Goal: Contribute content: Contribute content

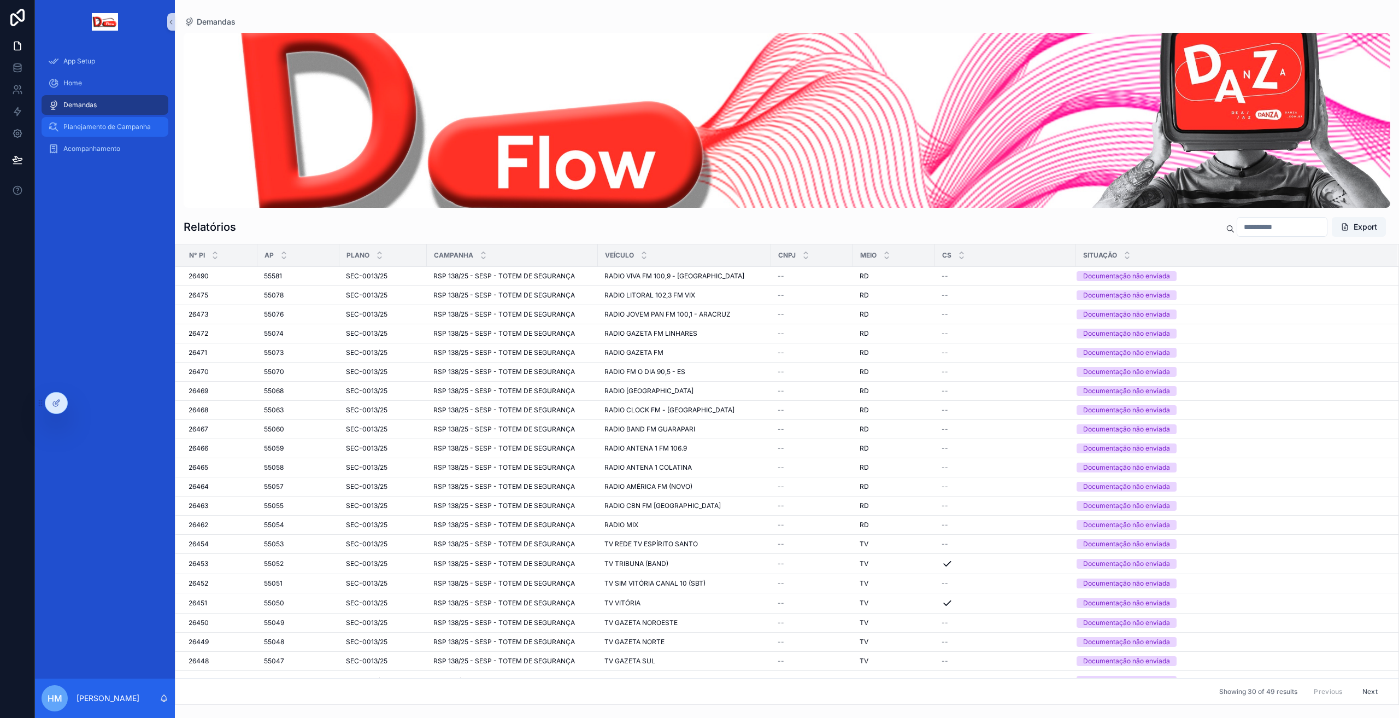
click at [108, 126] on span "Planejamento de Campanha" at bounding box center [106, 126] width 87 height 9
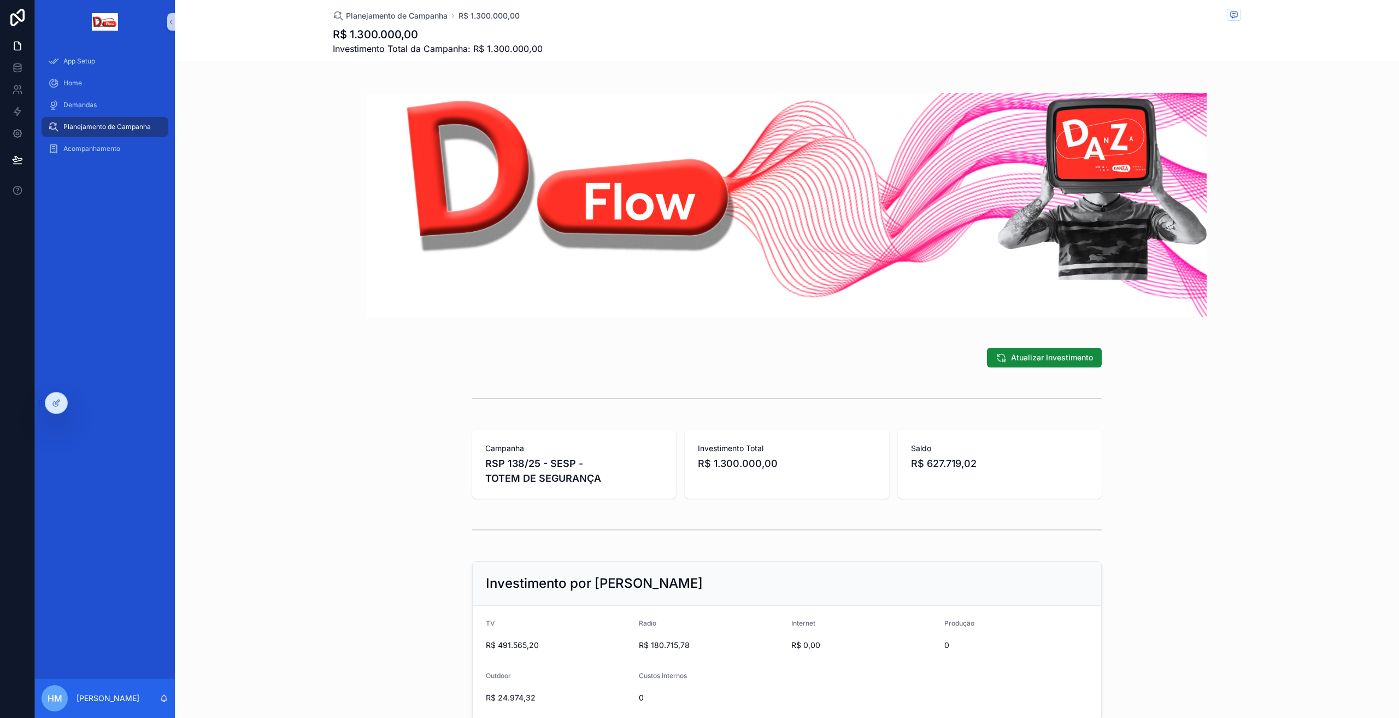
click at [321, 439] on div "Campanha RSP 138/25 - SESP - TOTEM DE SEGURANÇA Investimento Total R$ 1.300.000…" at bounding box center [787, 464] width 1224 height 78
click at [1044, 348] on button "Atualizar Investimento" at bounding box center [1044, 358] width 115 height 20
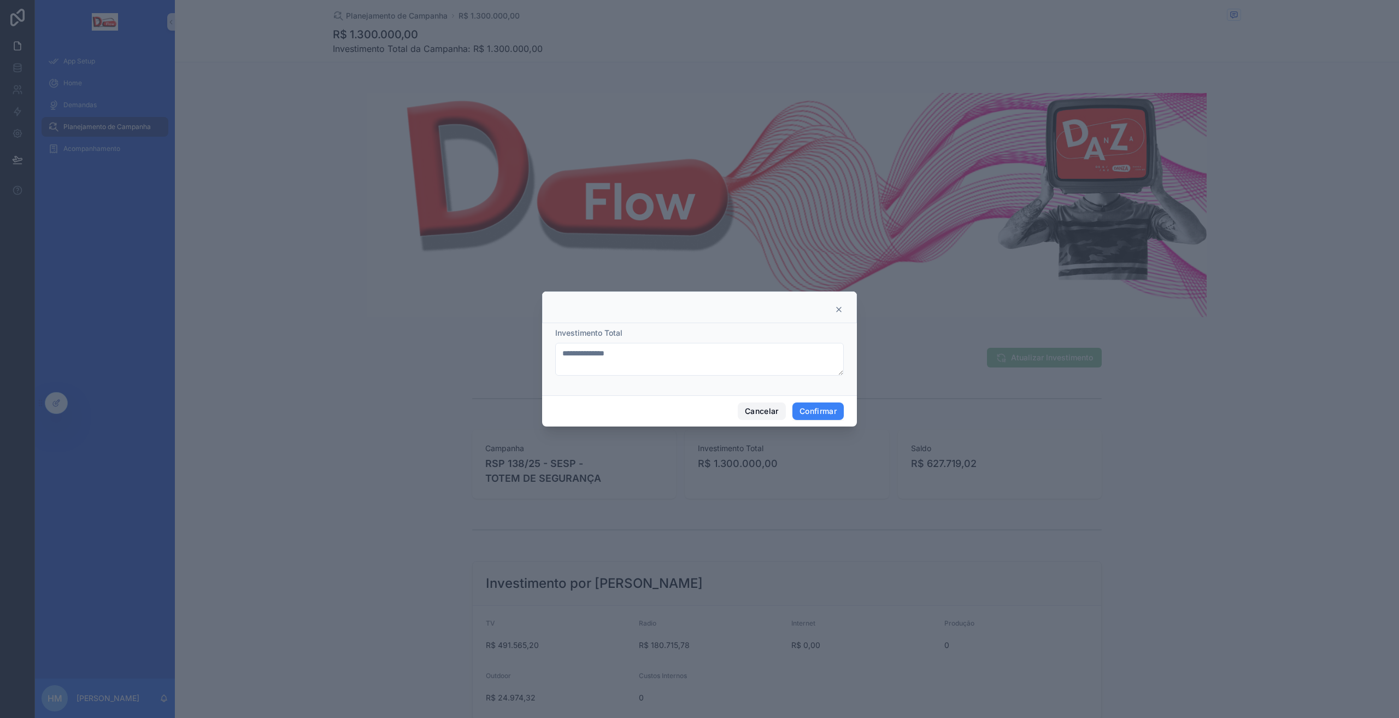
click at [769, 411] on font "Cancelar" at bounding box center [762, 410] width 34 height 9
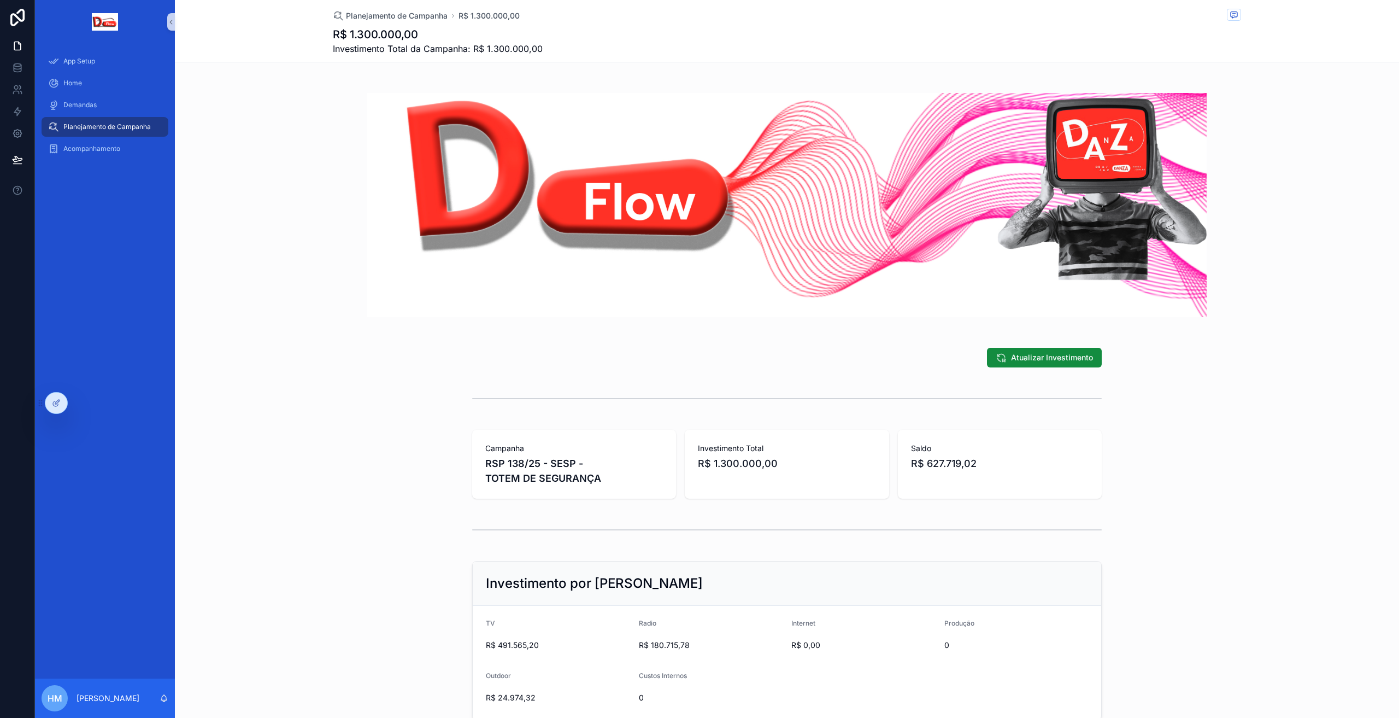
click at [316, 495] on div "Campanha RSP 138/25 - SESP - TOTEM DE SEGURANÇA Investimento Total R$ 1.300.000…" at bounding box center [787, 464] width 1224 height 78
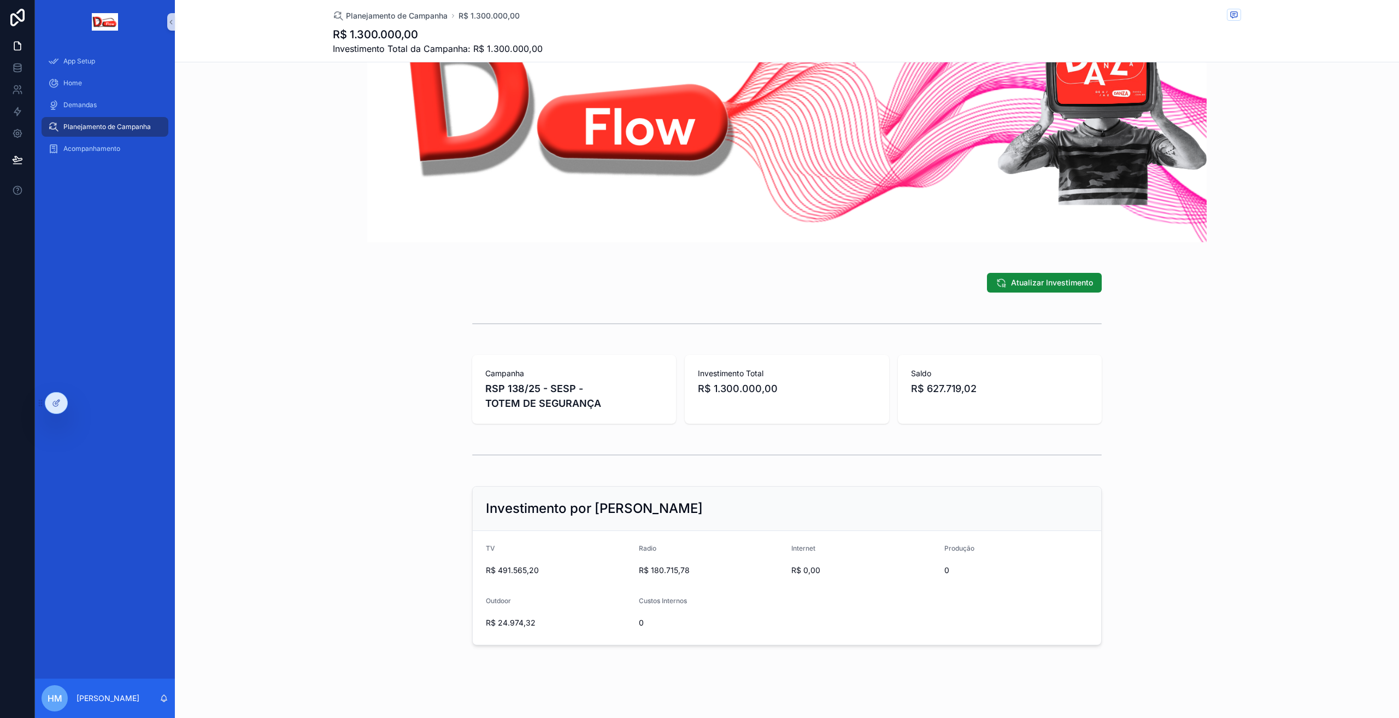
scroll to position [77, 0]
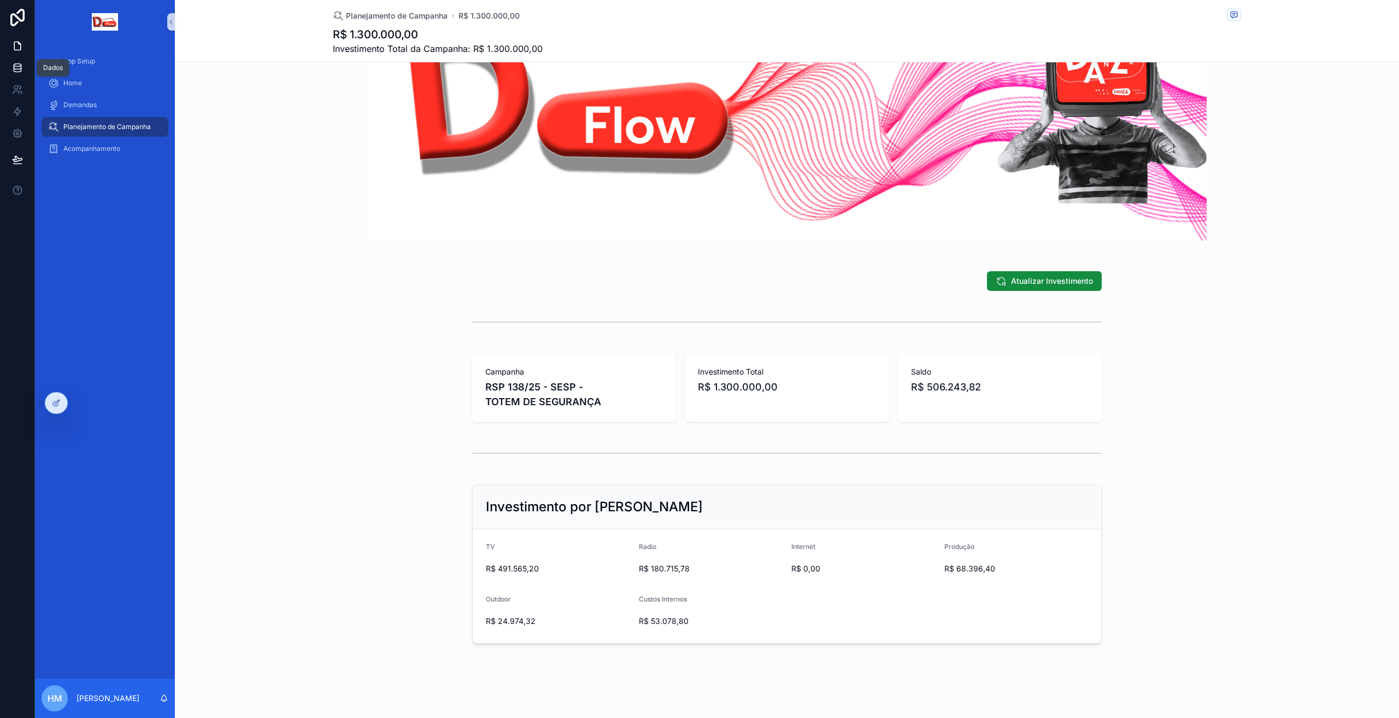
click at [22, 65] on icon at bounding box center [17, 67] width 11 height 11
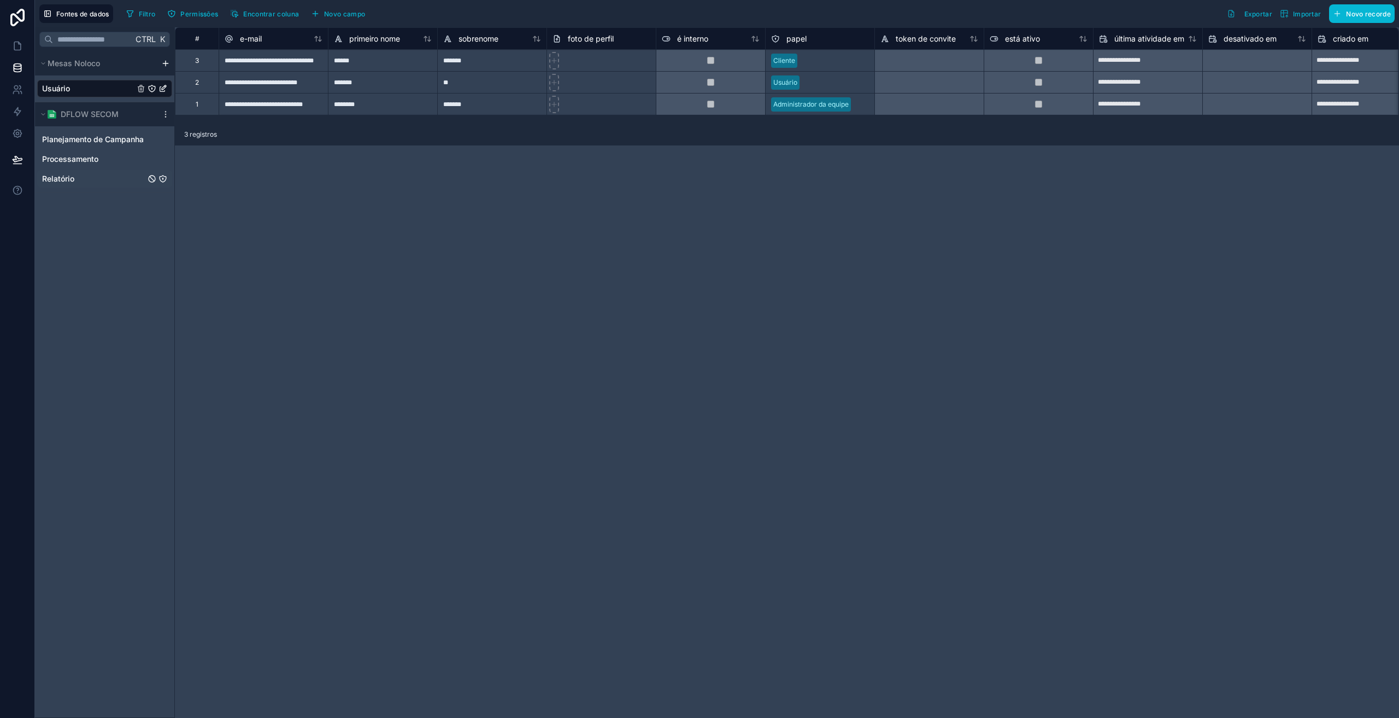
click at [62, 175] on font "Relatório" at bounding box center [58, 178] width 32 height 9
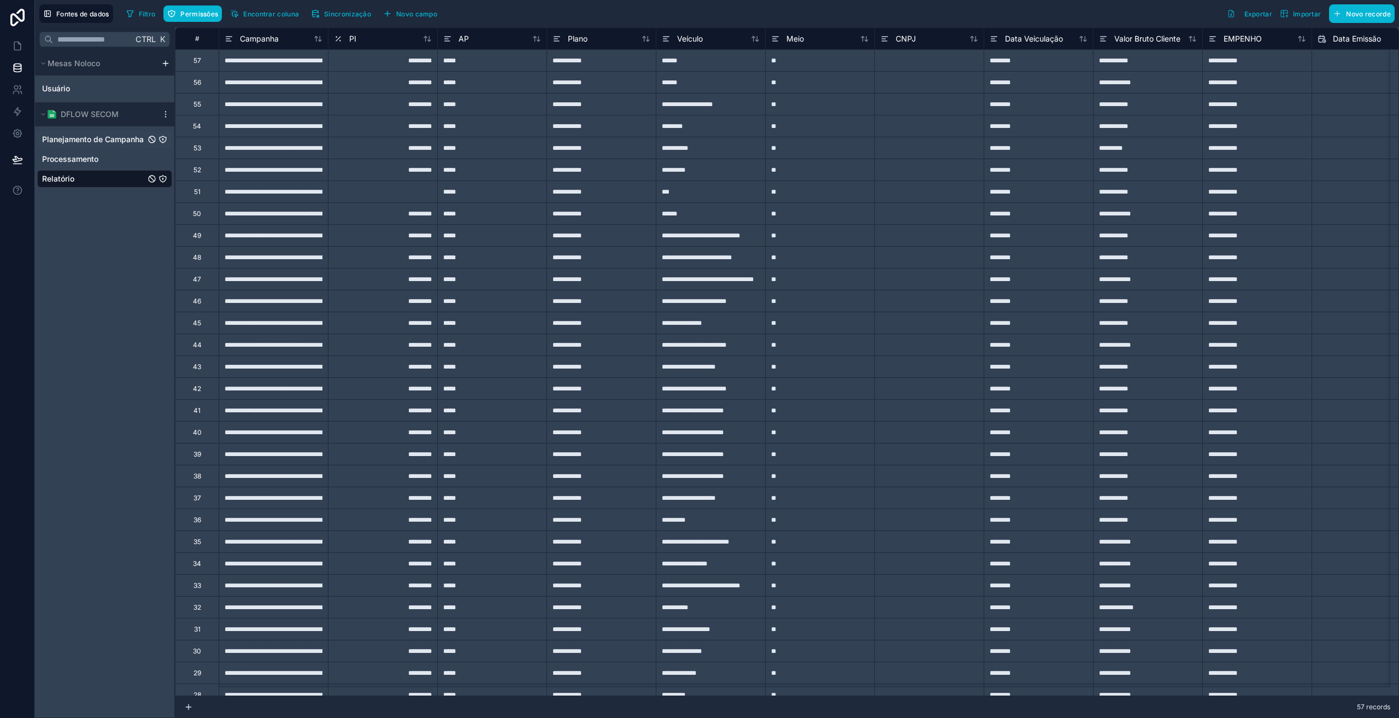
click at [96, 134] on font "Planejamento de Campanha" at bounding box center [93, 138] width 102 height 9
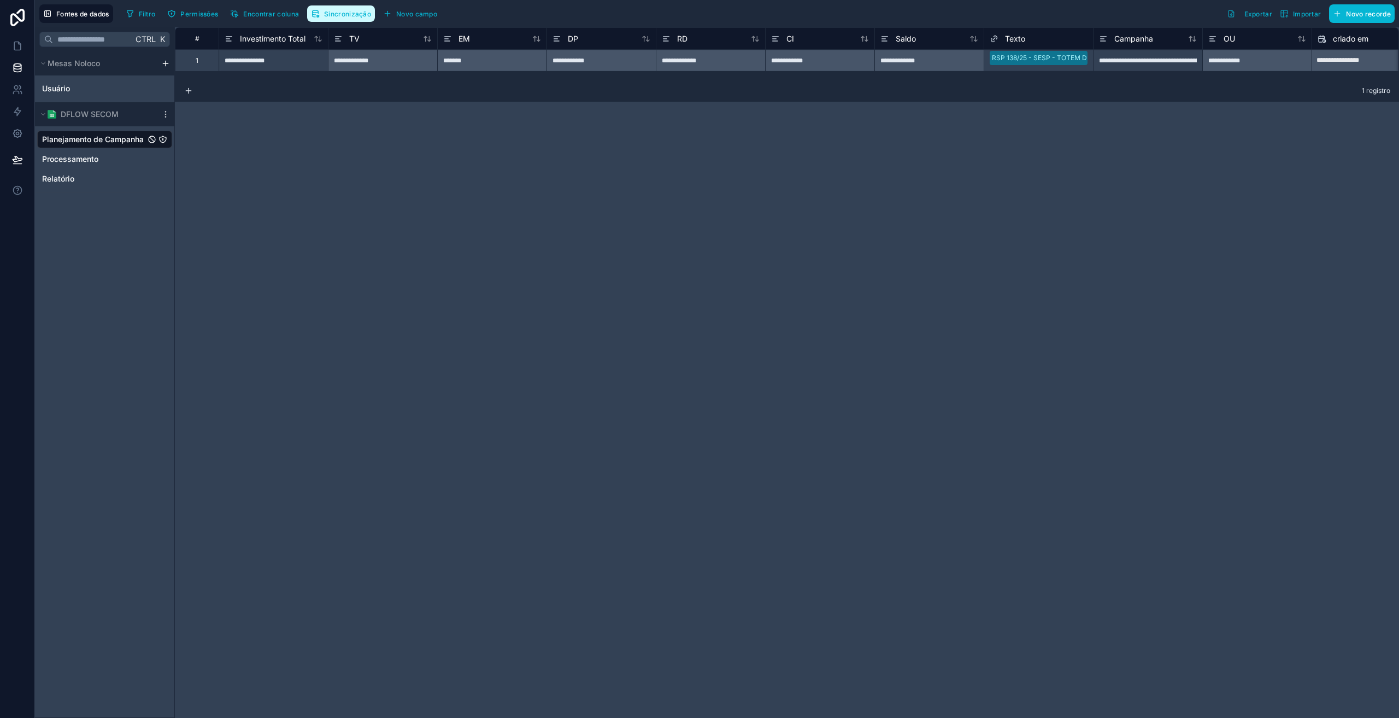
click at [348, 14] on font "Sincronização" at bounding box center [347, 14] width 47 height 8
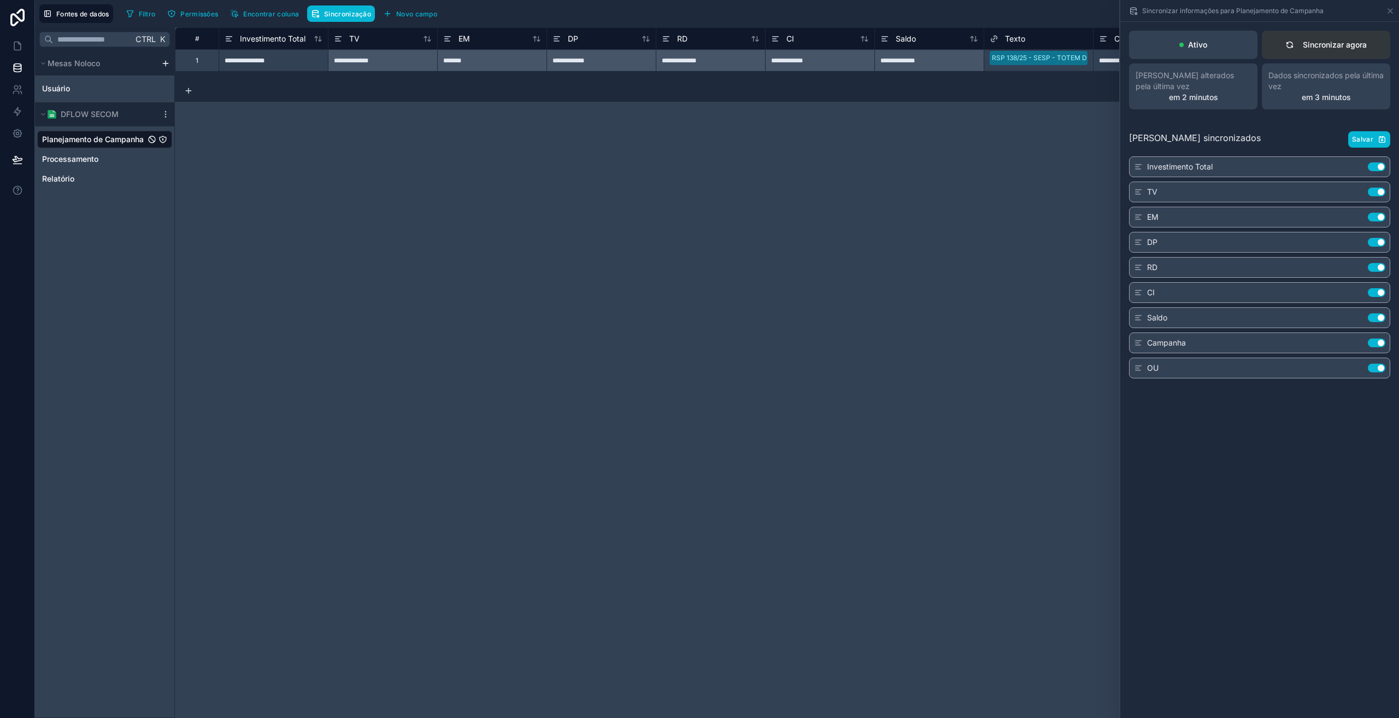
click at [1353, 41] on font "Sincronizar agora" at bounding box center [1335, 44] width 64 height 9
click at [19, 45] on icon at bounding box center [17, 45] width 11 height 11
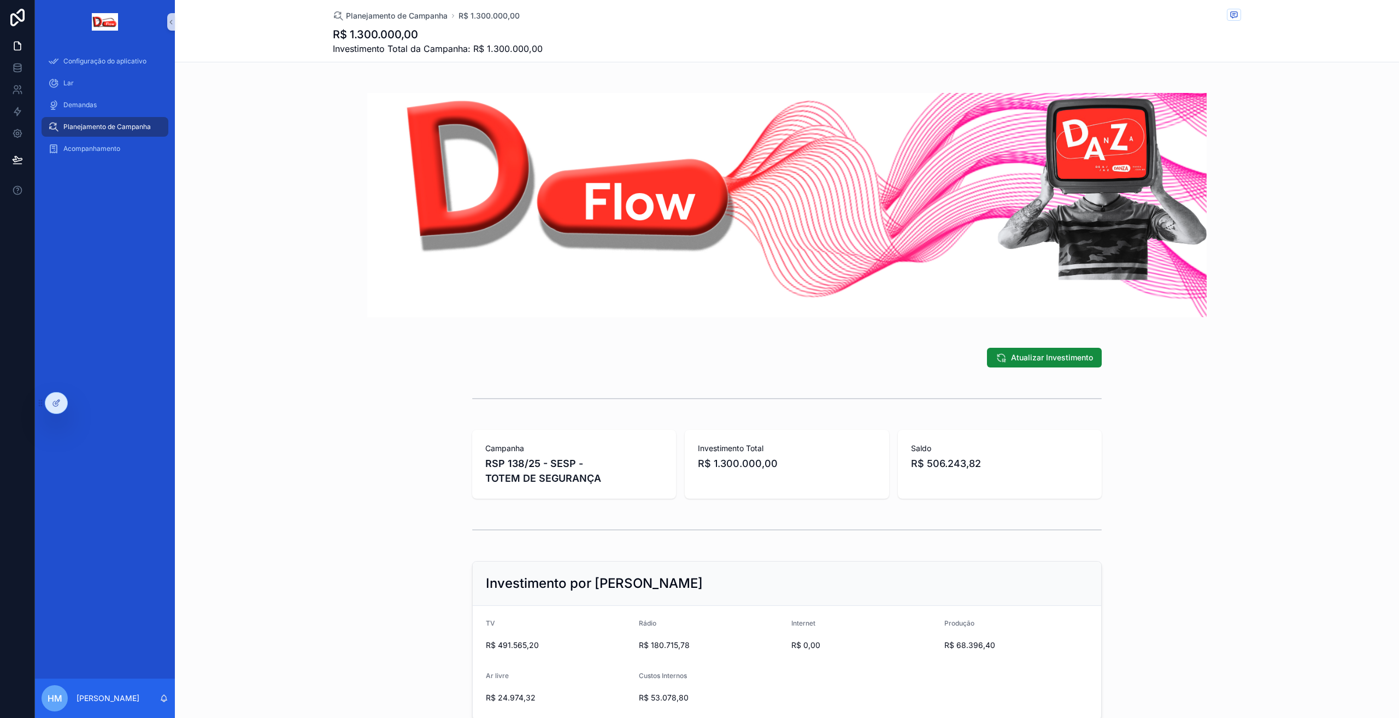
click at [773, 571] on div "Investimento por Meio" at bounding box center [787, 583] width 629 height 44
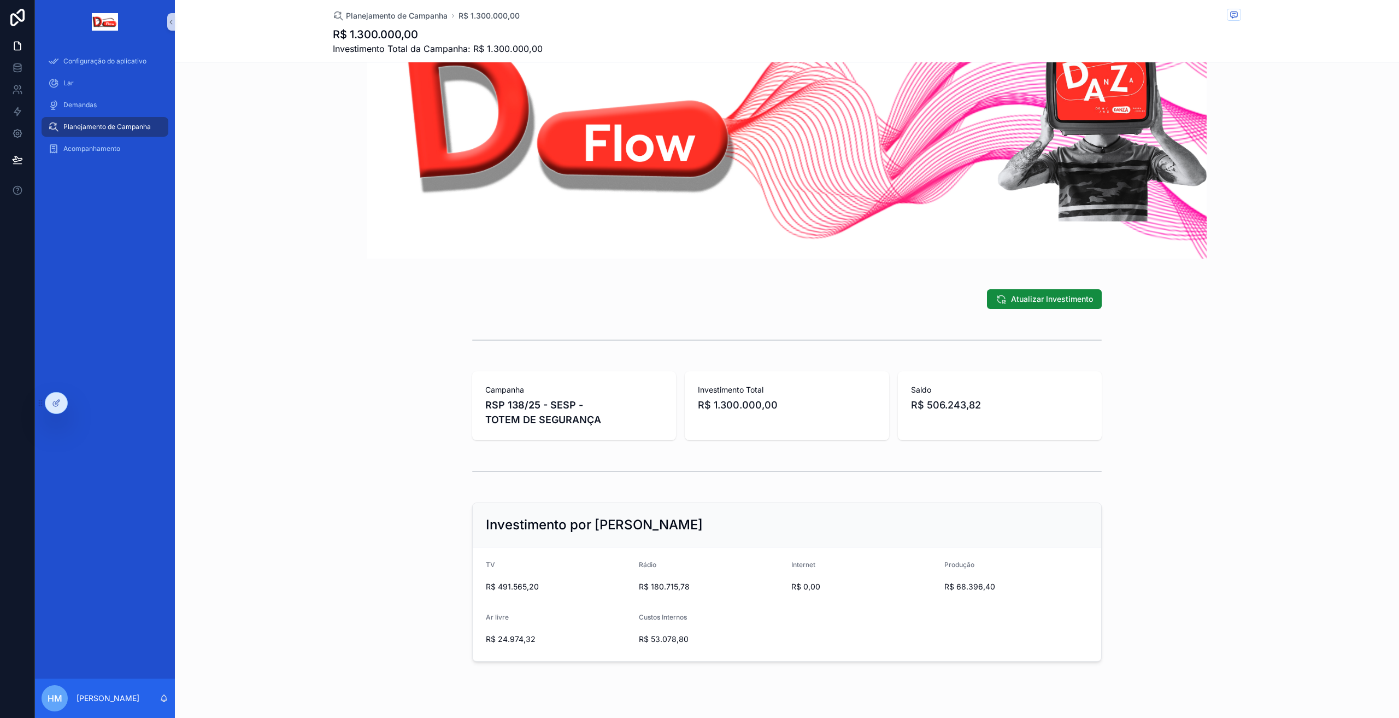
scroll to position [77, 0]
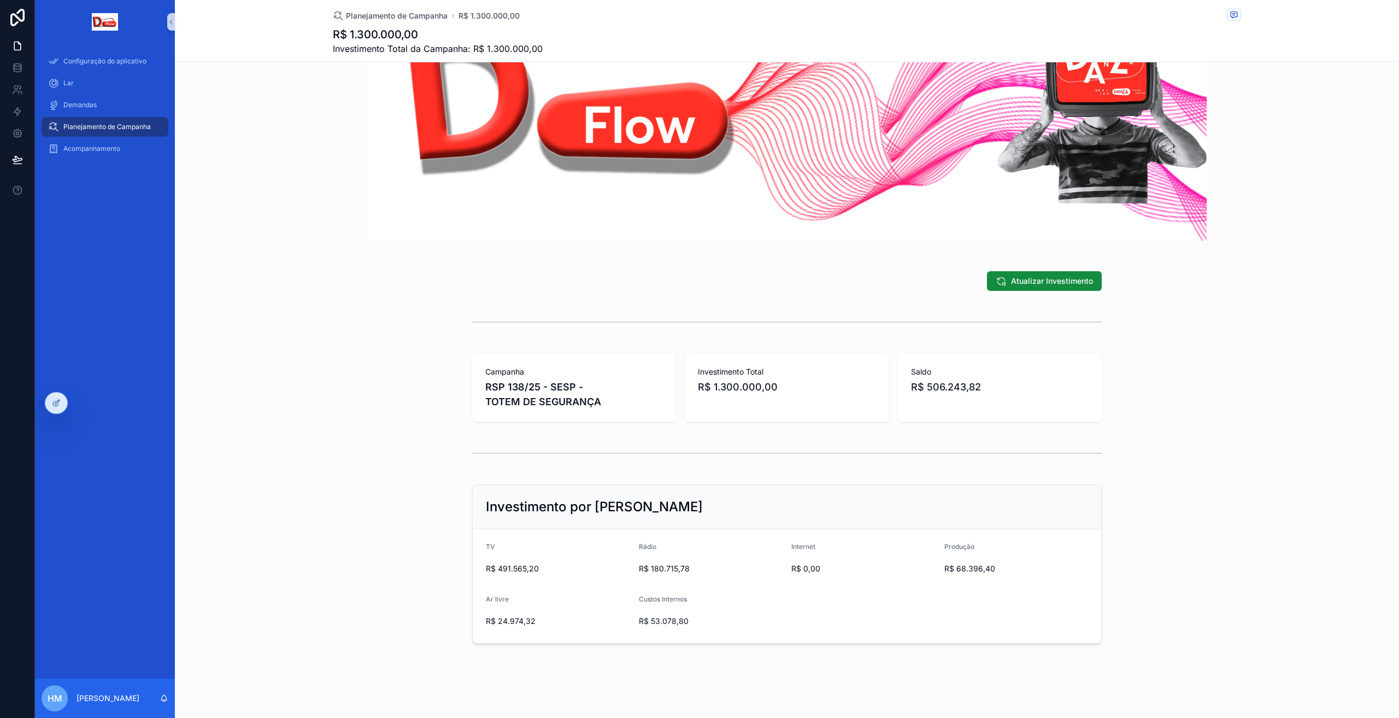
click at [310, 431] on div "Atualizar Investimento Campanha RSP 138/25 - SESP - TOTEM DE SEGURANÇA Investim…" at bounding box center [787, 323] width 1224 height 649
click at [437, 383] on div "Campanha RSP 138/25 - SESP - TOTEM DE SEGURANÇA Investimento Total R$ 1.300.000…" at bounding box center [787, 388] width 1224 height 78
click at [90, 148] on font "Acompanhamento" at bounding box center [91, 148] width 57 height 8
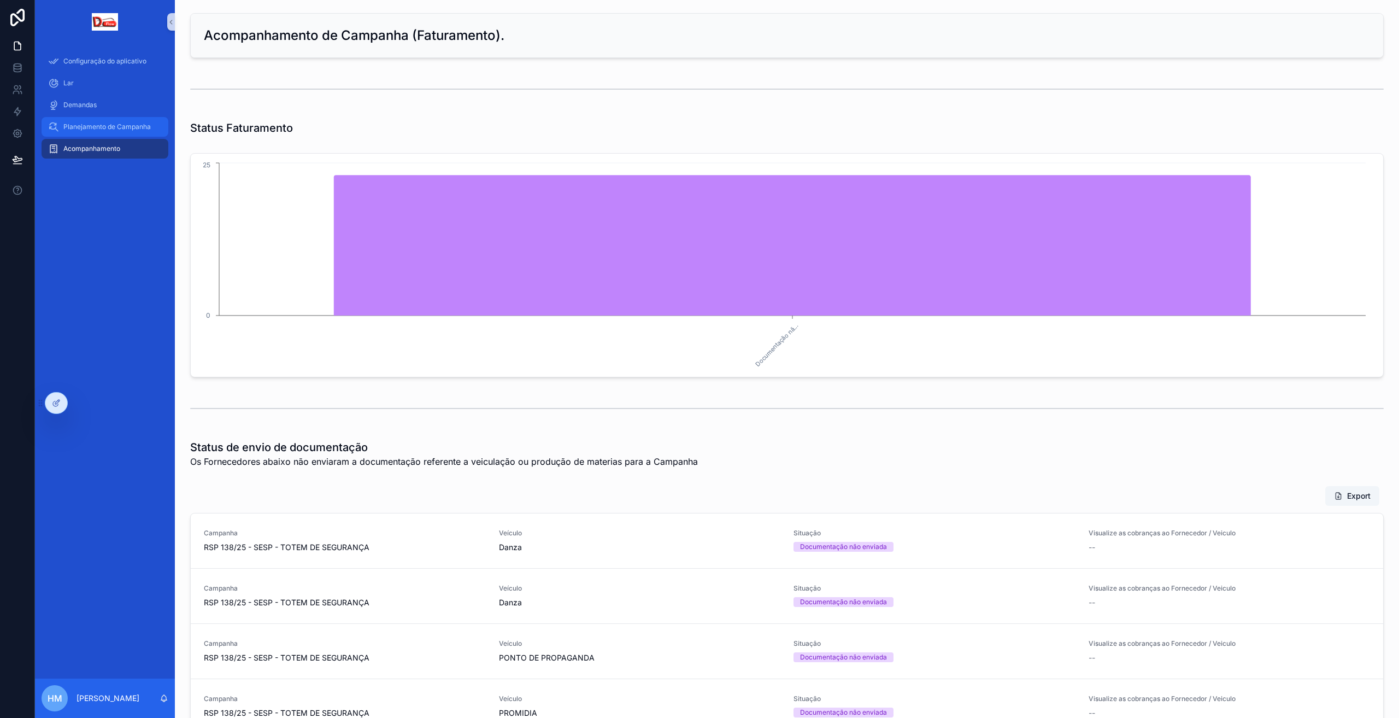
click at [89, 119] on div "Planejamento de Campanha" at bounding box center [105, 126] width 114 height 17
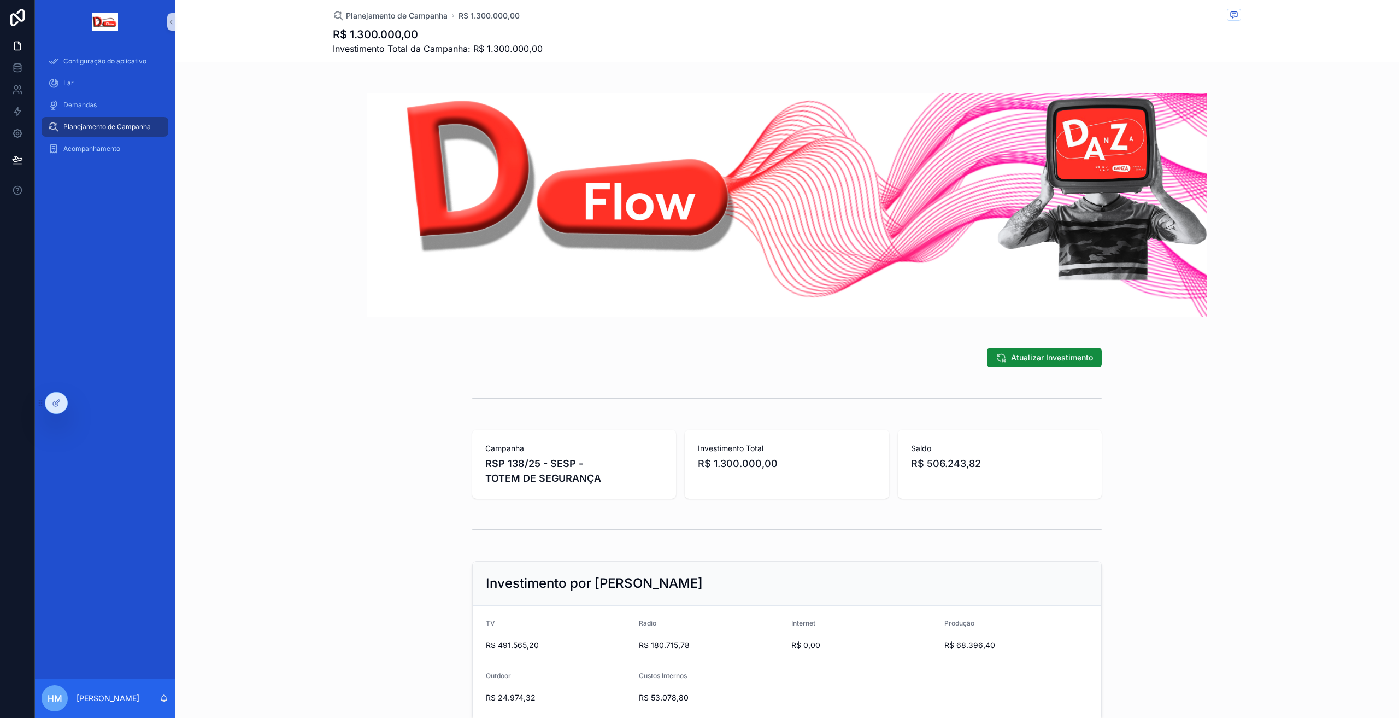
click at [386, 393] on div "conteúdo rolável" at bounding box center [787, 398] width 1224 height 36
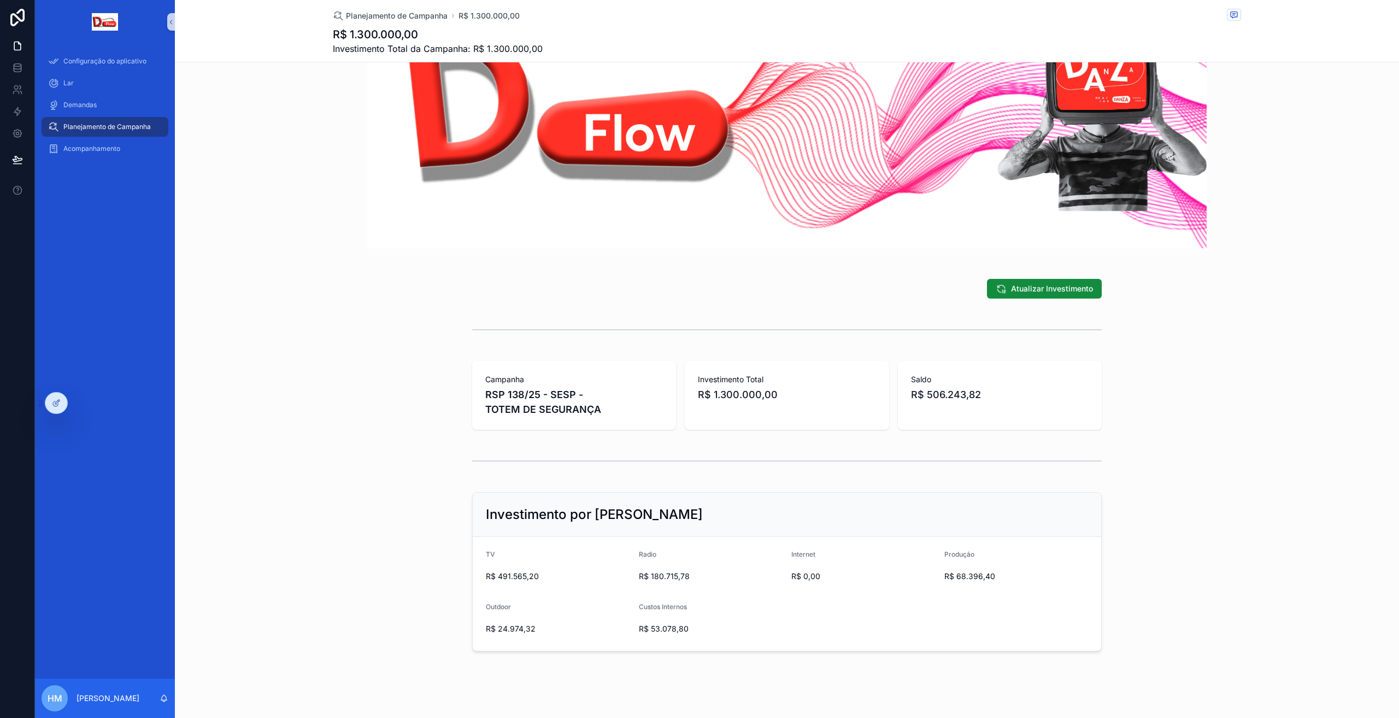
scroll to position [77, 0]
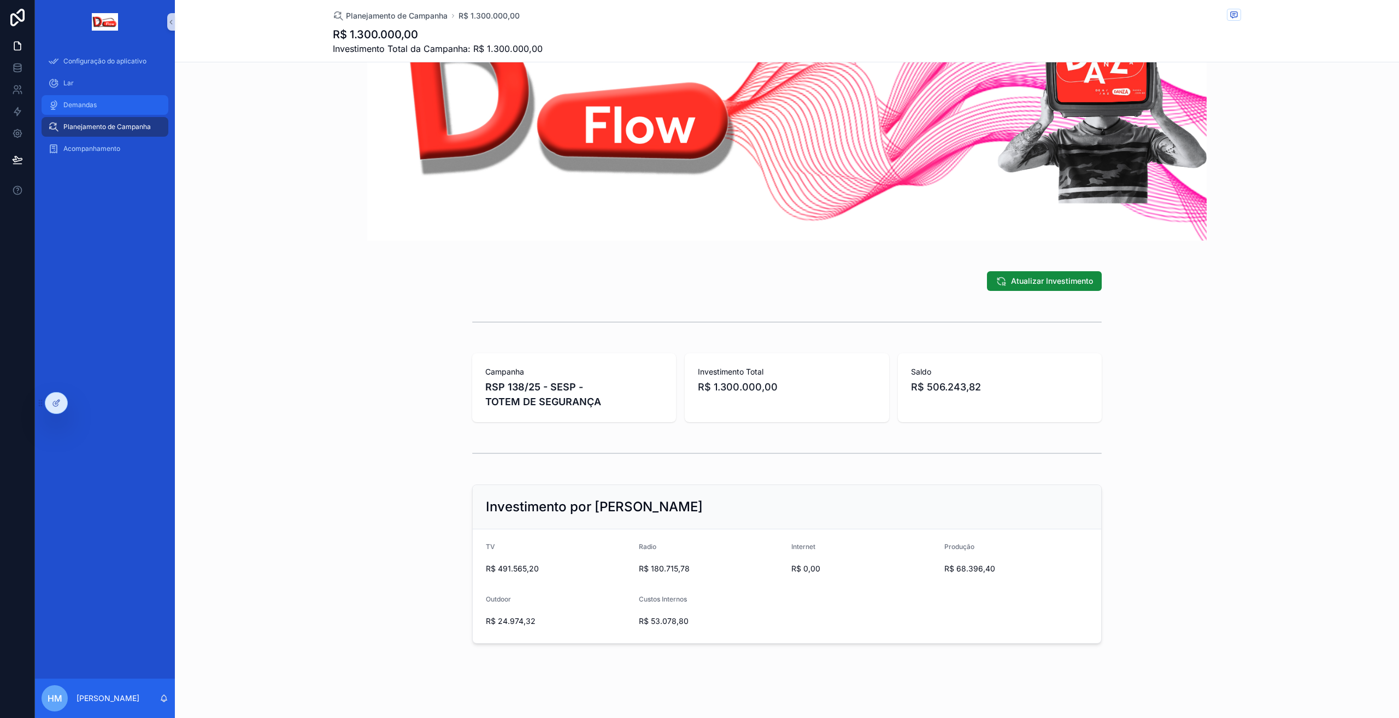
click at [85, 104] on font "Demandas" at bounding box center [79, 105] width 33 height 8
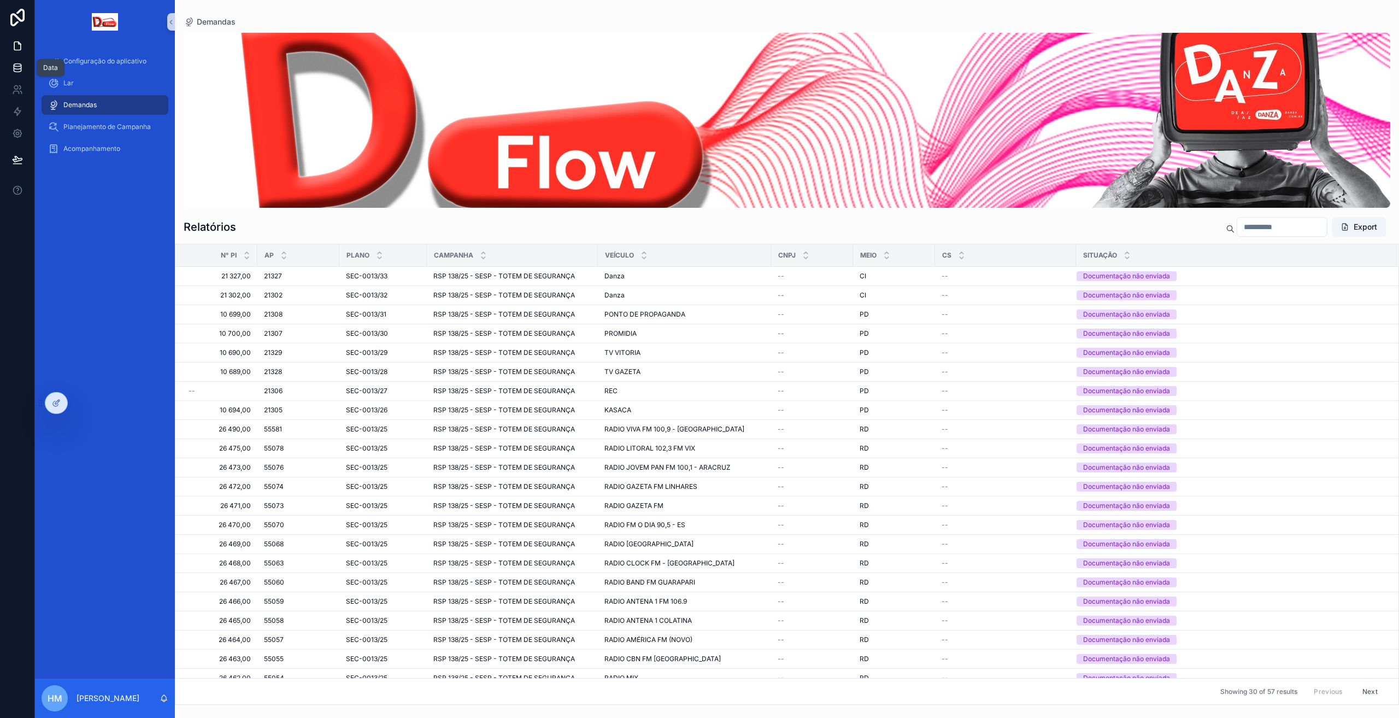
click at [20, 66] on icon at bounding box center [17, 65] width 7 height 3
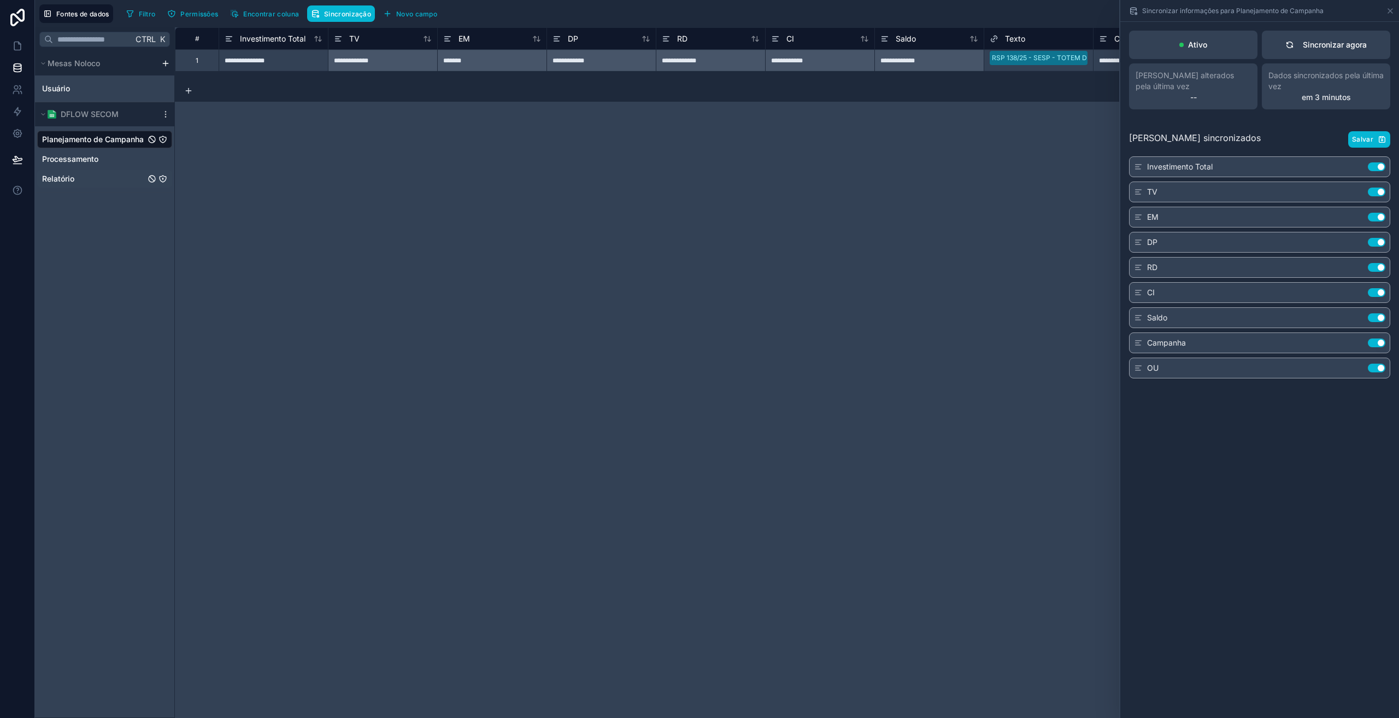
click at [68, 186] on div "Relatório" at bounding box center [104, 178] width 135 height 17
click at [71, 183] on font "Relatório" at bounding box center [58, 178] width 32 height 9
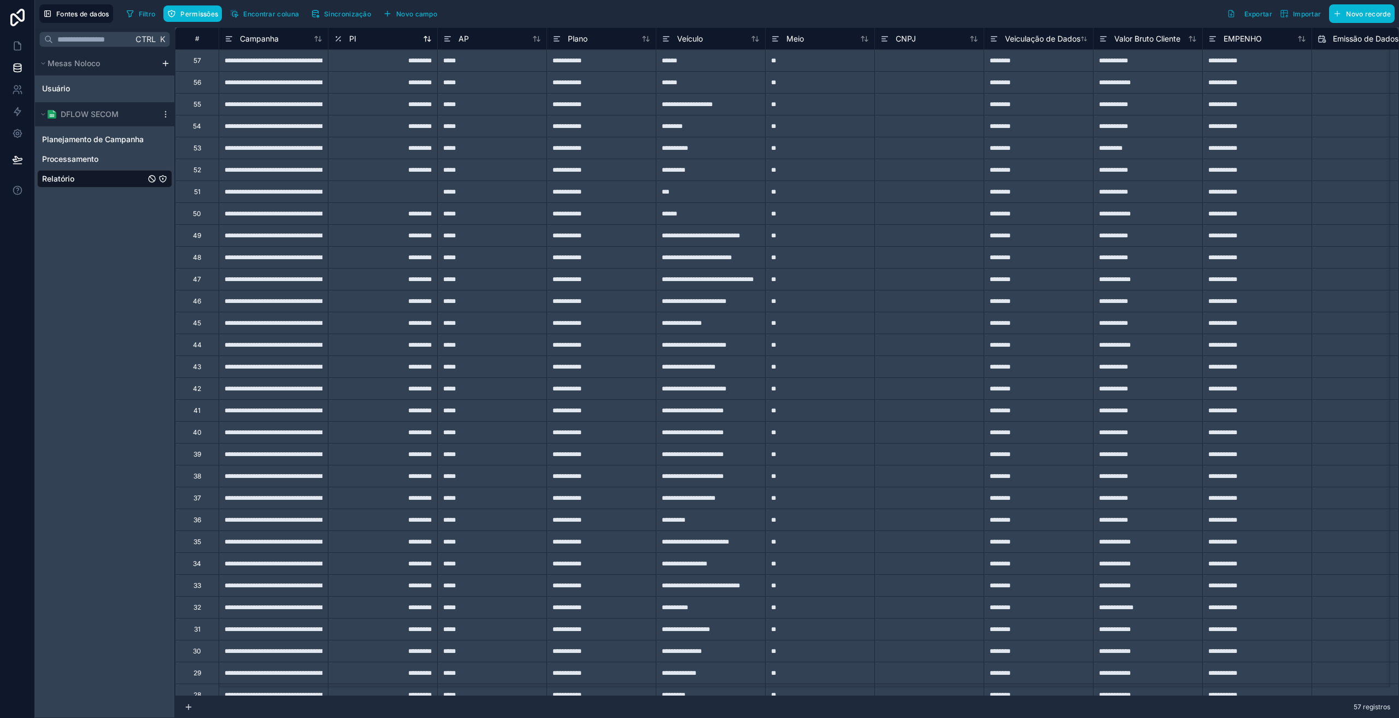
click at [342, 38] on icon at bounding box center [338, 38] width 9 height 13
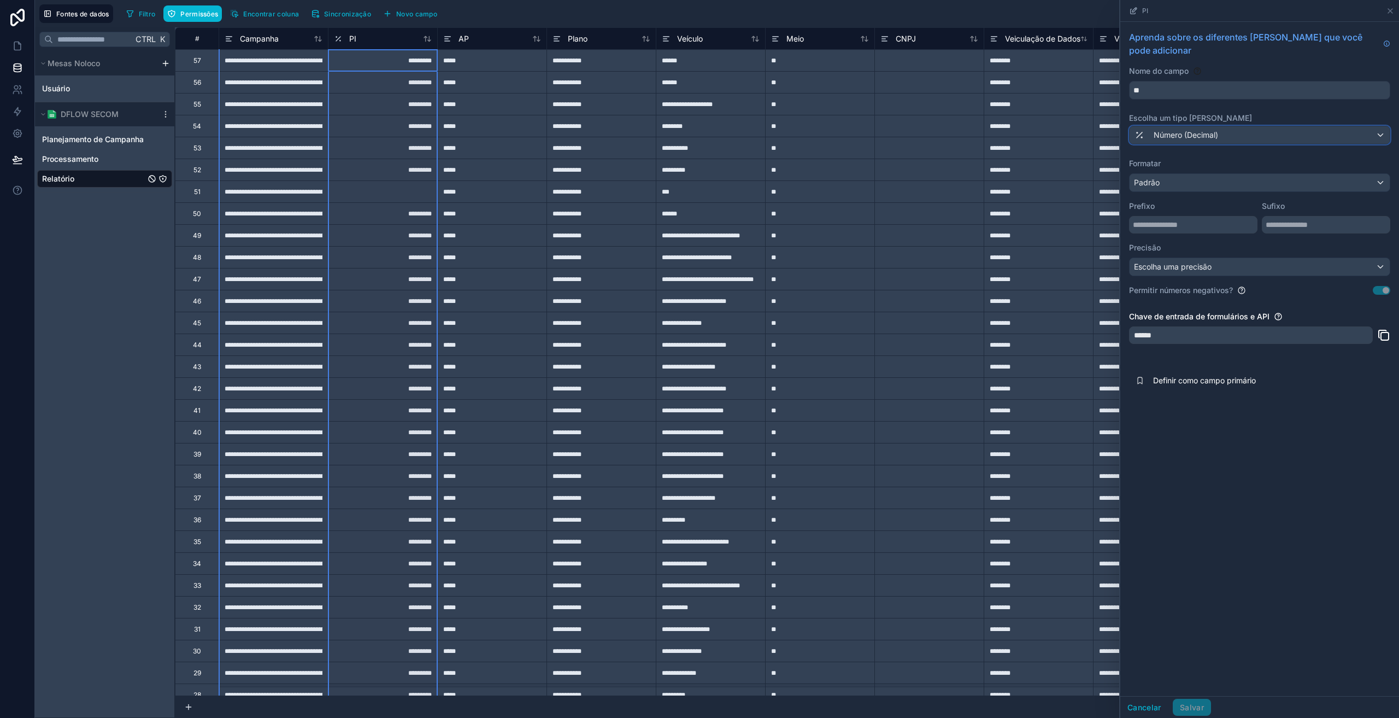
click at [1166, 134] on font "Número (Decimal)" at bounding box center [1186, 134] width 65 height 9
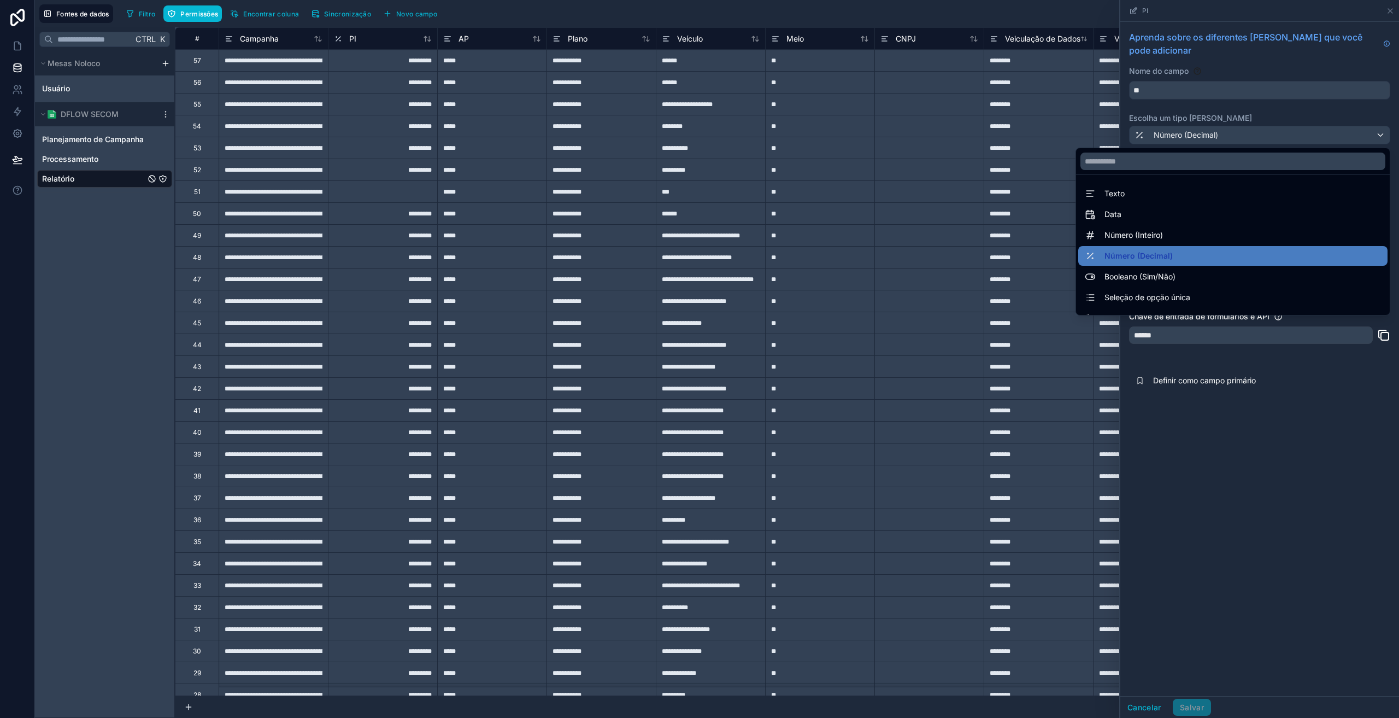
drag, startPoint x: 1142, startPoint y: 196, endPoint x: 1153, endPoint y: 193, distance: 11.3
click at [1142, 195] on div "Texto" at bounding box center [1233, 193] width 296 height 13
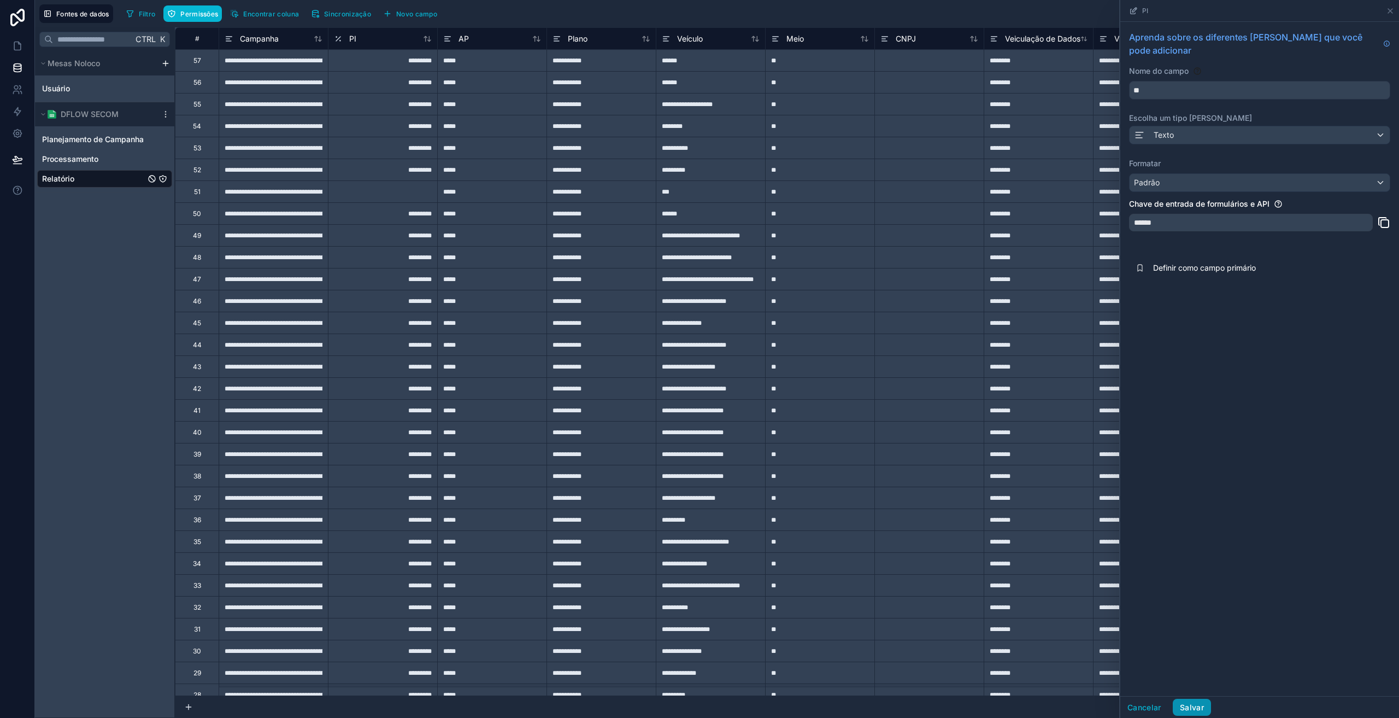
click at [1193, 710] on font "Salvar" at bounding box center [1192, 706] width 24 height 9
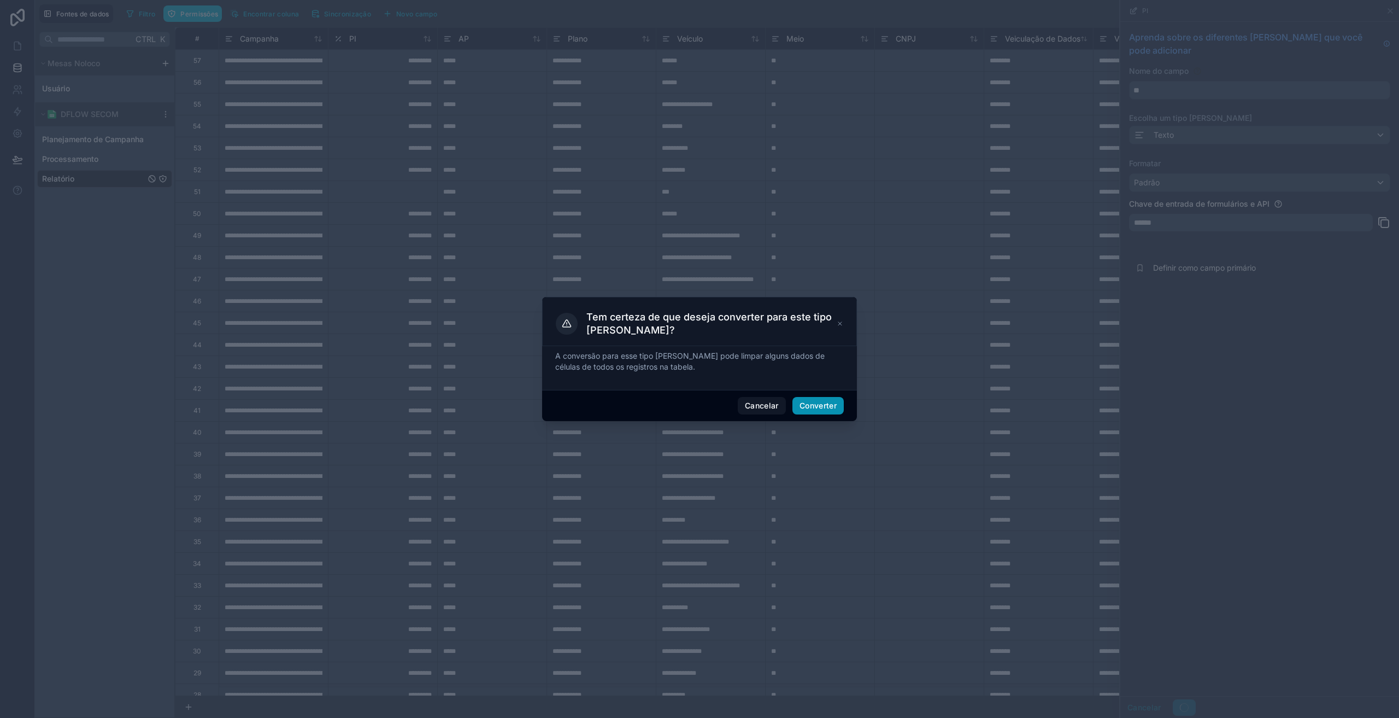
click at [820, 409] on font "Converter" at bounding box center [818, 405] width 37 height 9
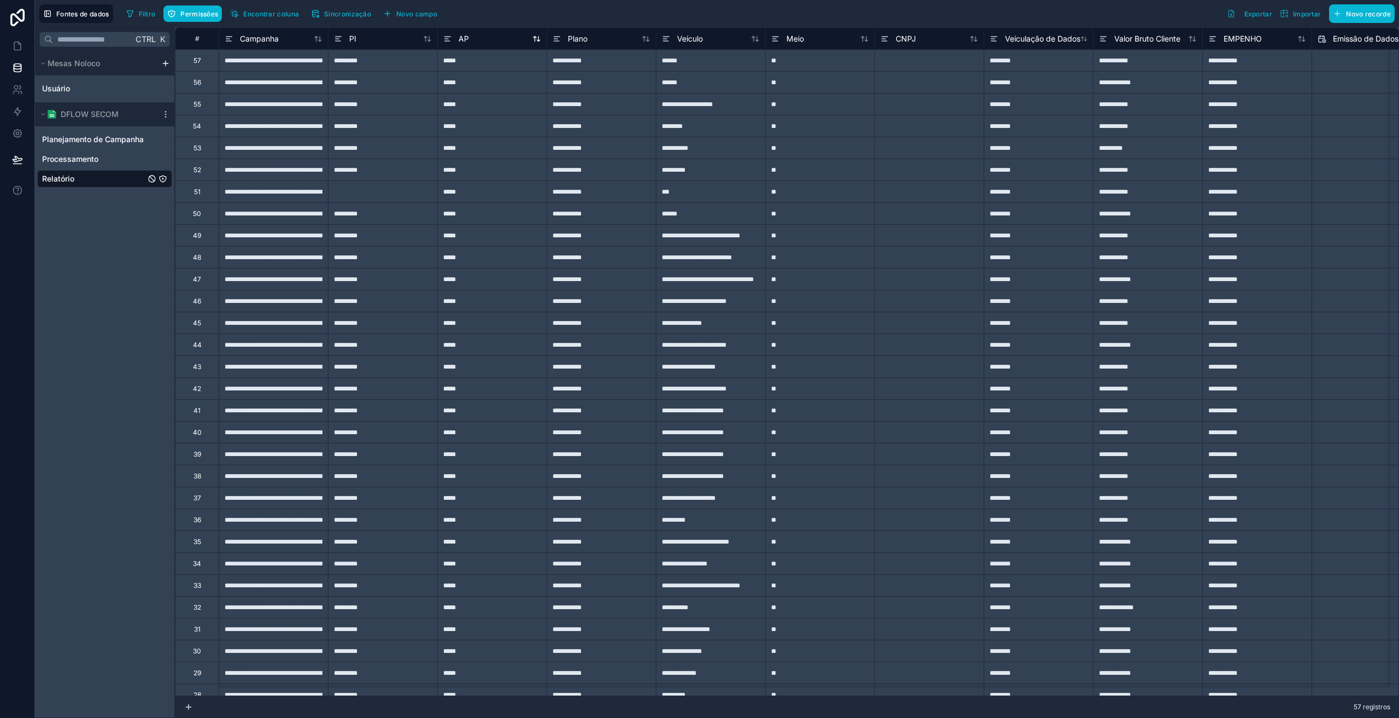
click at [489, 38] on div "AP" at bounding box center [492, 38] width 98 height 13
drag, startPoint x: 465, startPoint y: 38, endPoint x: 573, endPoint y: 67, distance: 111.7
click at [465, 38] on font "AP" at bounding box center [464, 38] width 10 height 9
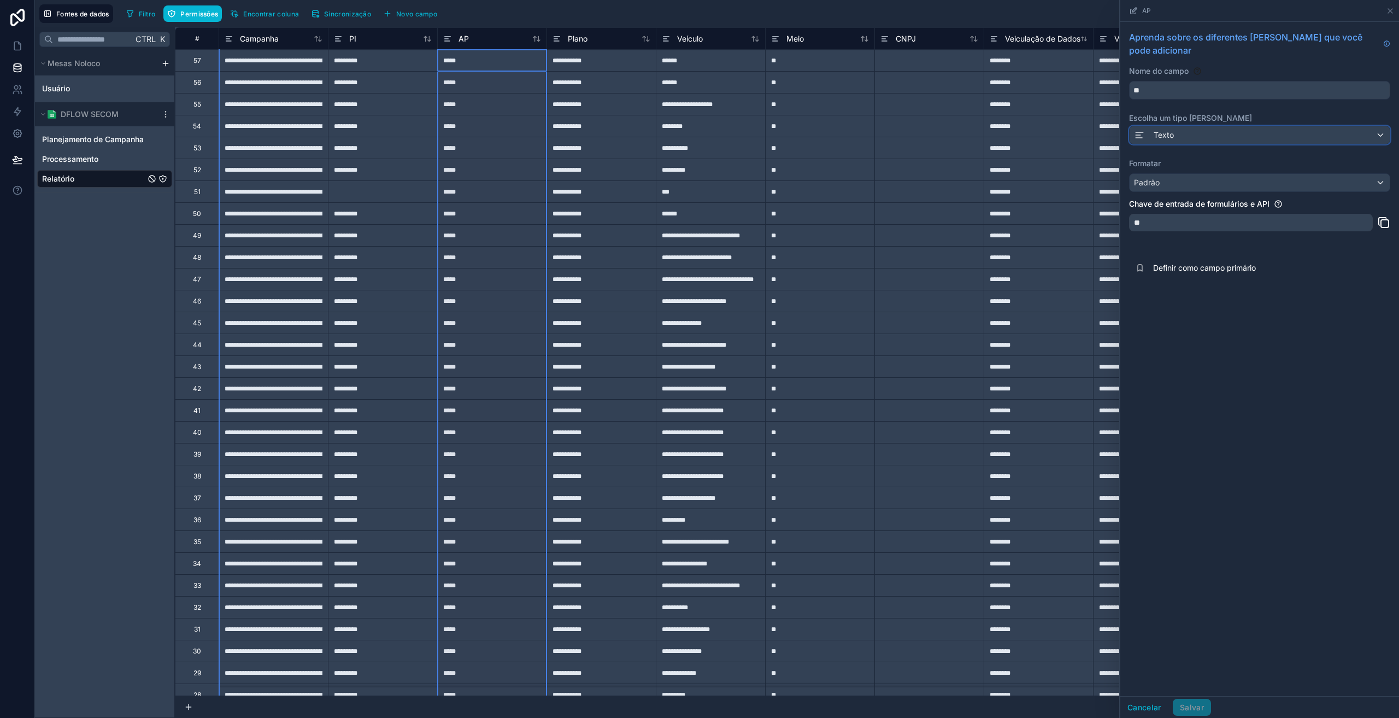
click at [1157, 134] on font "Texto" at bounding box center [1164, 134] width 20 height 9
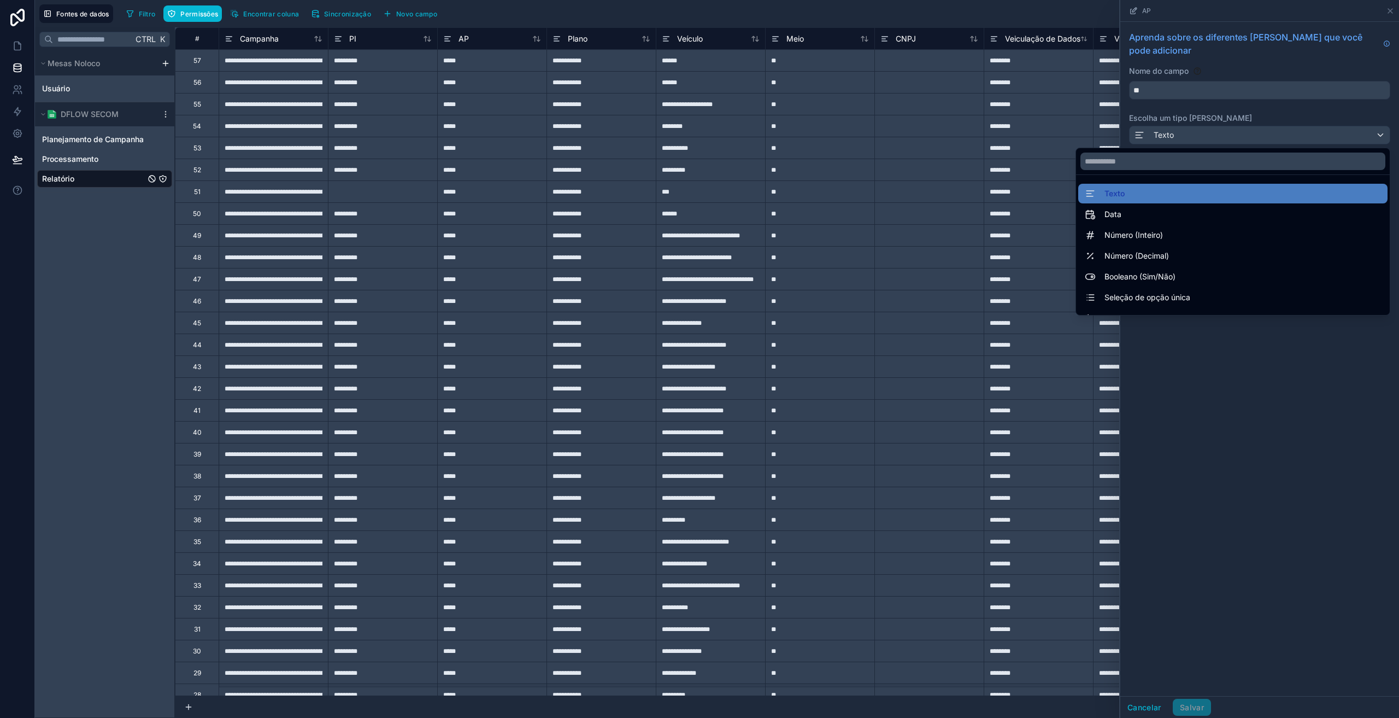
click at [1157, 134] on div at bounding box center [1260, 359] width 279 height 718
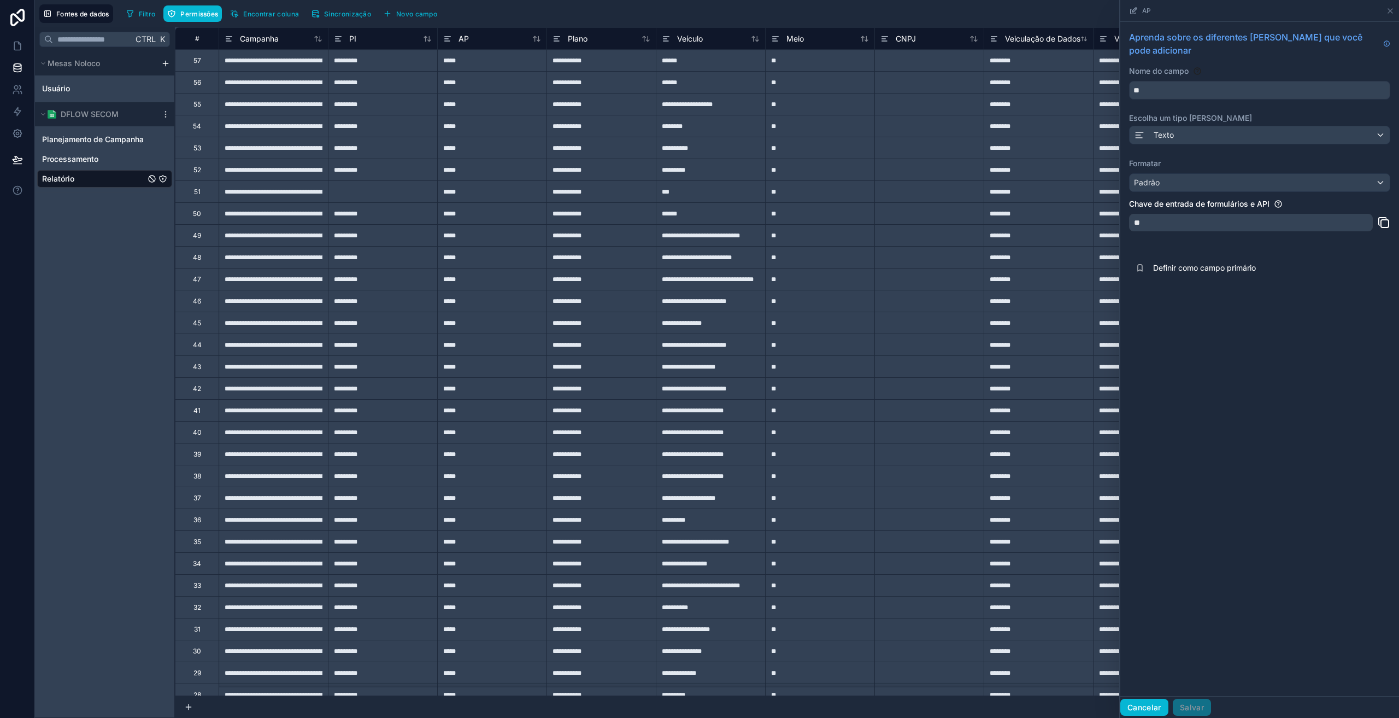
click at [1147, 708] on font "Cancelar" at bounding box center [1145, 706] width 34 height 9
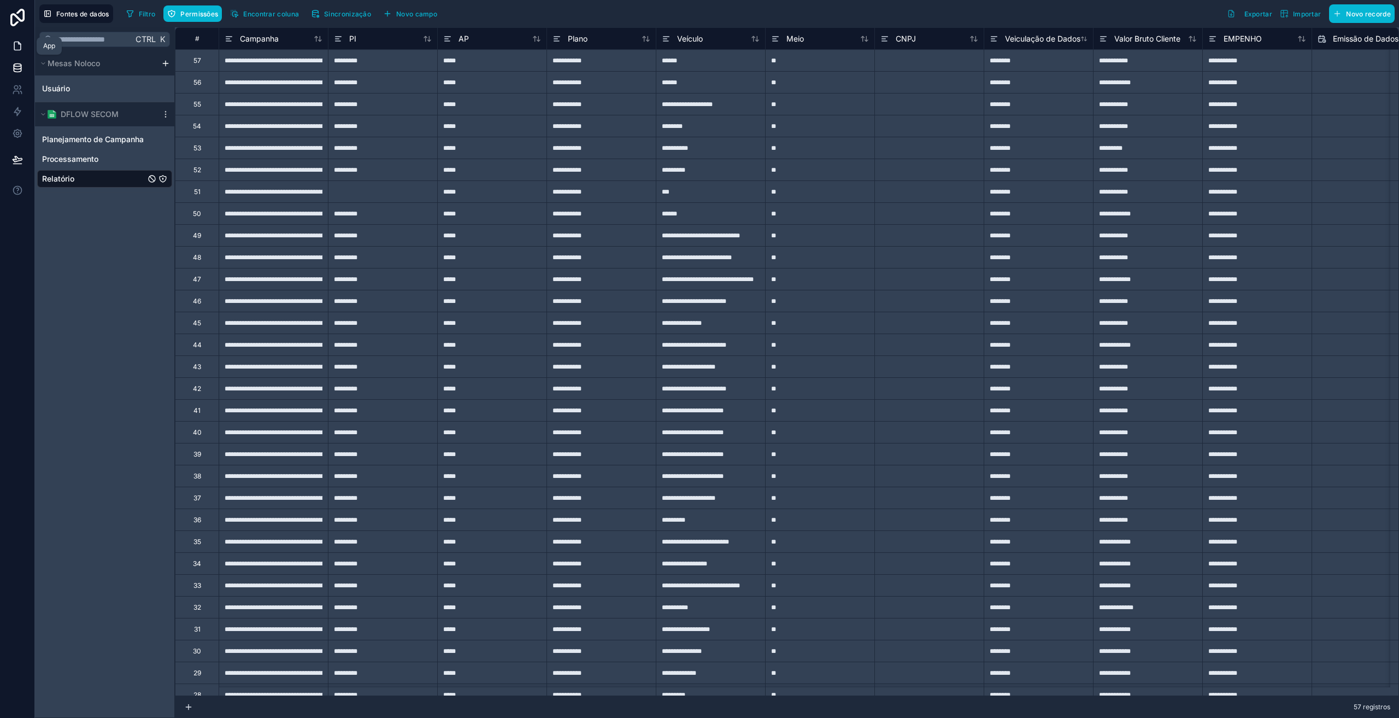
click at [12, 46] on icon at bounding box center [17, 45] width 11 height 11
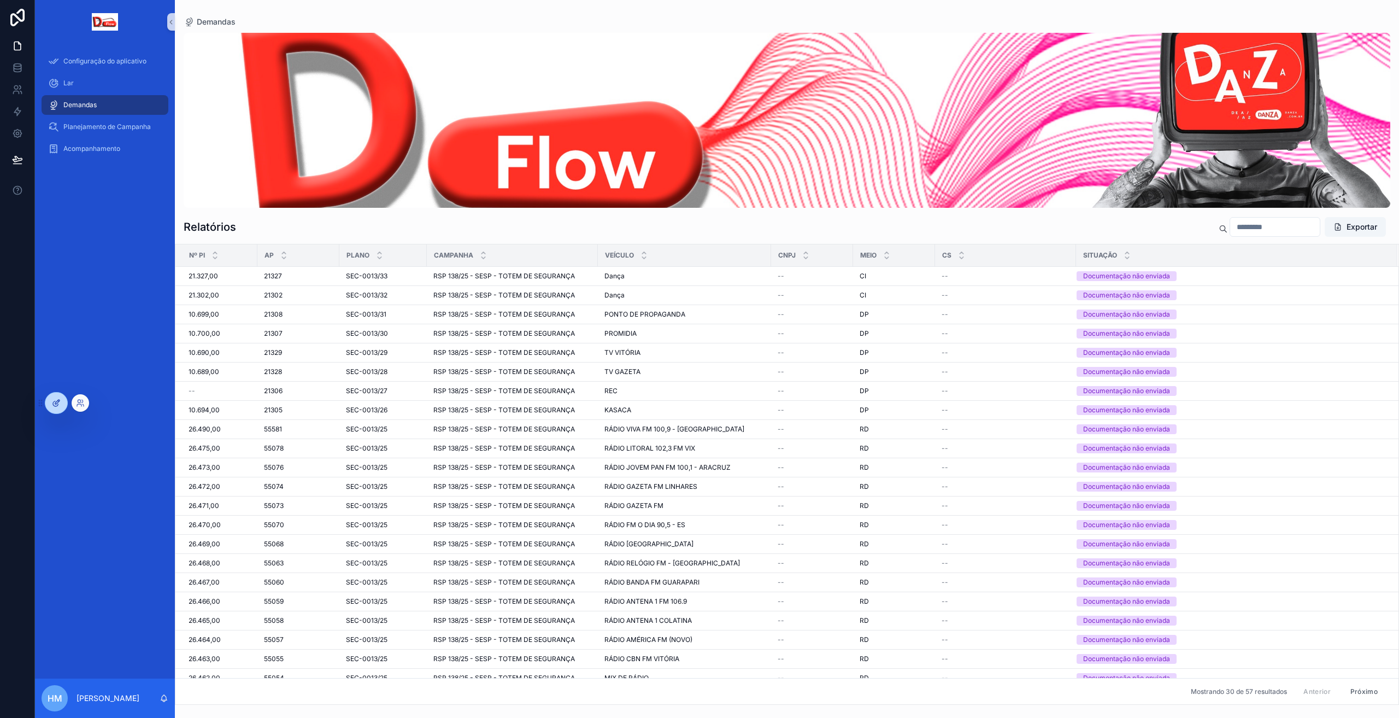
click at [54, 406] on icon at bounding box center [56, 402] width 9 height 9
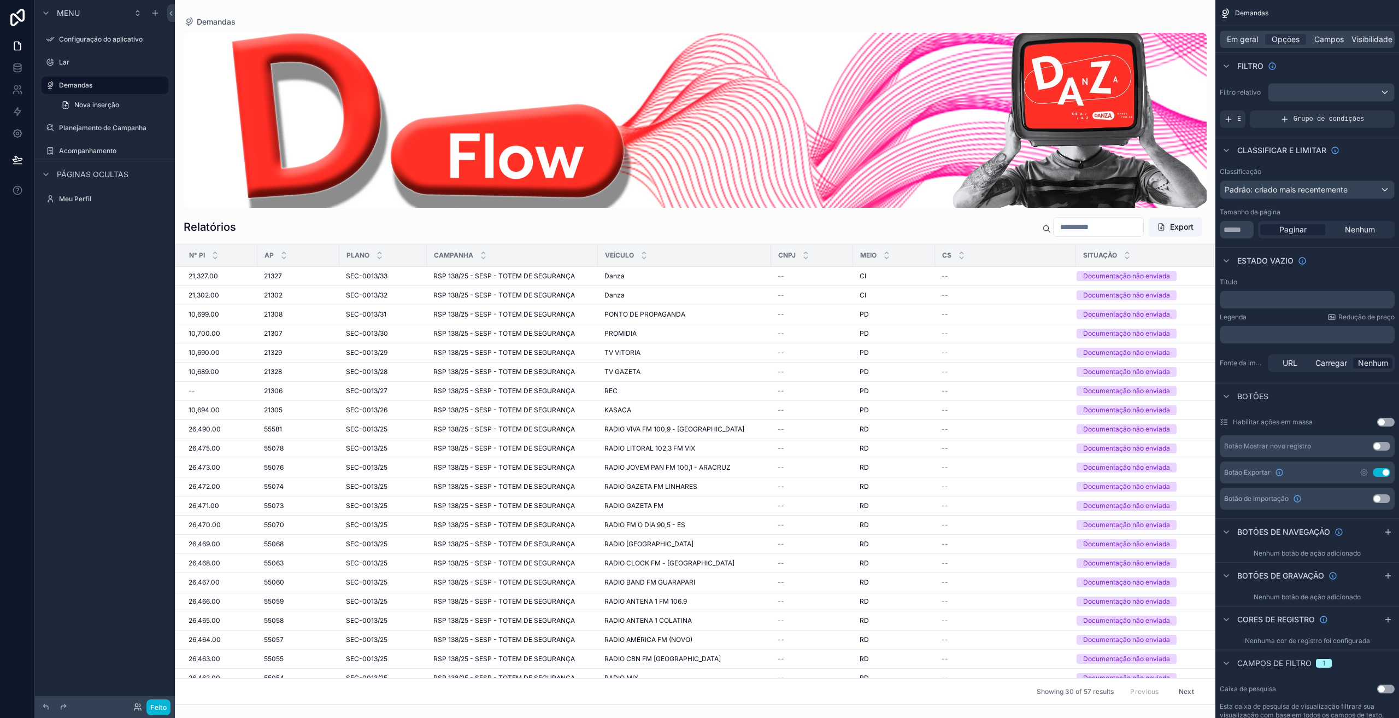
click at [458, 272] on div "conteúdo rolável" at bounding box center [695, 359] width 1041 height 718
click at [1332, 42] on font "Campos" at bounding box center [1330, 38] width 30 height 9
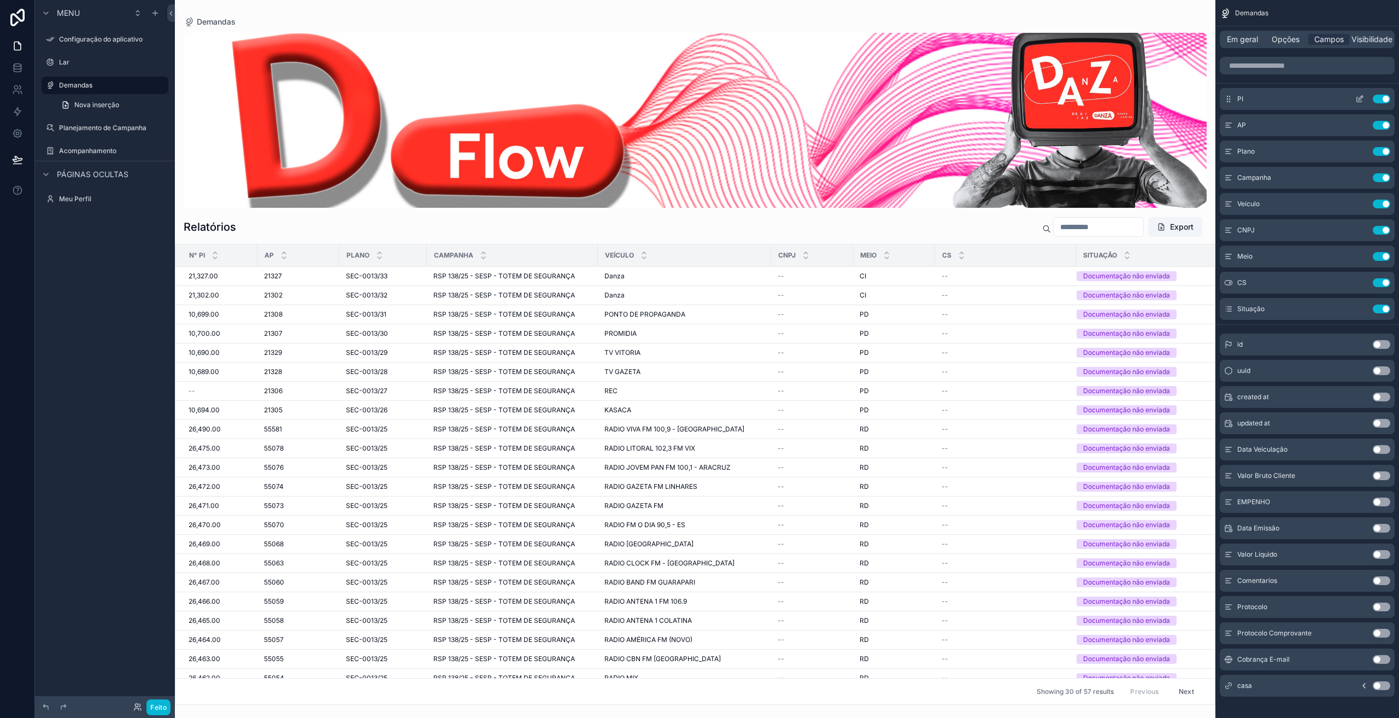
click at [1358, 101] on icon "conteúdo rolável" at bounding box center [1360, 99] width 9 height 9
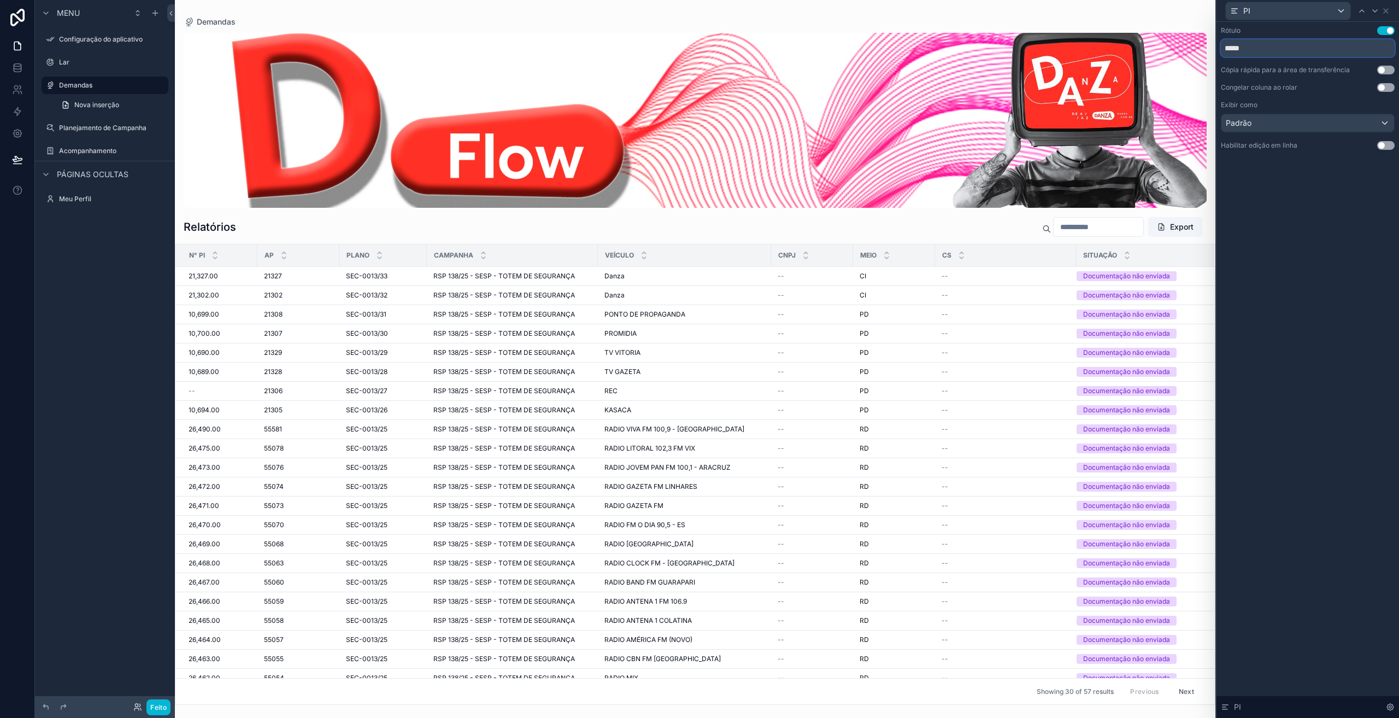
click at [1263, 55] on input "*****" at bounding box center [1308, 47] width 174 height 17
type input "**********"
drag, startPoint x: 1394, startPoint y: 10, endPoint x: 1388, endPoint y: 11, distance: 6.1
click at [1388, 11] on icon at bounding box center [1386, 11] width 9 height 9
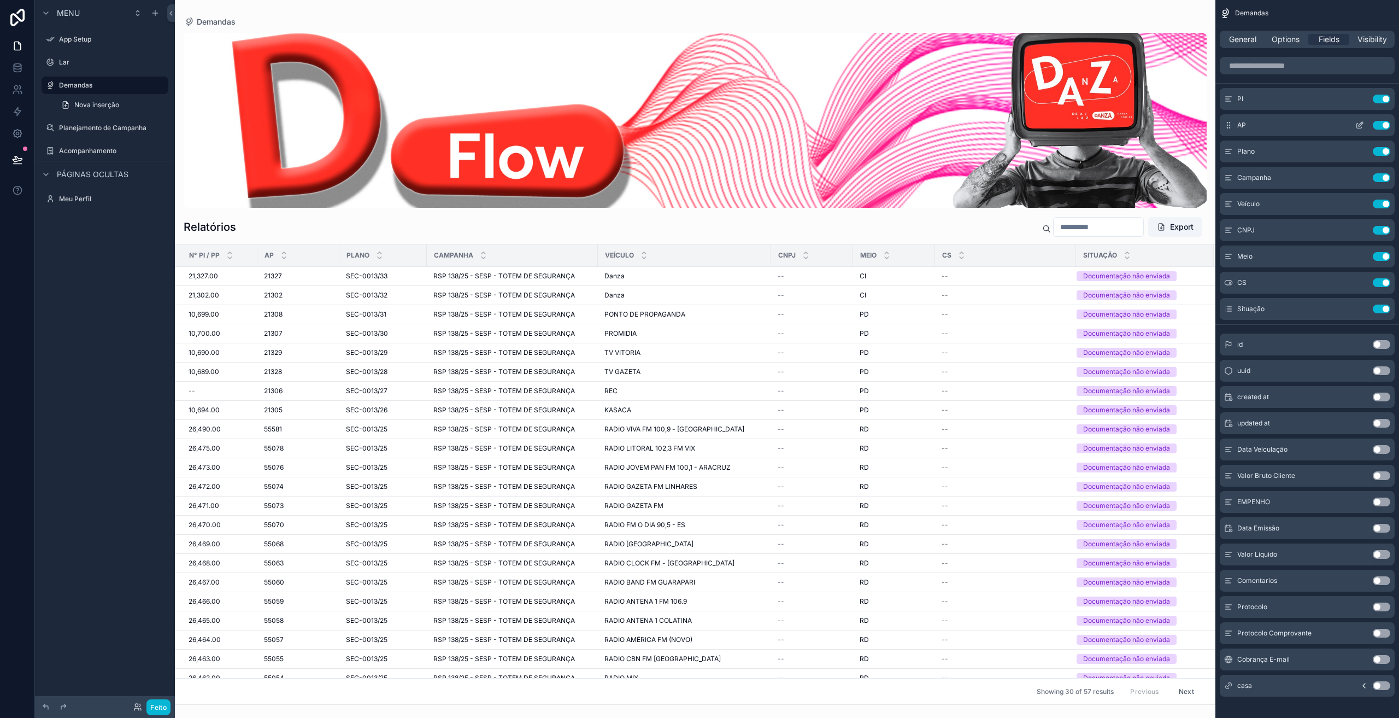
click at [1359, 124] on icon "conteúdo rolável" at bounding box center [1360, 125] width 9 height 9
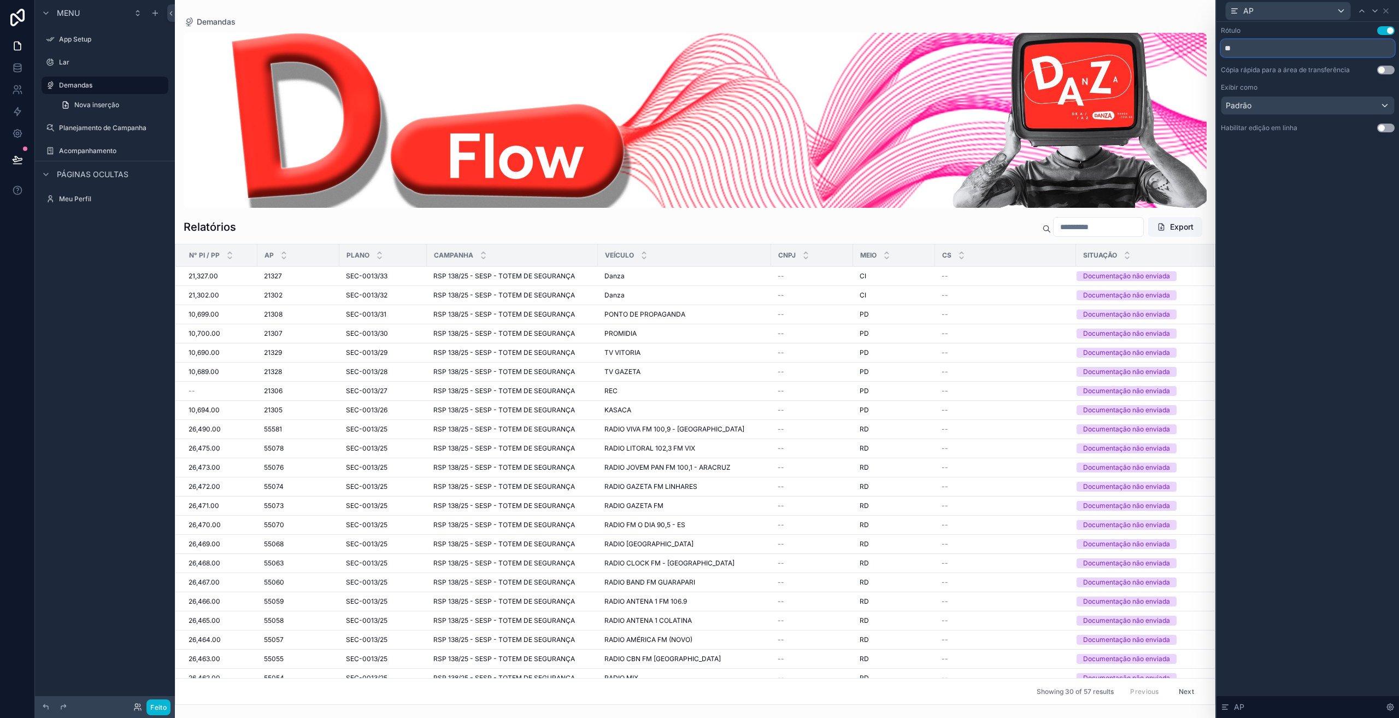
click at [1298, 50] on input "**" at bounding box center [1308, 47] width 174 height 17
type input "********"
click at [1387, 10] on icon at bounding box center [1386, 11] width 4 height 4
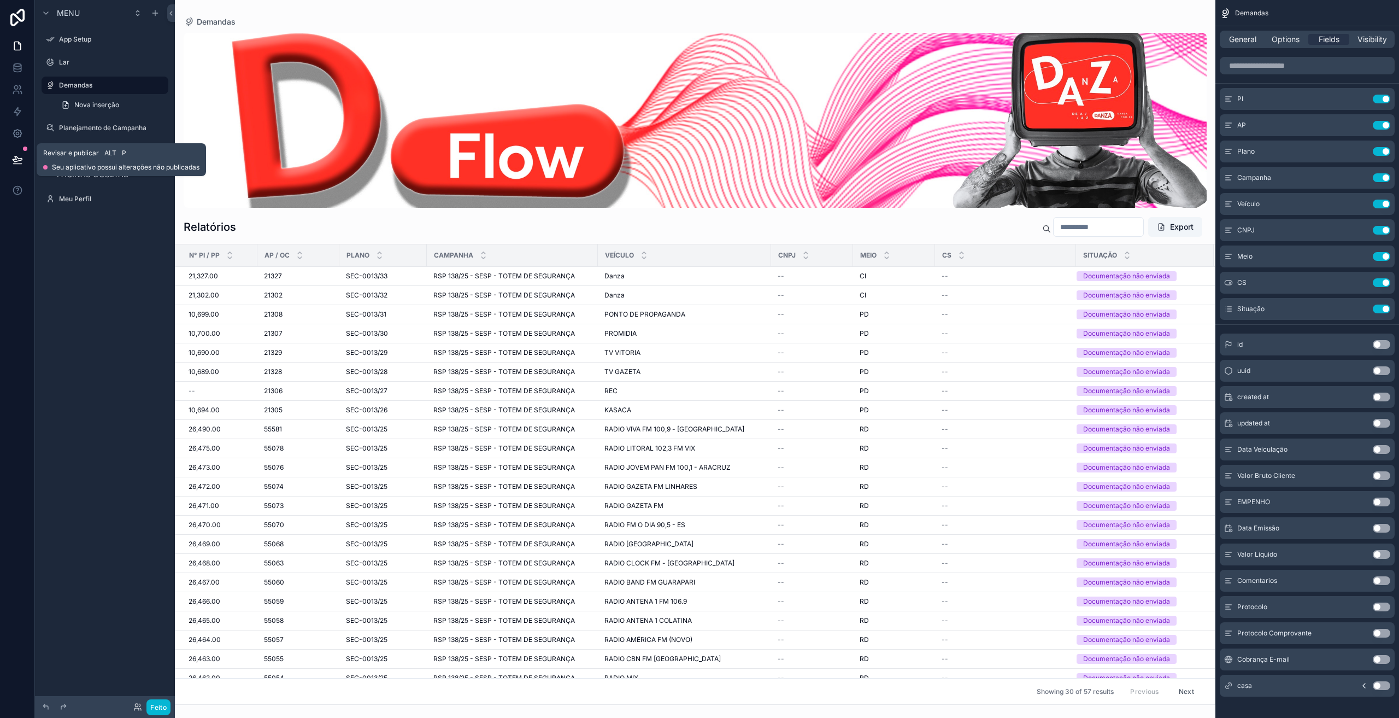
click at [22, 155] on icon at bounding box center [17, 159] width 11 height 11
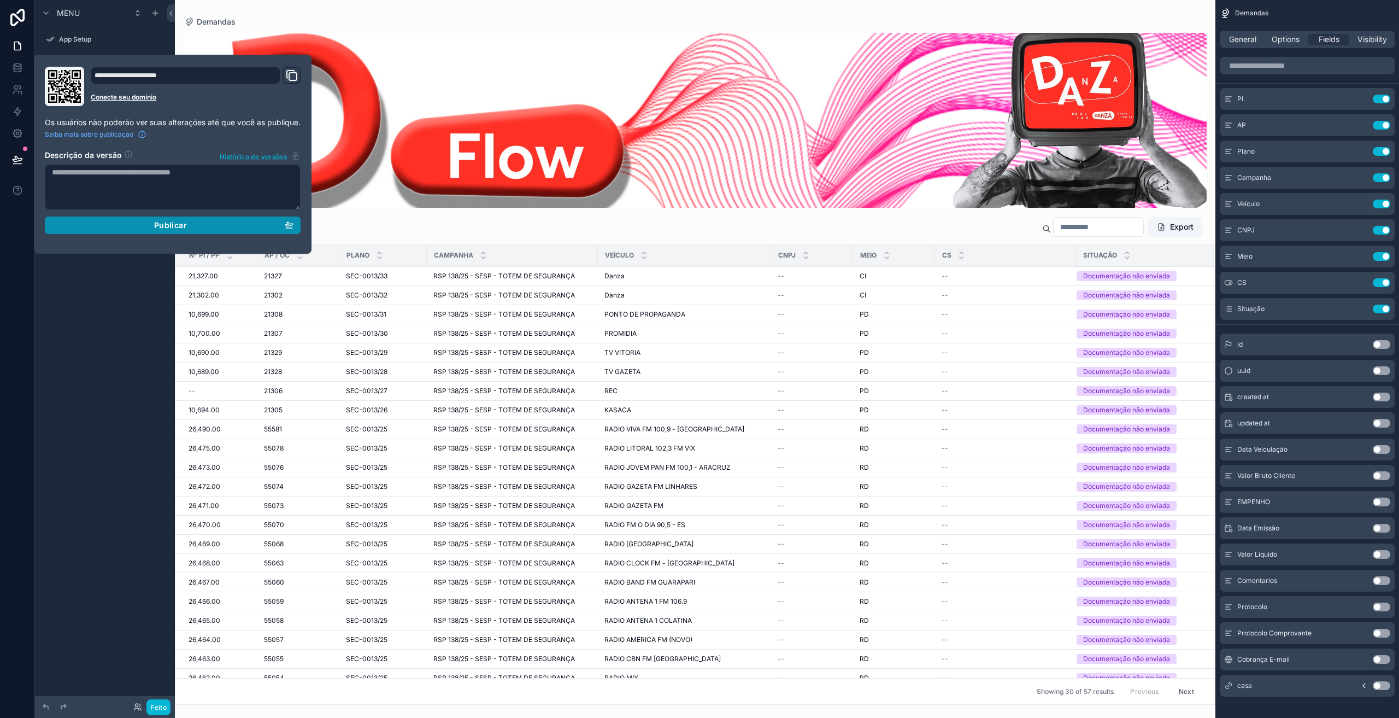
click at [102, 227] on div "Publicar" at bounding box center [173, 225] width 242 height 10
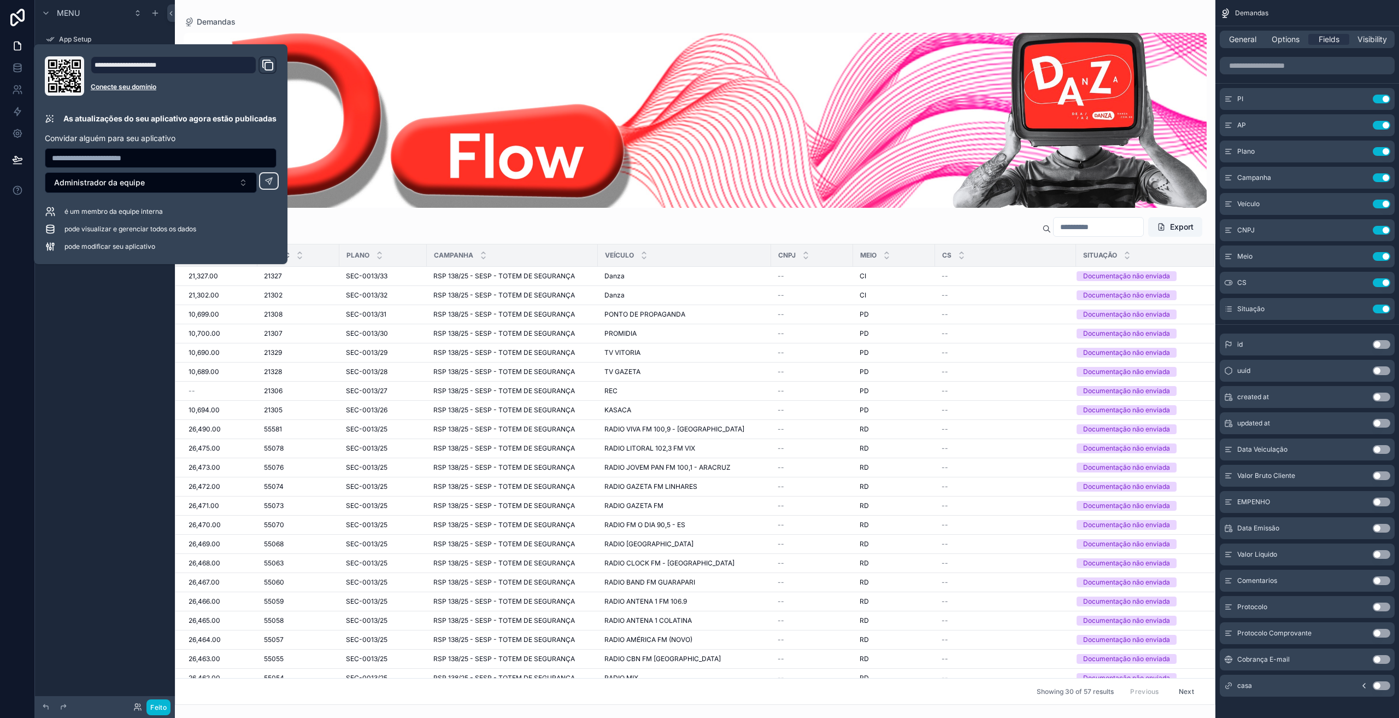
drag, startPoint x: 58, startPoint y: 362, endPoint x: 125, endPoint y: 390, distance: 72.8
click at [58, 362] on div "Menu App Setup Lar Demandas Nova inserção Planejamento de Campanha Acompanhamen…" at bounding box center [105, 352] width 140 height 705
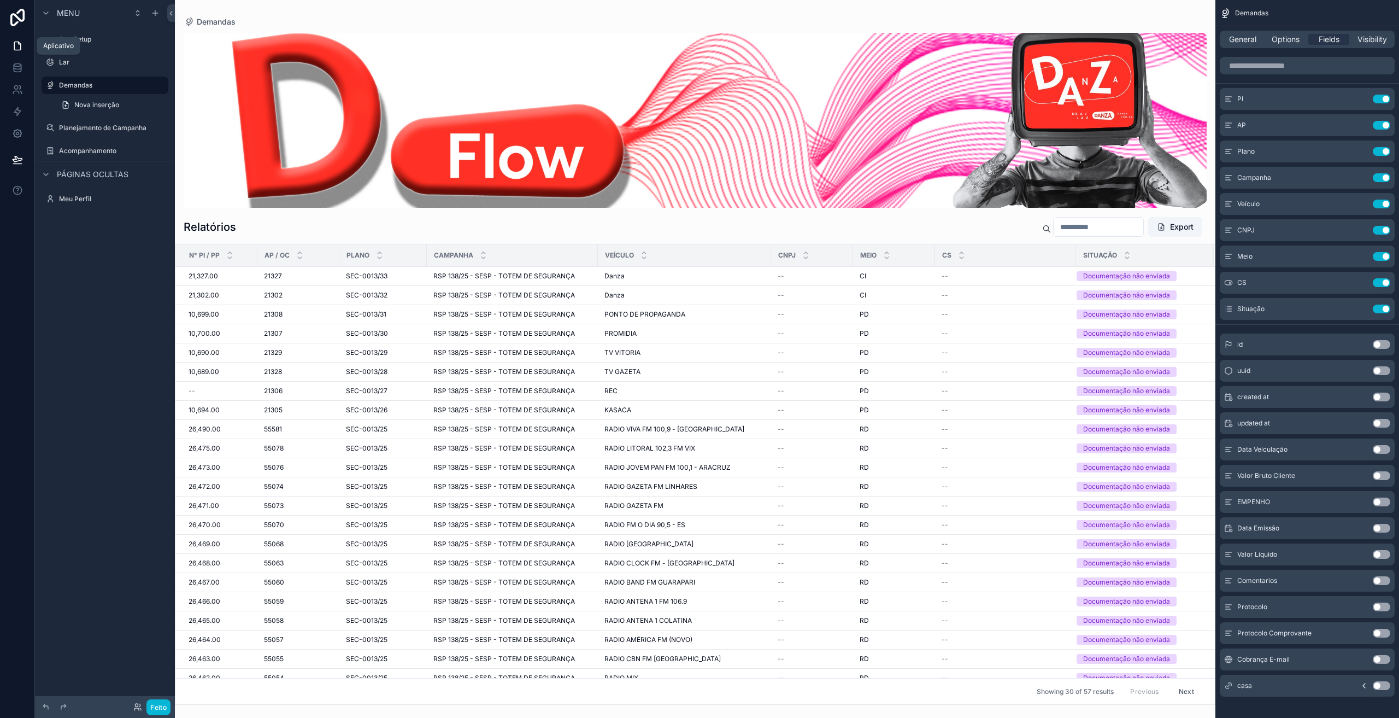
click at [16, 47] on icon at bounding box center [17, 45] width 11 height 11
click at [80, 408] on div "Menu App Setup Lar Demandas Nova inserção Planejamento de Campanha Acompanhamen…" at bounding box center [105, 352] width 140 height 705
click at [73, 60] on label "Lar" at bounding box center [102, 62] width 87 height 9
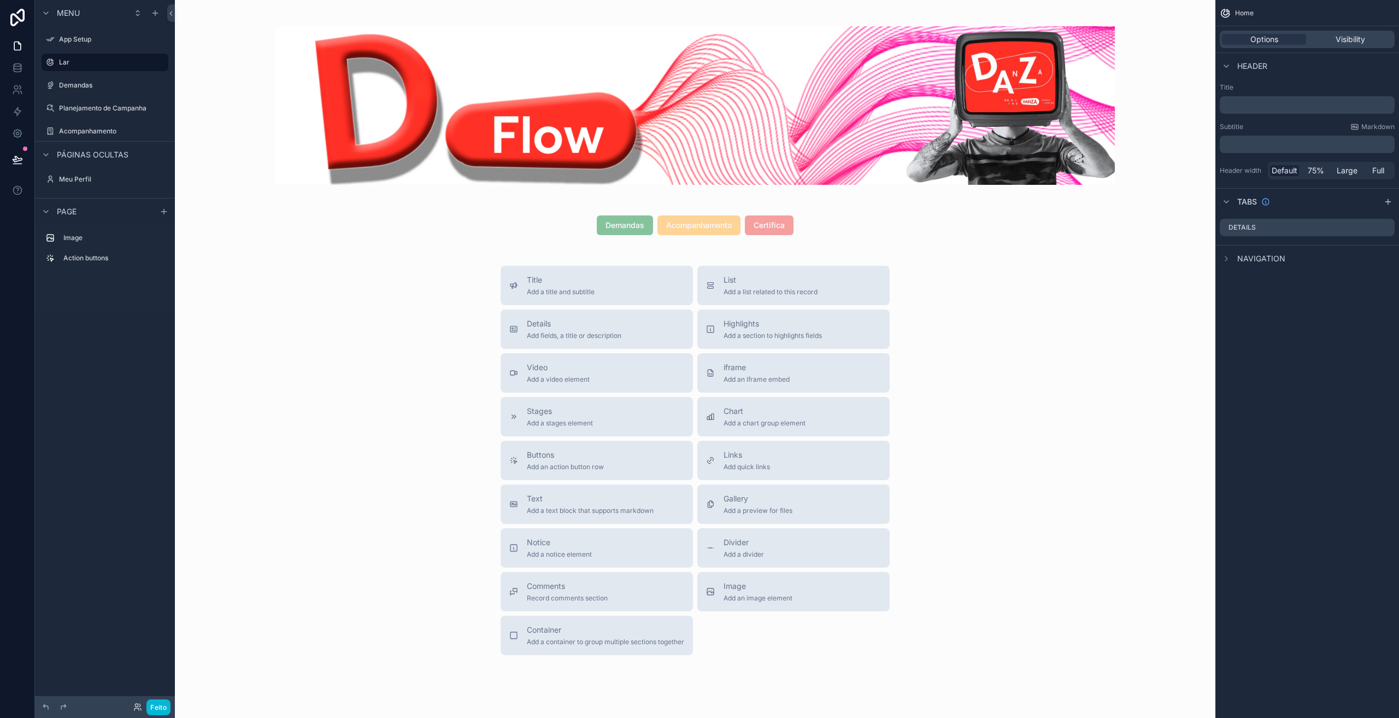
click at [412, 321] on div "Title Add a title and subtitle List Add a list related to this record Details A…" at bounding box center [695, 460] width 1023 height 389
click at [1070, 380] on div "Title Add a title and subtitle List Add a list related to this record Details A…" at bounding box center [695, 460] width 1023 height 389
click at [571, 629] on span "Container" at bounding box center [605, 629] width 157 height 11
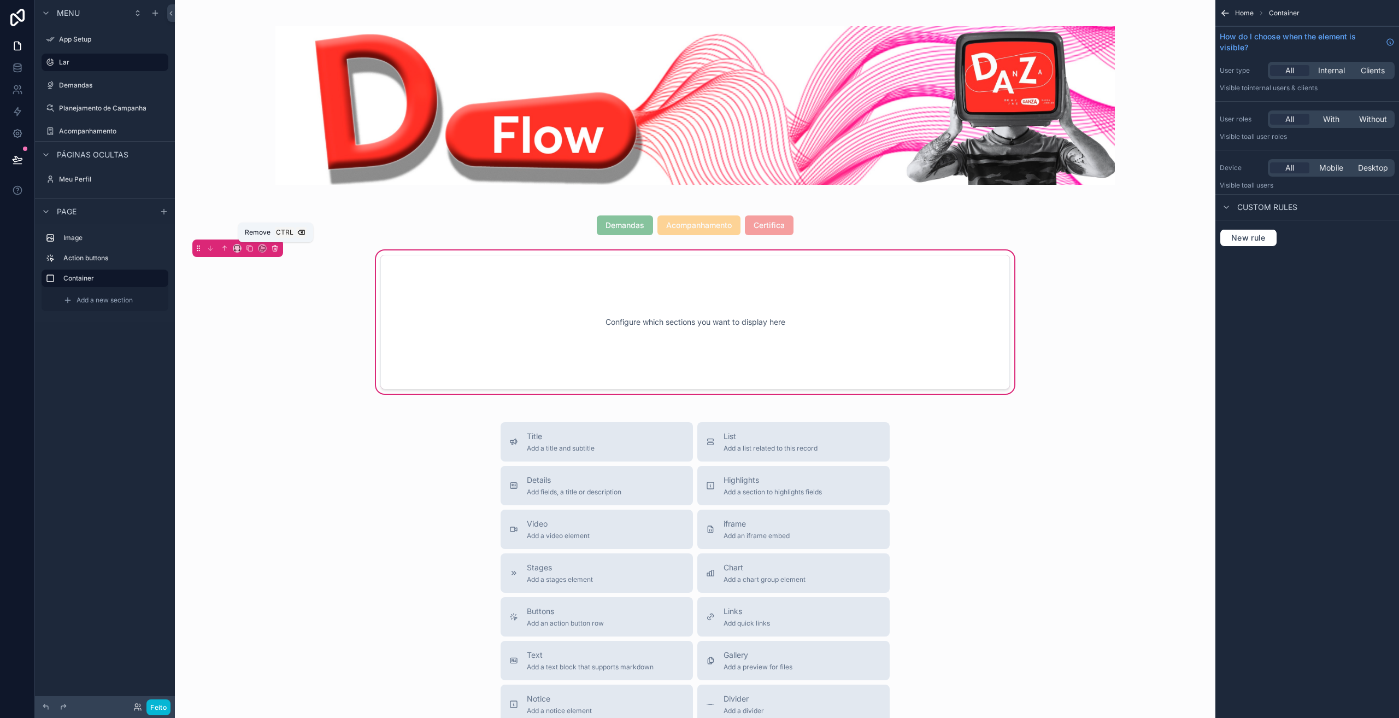
click at [274, 253] on button "conteúdo rolável" at bounding box center [275, 248] width 12 height 12
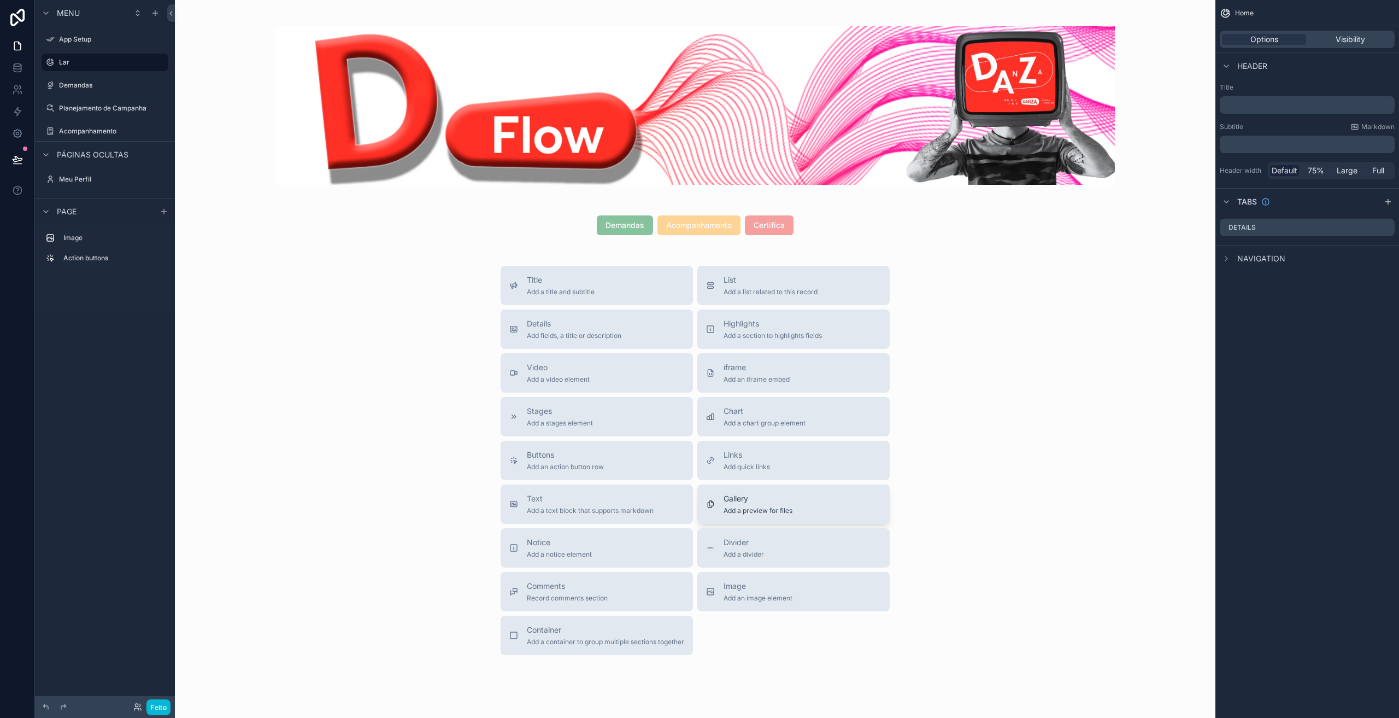
click at [770, 506] on span "Add a preview for files" at bounding box center [758, 510] width 69 height 9
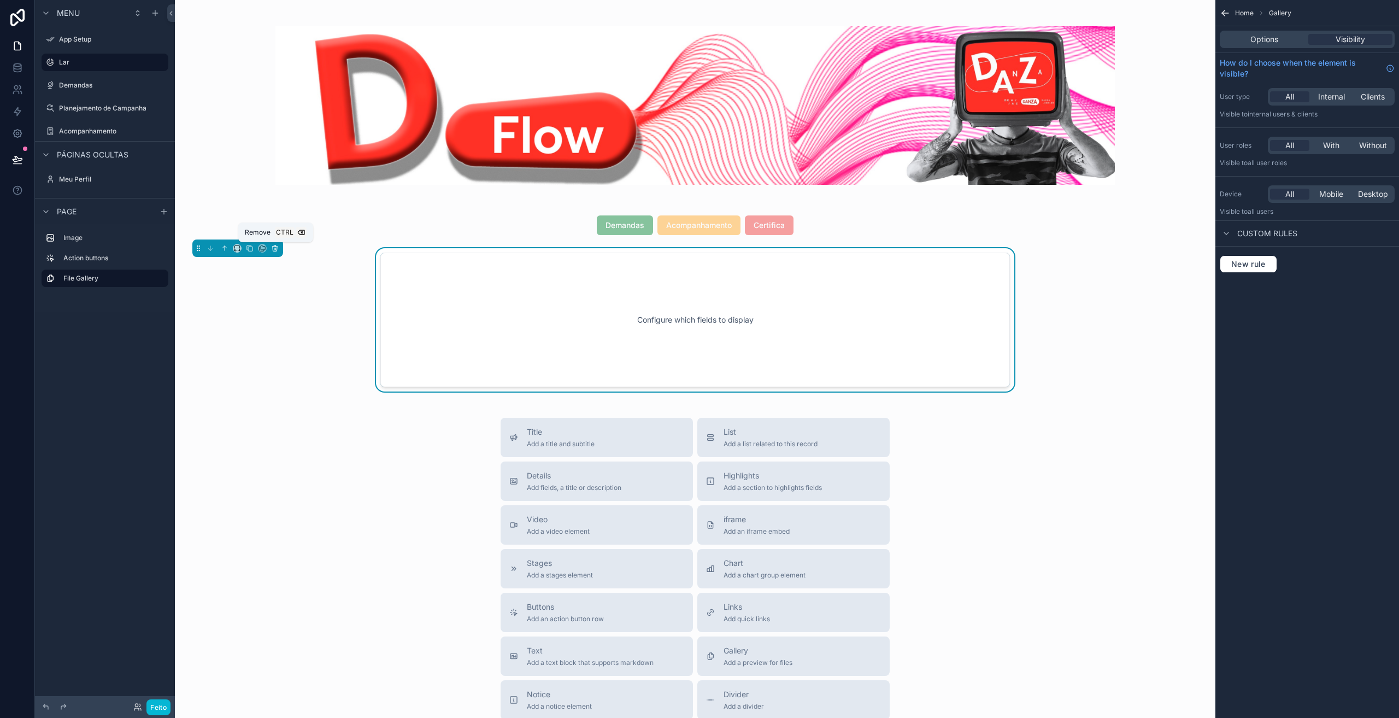
click at [278, 249] on icon "conteúdo rolável" at bounding box center [275, 248] width 8 height 8
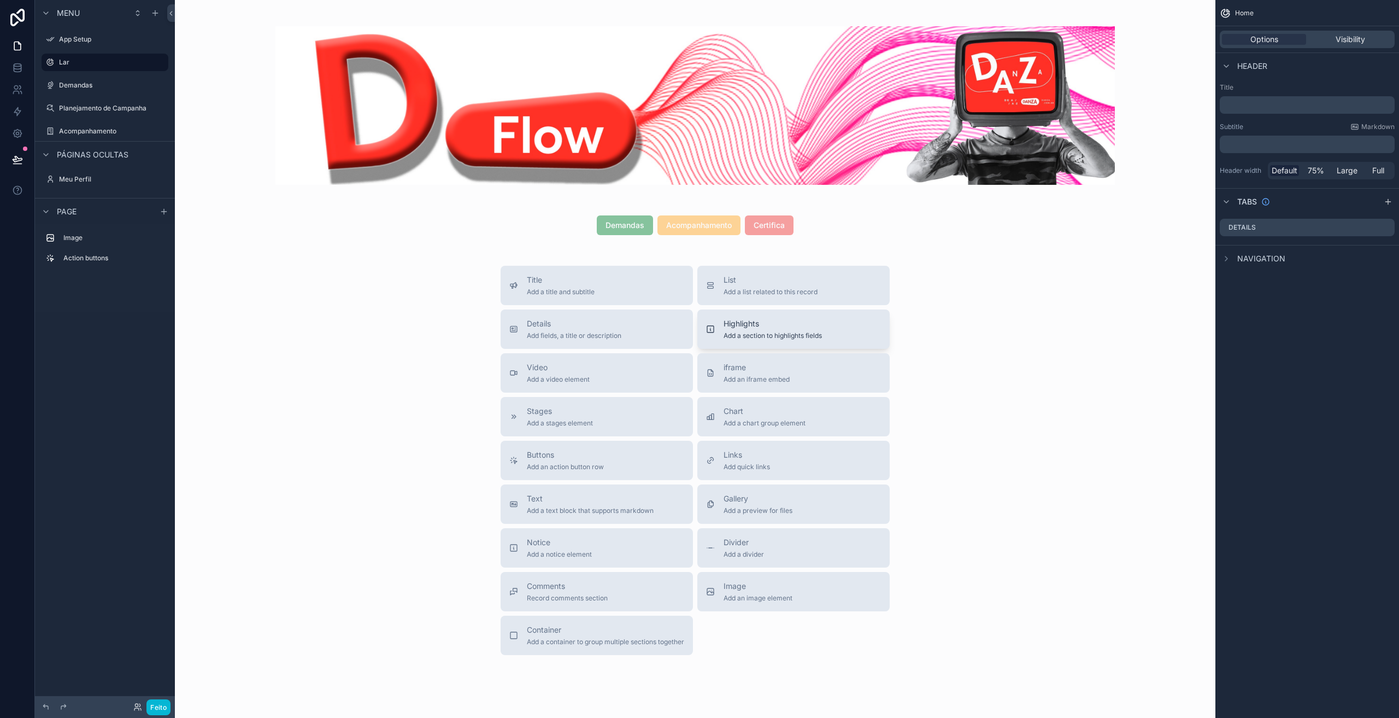
click at [742, 331] on span "Add a section to highlights fields" at bounding box center [773, 335] width 98 height 9
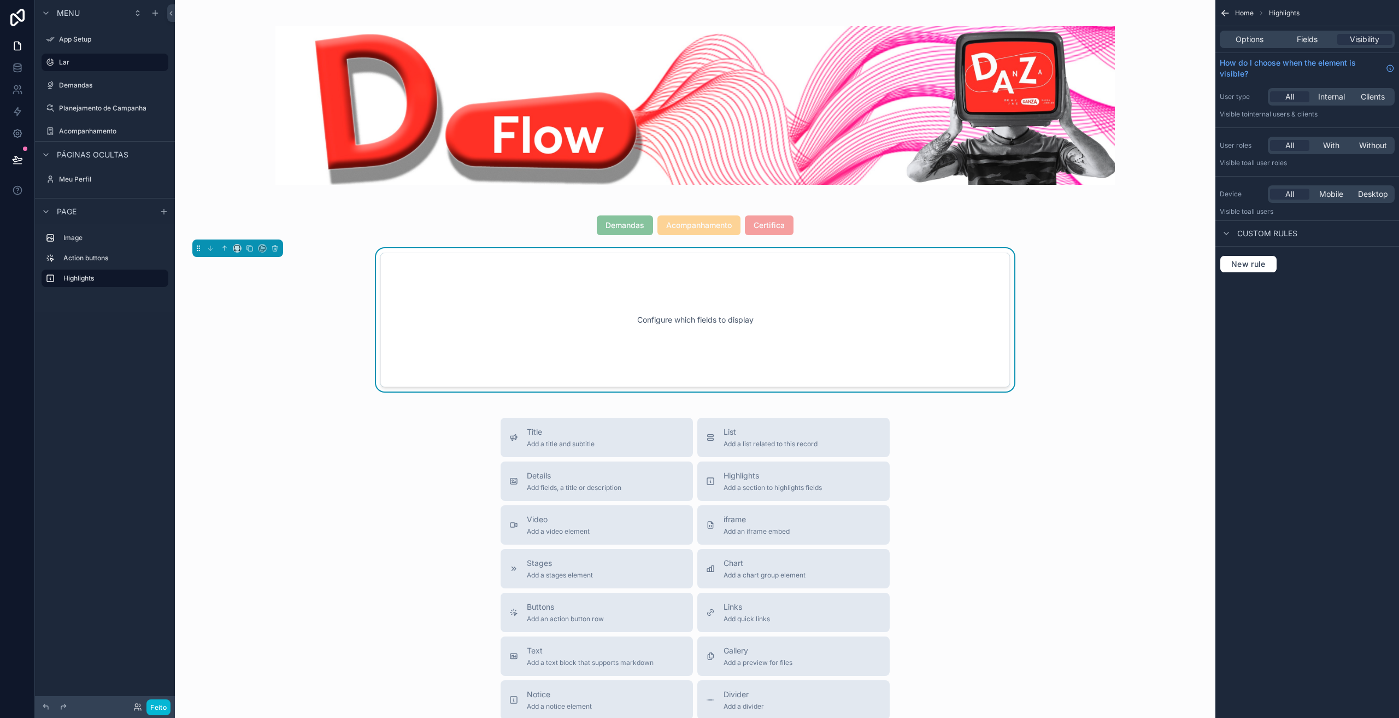
click at [701, 326] on div "Configure which fields to display" at bounding box center [695, 320] width 594 height 98
click at [1304, 37] on span "Fields" at bounding box center [1307, 39] width 21 height 11
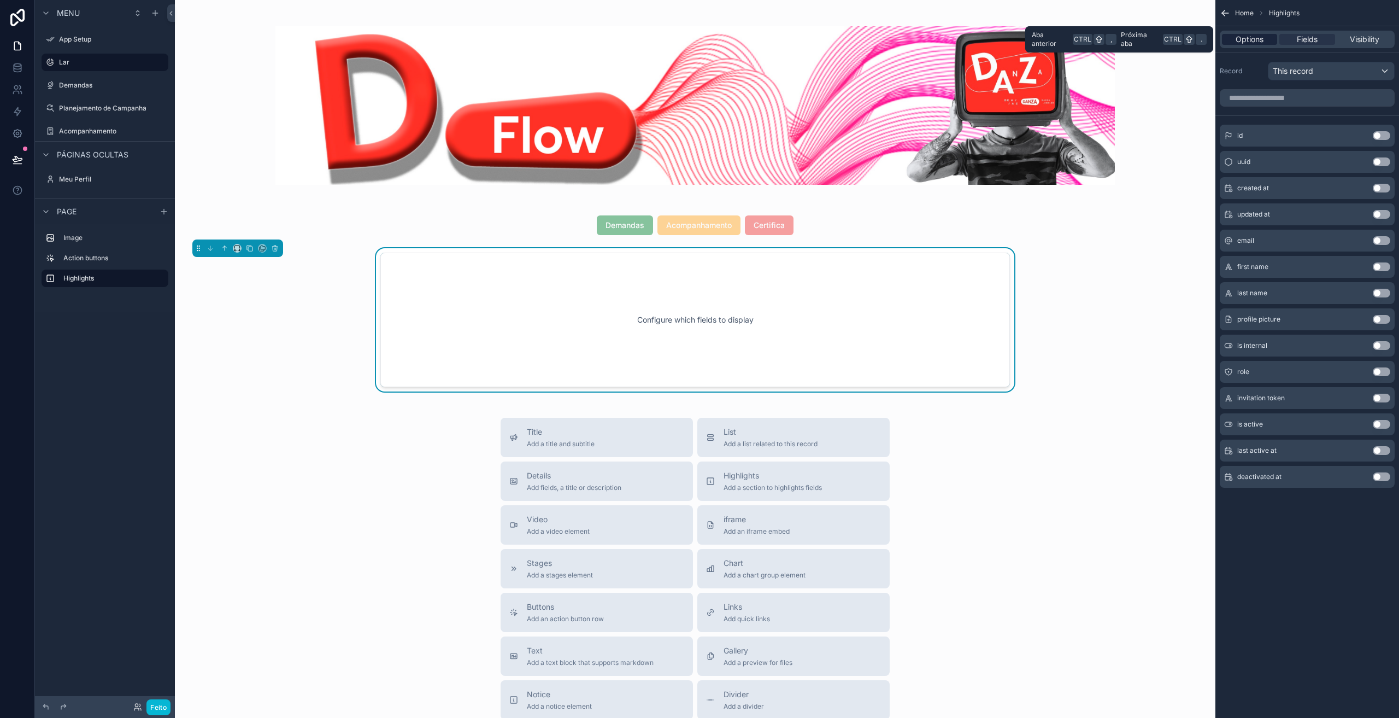
click at [1251, 42] on span "Options" at bounding box center [1250, 39] width 28 height 11
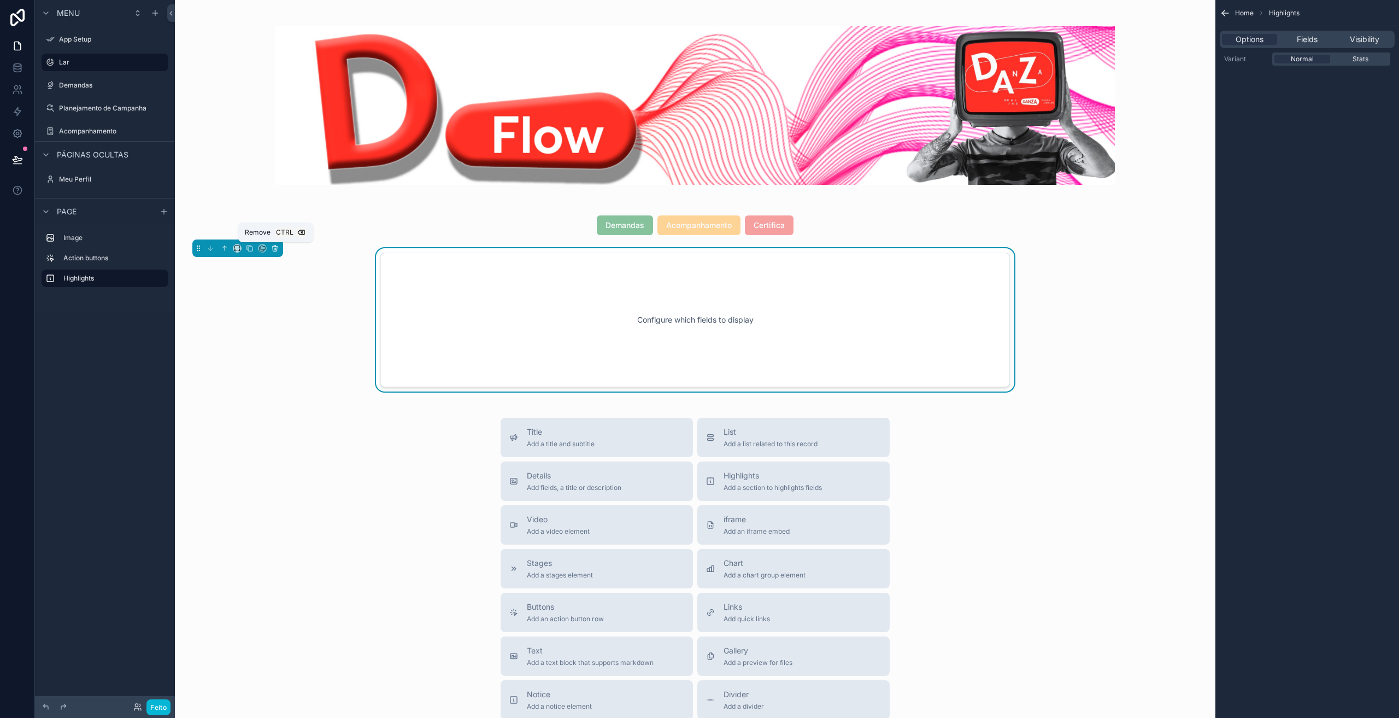
click at [273, 253] on button "conteúdo rolável" at bounding box center [275, 248] width 12 height 12
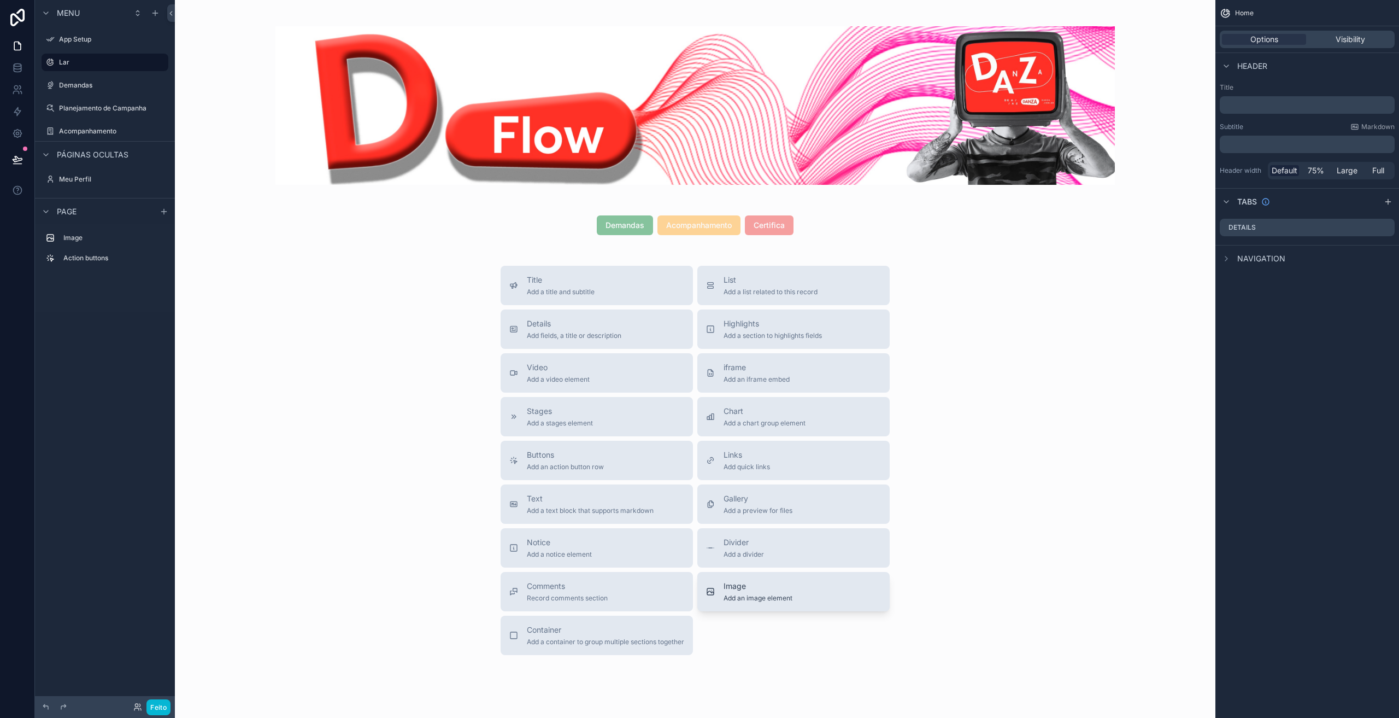
click at [730, 595] on span "Add an image element" at bounding box center [758, 598] width 69 height 9
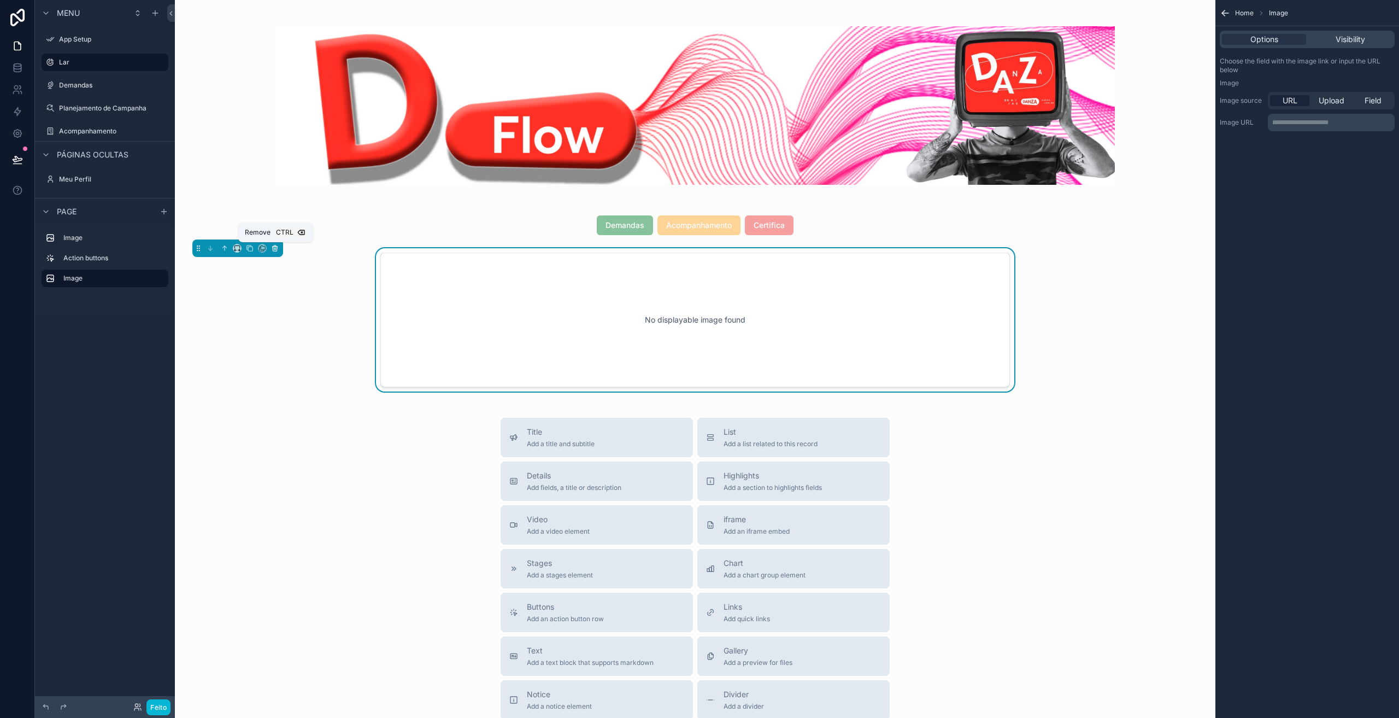
click at [278, 249] on icon "conteúdo rolável" at bounding box center [275, 248] width 8 height 8
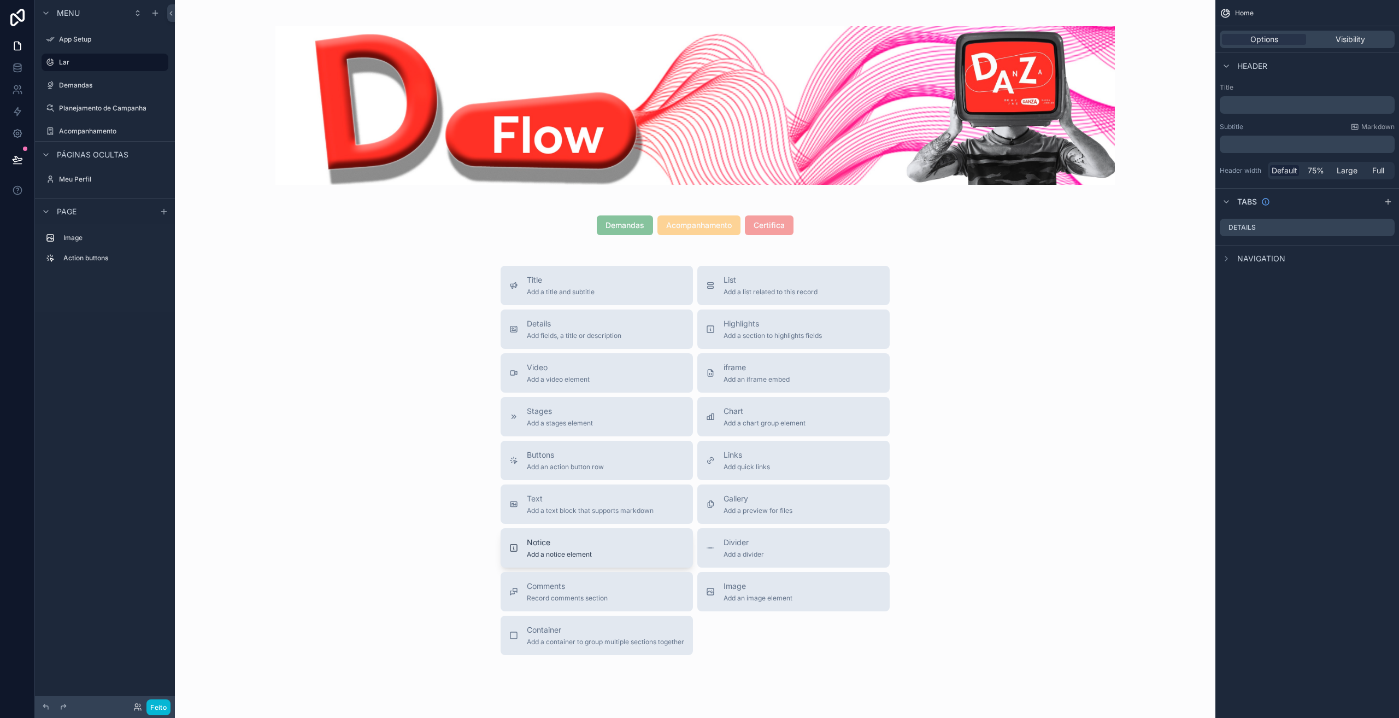
click at [568, 550] on span "Add a notice element" at bounding box center [559, 554] width 65 height 9
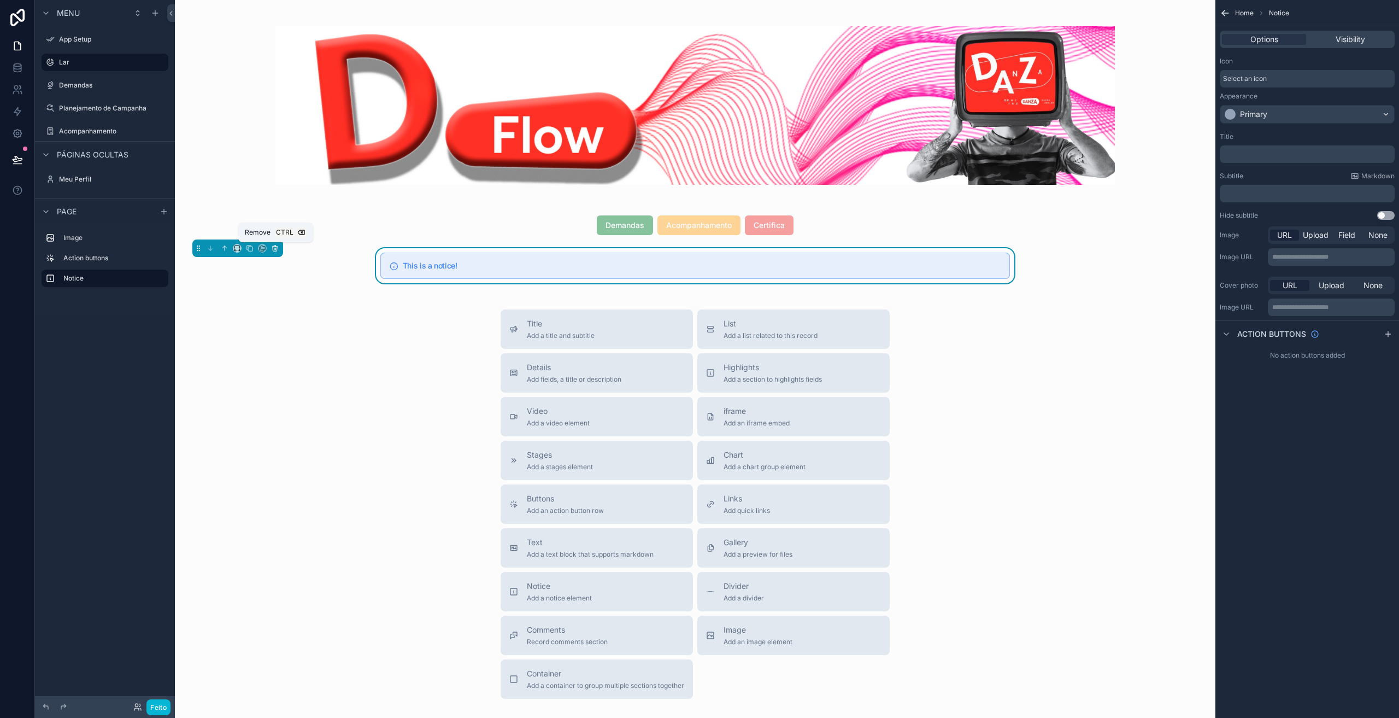
click at [277, 251] on icon "conteúdo rolável" at bounding box center [275, 248] width 8 height 8
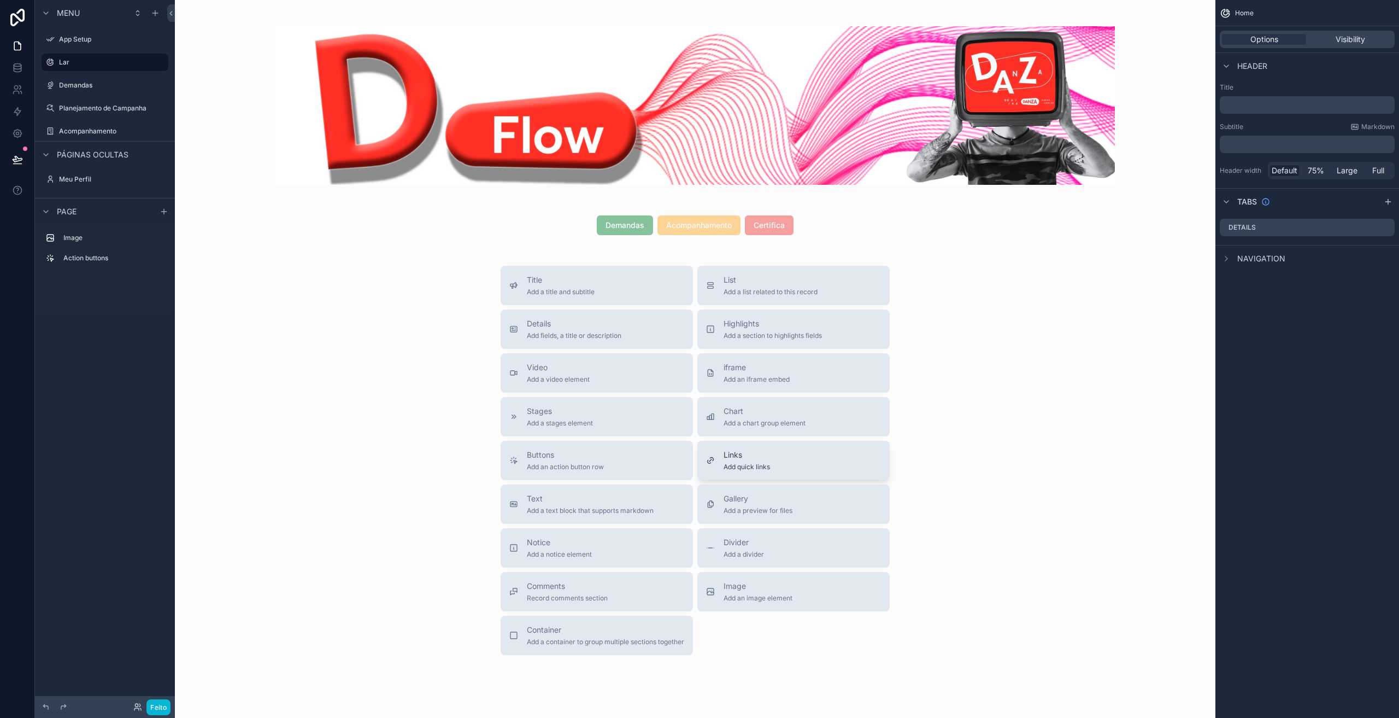
click at [737, 460] on span "Links" at bounding box center [747, 454] width 46 height 11
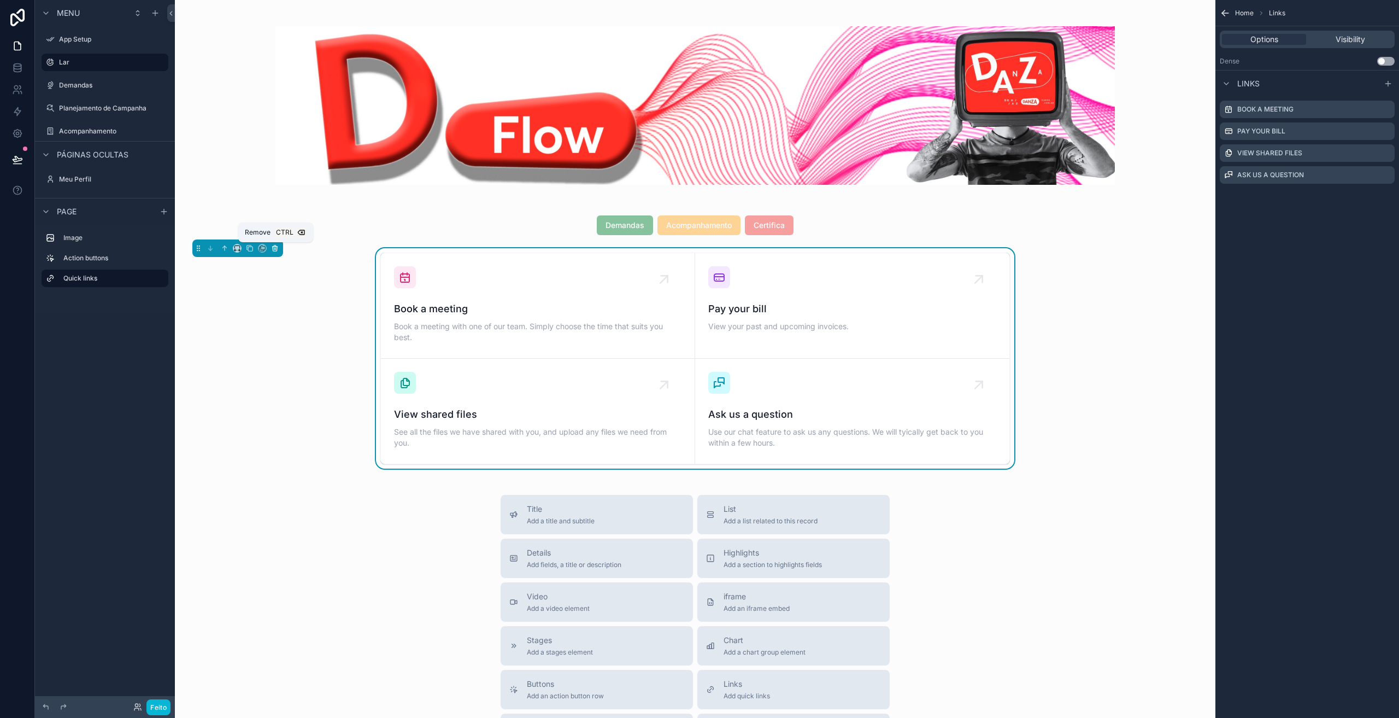
click at [277, 250] on icon "conteúdo rolável" at bounding box center [275, 249] width 4 height 4
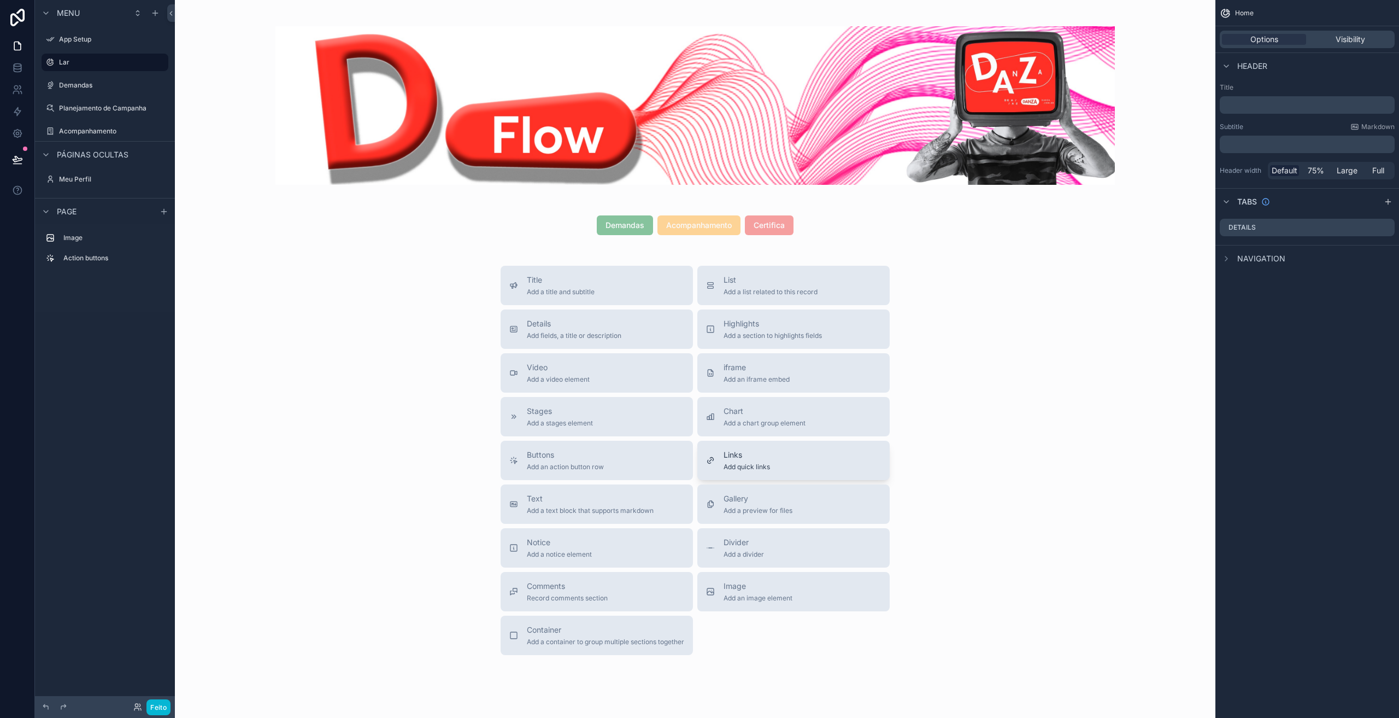
click at [734, 459] on span "Links" at bounding box center [747, 454] width 46 height 11
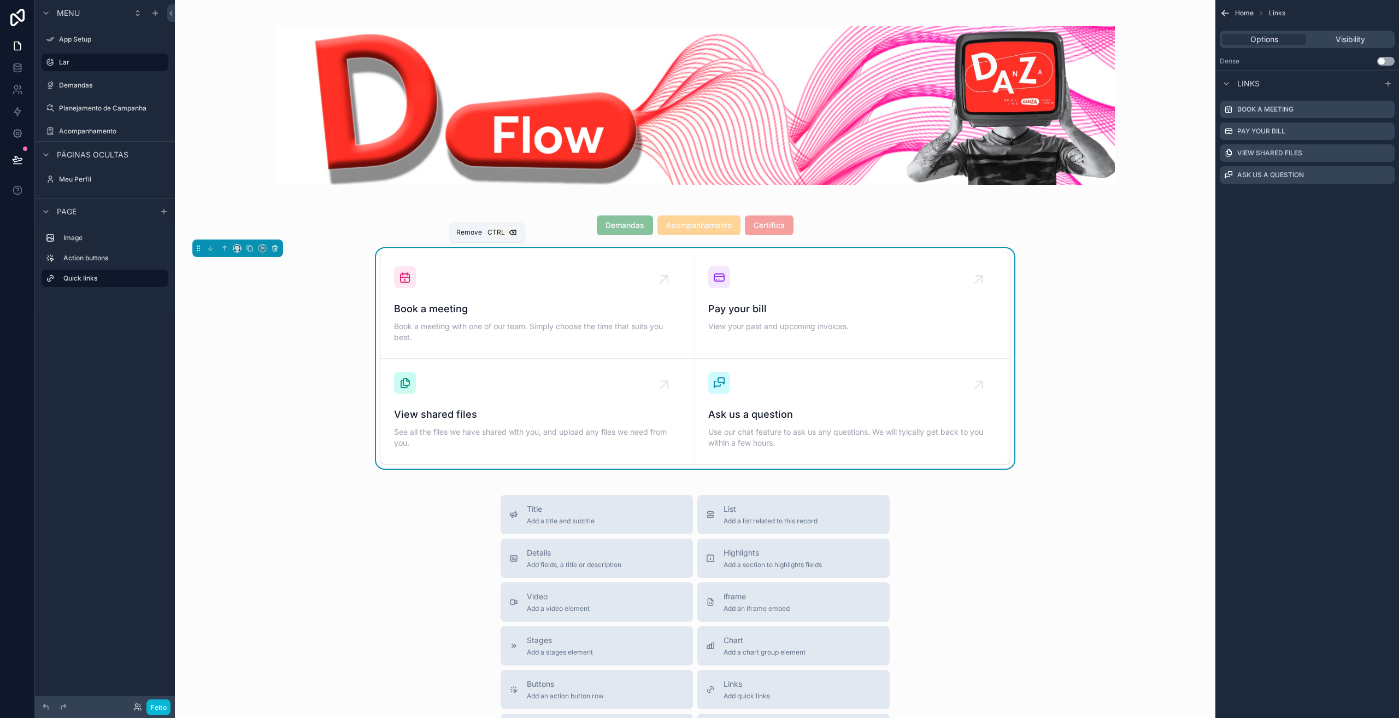
click at [277, 247] on icon "conteúdo rolável" at bounding box center [275, 249] width 4 height 4
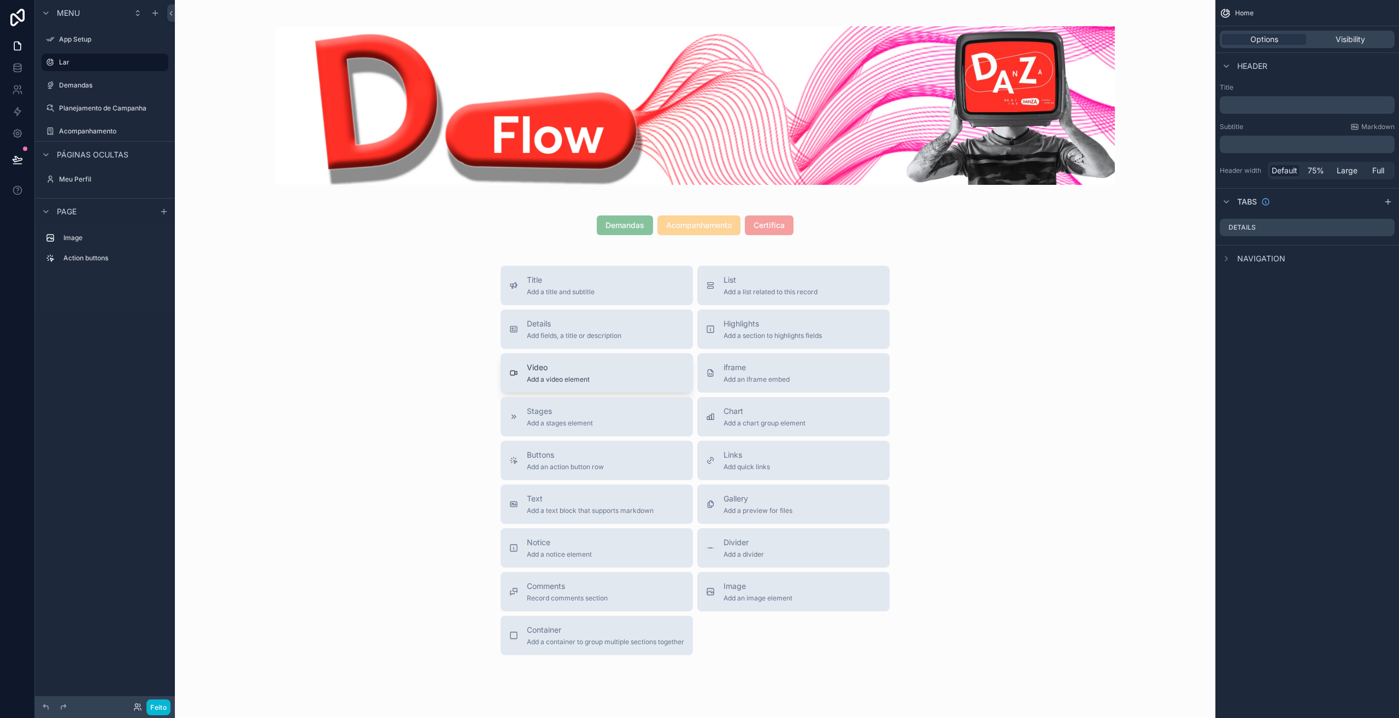
click at [544, 383] on span "Add a video element" at bounding box center [558, 379] width 63 height 9
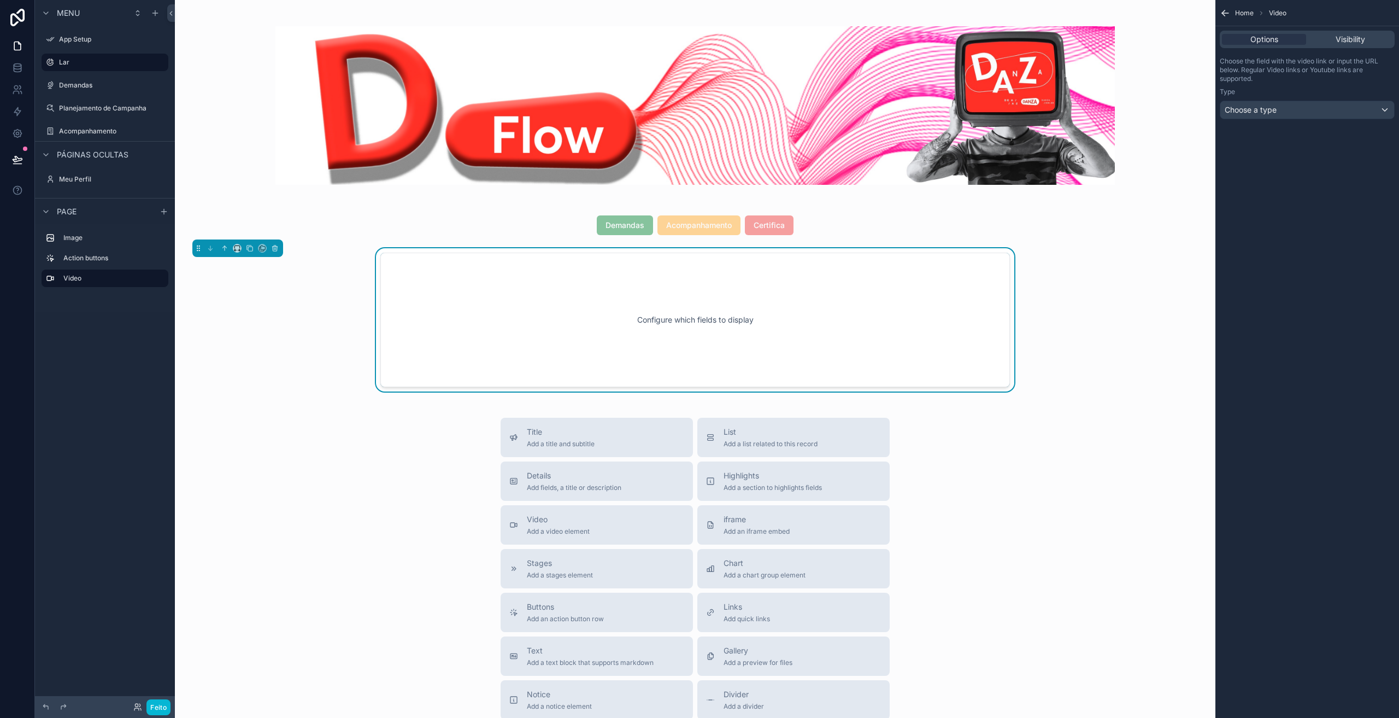
click at [348, 531] on div "Title Add a title and subtitle List Add a list related to this record Details A…" at bounding box center [695, 612] width 1023 height 389
click at [695, 316] on div "Configure which fields to display" at bounding box center [695, 320] width 594 height 98
click at [1304, 114] on div "Choose a type" at bounding box center [1308, 109] width 174 height 17
click at [1282, 184] on font "Insira uma URL" at bounding box center [1256, 188] width 54 height 9
click at [1280, 110] on div "Input a url" at bounding box center [1308, 109] width 174 height 17
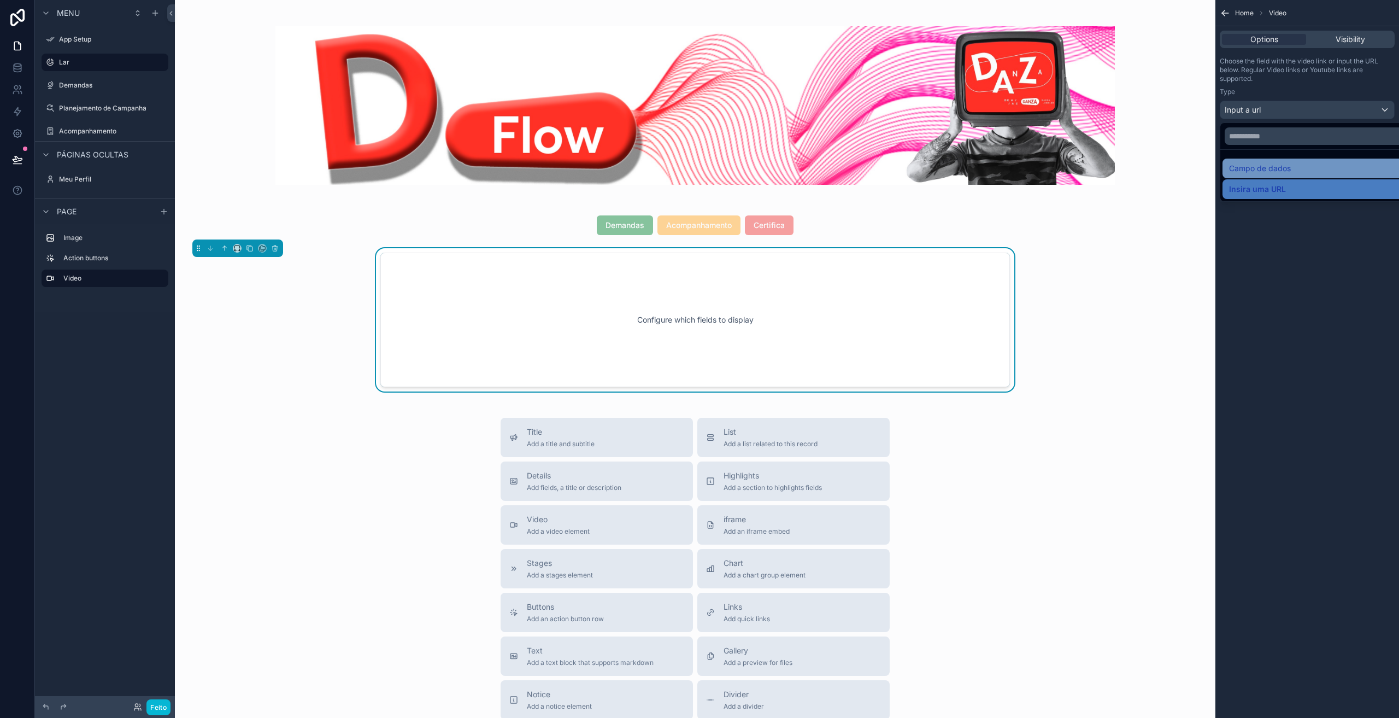
click at [1264, 175] on div "Campo de dados" at bounding box center [1320, 169] width 195 height 20
click at [159, 707] on font "Feito" at bounding box center [158, 707] width 16 height 8
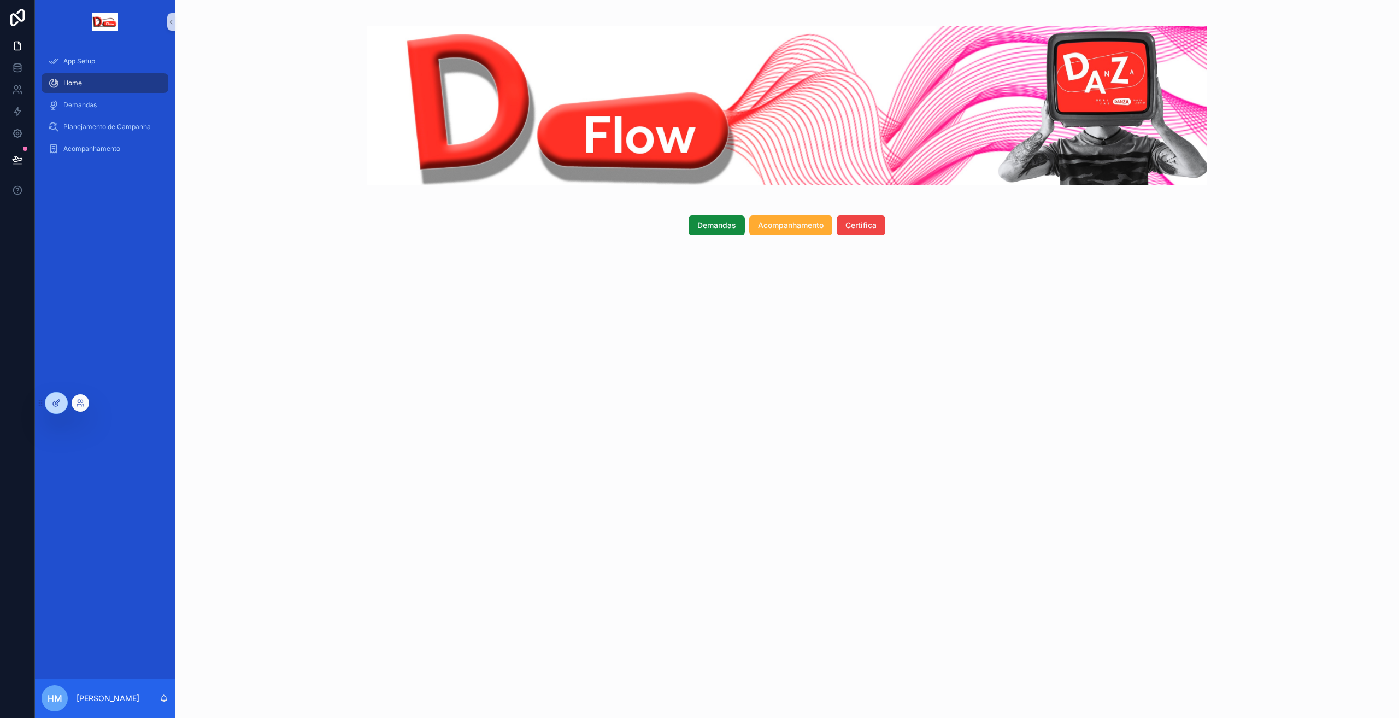
click at [60, 404] on icon at bounding box center [56, 402] width 9 height 9
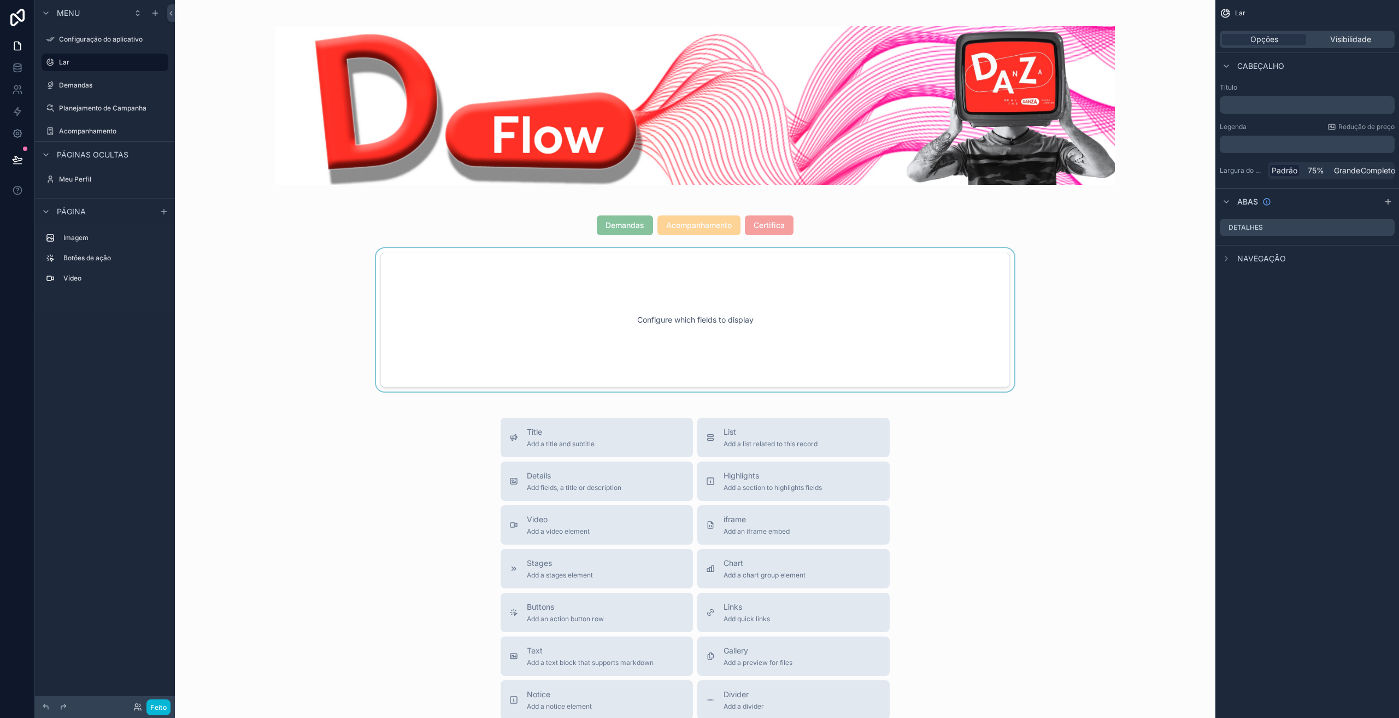
click at [380, 341] on div "conteúdo rolável" at bounding box center [695, 319] width 1023 height 143
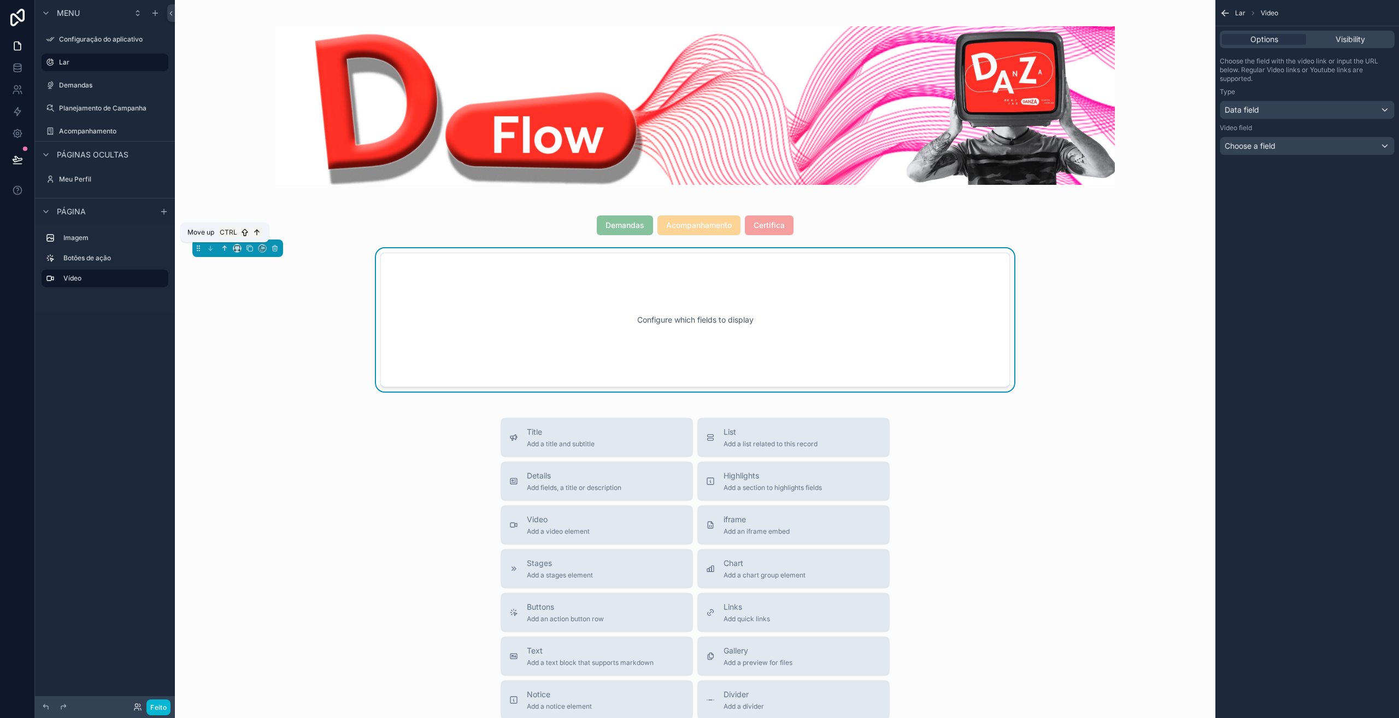
click at [226, 244] on icon "conteúdo rolável" at bounding box center [225, 248] width 8 height 8
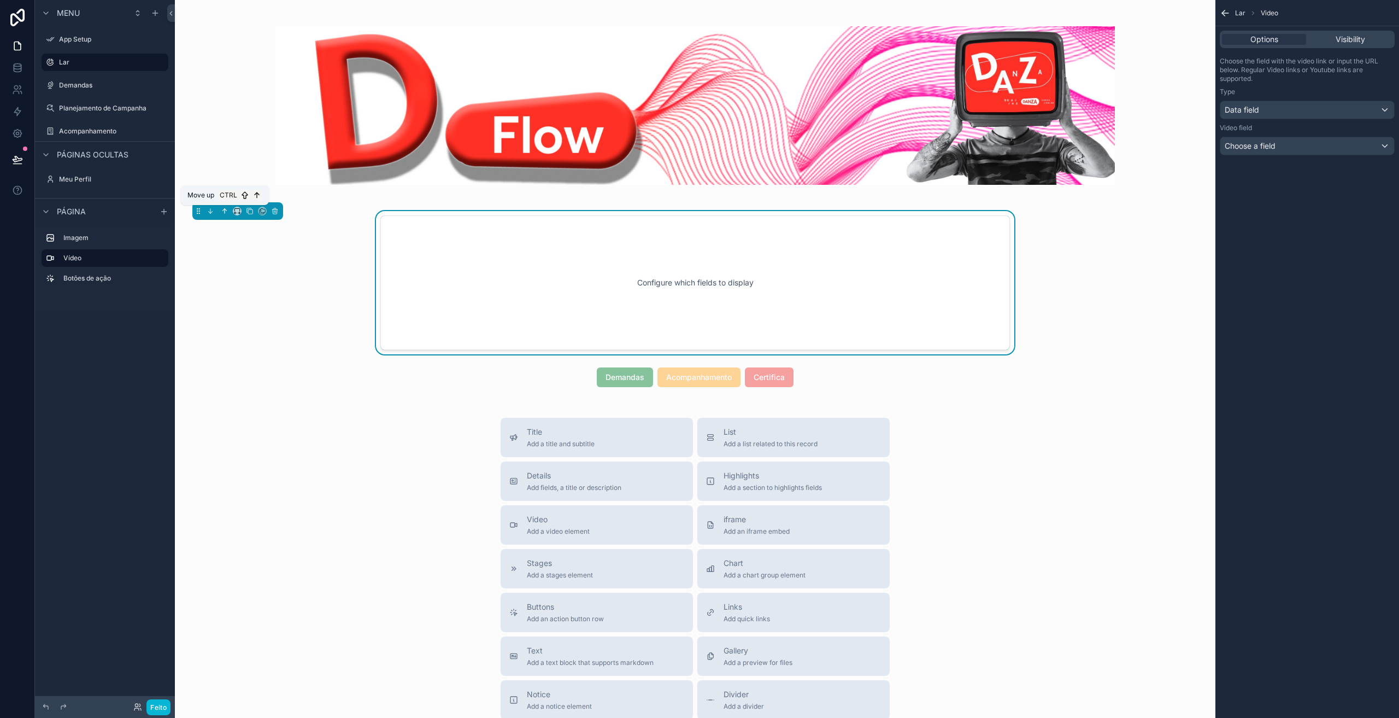
click at [224, 216] on button "conteúdo rolável" at bounding box center [225, 211] width 12 height 12
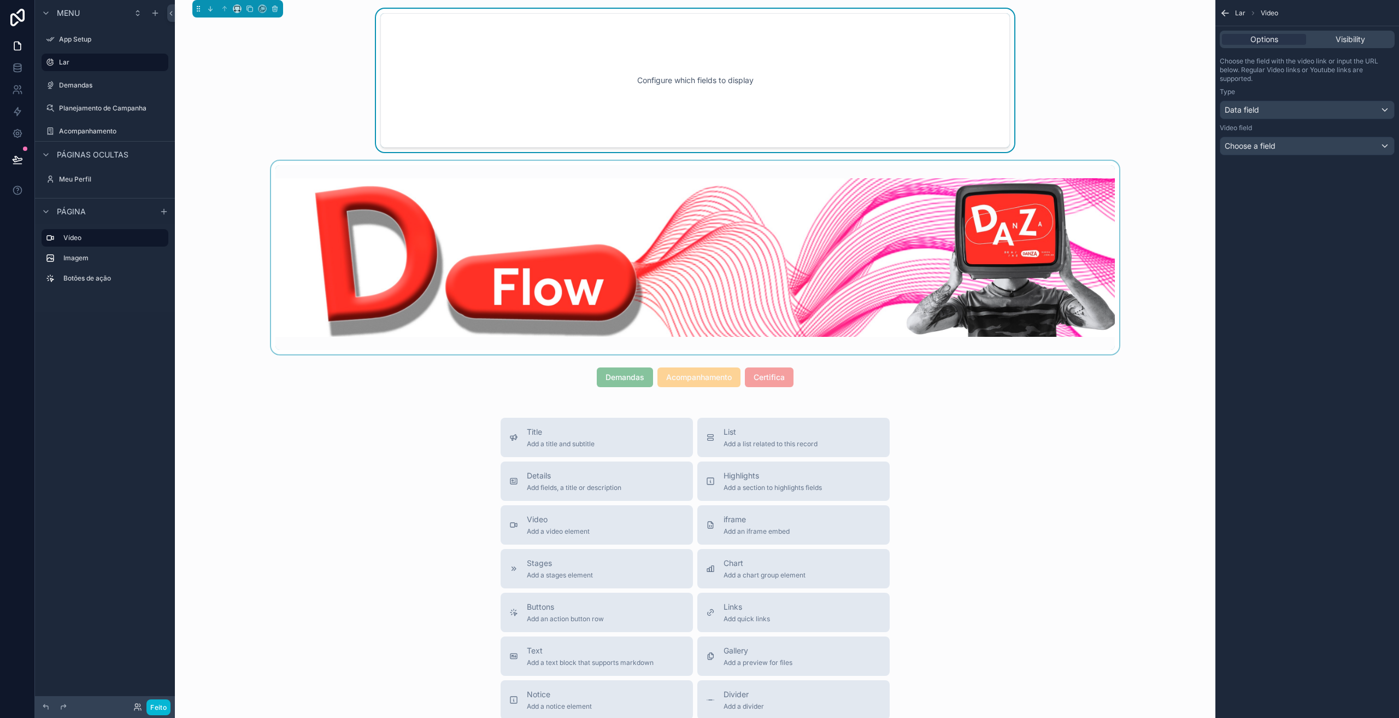
click at [630, 239] on div "conteúdo rolável" at bounding box center [695, 258] width 1023 height 194
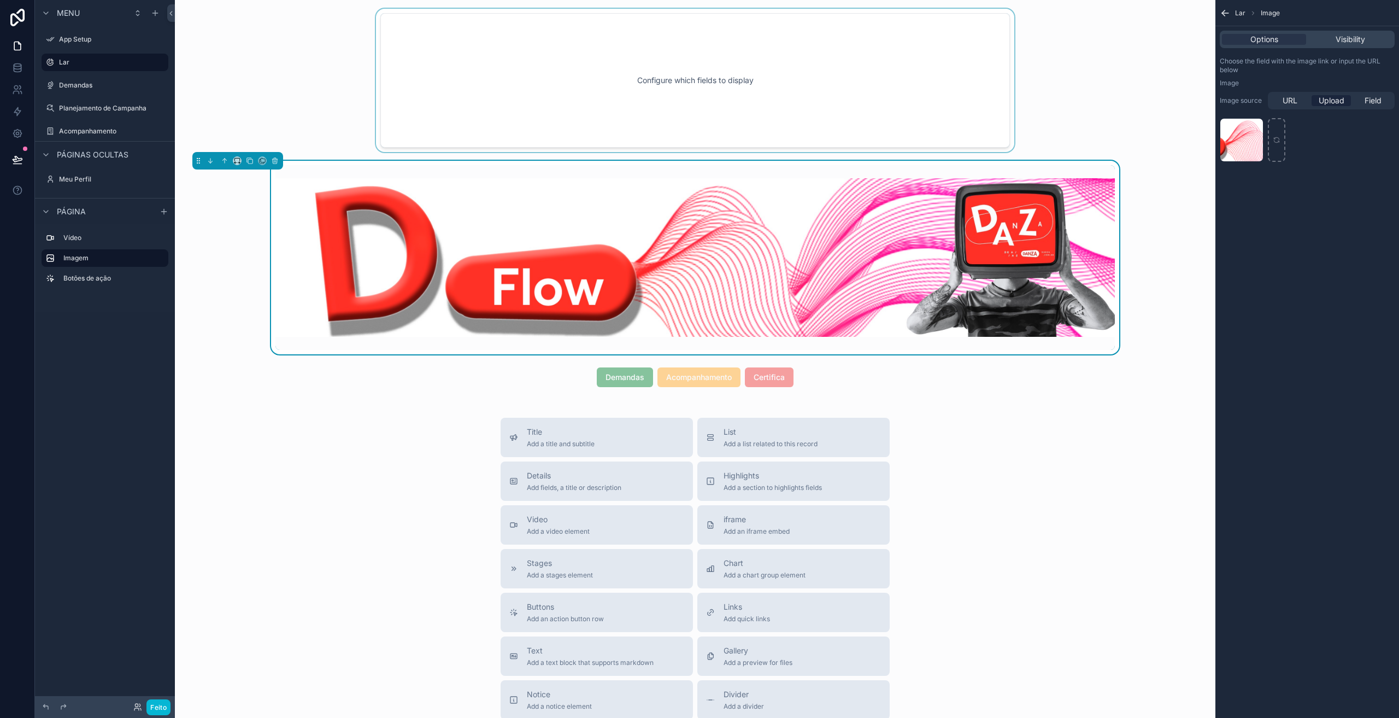
click at [429, 107] on div "conteúdo rolável" at bounding box center [695, 80] width 1023 height 143
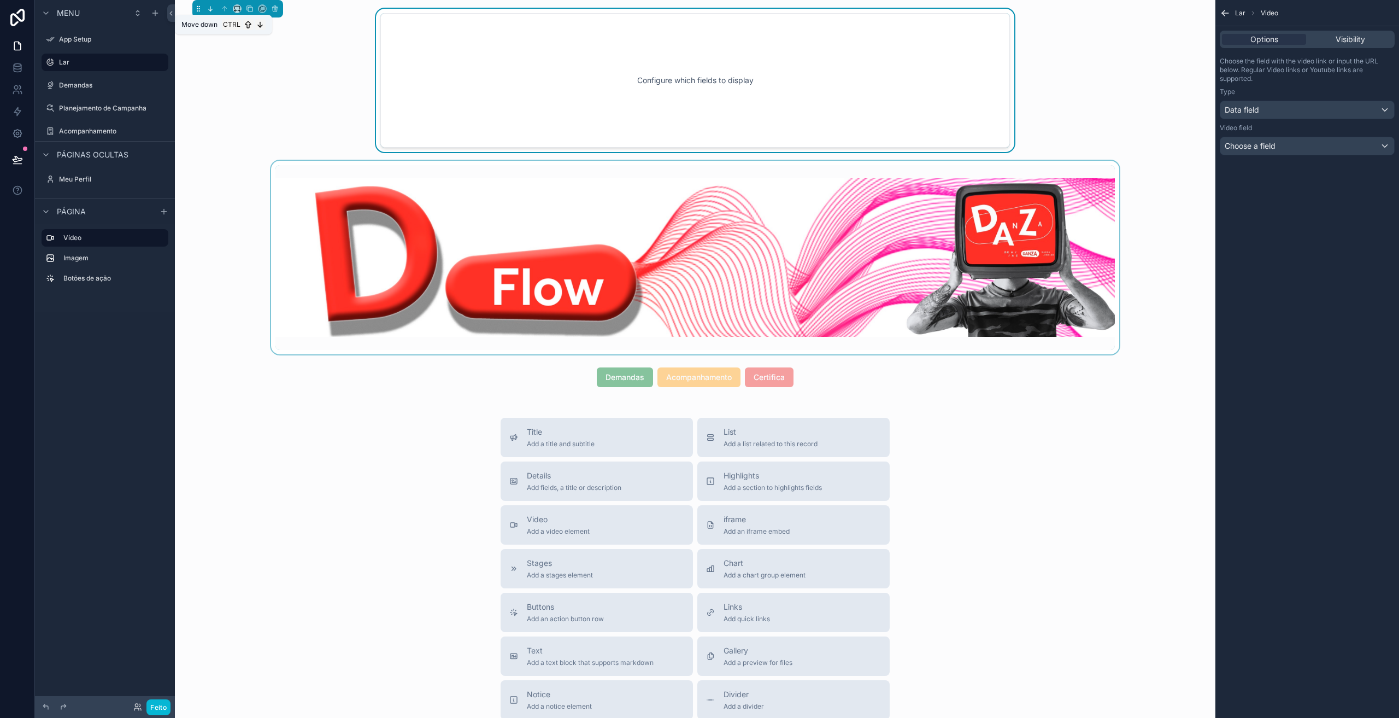
click at [211, 10] on icon "conteúdo rolável" at bounding box center [211, 9] width 8 height 8
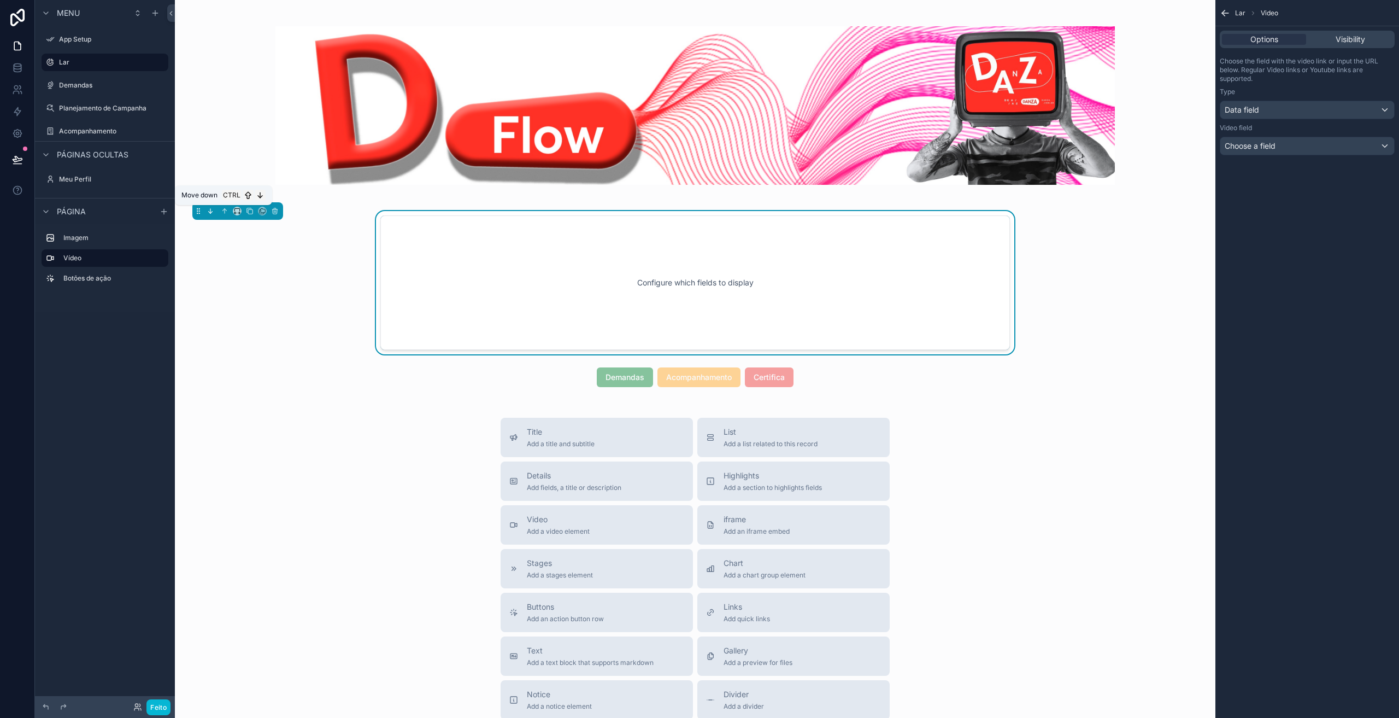
click at [210, 212] on icon "conteúdo rolável" at bounding box center [211, 211] width 8 height 8
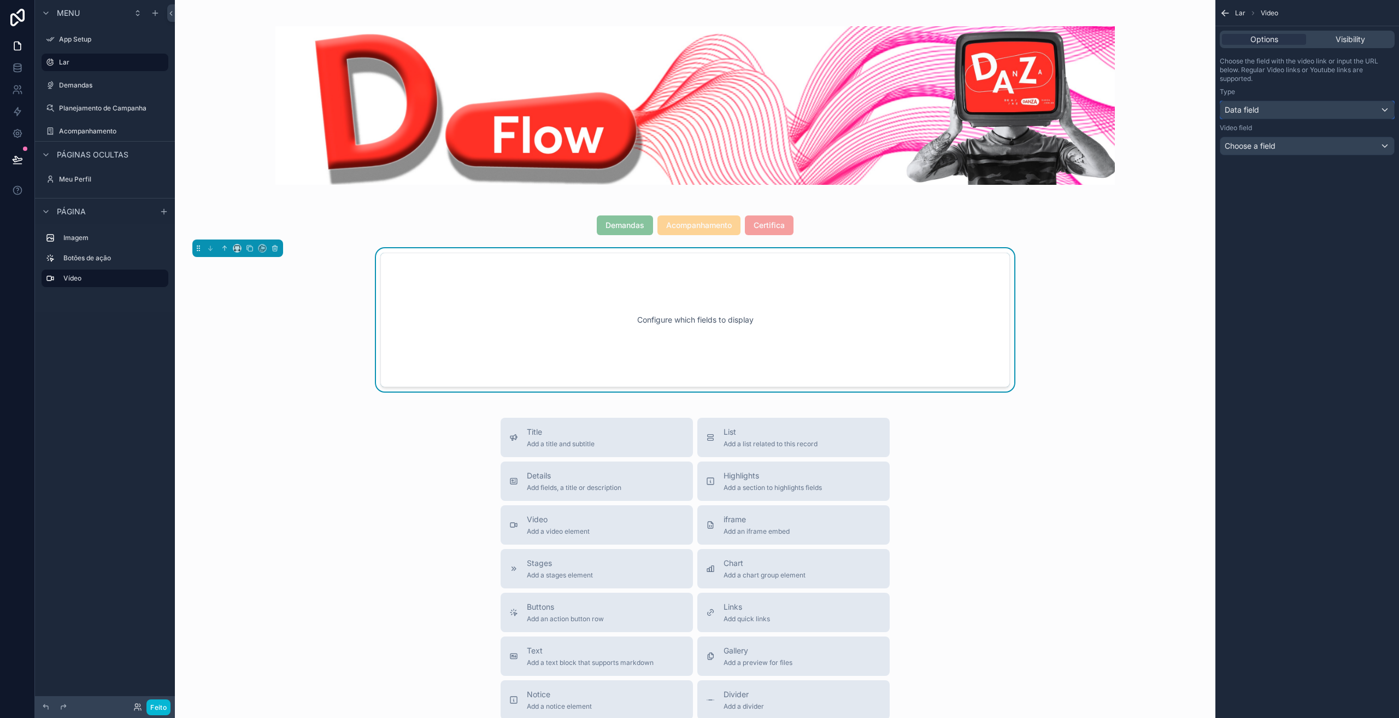
click at [1328, 106] on div "Data field" at bounding box center [1308, 109] width 174 height 17
click at [1328, 106] on div "conteúdo rolável" at bounding box center [699, 359] width 1399 height 718
click at [1305, 146] on div "Choose a field" at bounding box center [1308, 145] width 174 height 17
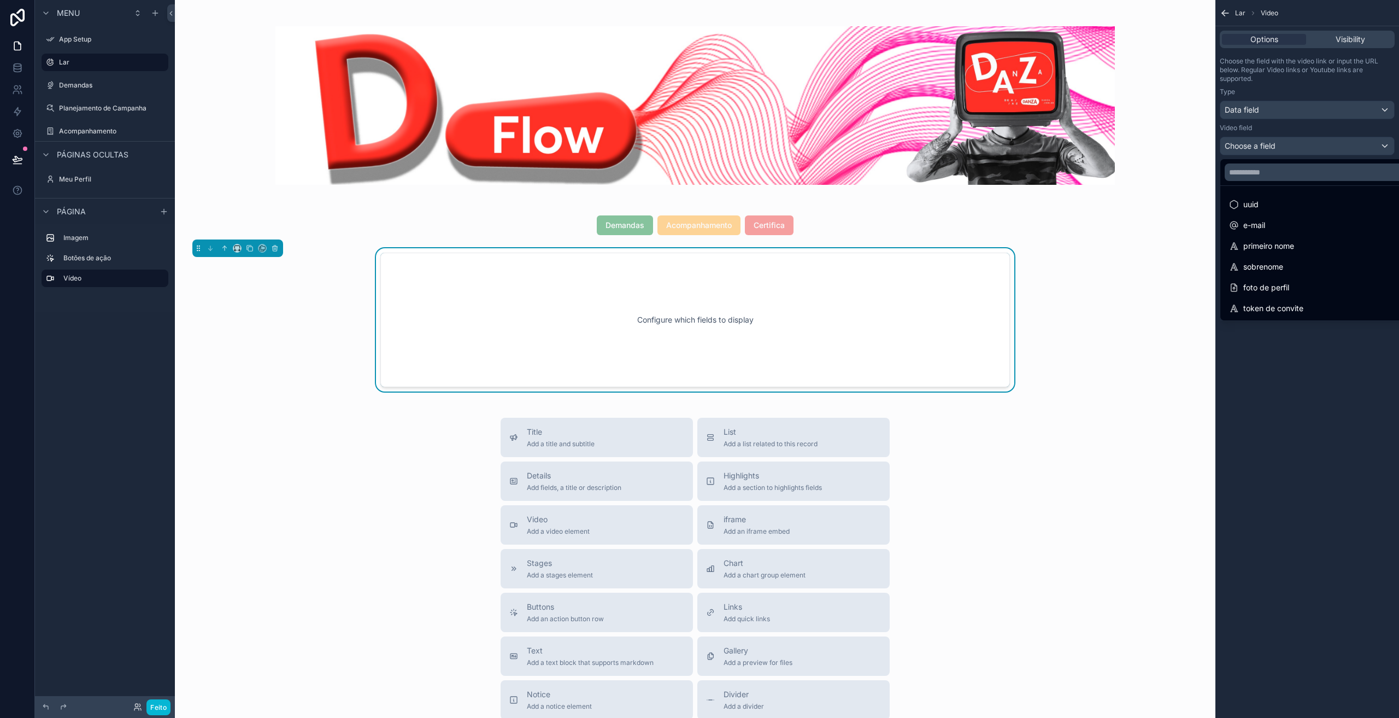
click at [1278, 147] on div "conteúdo rolável" at bounding box center [699, 359] width 1399 height 718
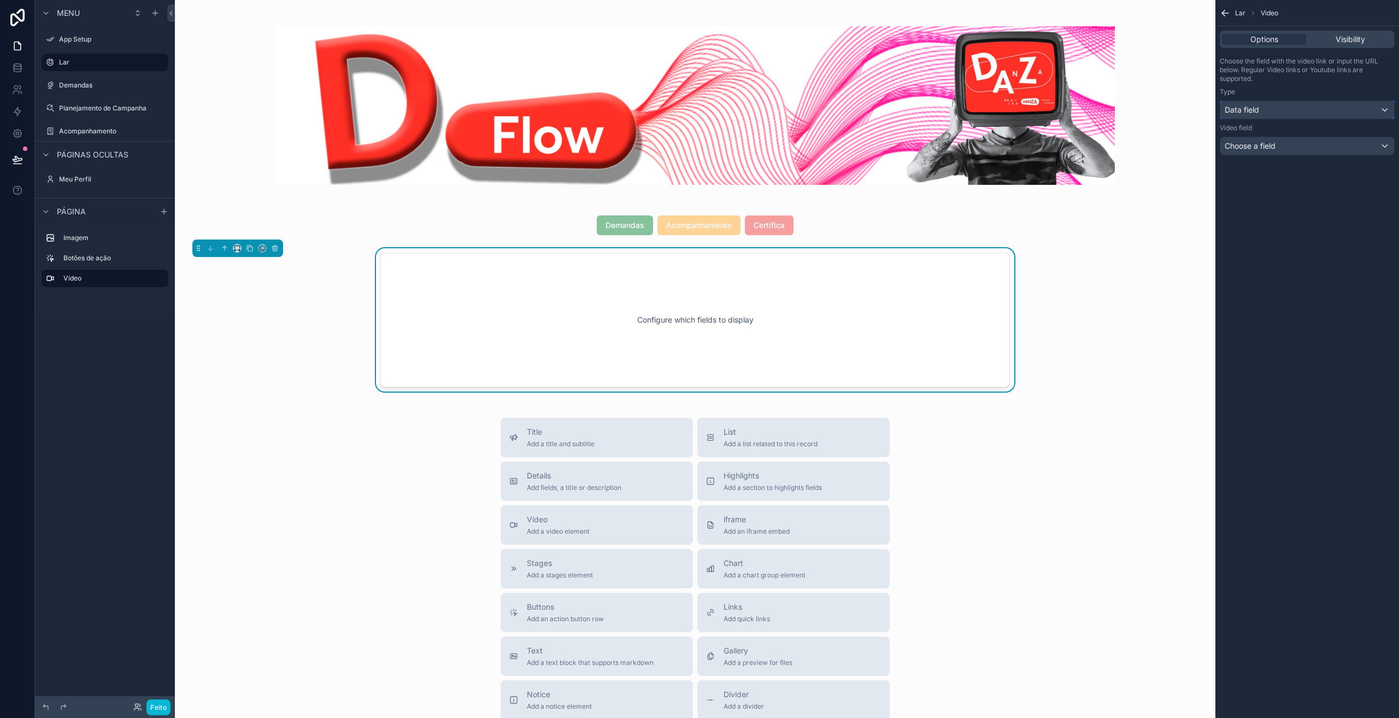
click at [1272, 112] on div "Data field" at bounding box center [1308, 109] width 174 height 17
click at [1263, 194] on font "Insira uma URL" at bounding box center [1256, 189] width 54 height 13
click at [632, 305] on div "Configure which fields to display" at bounding box center [695, 320] width 594 height 98
click at [236, 250] on icon "conteúdo rolável" at bounding box center [237, 248] width 8 height 8
click at [1257, 146] on div "conteúdo rolável" at bounding box center [699, 359] width 1399 height 718
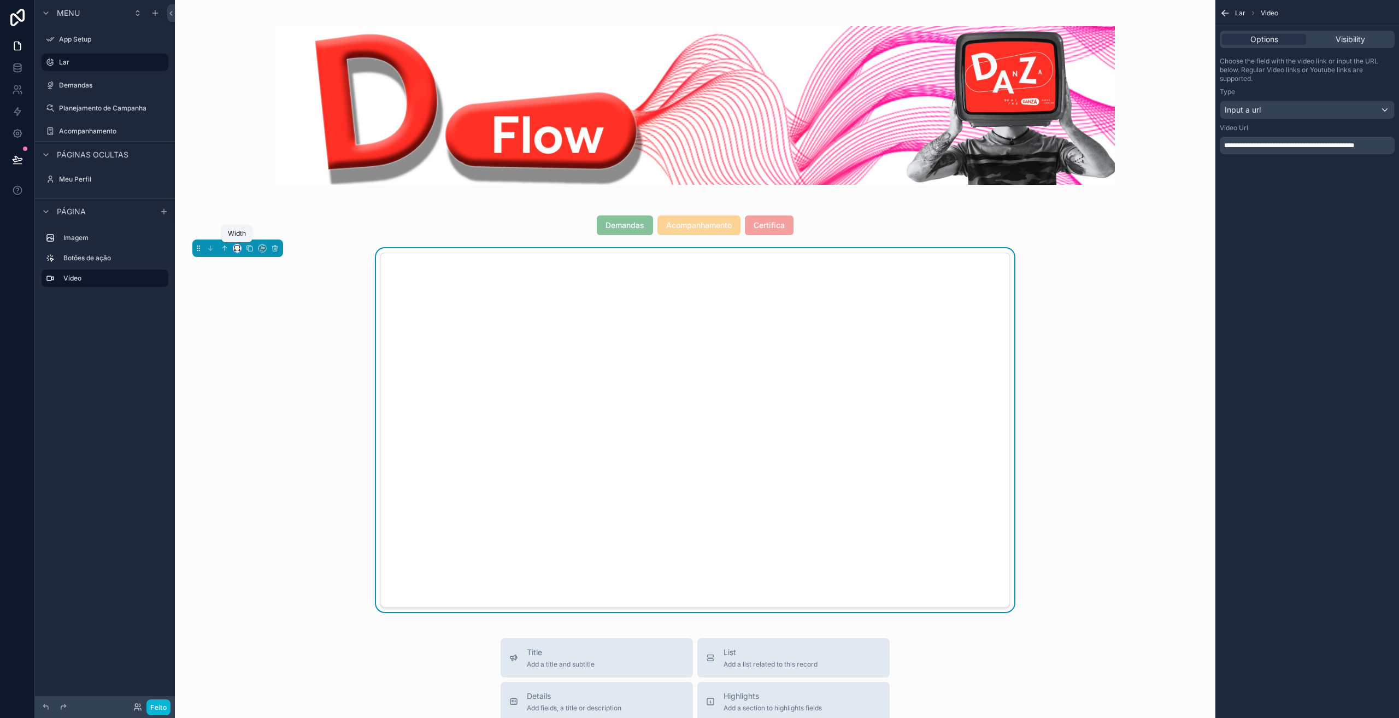
click at [238, 247] on icon "conteúdo rolável" at bounding box center [237, 248] width 8 height 8
click at [262, 390] on span "Full width" at bounding box center [259, 392] width 34 height 13
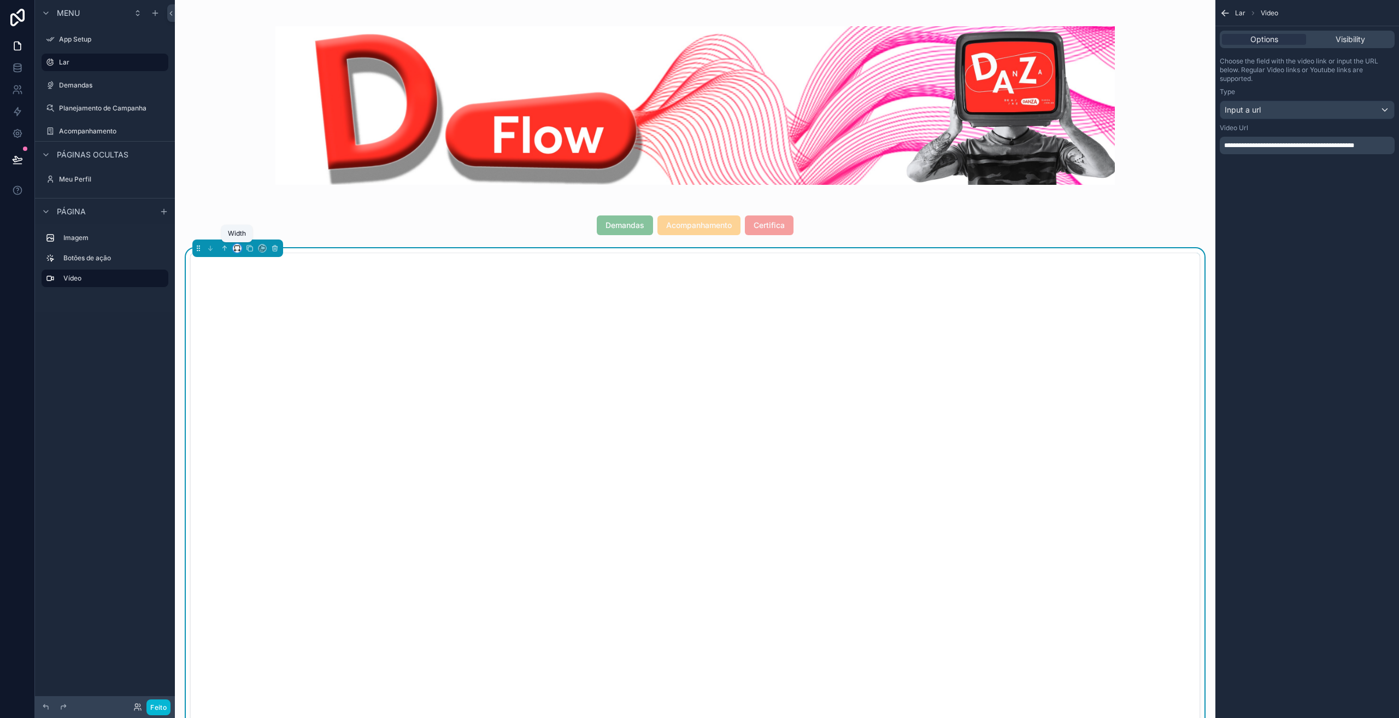
click at [237, 248] on icon "conteúdo rolável" at bounding box center [237, 248] width 8 height 8
click at [258, 384] on span "Large" at bounding box center [252, 384] width 21 height 13
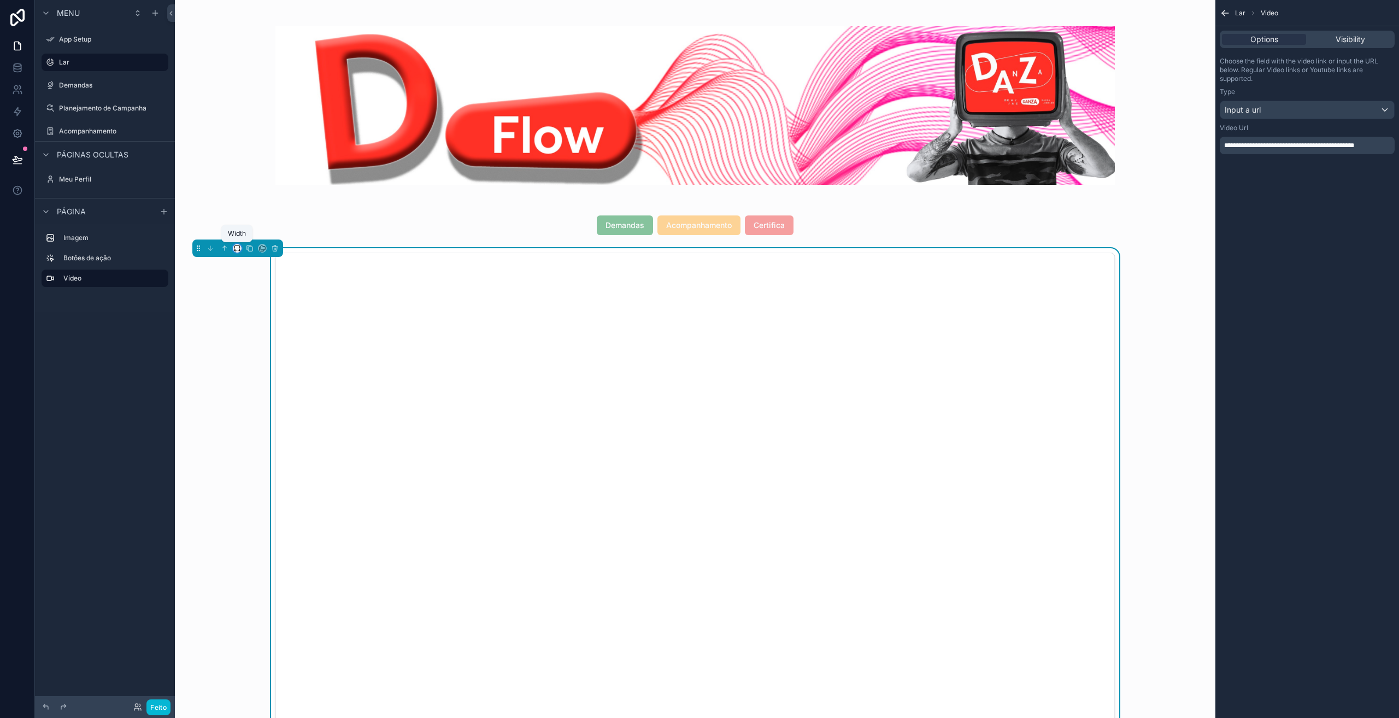
click at [237, 248] on icon "conteúdo rolável" at bounding box center [237, 248] width 8 height 8
click at [243, 350] on span "66%" at bounding box center [250, 351] width 17 height 13
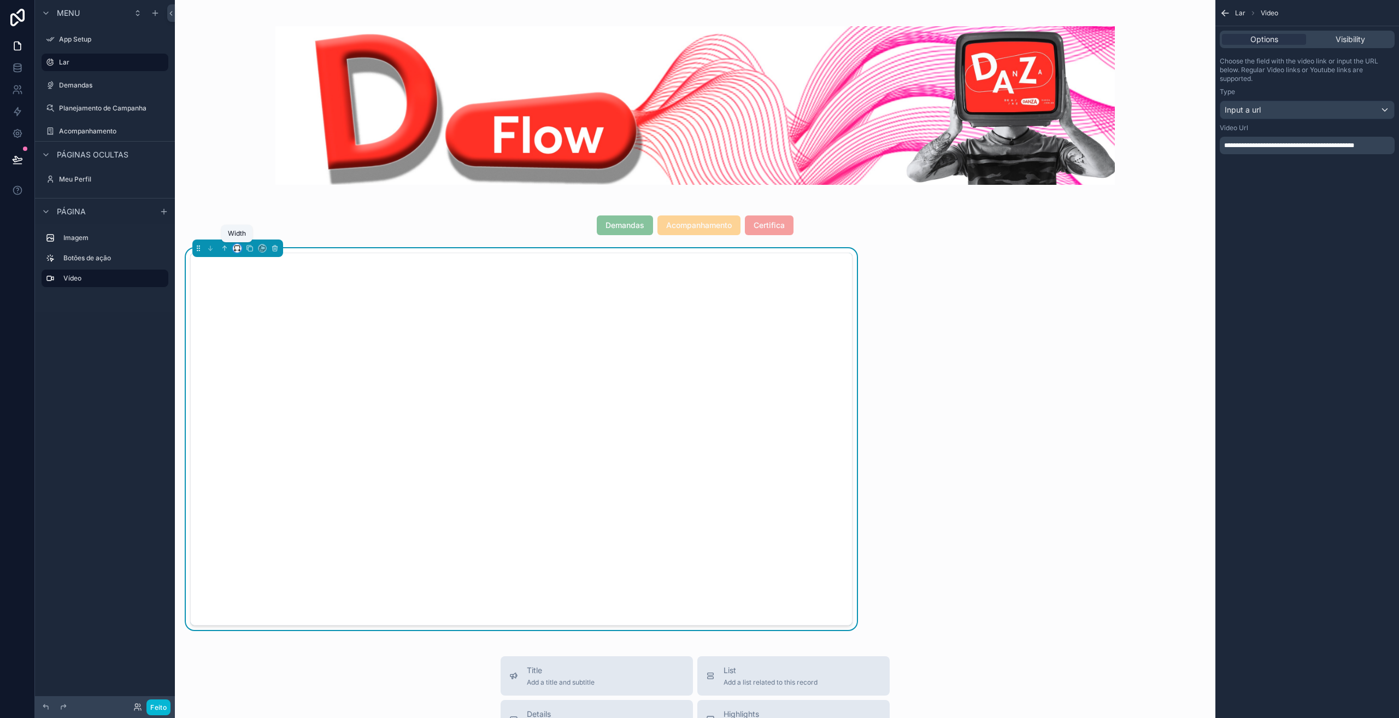
click at [238, 250] on icon "conteúdo rolável" at bounding box center [239, 250] width 2 height 0
click at [244, 312] on span "33%" at bounding box center [250, 309] width 17 height 13
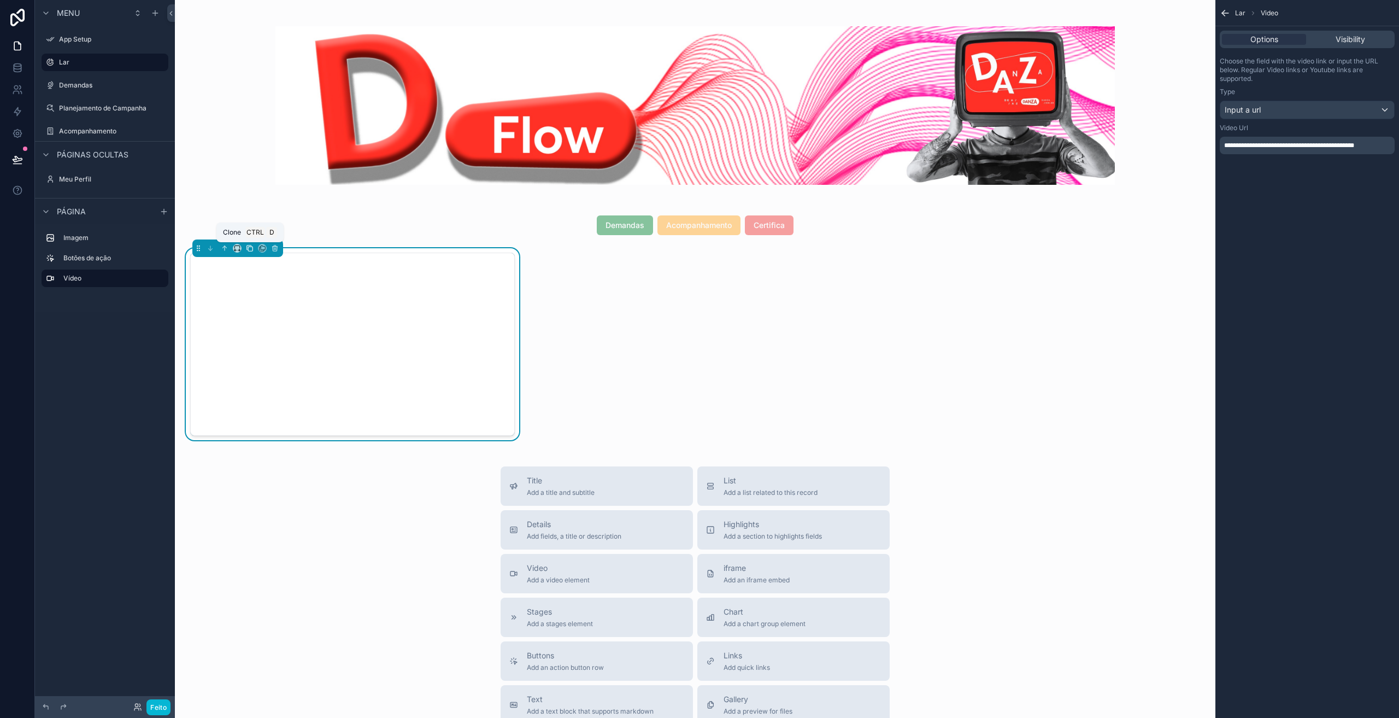
click at [249, 247] on icon "conteúdo rolável" at bounding box center [250, 249] width 4 height 4
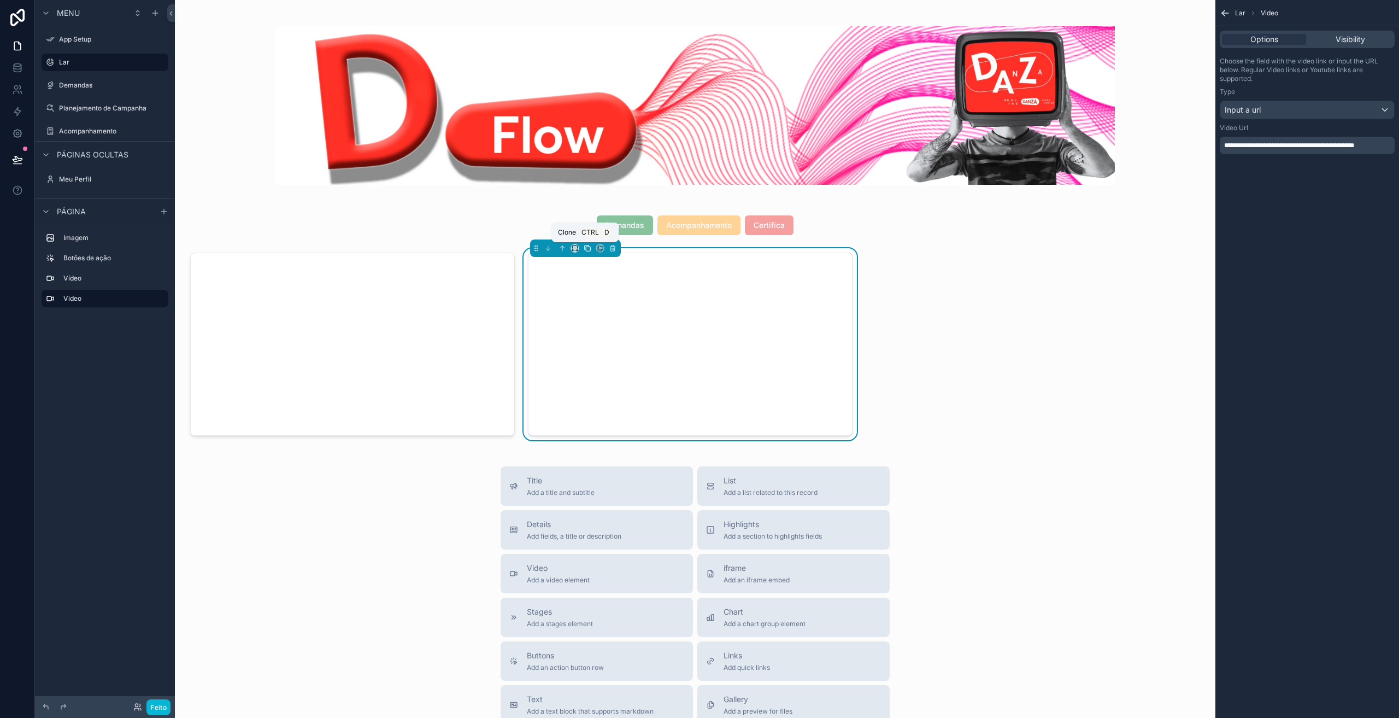
click at [587, 247] on icon "conteúdo rolável" at bounding box center [588, 249] width 4 height 4
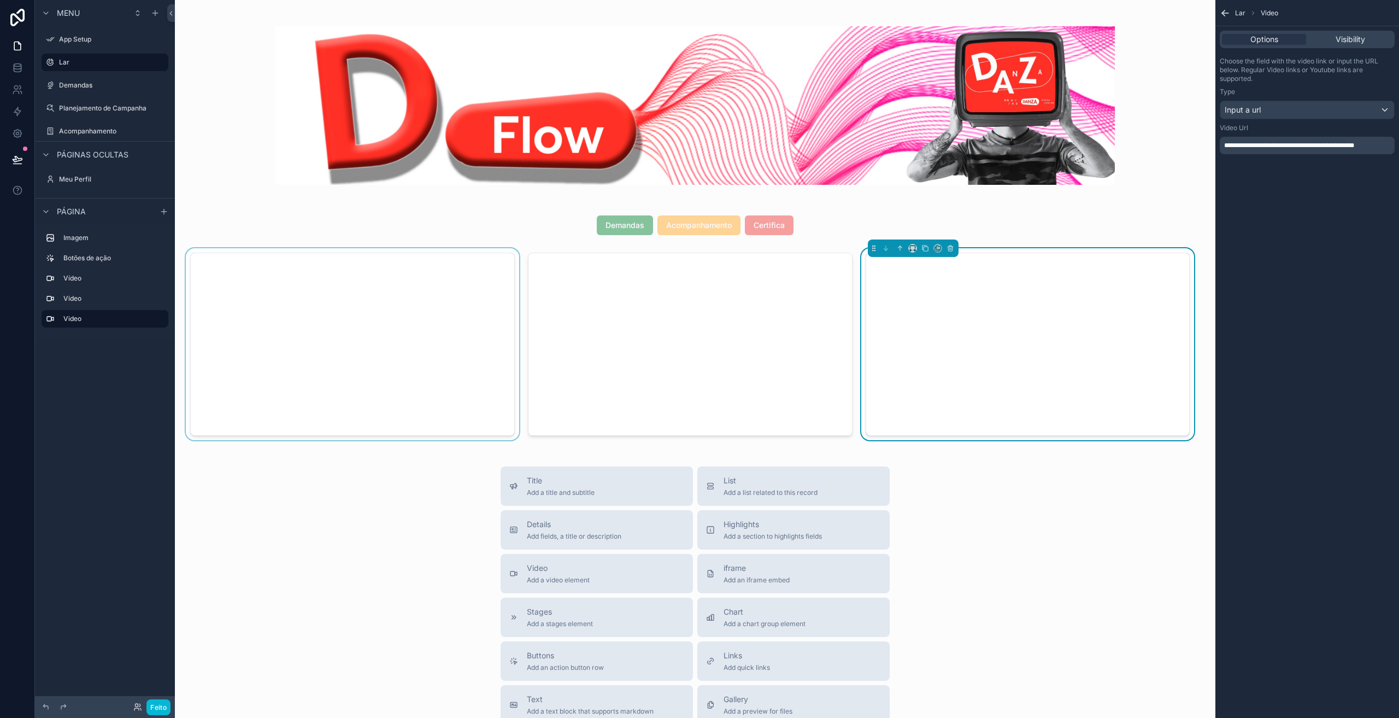
click at [401, 294] on div "conteúdo rolável" at bounding box center [353, 344] width 338 height 192
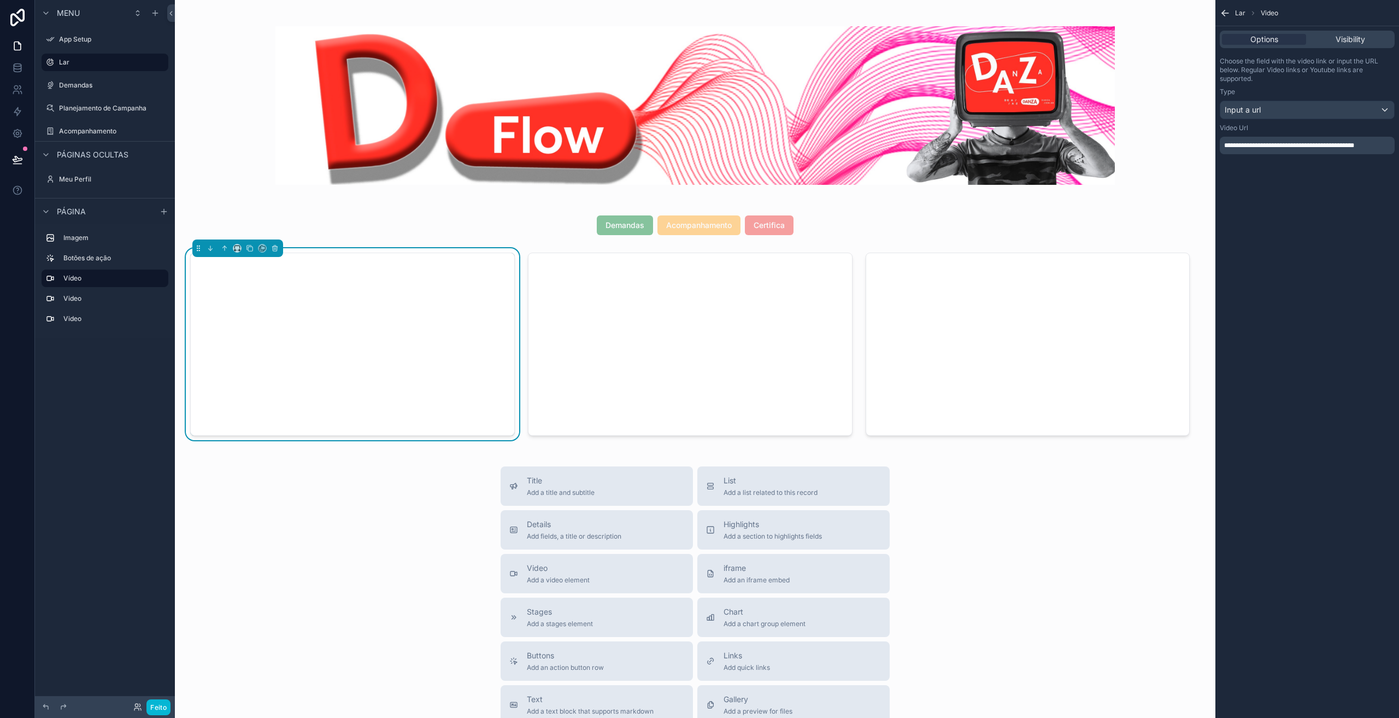
click at [1256, 154] on div "**********" at bounding box center [1307, 145] width 175 height 17
click at [1256, 149] on span "**********" at bounding box center [1289, 145] width 130 height 7
click at [959, 330] on div "conteúdo rolável" at bounding box center [1028, 344] width 338 height 192
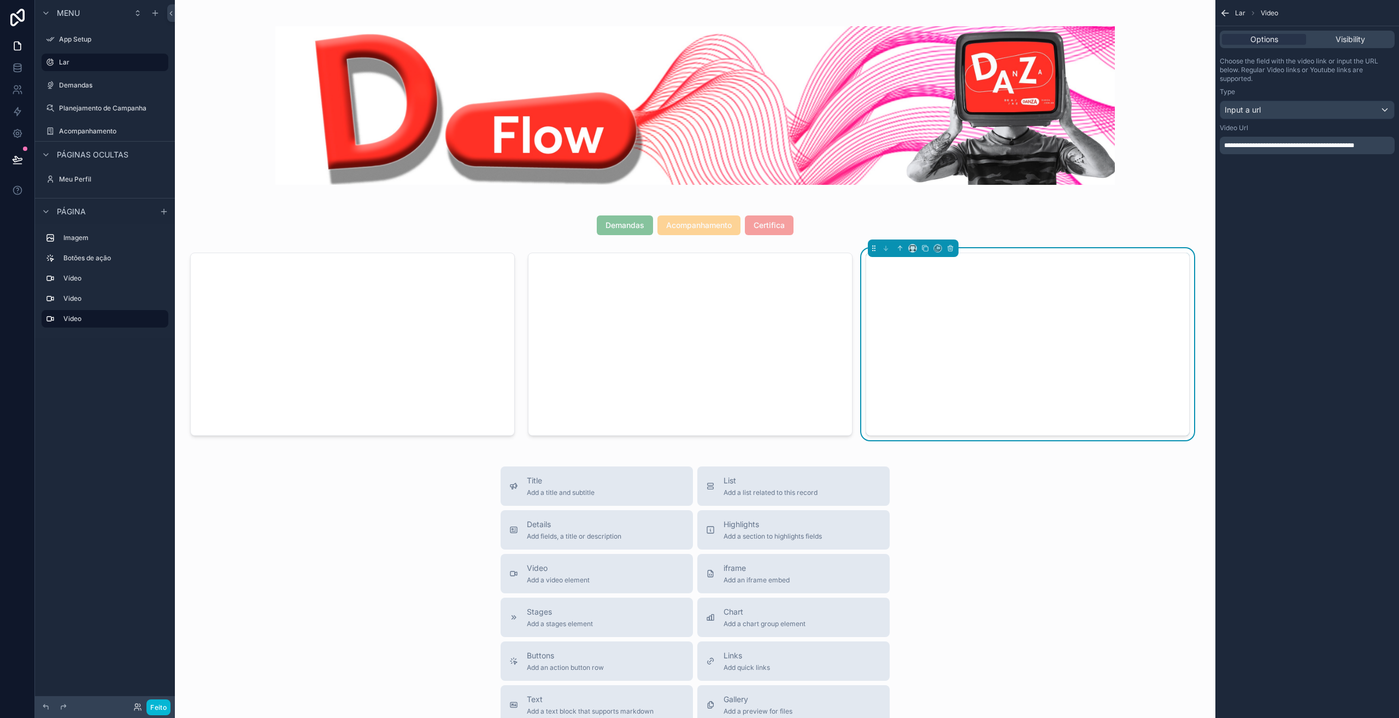
click at [1274, 149] on span "**********" at bounding box center [1289, 145] width 130 height 7
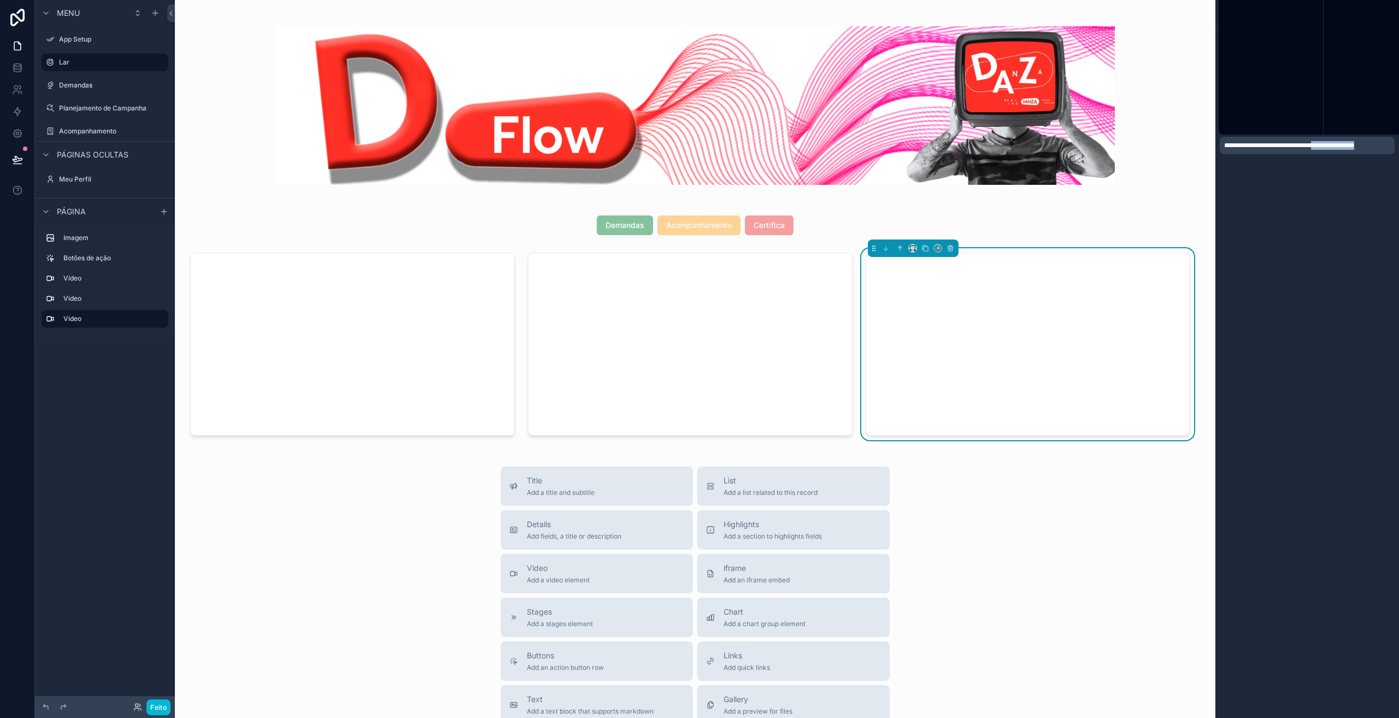
click at [1274, 149] on span "**********" at bounding box center [1289, 145] width 130 height 7
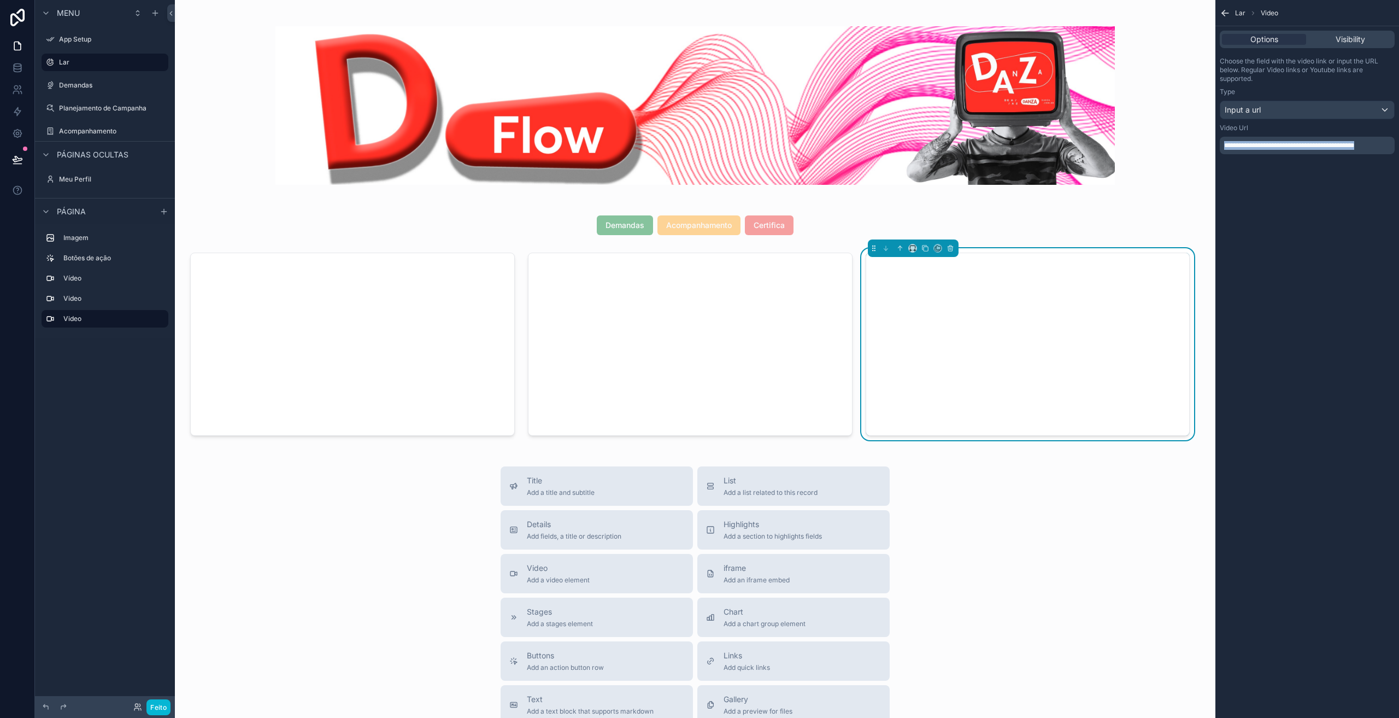
click at [1274, 149] on span "**********" at bounding box center [1289, 145] width 130 height 7
click at [1076, 516] on div "Title Add a title and subtitle List Add a list related to this record Details A…" at bounding box center [695, 660] width 1023 height 389
click at [334, 529] on div "Title Add a title and subtitle List Add a list related to this record Details A…" at bounding box center [695, 660] width 1023 height 389
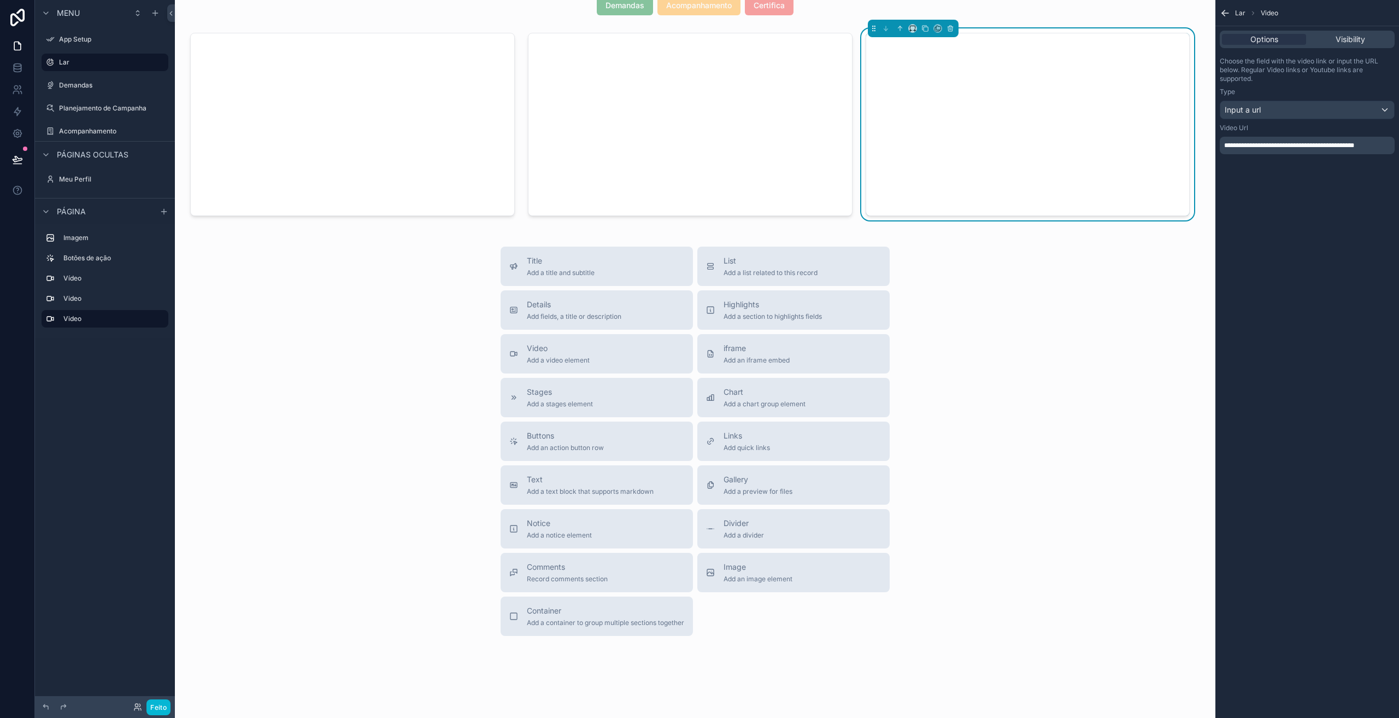
scroll to position [223, 0]
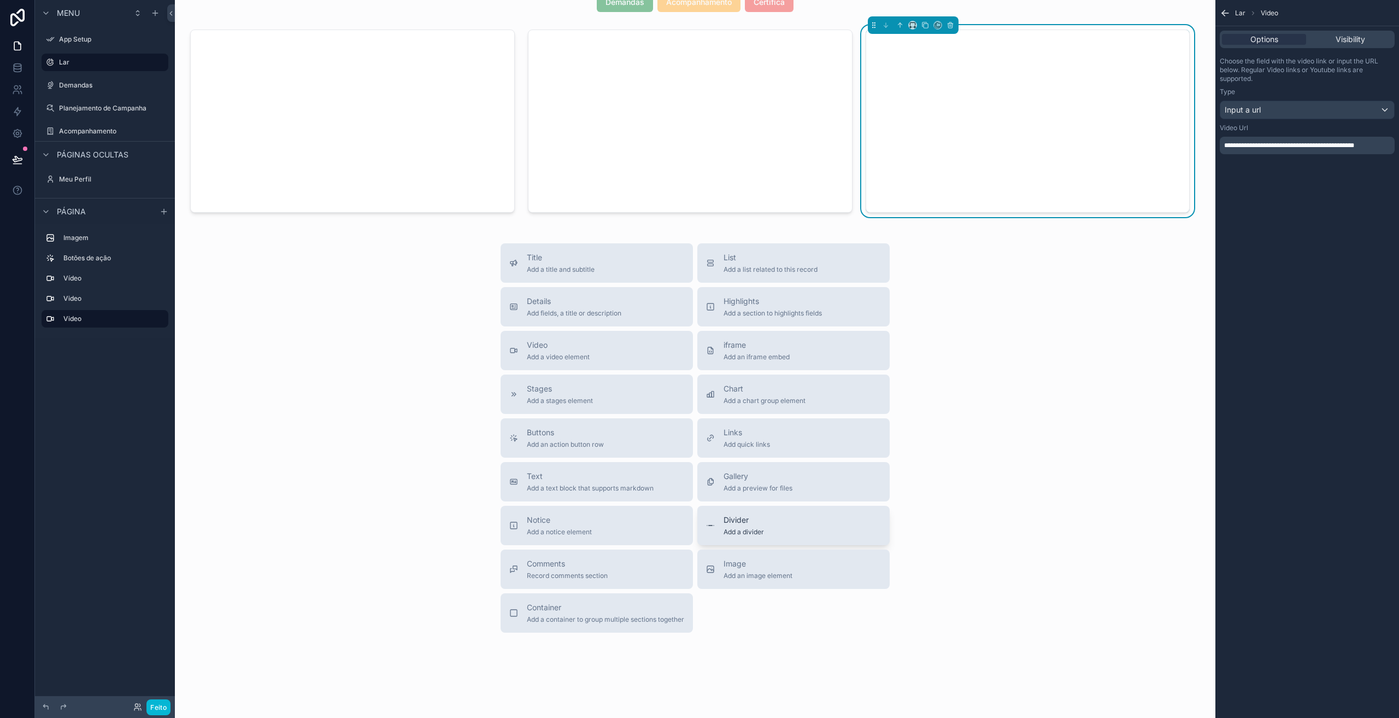
click at [727, 517] on span "Divider" at bounding box center [744, 519] width 40 height 11
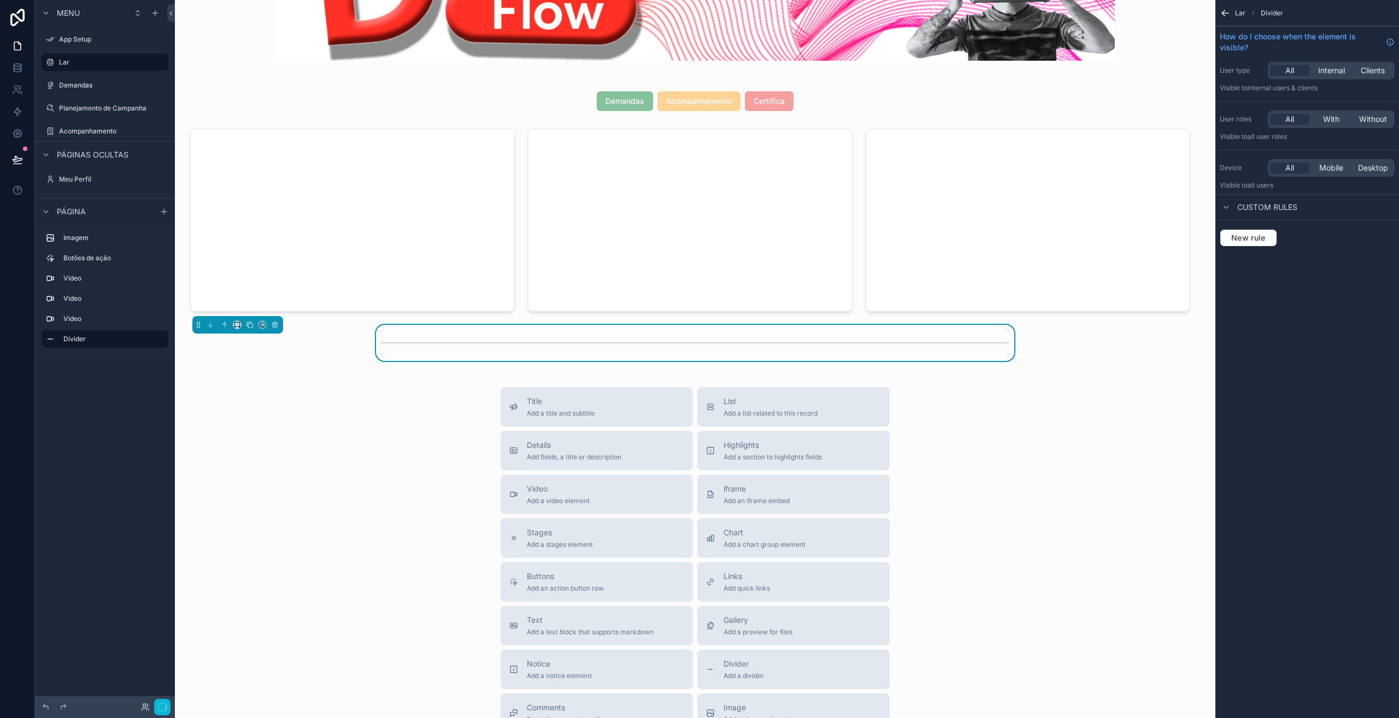
scroll to position [106, 0]
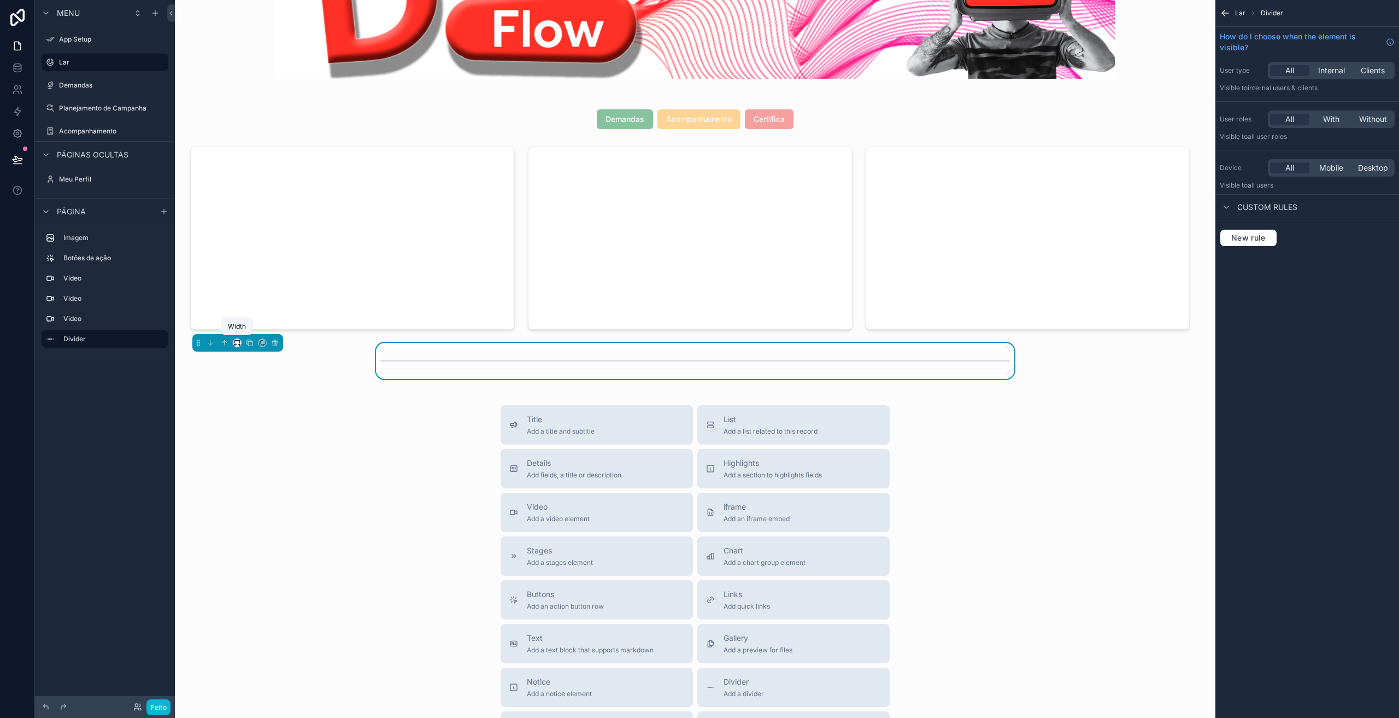
click at [237, 343] on icon "conteúdo rolável" at bounding box center [237, 343] width 8 height 8
click at [259, 488] on span "Full width" at bounding box center [259, 485] width 34 height 13
click at [227, 342] on icon "conteúdo rolável" at bounding box center [225, 343] width 8 height 8
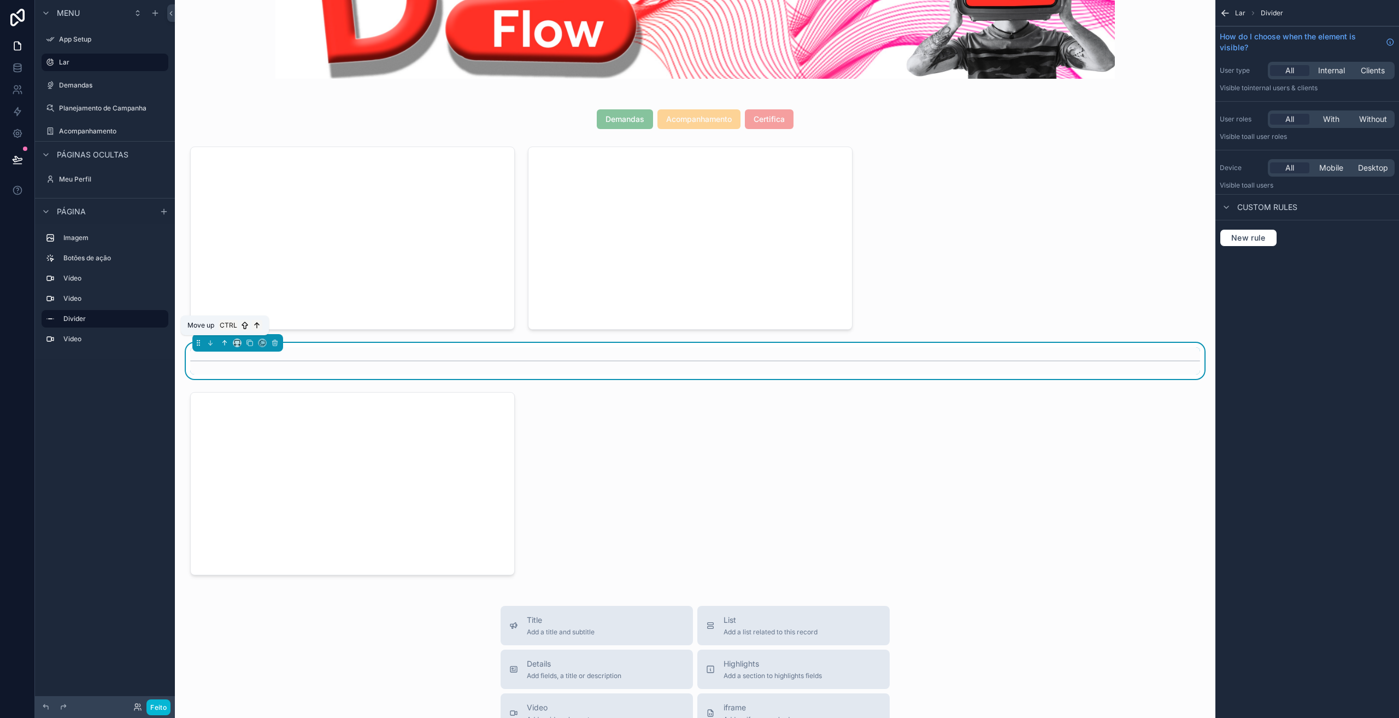
click at [227, 341] on icon "conteúdo rolável" at bounding box center [225, 343] width 8 height 8
click at [226, 341] on icon "conteúdo rolável" at bounding box center [226, 342] width 2 height 2
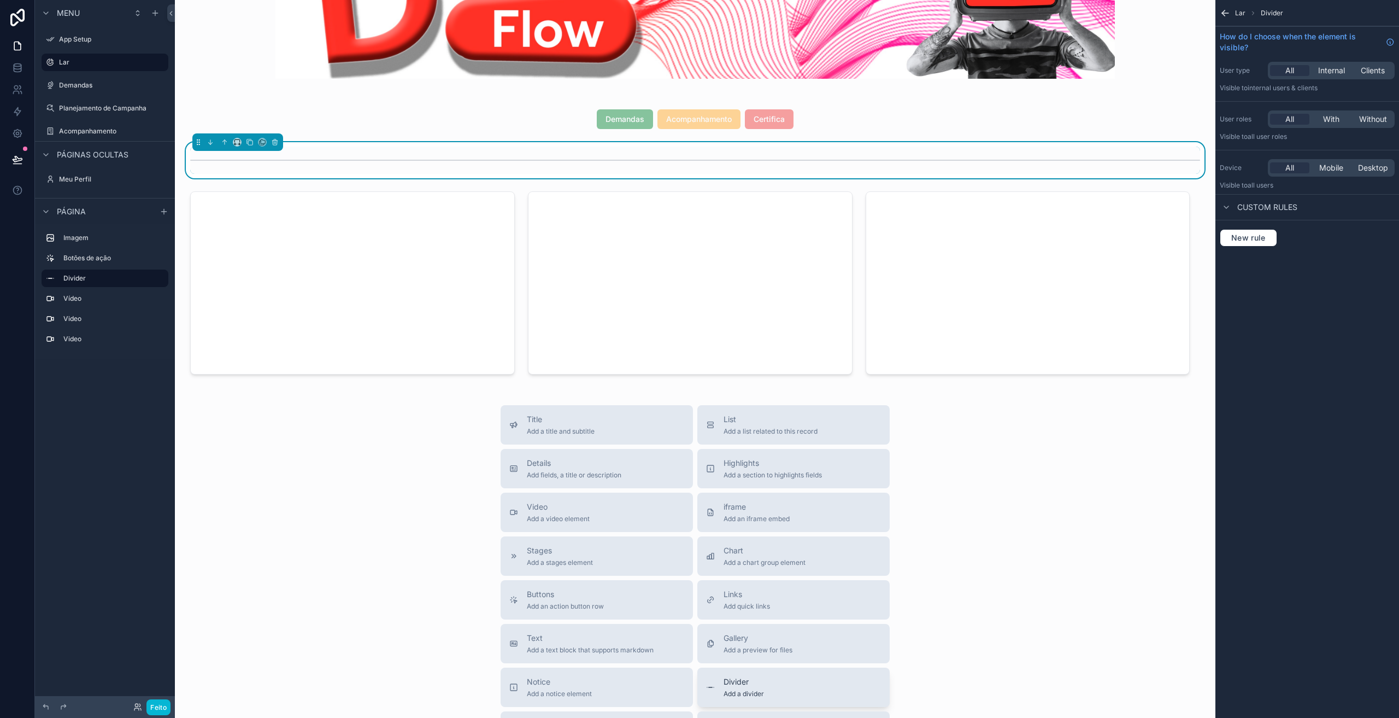
click at [769, 689] on div "Divider Add a divider" at bounding box center [793, 687] width 175 height 22
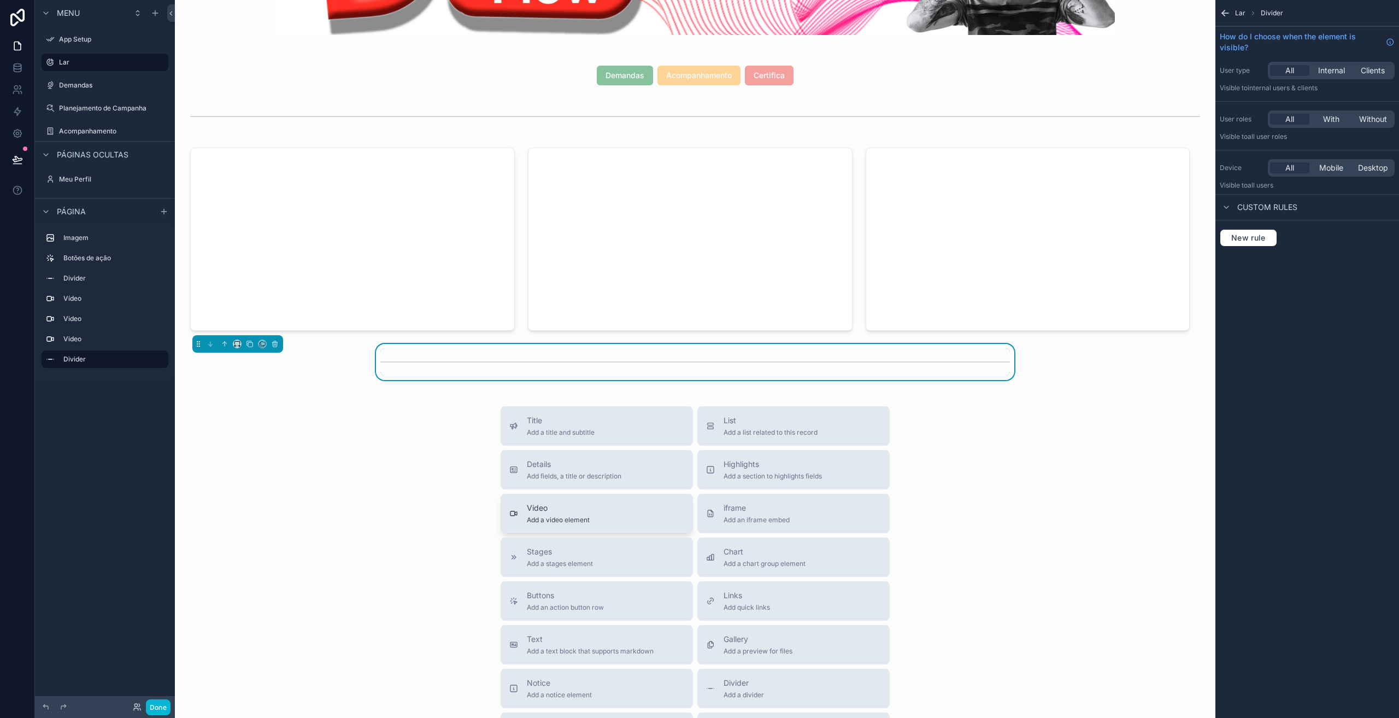
scroll to position [151, 0]
click at [238, 341] on icon "conteúdo rolável" at bounding box center [237, 343] width 8 height 8
click at [257, 485] on span "Full width" at bounding box center [259, 485] width 34 height 13
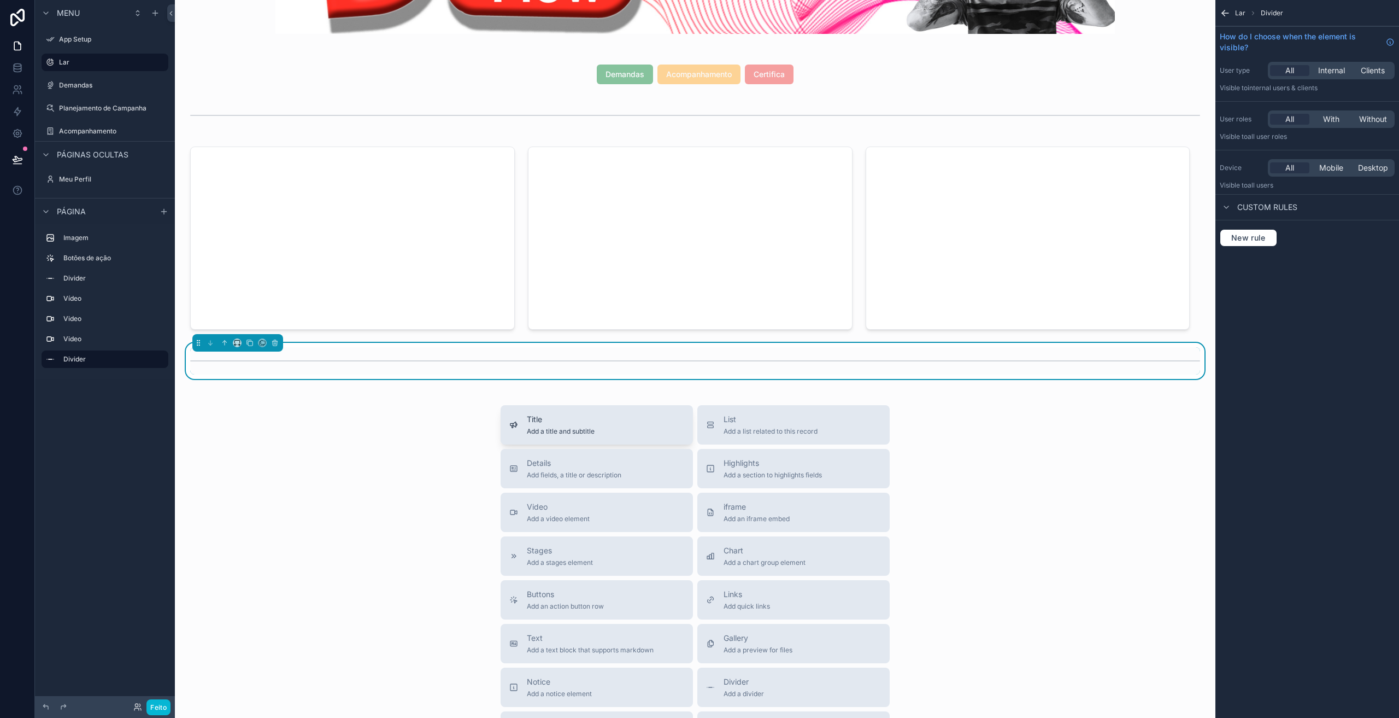
click at [544, 420] on span "Title" at bounding box center [561, 419] width 68 height 11
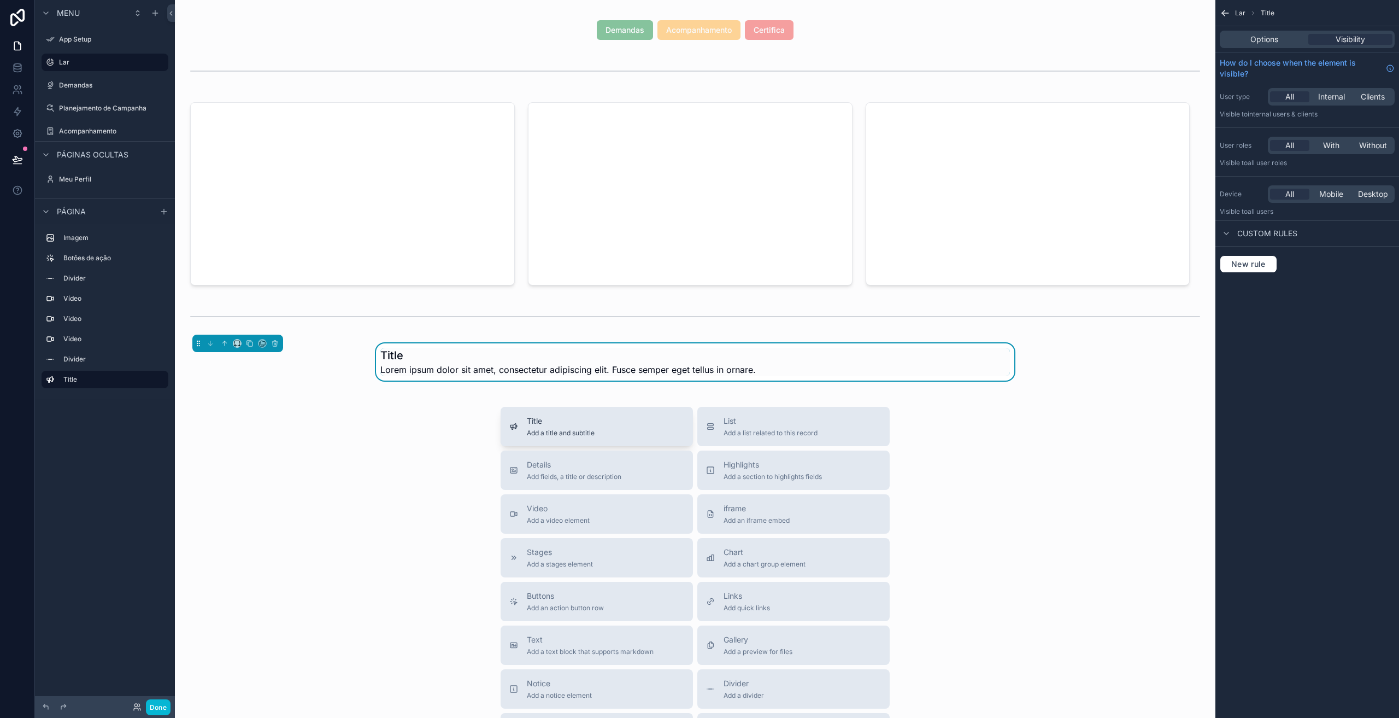
scroll to position [196, 0]
click at [431, 358] on h1 "Title" at bounding box center [568, 354] width 376 height 15
click at [1274, 39] on span "Options" at bounding box center [1265, 39] width 28 height 11
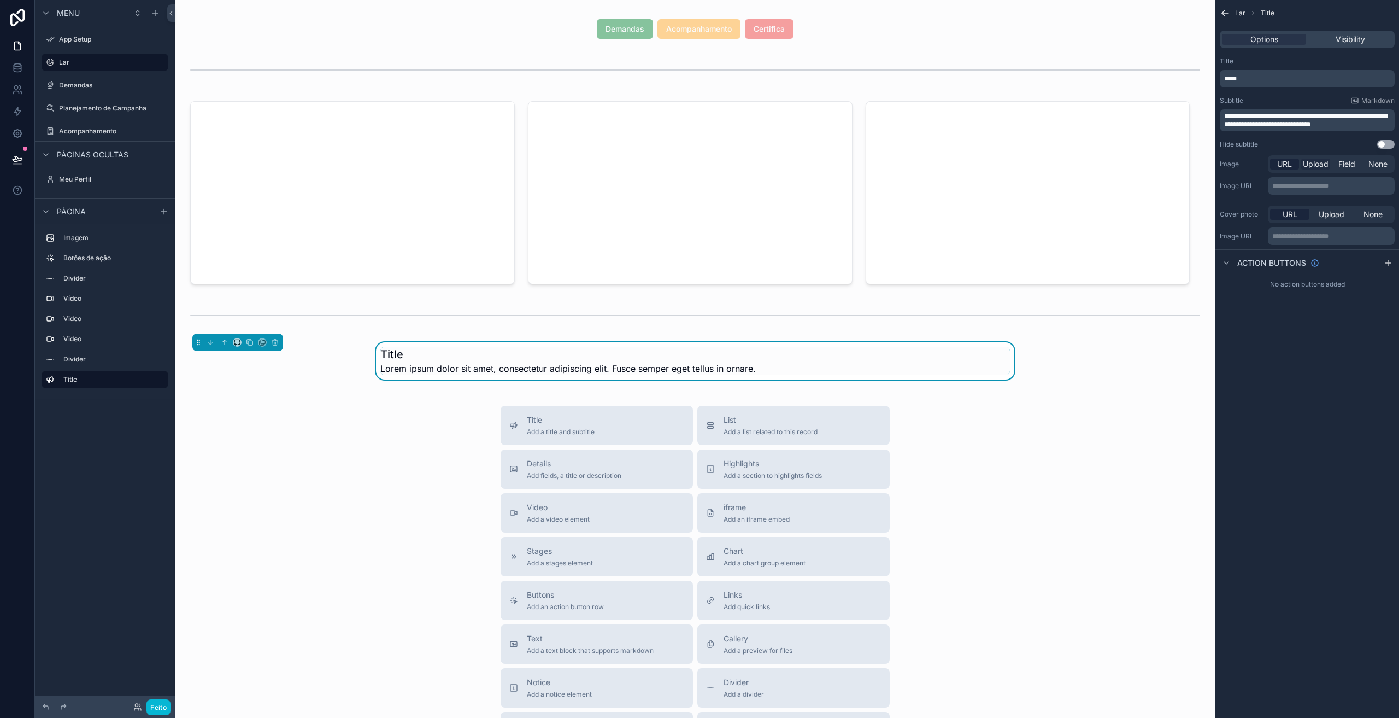
click at [1316, 165] on span "Upload" at bounding box center [1316, 164] width 26 height 11
click at [1248, 197] on div "conteúdo rolável" at bounding box center [1242, 203] width 44 height 44
type input "**********"
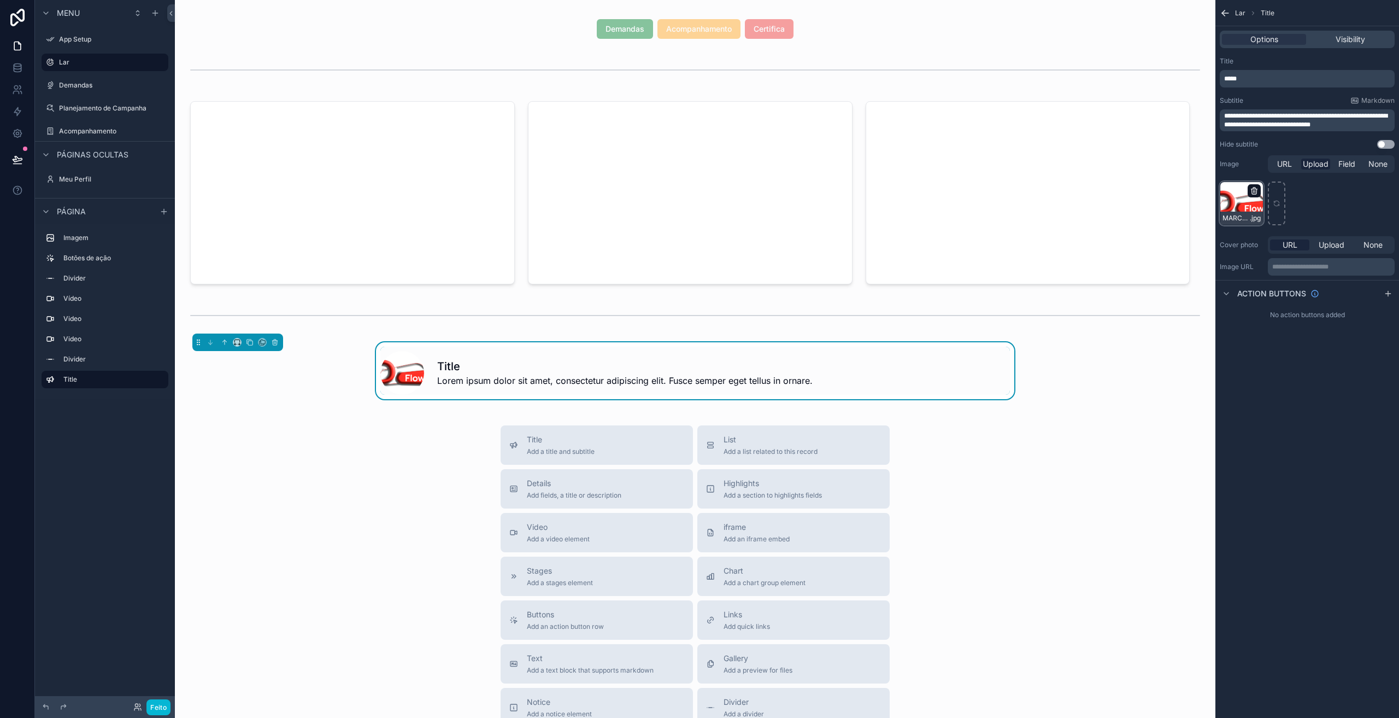
click at [1253, 190] on icon "conteúdo rolável" at bounding box center [1254, 190] width 9 height 9
click at [1287, 172] on icon "button" at bounding box center [1287, 172] width 0 height 2
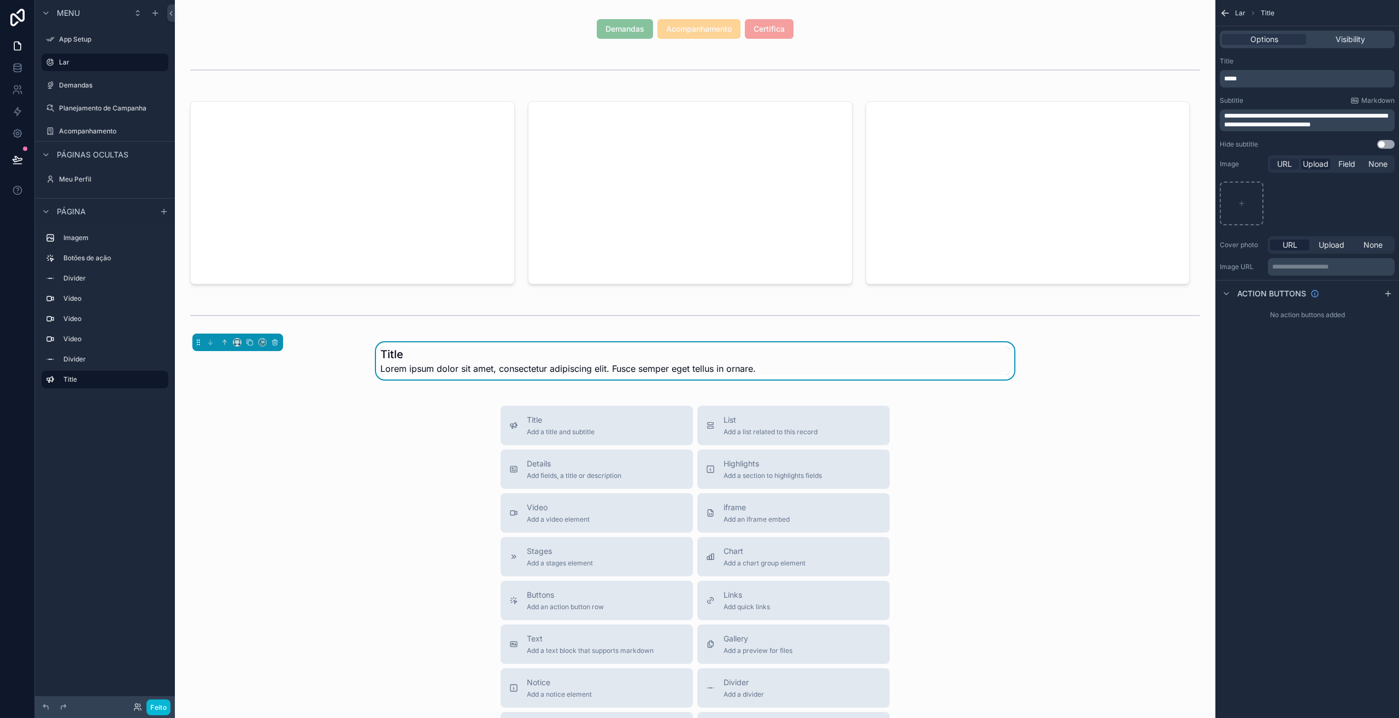
click at [1284, 162] on span "URL" at bounding box center [1284, 164] width 15 height 11
click at [1316, 184] on p "**********" at bounding box center [1333, 185] width 120 height 9
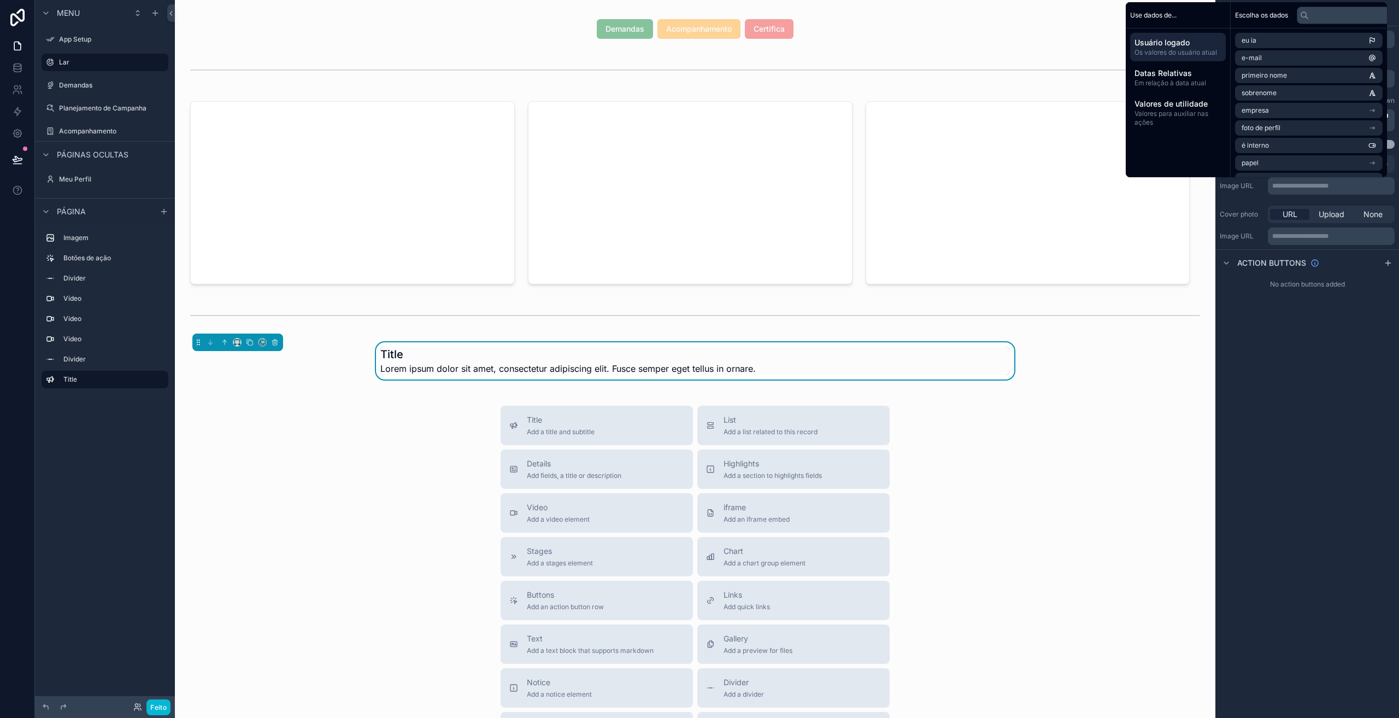
click at [1298, 383] on div "**********" at bounding box center [1308, 359] width 184 height 718
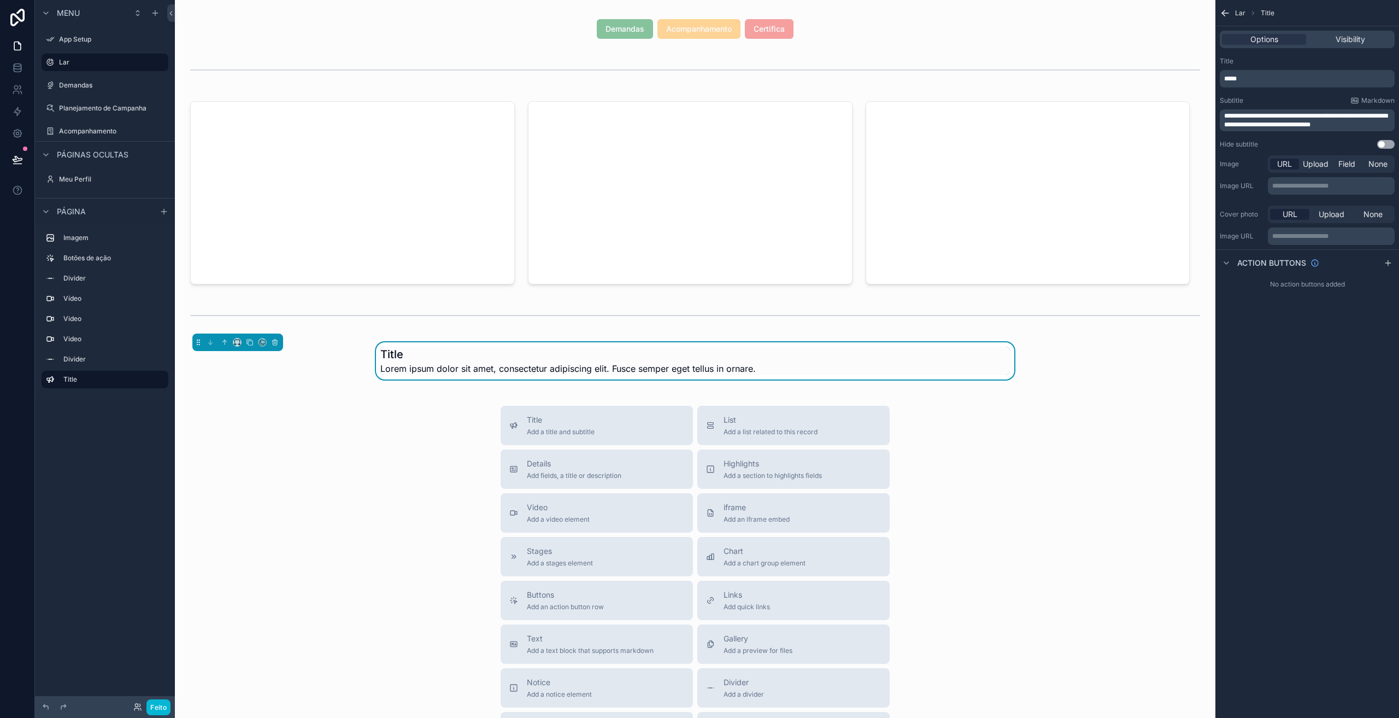
drag, startPoint x: 1314, startPoint y: 191, endPoint x: 1316, endPoint y: 183, distance: 8.5
drag, startPoint x: 1316, startPoint y: 183, endPoint x: 1335, endPoint y: 189, distance: 19.9
click at [1336, 194] on div "**********" at bounding box center [1331, 185] width 127 height 17
click at [1335, 183] on p "**********" at bounding box center [1333, 185] width 120 height 9
drag, startPoint x: 1336, startPoint y: 183, endPoint x: 1346, endPoint y: 183, distance: 10.4
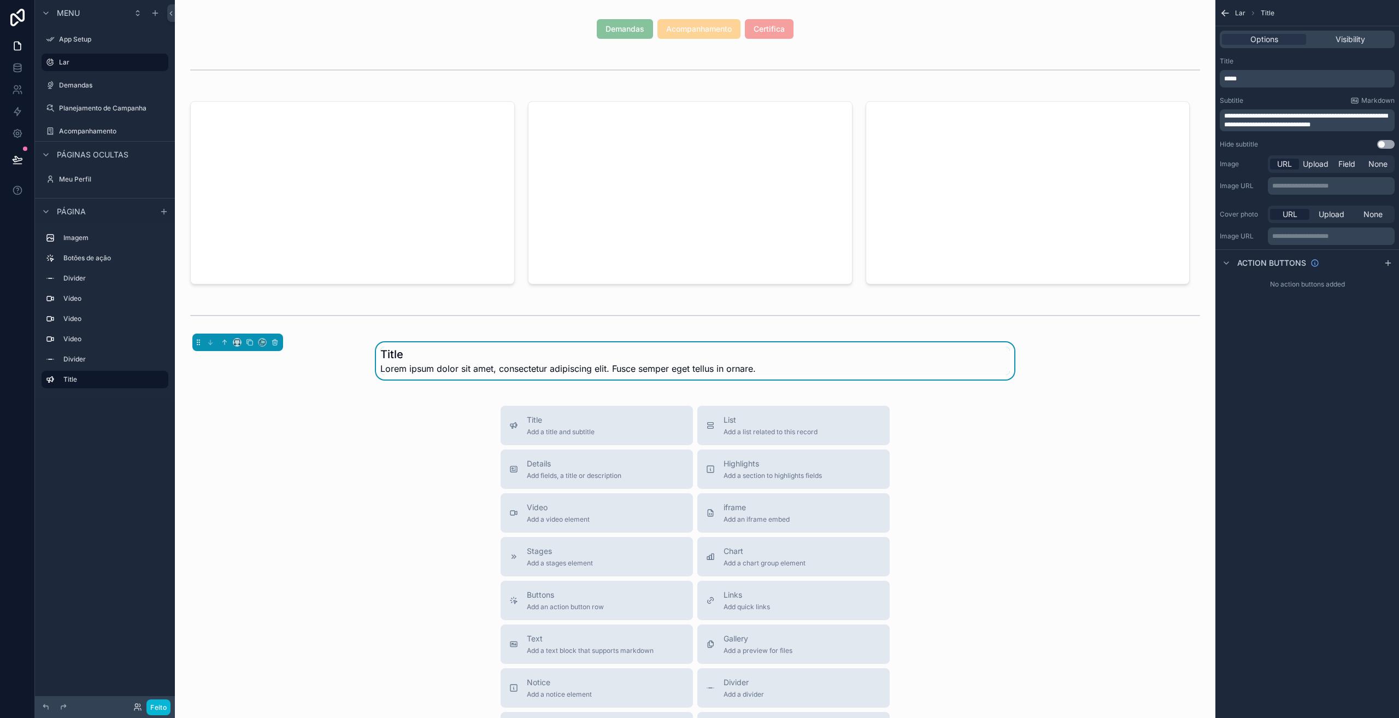
click at [1346, 183] on p "**********" at bounding box center [1333, 185] width 120 height 9
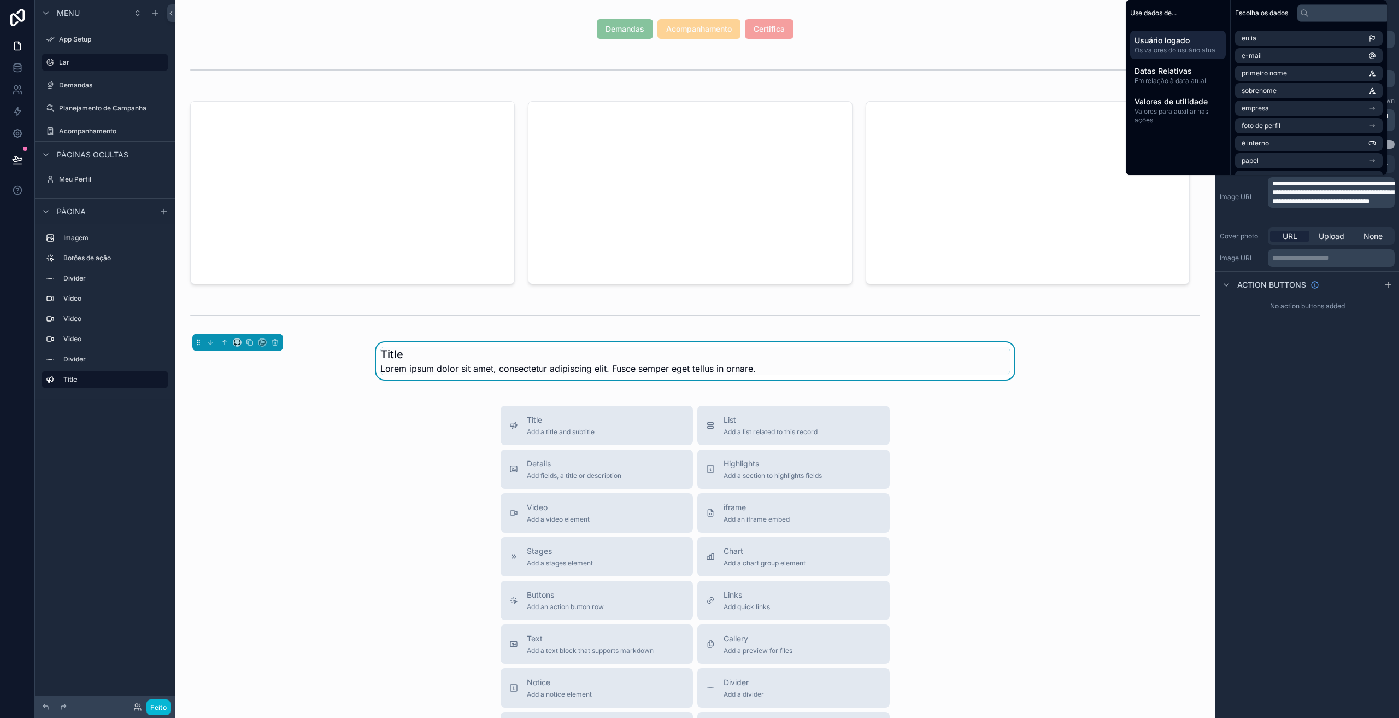
scroll to position [0, 0]
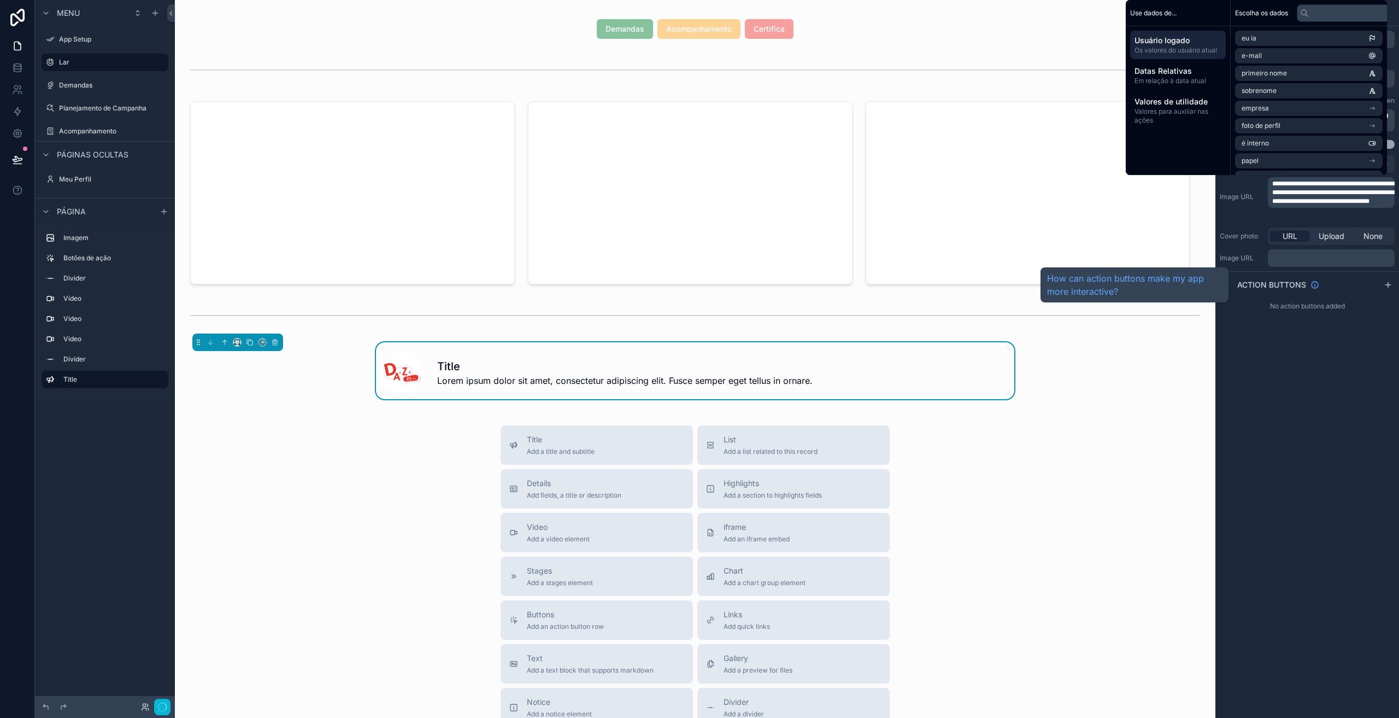
click at [1290, 436] on div "**********" at bounding box center [1308, 359] width 184 height 718
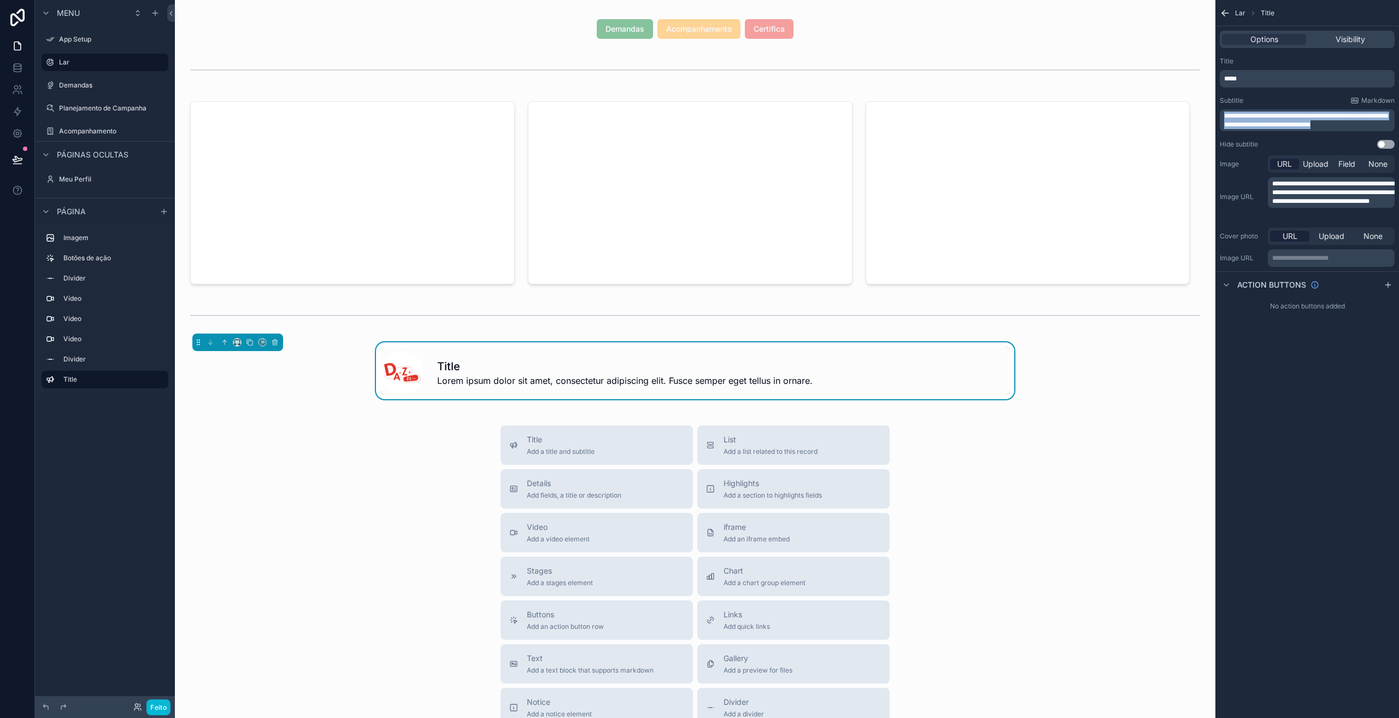
drag, startPoint x: 1353, startPoint y: 125, endPoint x: 1270, endPoint y: 153, distance: 87.1
click at [1206, 107] on div "**********" at bounding box center [787, 359] width 1224 height 718
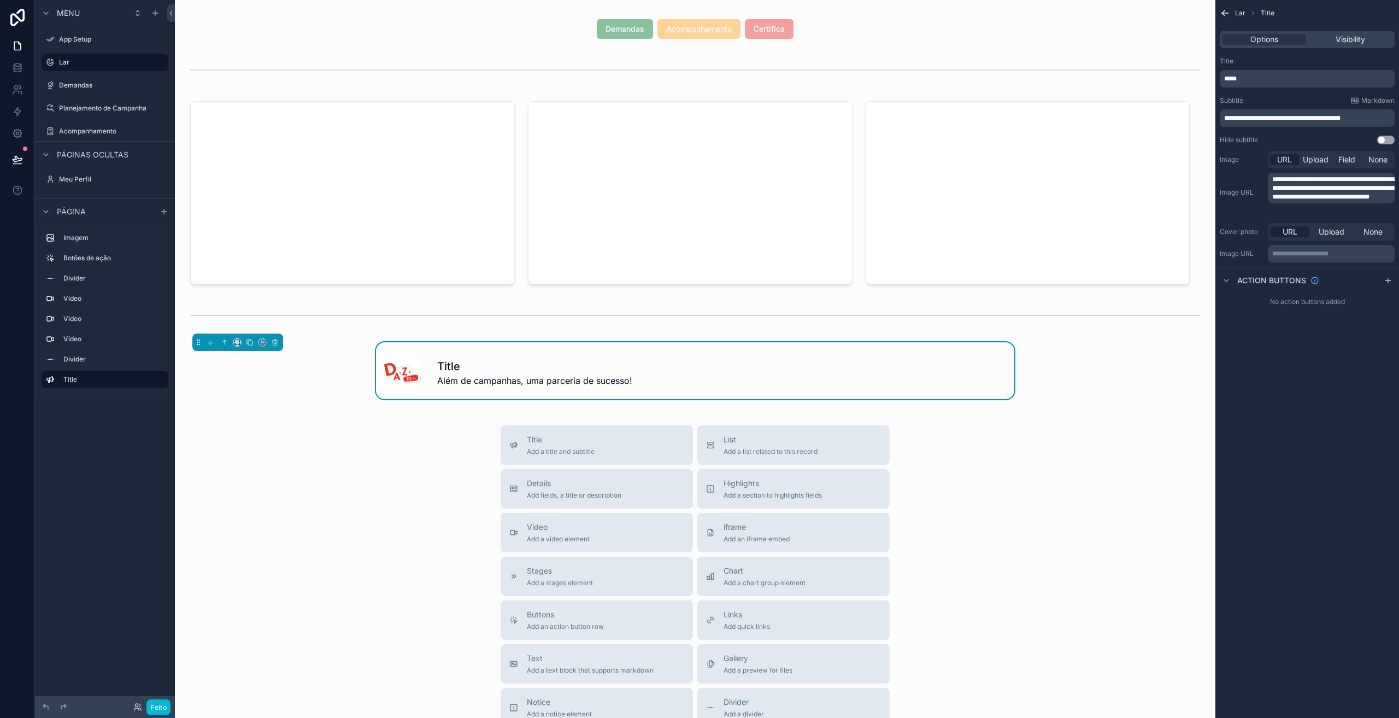
click at [350, 384] on div "Title Além de campanhas, uma parceria de sucesso!" at bounding box center [695, 370] width 1023 height 57
click at [366, 384] on div "Title Além de campanhas, uma parceria de sucesso!" at bounding box center [695, 370] width 1023 height 57
click at [221, 342] on icon "conteúdo rolável" at bounding box center [225, 342] width 8 height 8
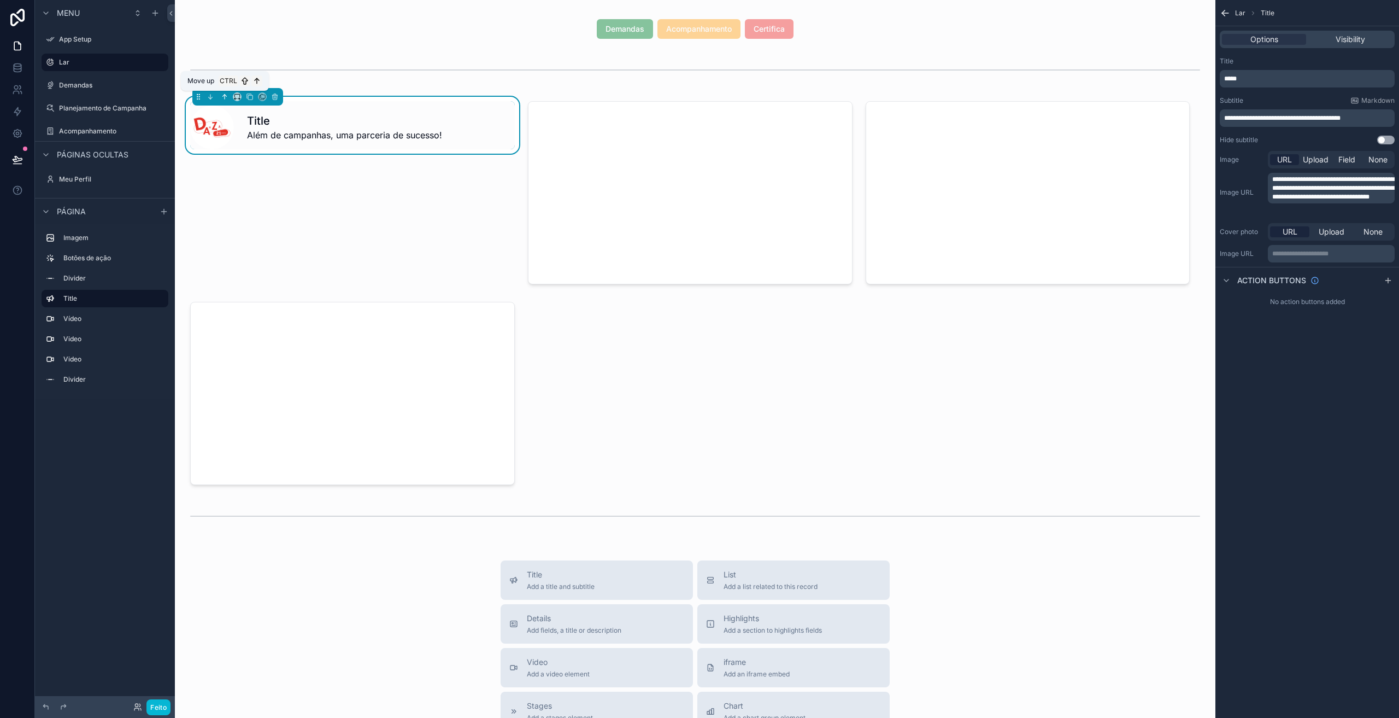
click at [222, 94] on icon "conteúdo rolável" at bounding box center [225, 97] width 8 height 8
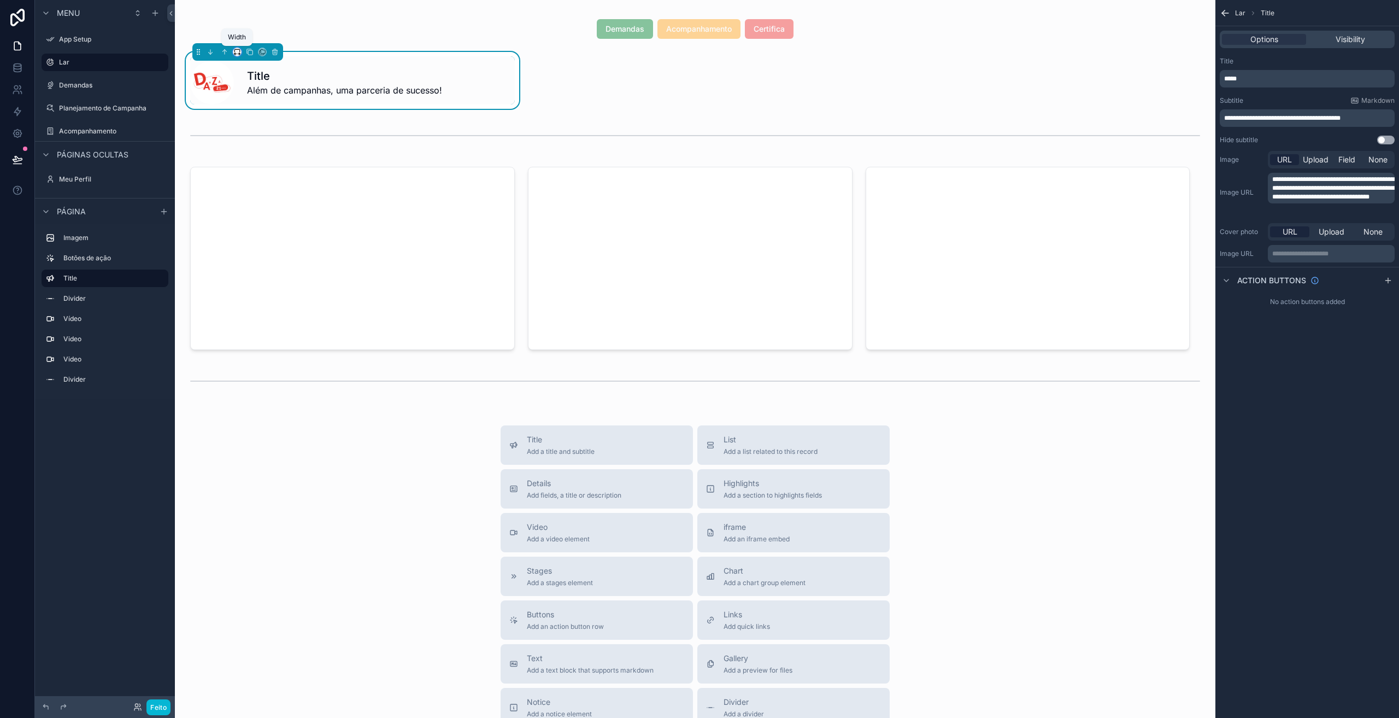
click at [237, 51] on icon "conteúdo rolável" at bounding box center [237, 52] width 8 height 8
click at [261, 193] on span "Full width" at bounding box center [259, 196] width 34 height 13
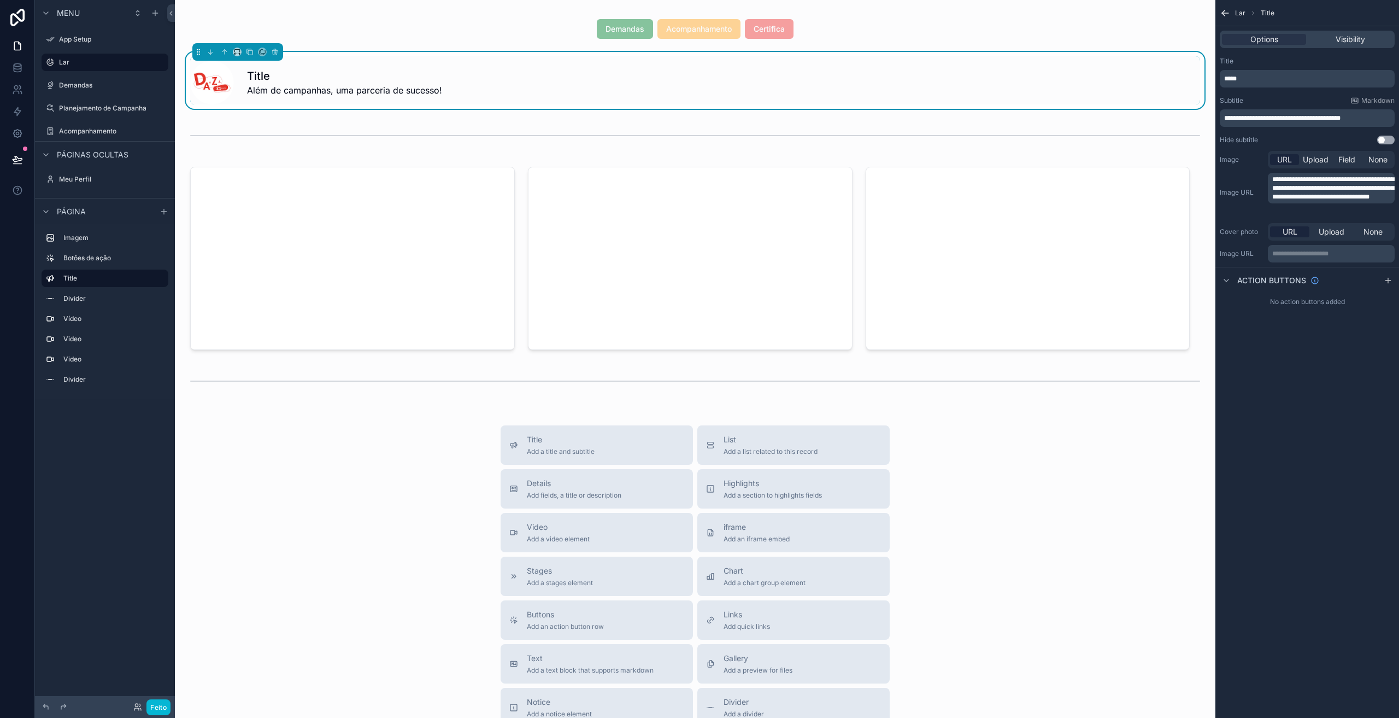
click at [325, 84] on span "Além de campanhas, uma parceria de sucesso!" at bounding box center [344, 90] width 195 height 13
click at [209, 53] on icon "conteúdo rolável" at bounding box center [210, 53] width 2 height 2
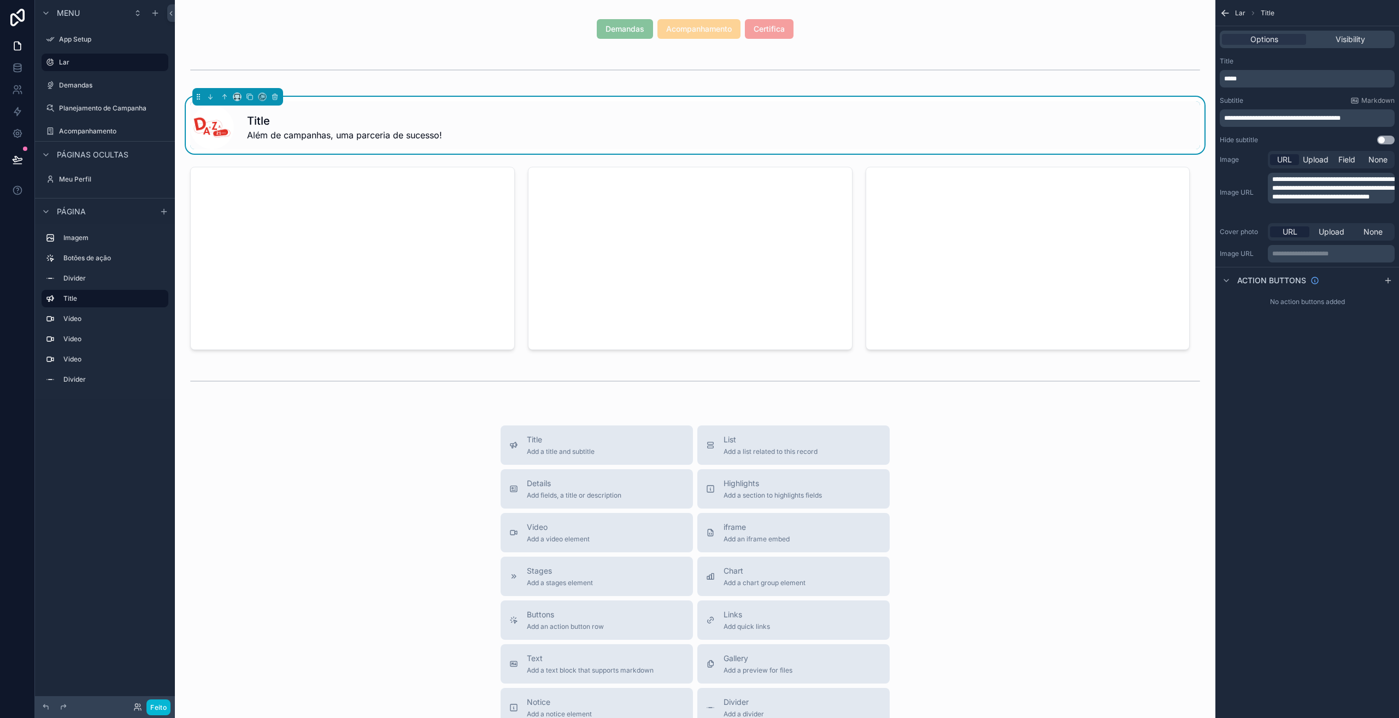
click at [1240, 79] on p "*****" at bounding box center [1308, 78] width 168 height 9
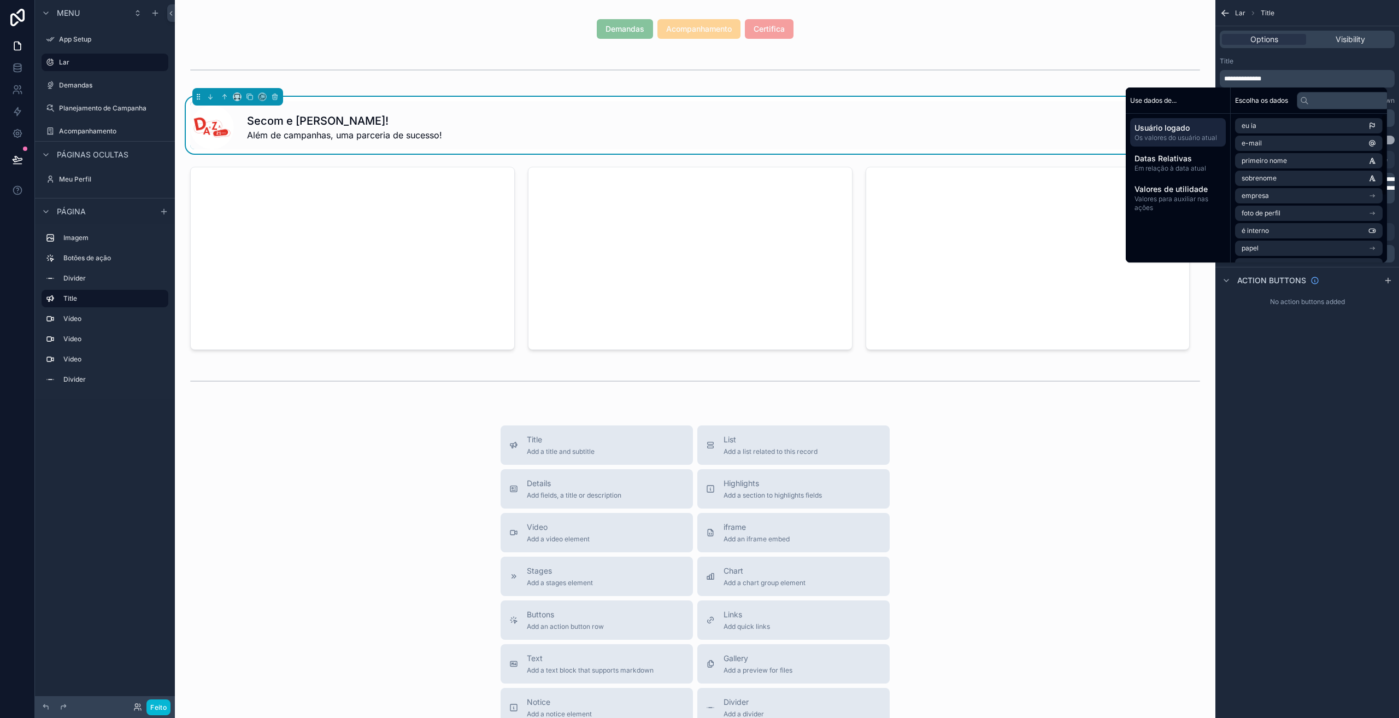
click at [1354, 471] on div "**********" at bounding box center [1308, 359] width 184 height 718
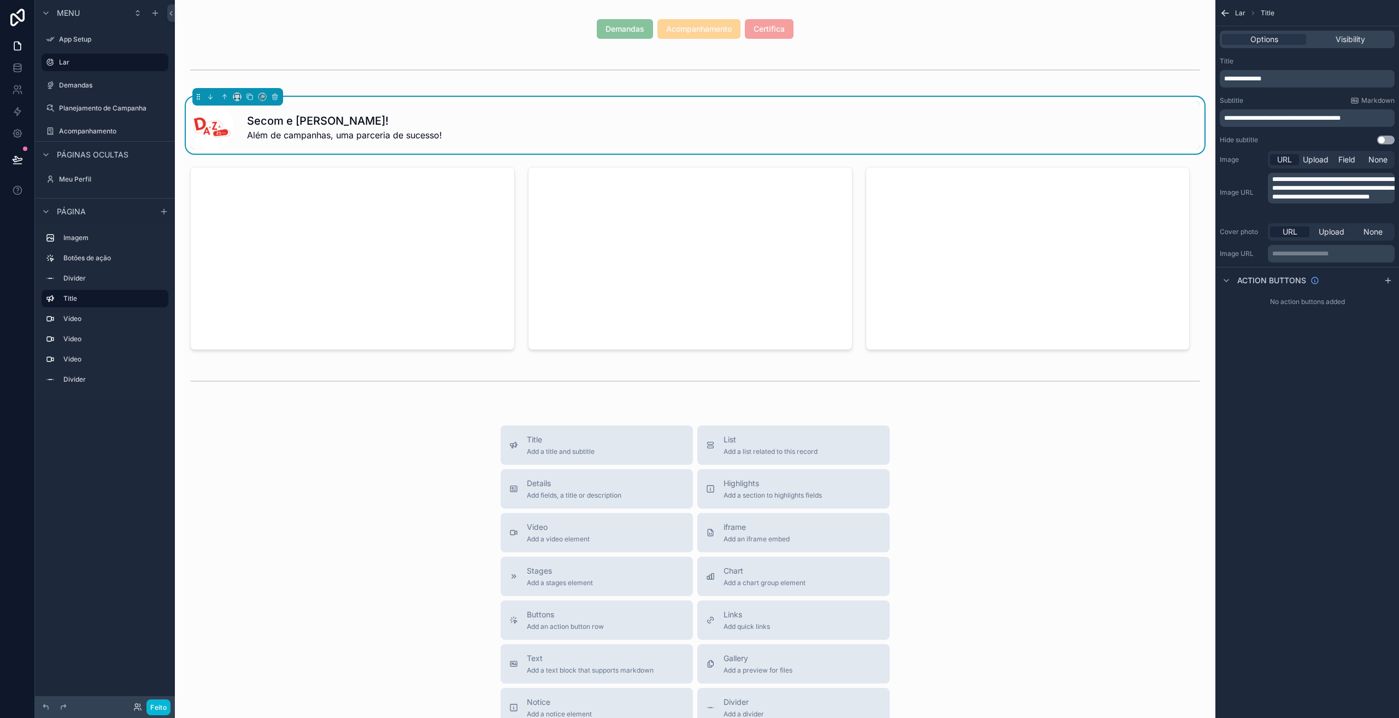
click at [1321, 595] on div "**********" at bounding box center [1308, 359] width 184 height 718
click at [364, 502] on div "Title Add a title and subtitle List Add a list related to this record Details A…" at bounding box center [695, 619] width 1023 height 389
click at [1227, 117] on span "**********" at bounding box center [1282, 118] width 116 height 7
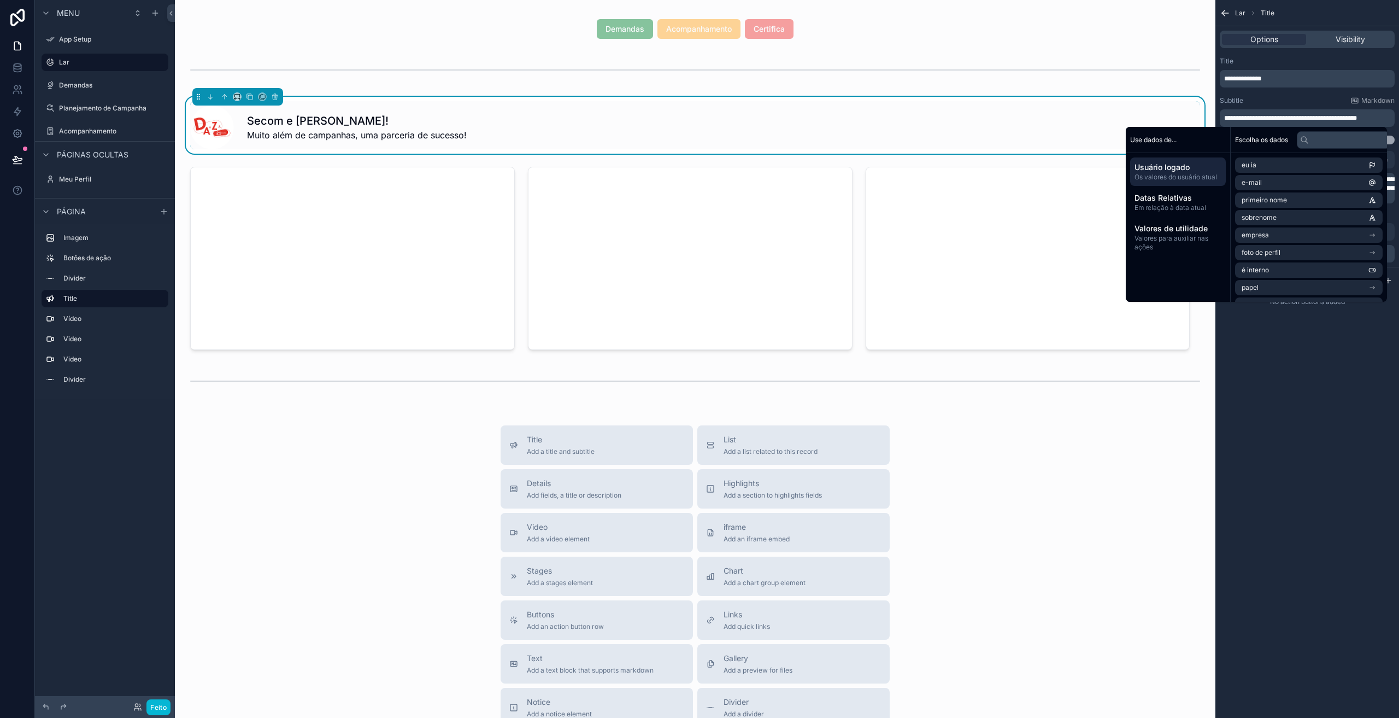
click at [1291, 437] on div "**********" at bounding box center [1308, 359] width 184 height 718
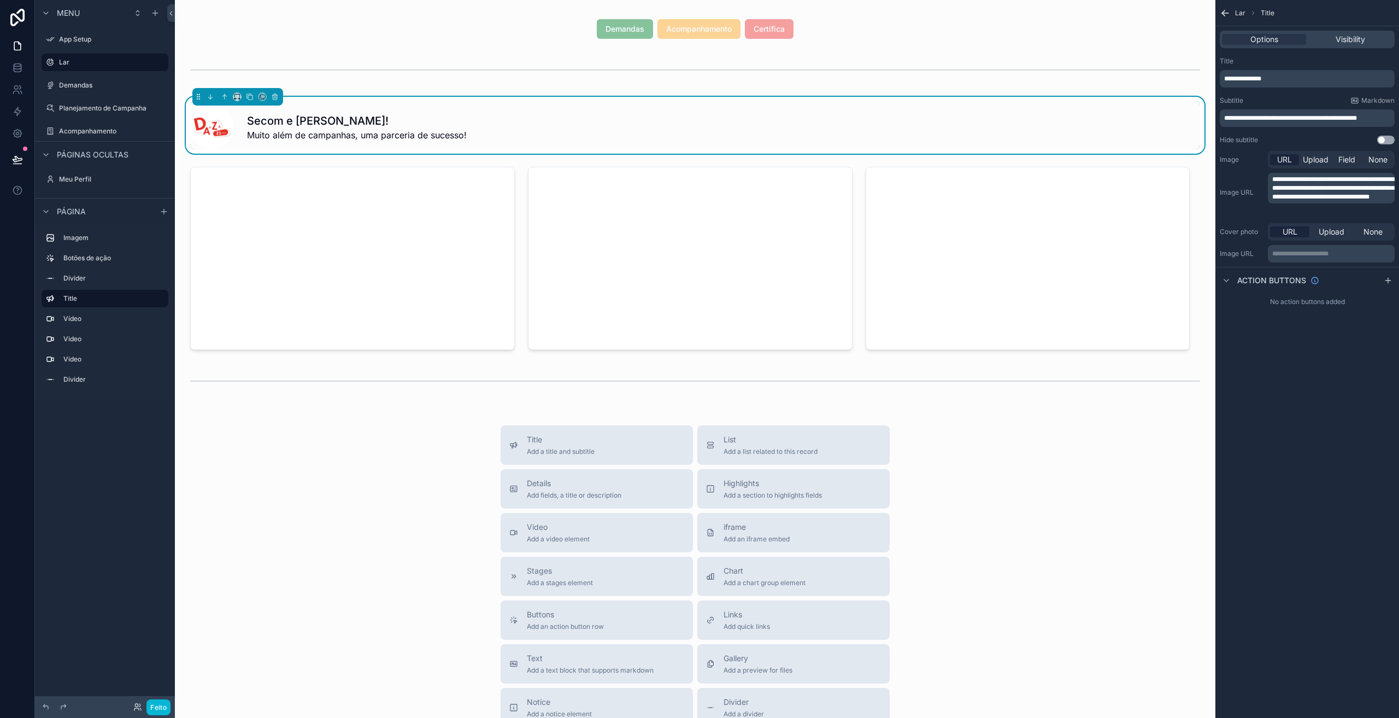
click at [303, 491] on div "Title Add a title and subtitle List Add a list related to this record Details A…" at bounding box center [695, 619] width 1023 height 389
click at [157, 716] on div "Feito" at bounding box center [105, 707] width 140 height 22
click at [157, 709] on font "Feito" at bounding box center [158, 707] width 16 height 8
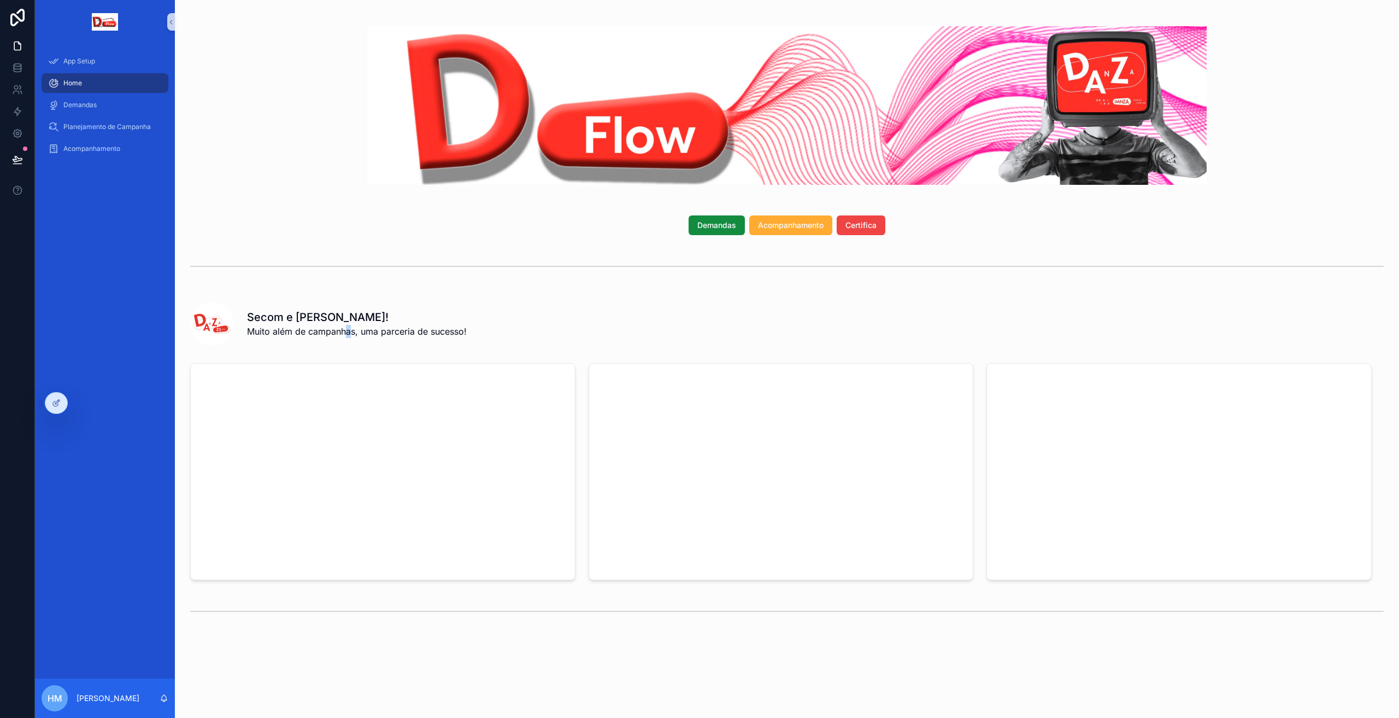
click at [348, 329] on span "Muito além de campanhas, uma parceria de sucesso!" at bounding box center [357, 331] width 220 height 13
drag, startPoint x: 494, startPoint y: 330, endPoint x: 247, endPoint y: 307, distance: 248.1
click at [248, 307] on div "Secom e Danza! Muito além de campanhas, uma parceria de sucesso!" at bounding box center [787, 324] width 1194 height 44
click at [696, 102] on img "conteúdo rolável" at bounding box center [787, 105] width 840 height 159
click at [52, 406] on icon at bounding box center [56, 402] width 9 height 9
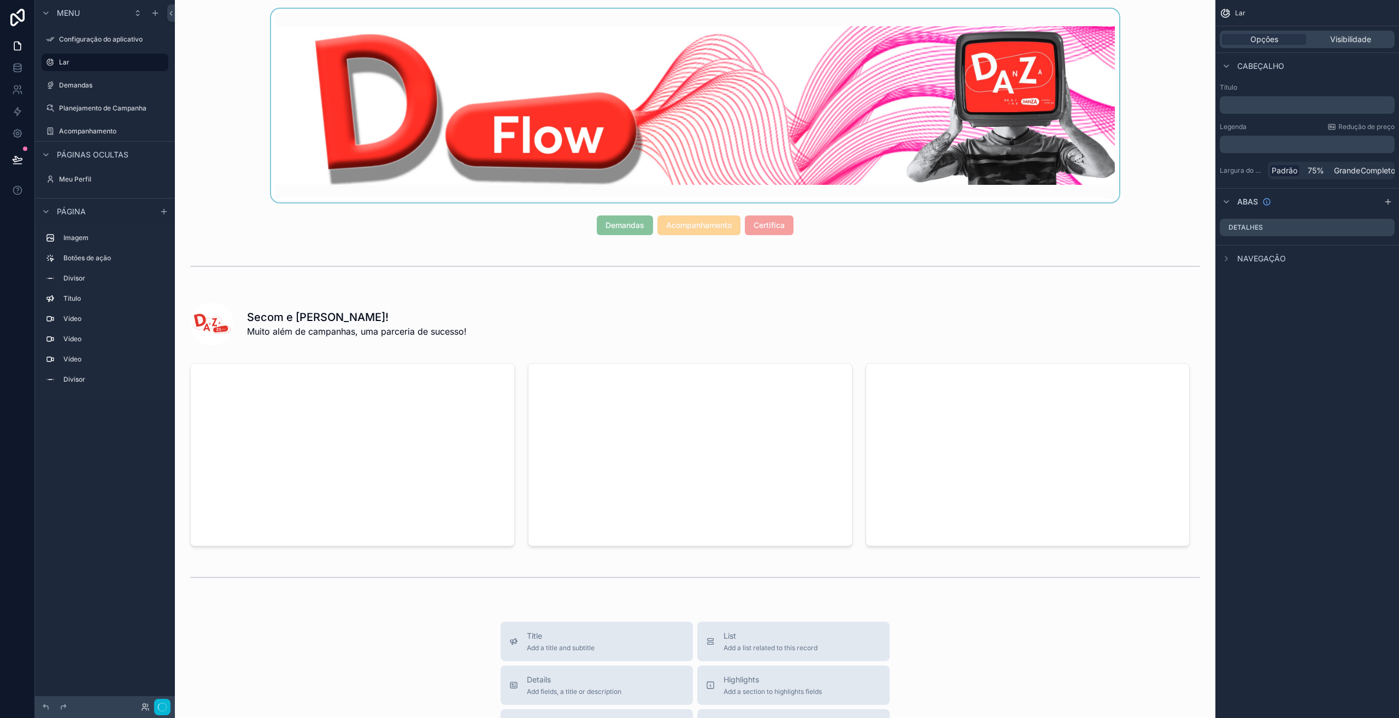
click at [549, 116] on div "conteúdo rolável" at bounding box center [695, 106] width 1023 height 194
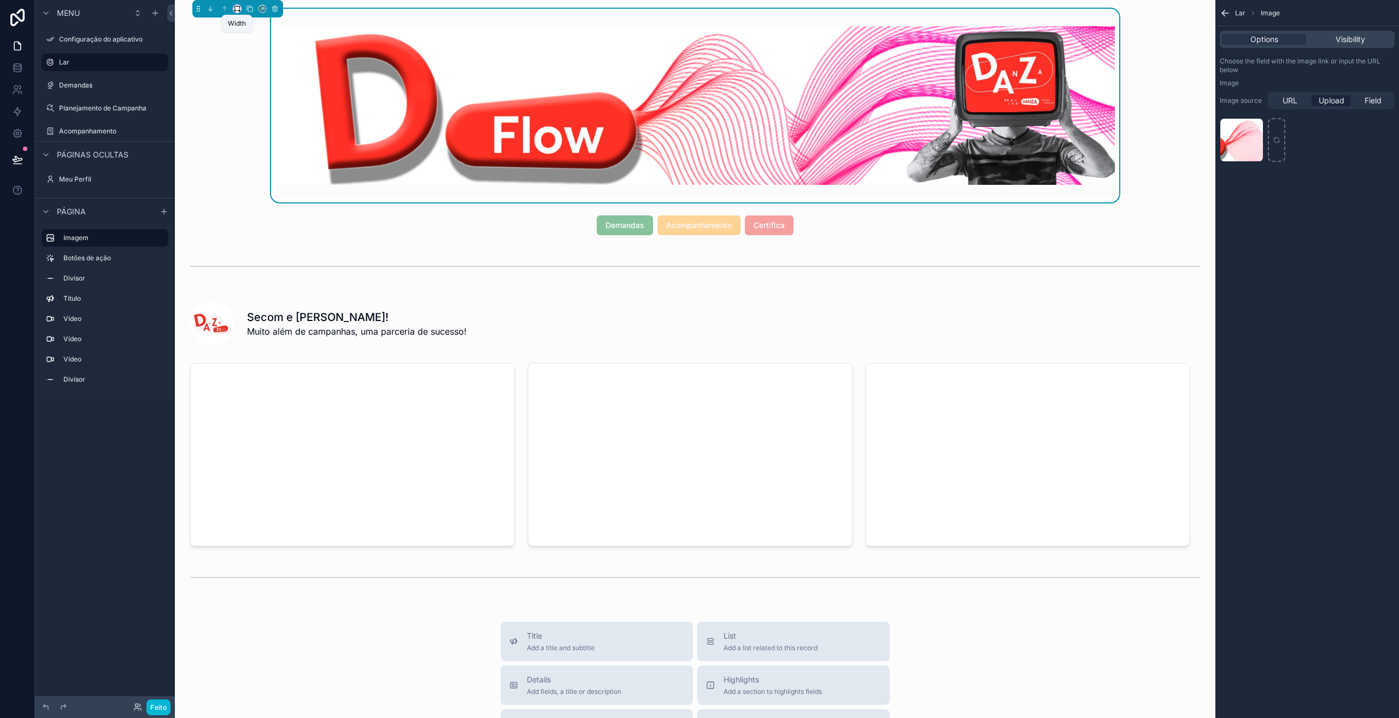
click at [237, 9] on icon "conteúdo rolável" at bounding box center [237, 9] width 8 height 8
click at [262, 126] on span "Full width" at bounding box center [259, 124] width 34 height 13
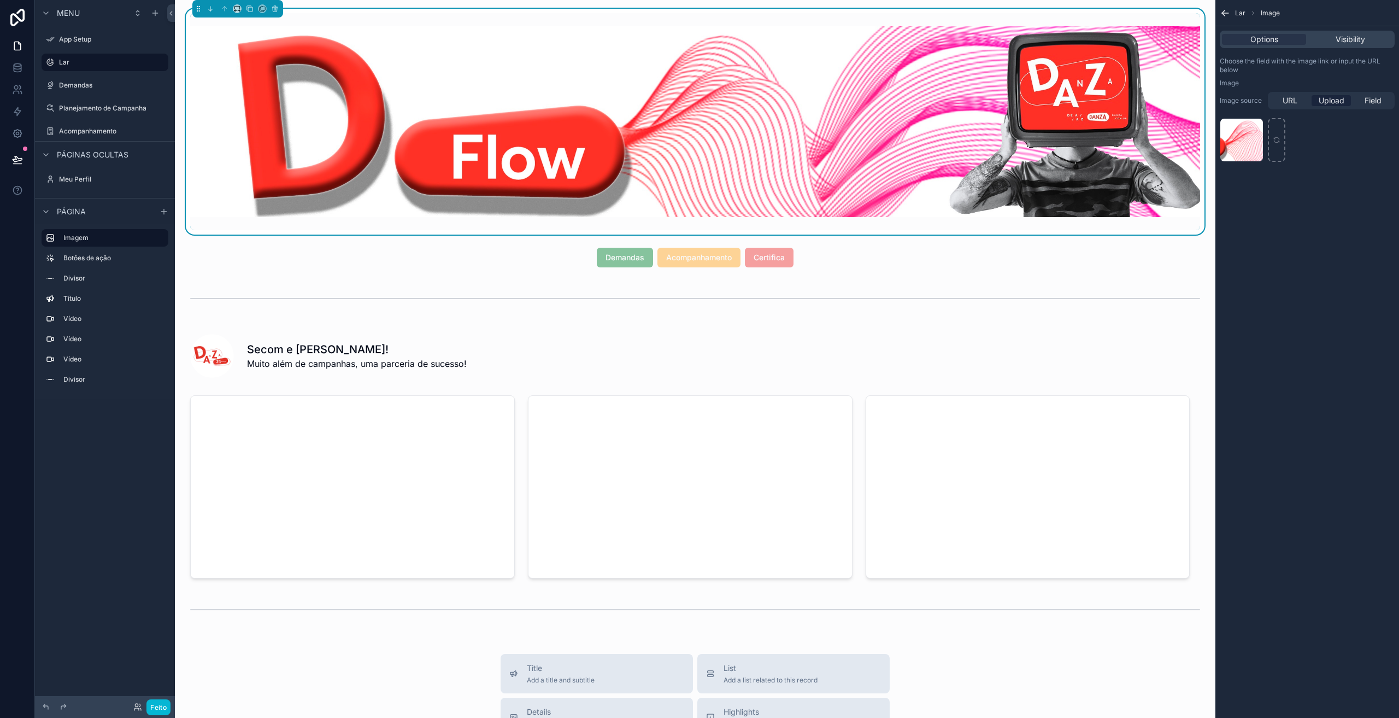
click at [555, 271] on div "Demandas Acompanhamento Certifica Secom e Danza! Muito além de campanhas, uma p…" at bounding box center [695, 565] width 1041 height 1130
click at [548, 257] on div "conteúdo rolável" at bounding box center [695, 257] width 1023 height 28
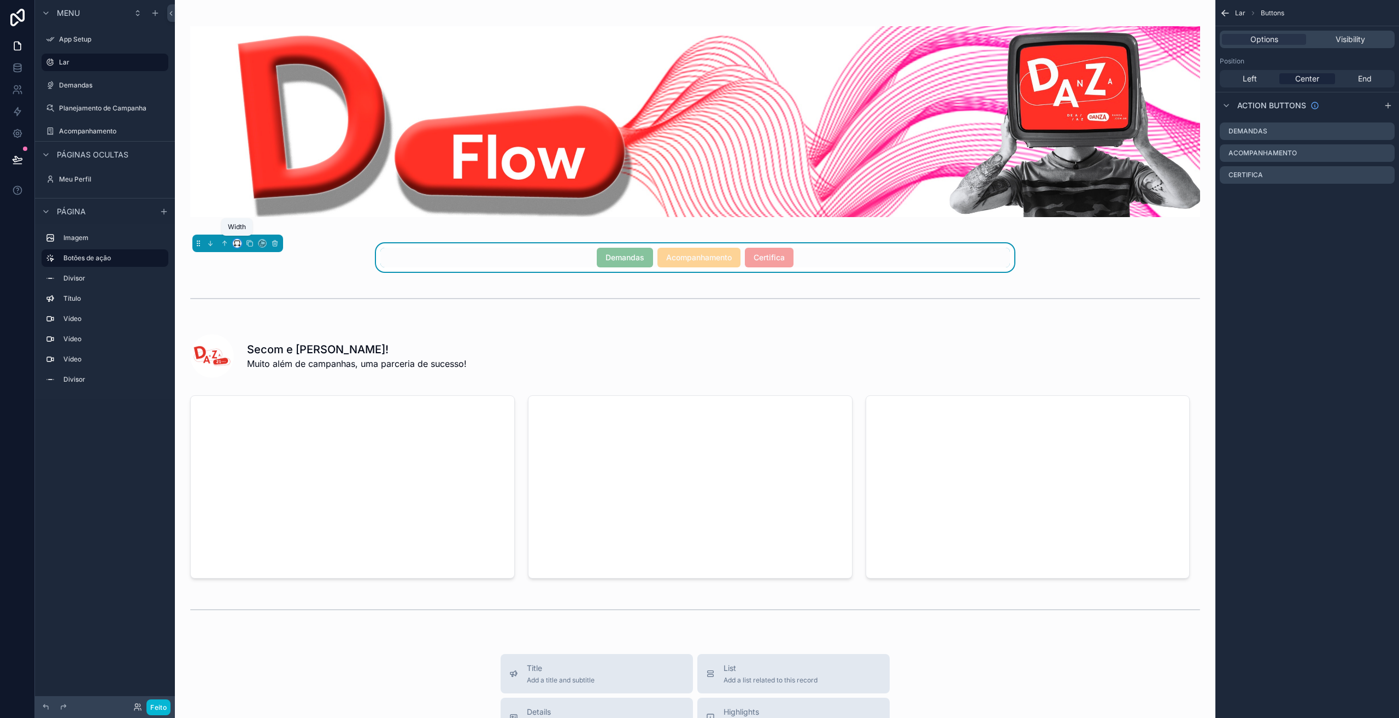
click at [237, 243] on icon "conteúdo rolável" at bounding box center [237, 243] width 8 height 8
click at [263, 379] on div "Large" at bounding box center [259, 377] width 34 height 13
click at [413, 365] on div "conteúdo rolável" at bounding box center [695, 353] width 1023 height 57
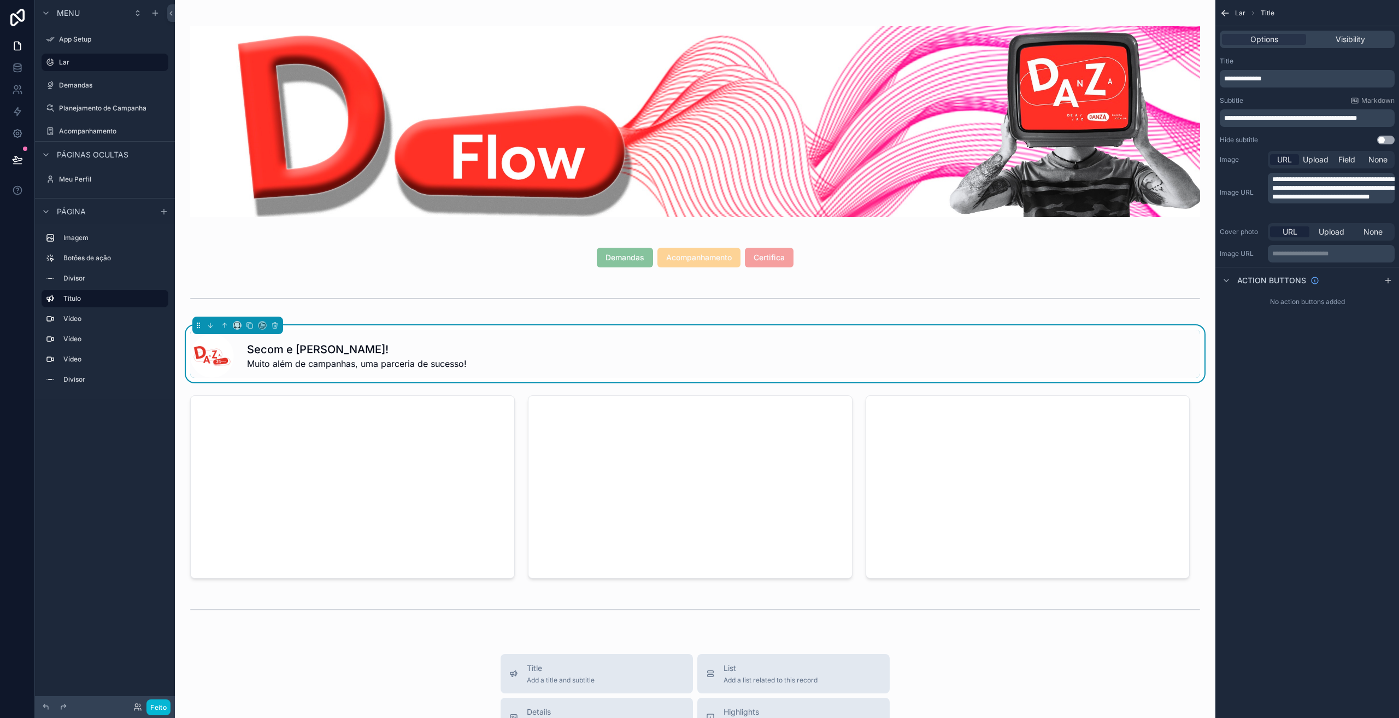
click at [1352, 117] on span "**********" at bounding box center [1290, 118] width 133 height 7
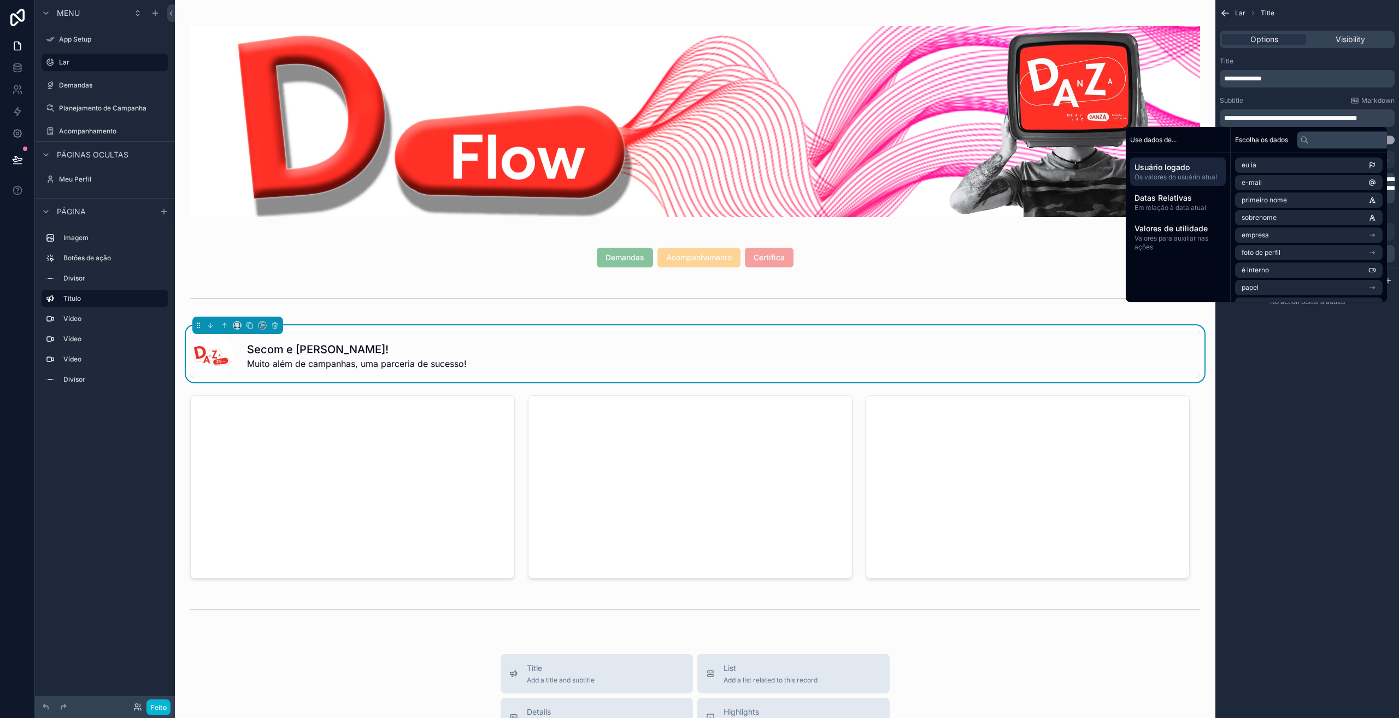
click at [1352, 117] on span "**********" at bounding box center [1290, 118] width 133 height 7
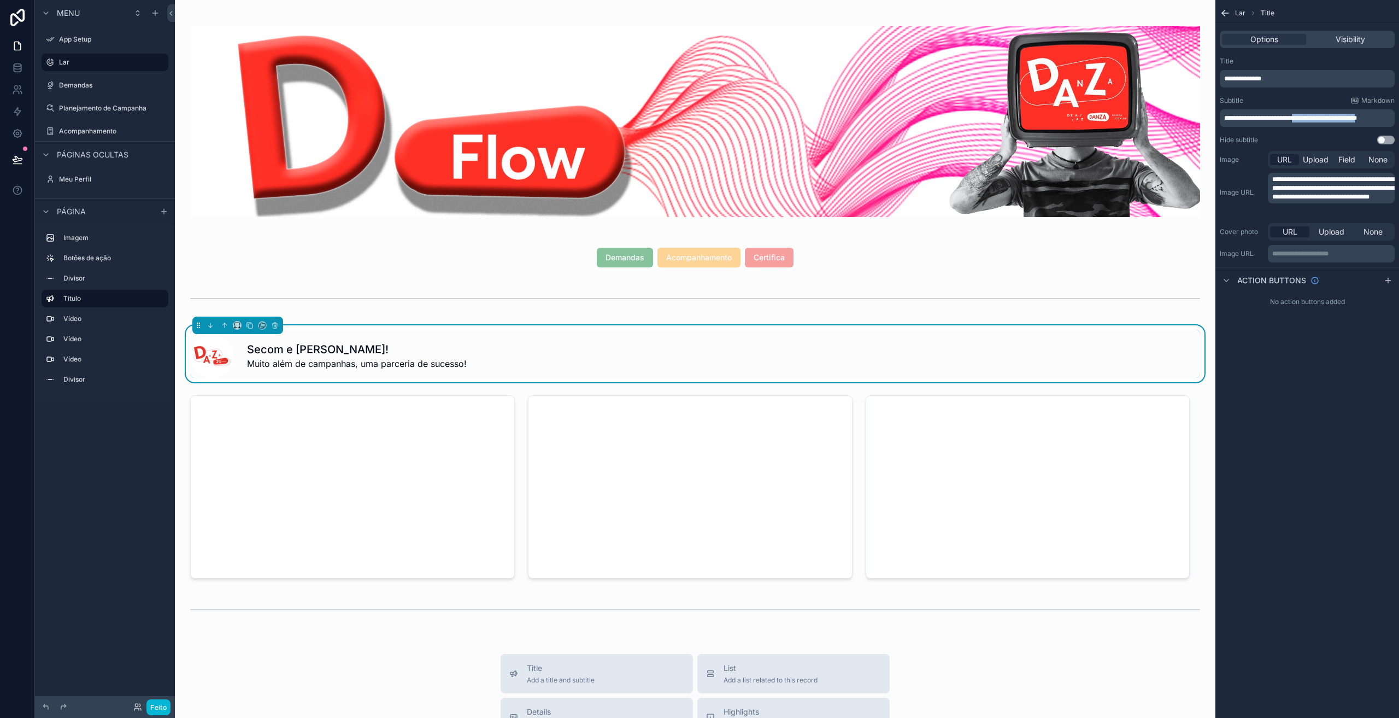
drag, startPoint x: 1311, startPoint y: 117, endPoint x: 1387, endPoint y: 116, distance: 76.5
click at [1357, 116] on span "**********" at bounding box center [1290, 118] width 133 height 7
drag, startPoint x: 1334, startPoint y: 116, endPoint x: 1309, endPoint y: 116, distance: 24.6
click at [1309, 116] on span "**********" at bounding box center [1304, 118] width 160 height 7
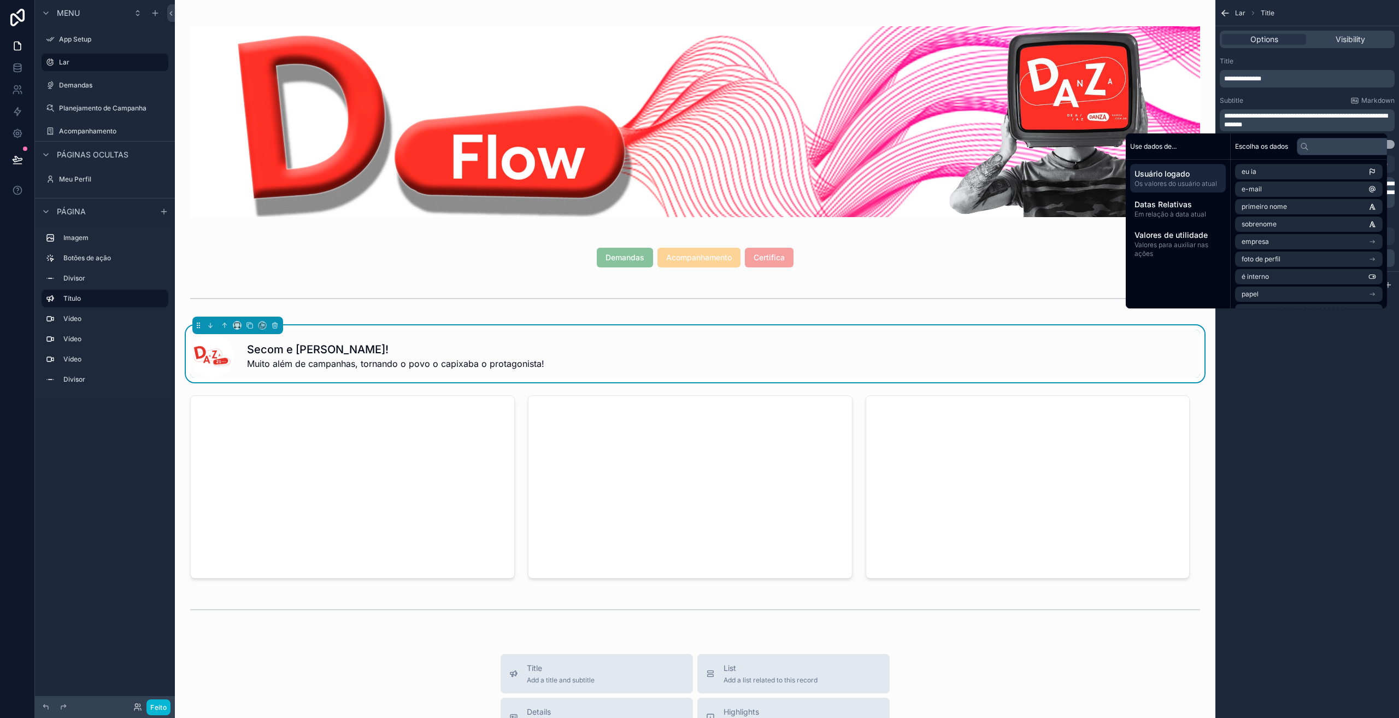
click at [1322, 578] on div "**********" at bounding box center [1308, 359] width 184 height 718
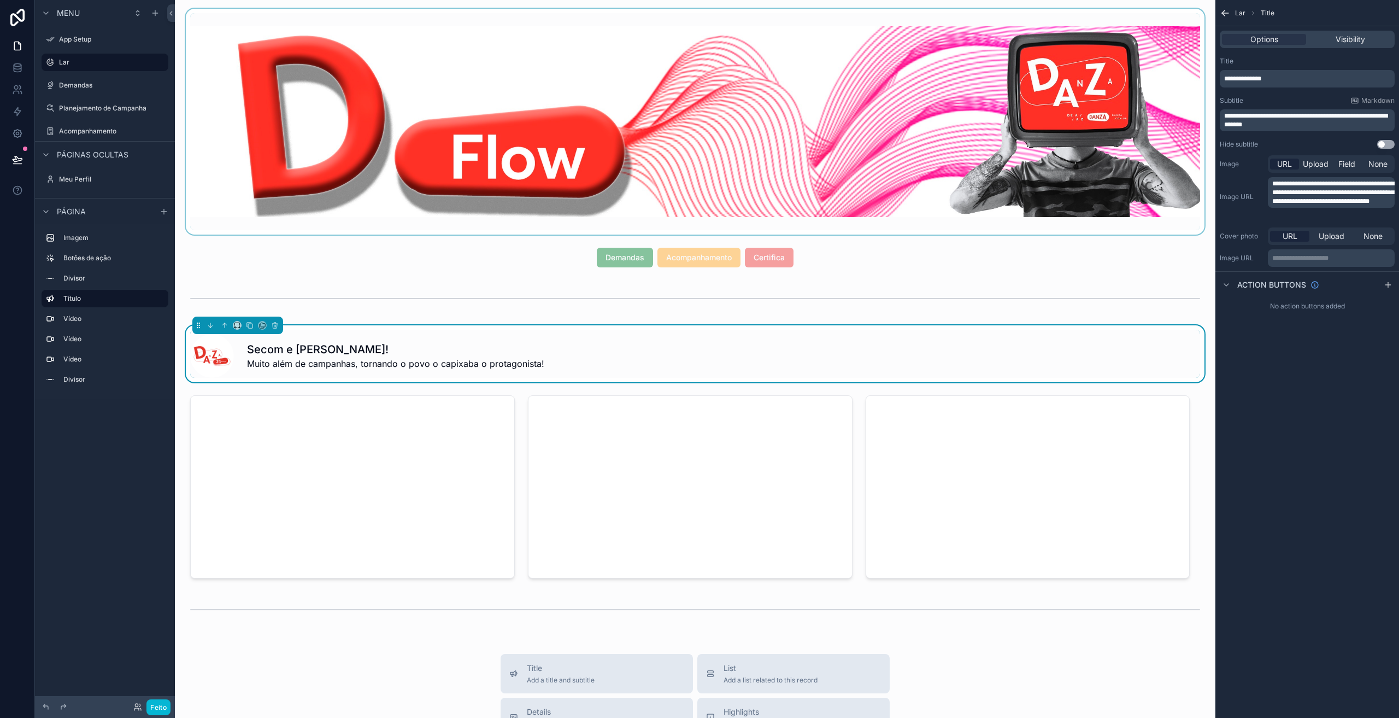
click at [583, 176] on div "conteúdo rolável" at bounding box center [695, 122] width 1023 height 226
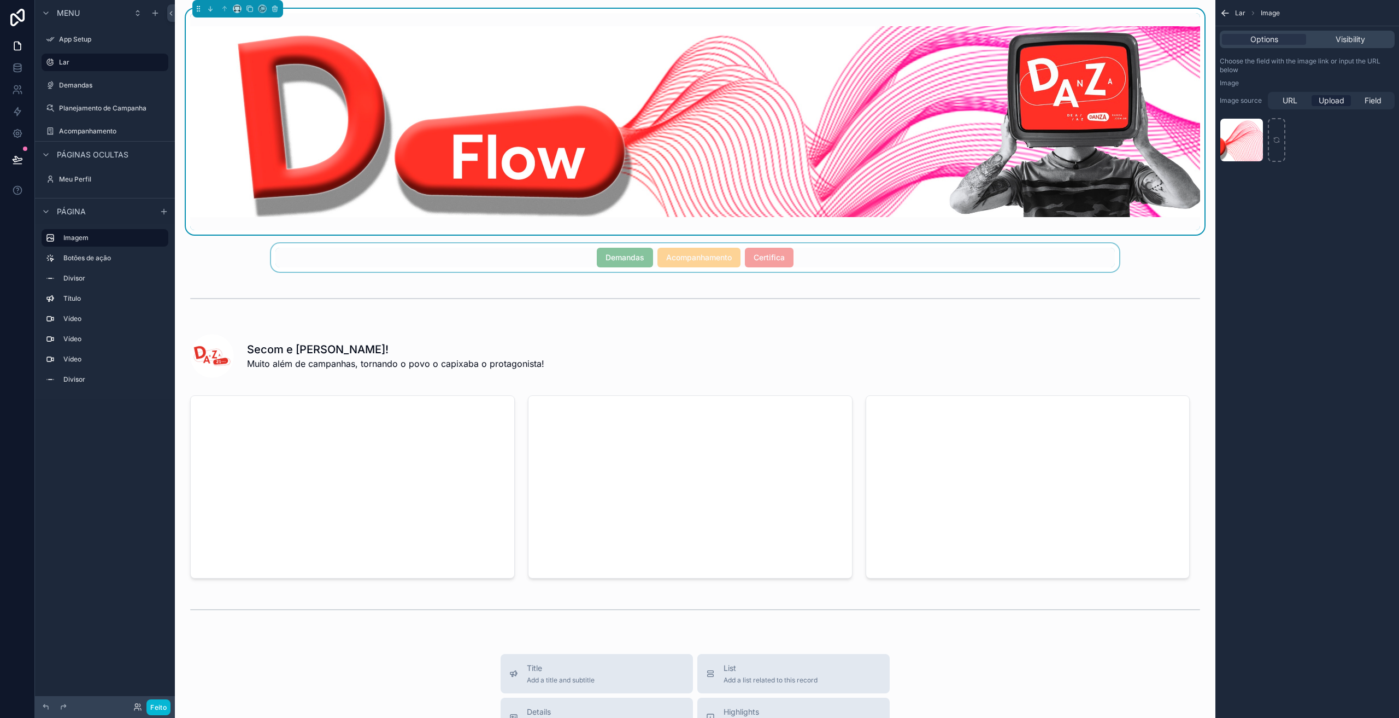
click at [519, 254] on div "conteúdo rolável" at bounding box center [695, 257] width 1023 height 28
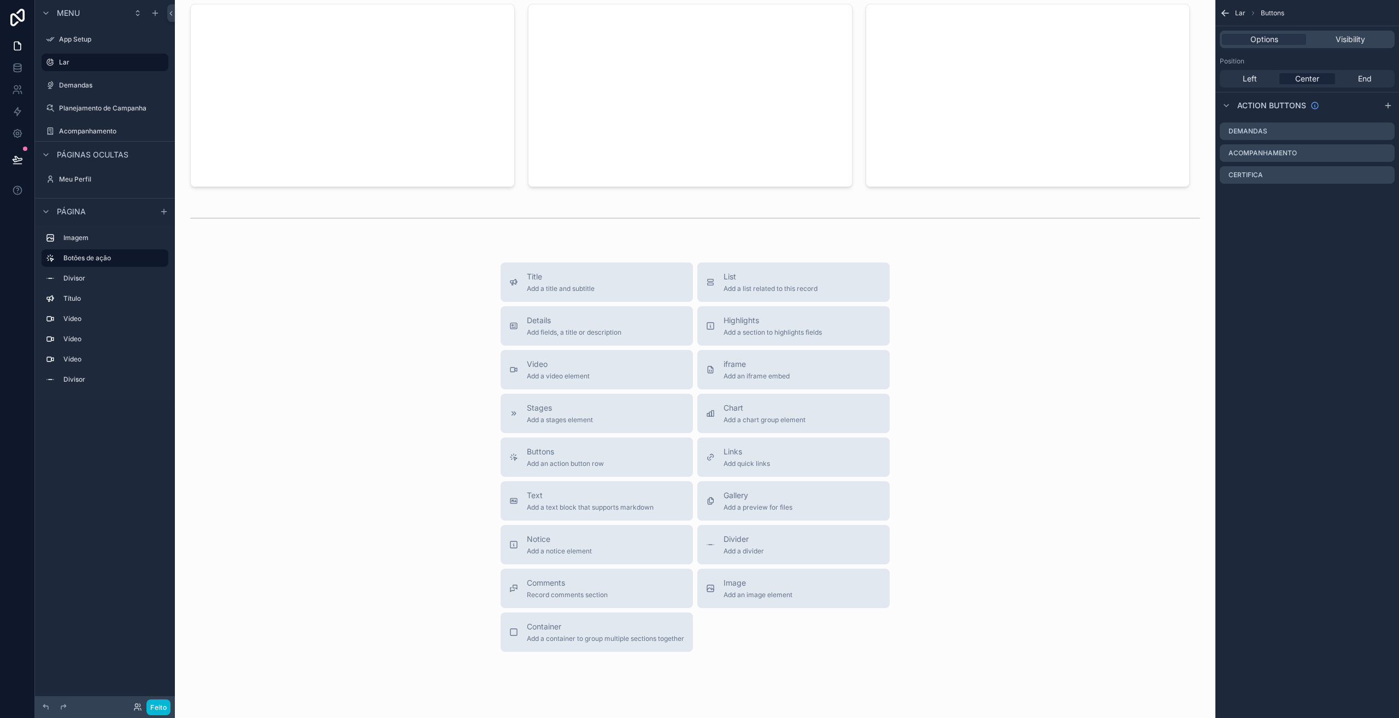
scroll to position [427, 0]
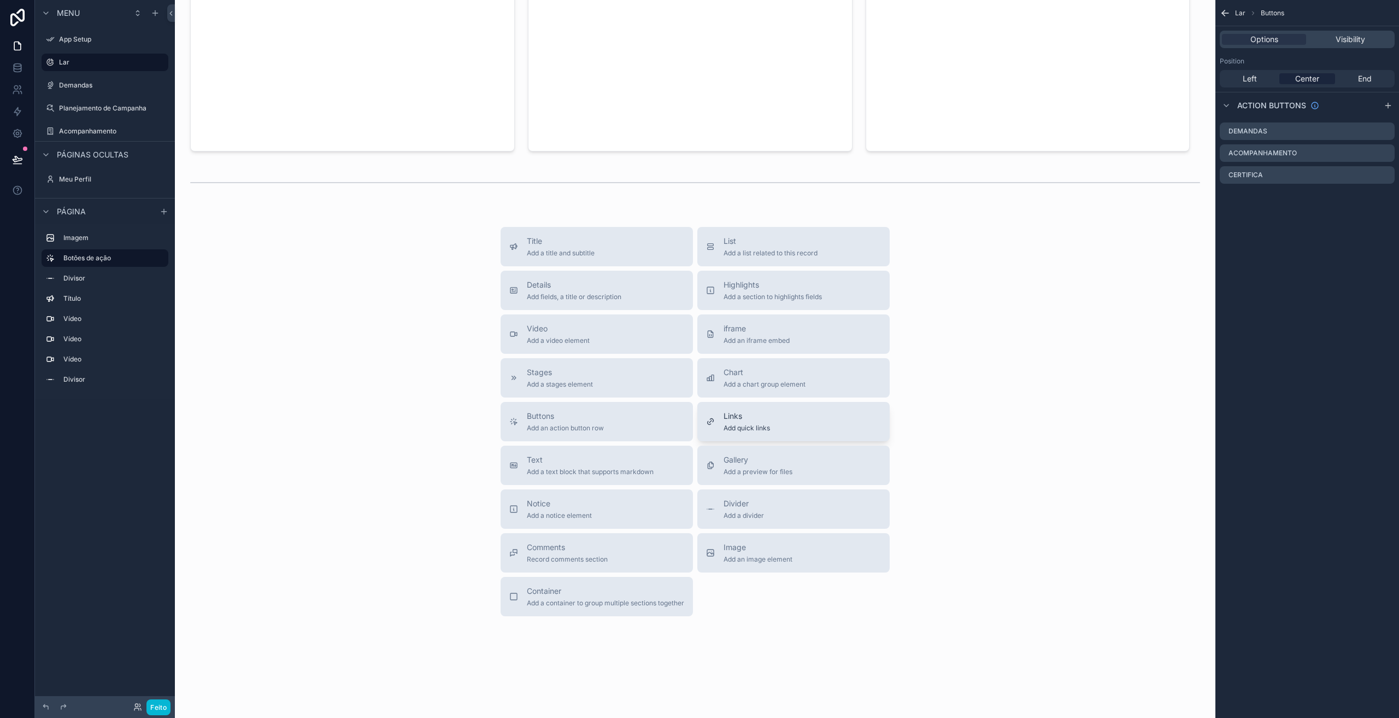
click at [742, 417] on span "Links" at bounding box center [747, 416] width 46 height 11
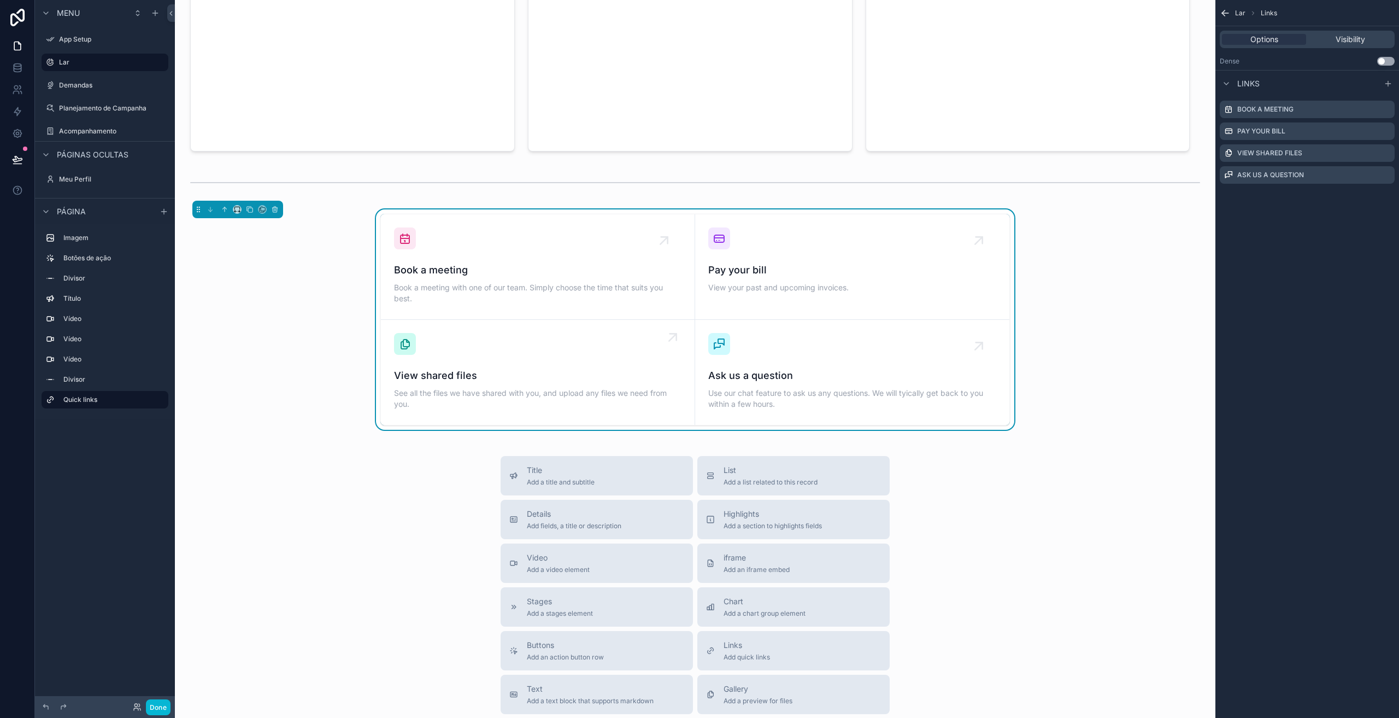
scroll to position [384, 0]
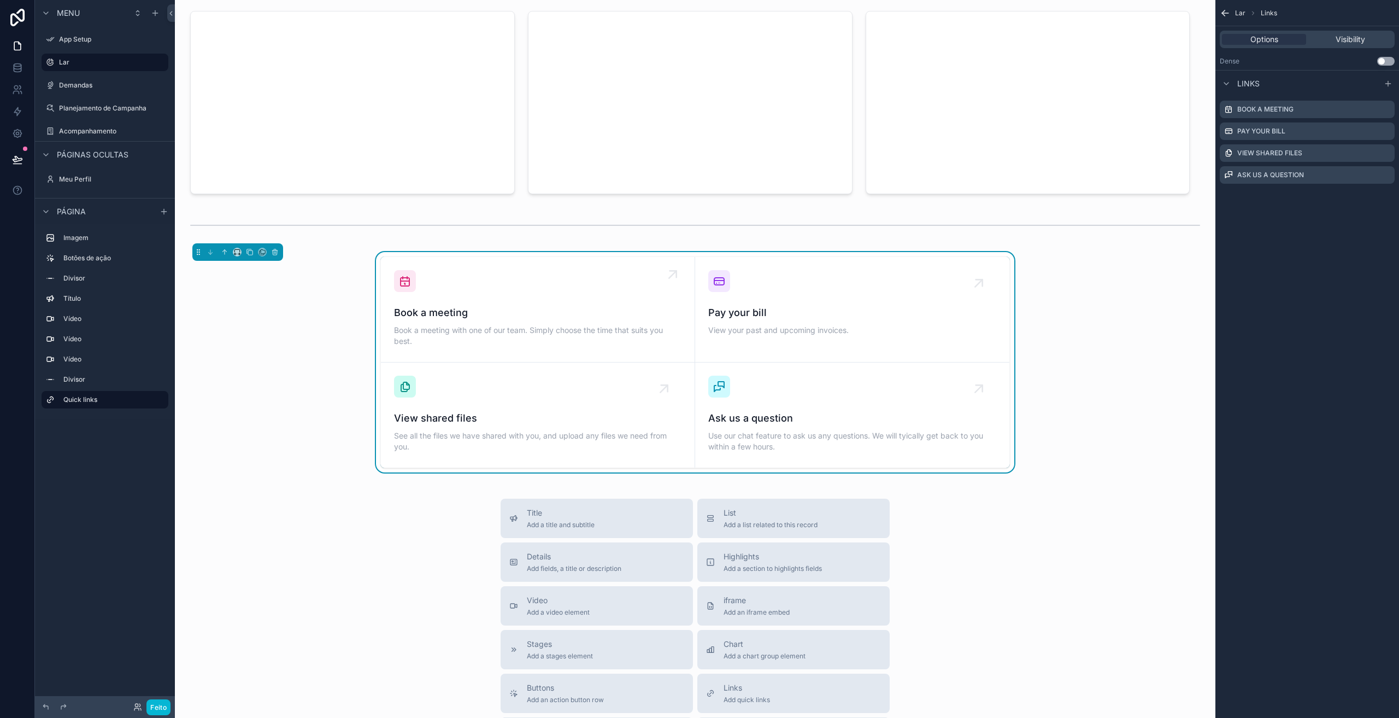
click at [480, 310] on span "Book a meeting" at bounding box center [538, 312] width 288 height 15
click at [1387, 110] on icon "conteúdo rolável" at bounding box center [1386, 109] width 9 height 9
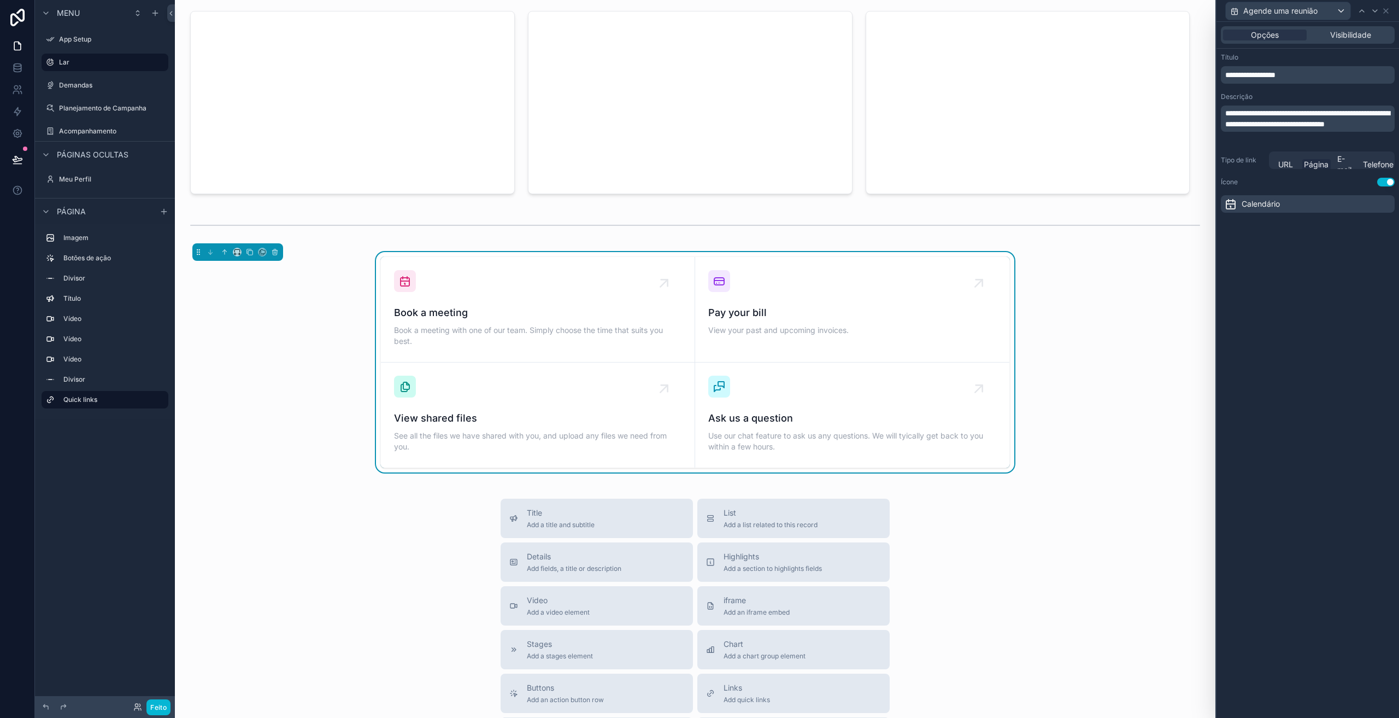
click at [1328, 163] on font "Página" at bounding box center [1316, 164] width 25 height 9
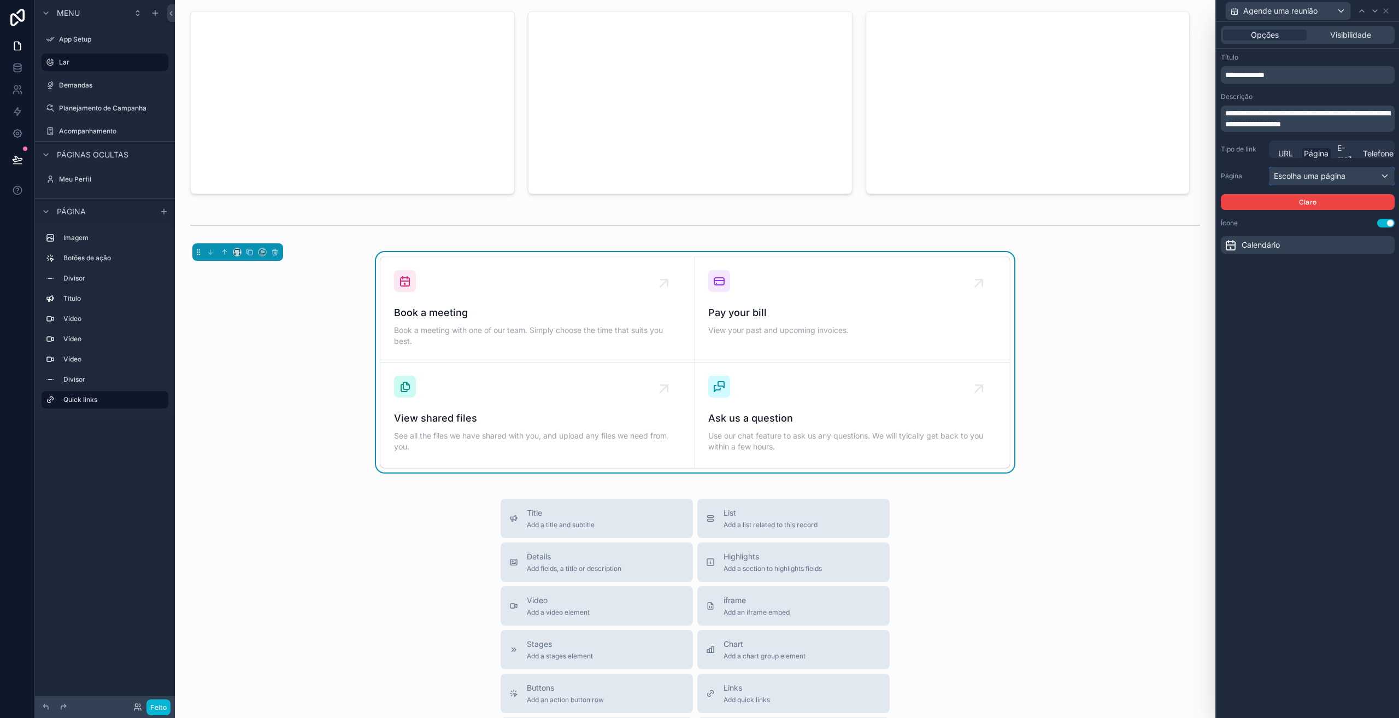
click at [1343, 175] on font "Escolha uma página" at bounding box center [1310, 175] width 72 height 9
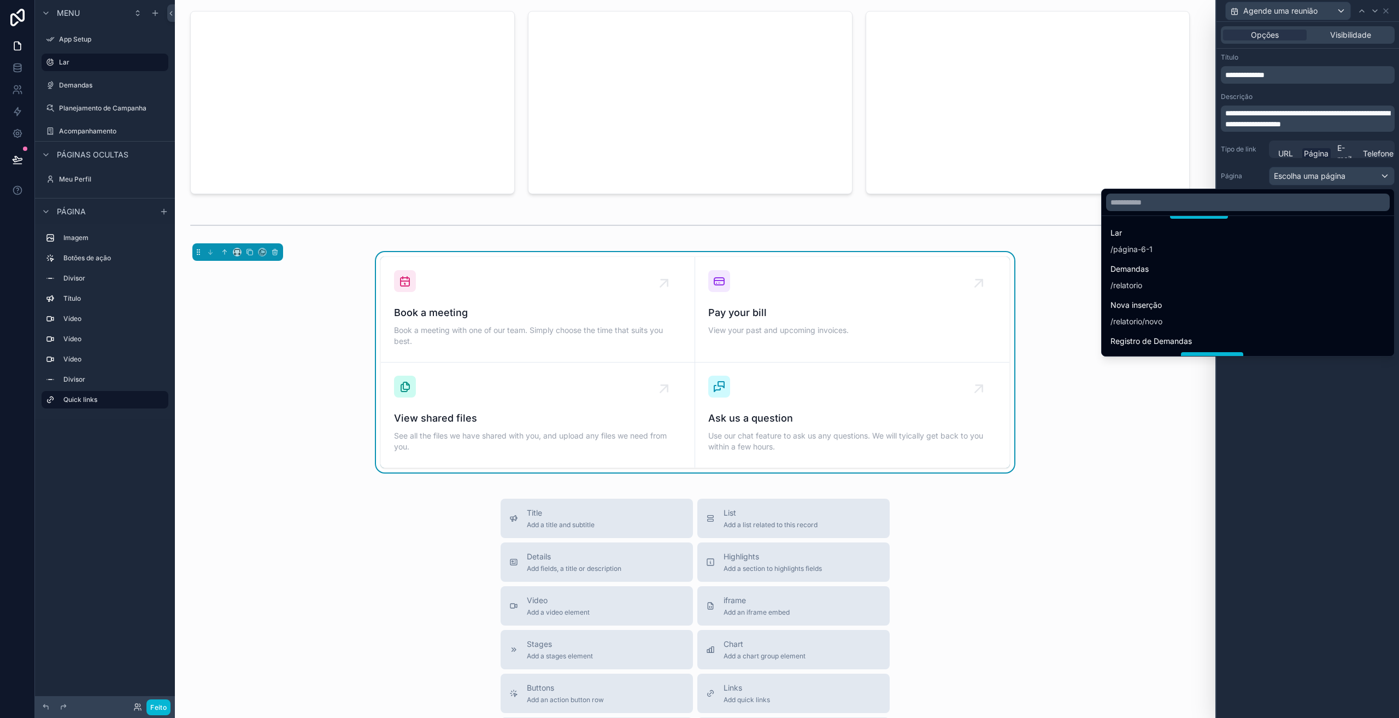
scroll to position [116, 0]
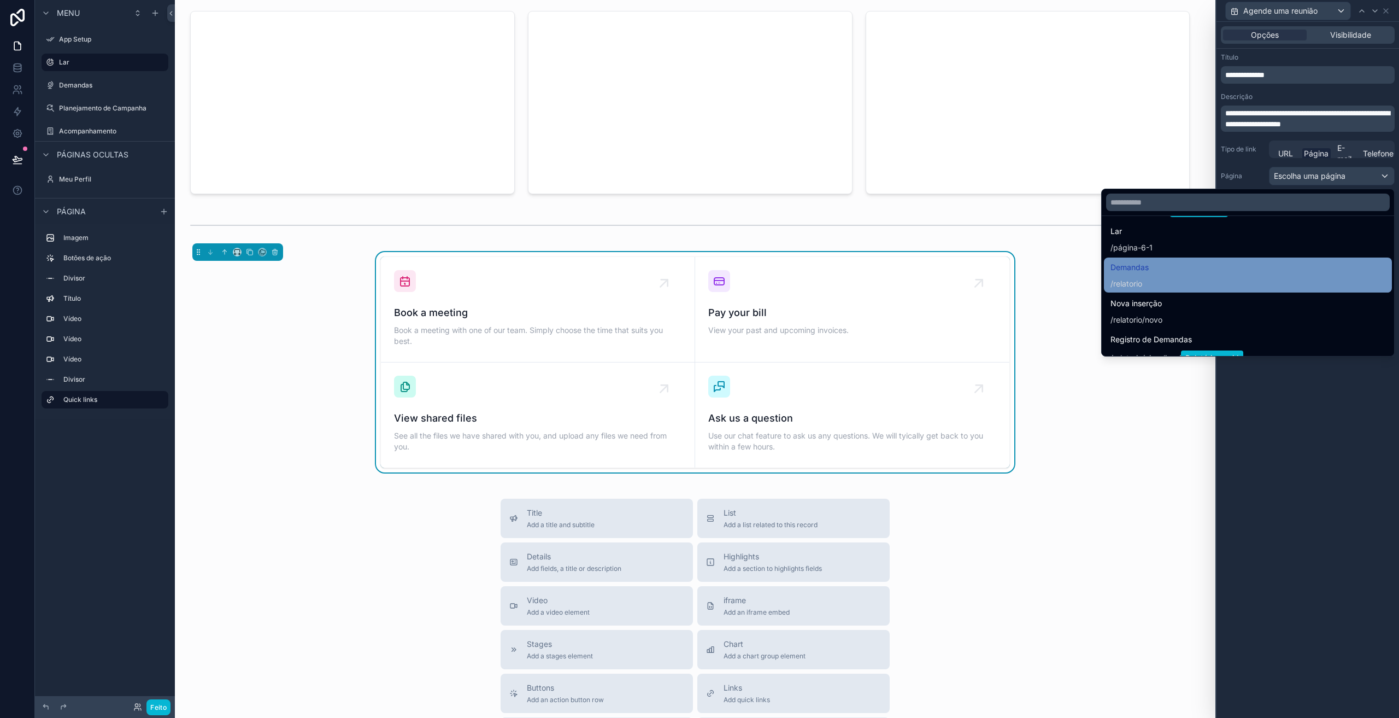
click at [1104, 271] on div "Demandas / relatorio" at bounding box center [1248, 274] width 288 height 35
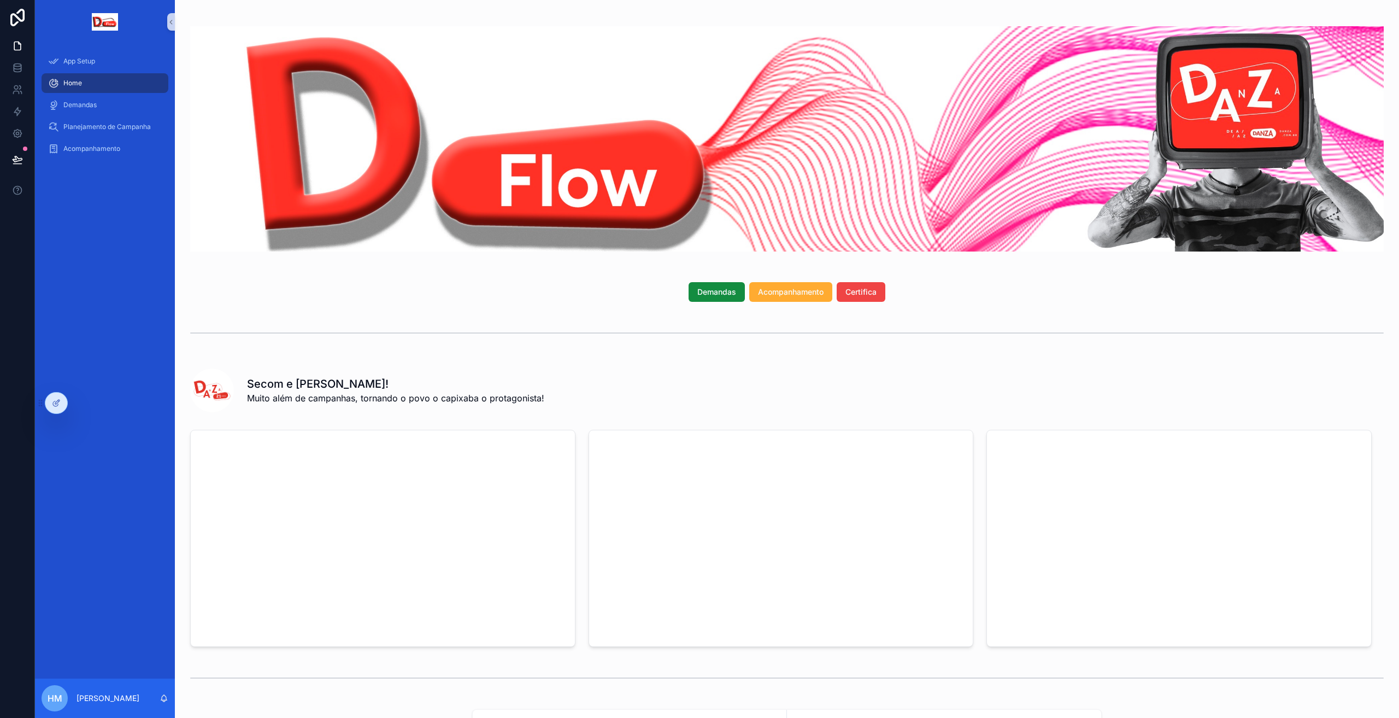
click at [180, 350] on div "Demandas Acompanhamento Certifica Secom e Danza! Muito além de campanhas, torna…" at bounding box center [787, 497] width 1224 height 995
click at [60, 398] on icon at bounding box center [56, 402] width 9 height 9
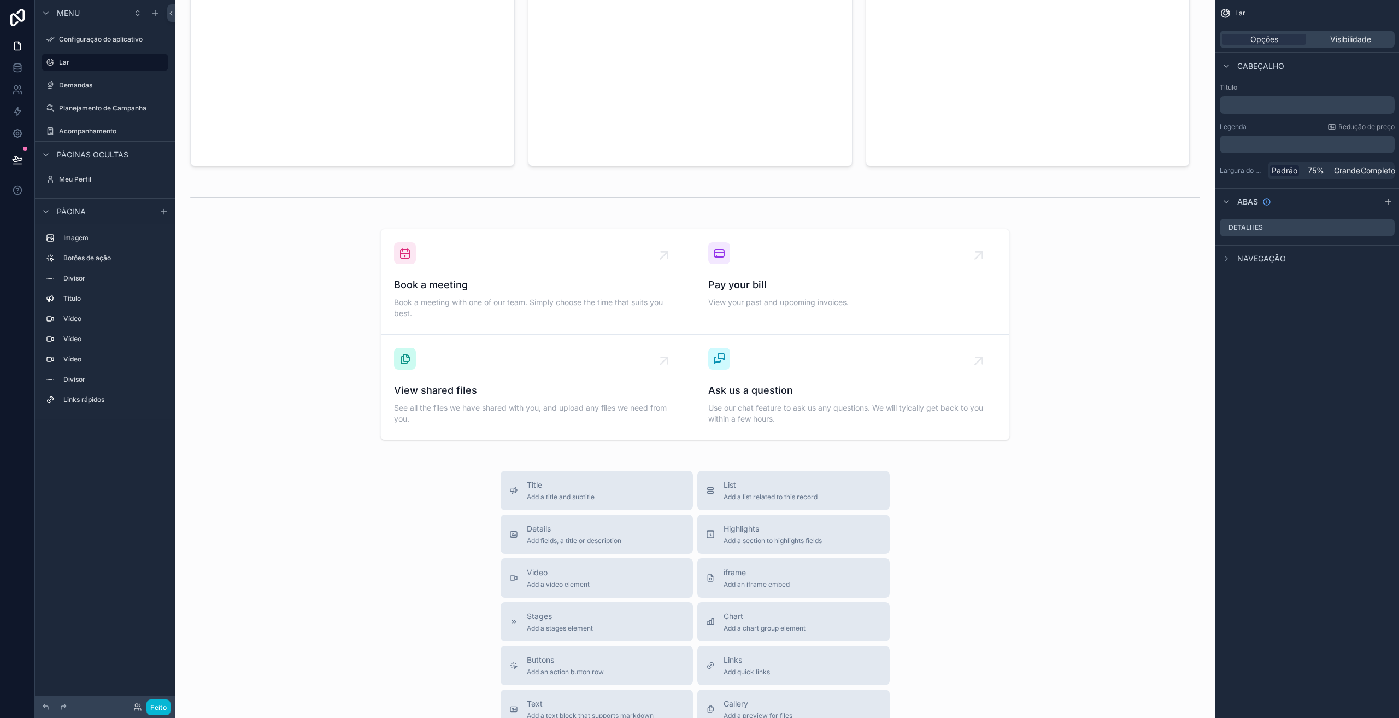
scroll to position [418, 0]
click at [617, 277] on div "conteúdo rolável" at bounding box center [695, 328] width 1023 height 220
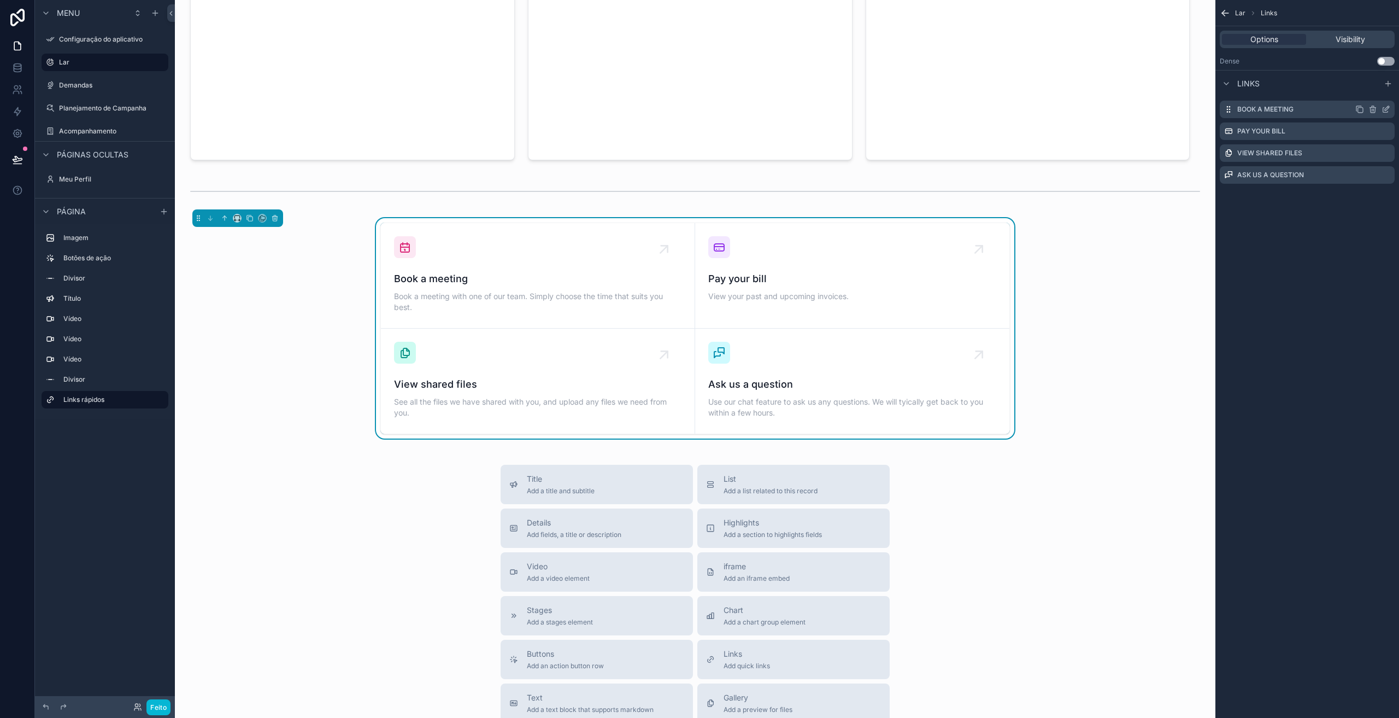
click at [1385, 110] on icon "conteúdo rolável" at bounding box center [1386, 109] width 9 height 9
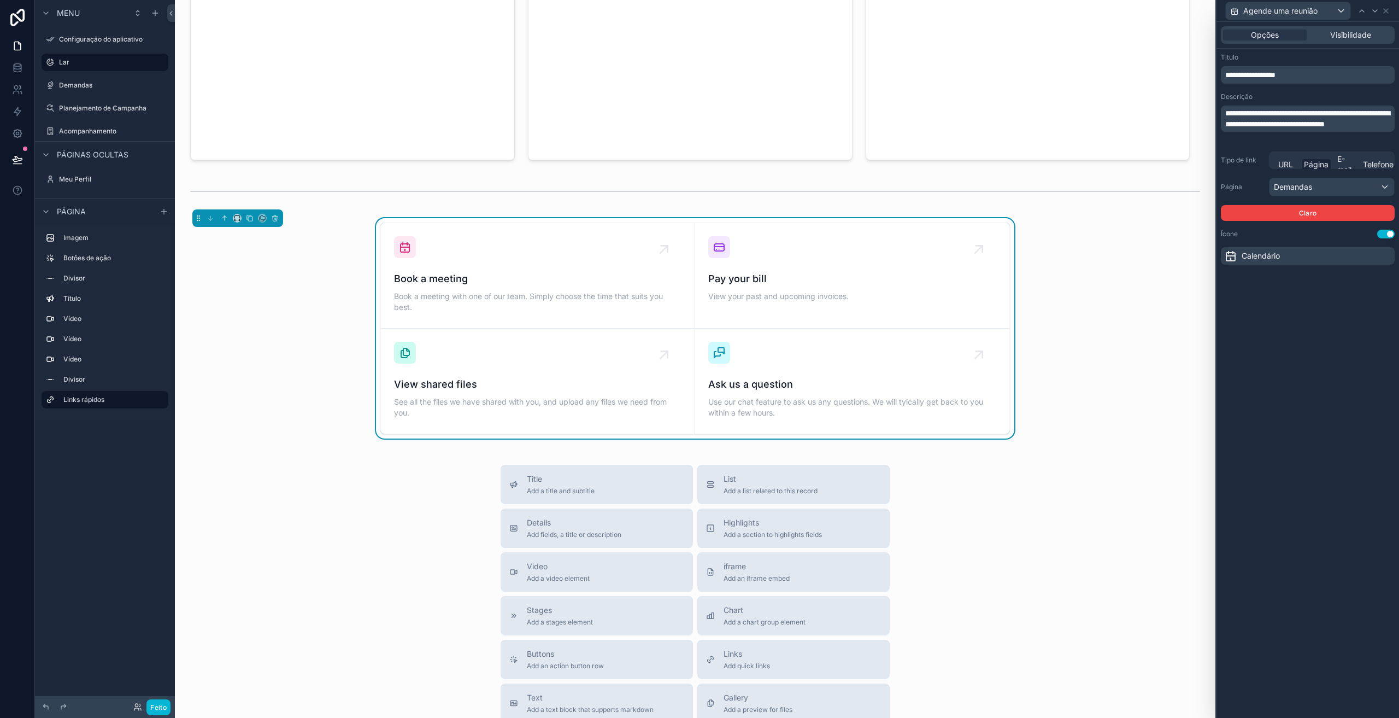
click at [1313, 261] on div "Calendário" at bounding box center [1308, 255] width 174 height 17
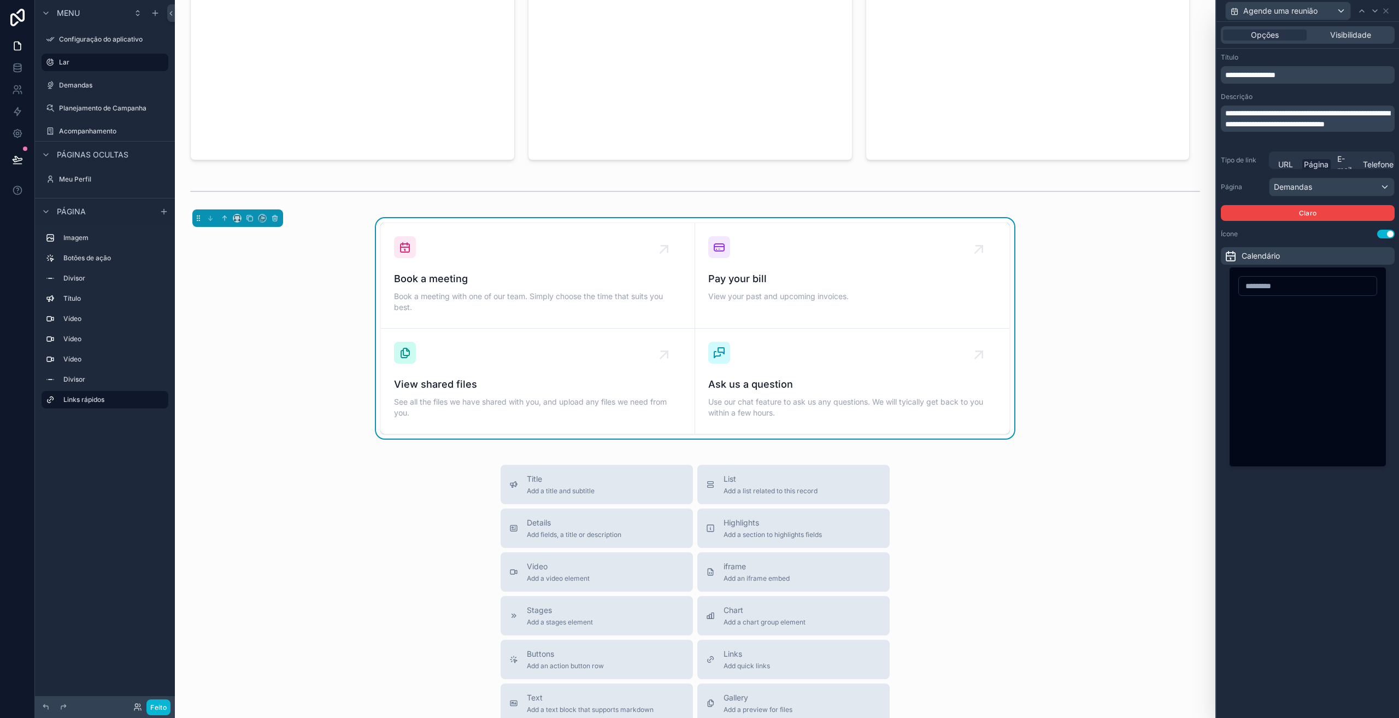
scroll to position [6535, 0]
click at [1281, 316] on button "CircleCheckFilled" at bounding box center [1277, 317] width 20 height 20
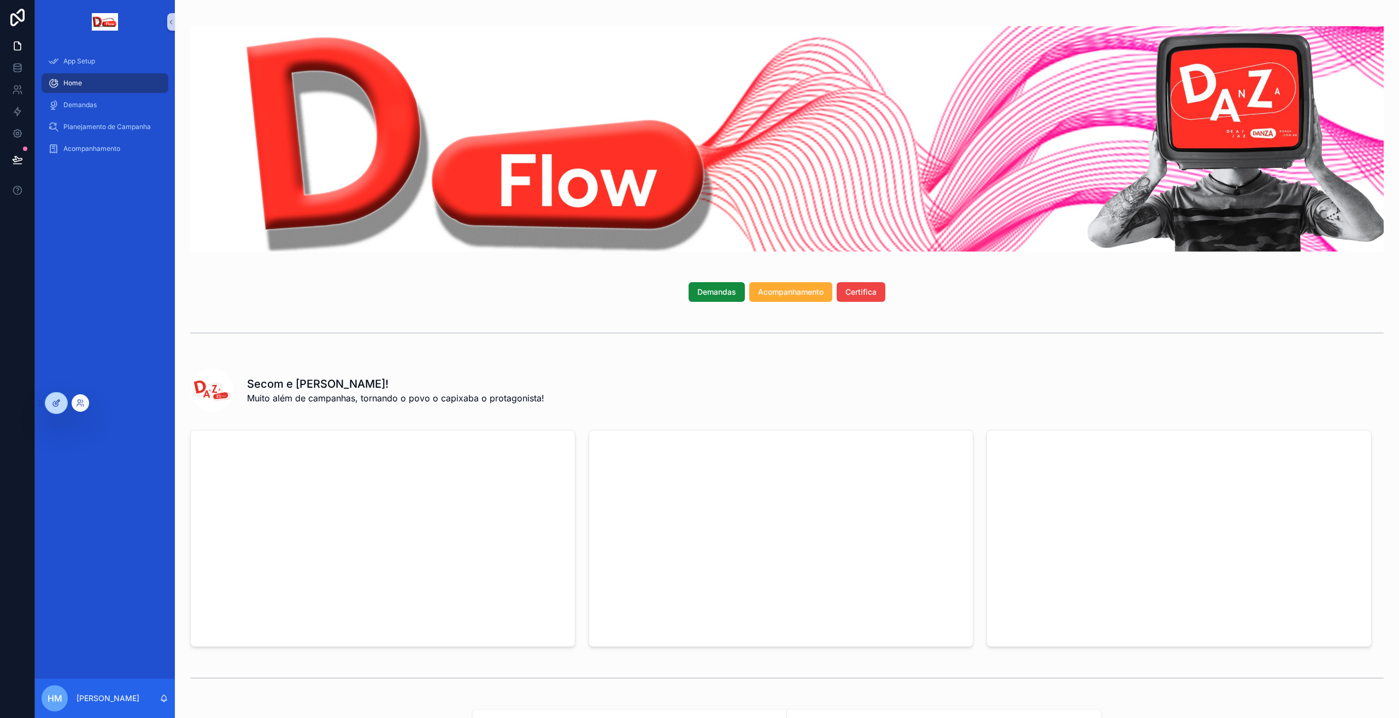
click at [66, 400] on div at bounding box center [56, 402] width 22 height 21
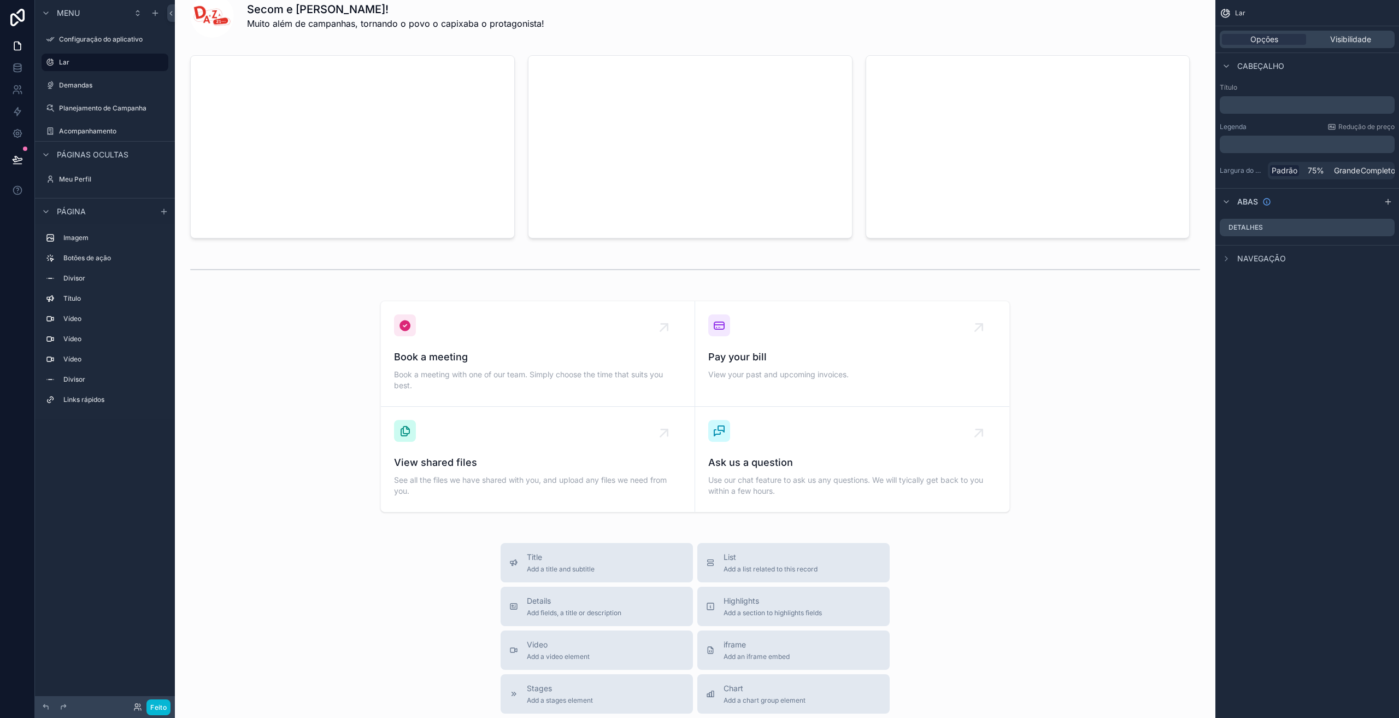
scroll to position [342, 0]
click at [601, 356] on div "conteúdo rolável" at bounding box center [695, 404] width 1023 height 220
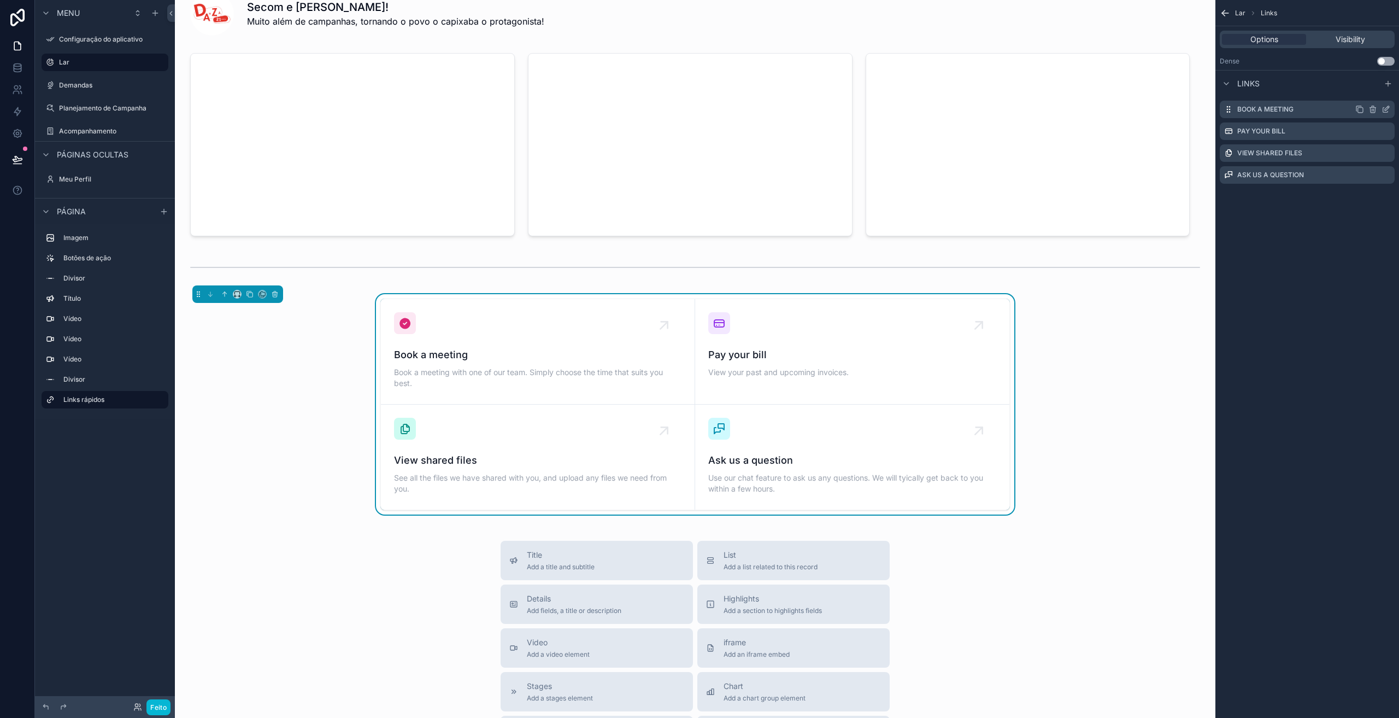
click at [1387, 110] on icon "conteúdo rolável" at bounding box center [1387, 108] width 4 height 4
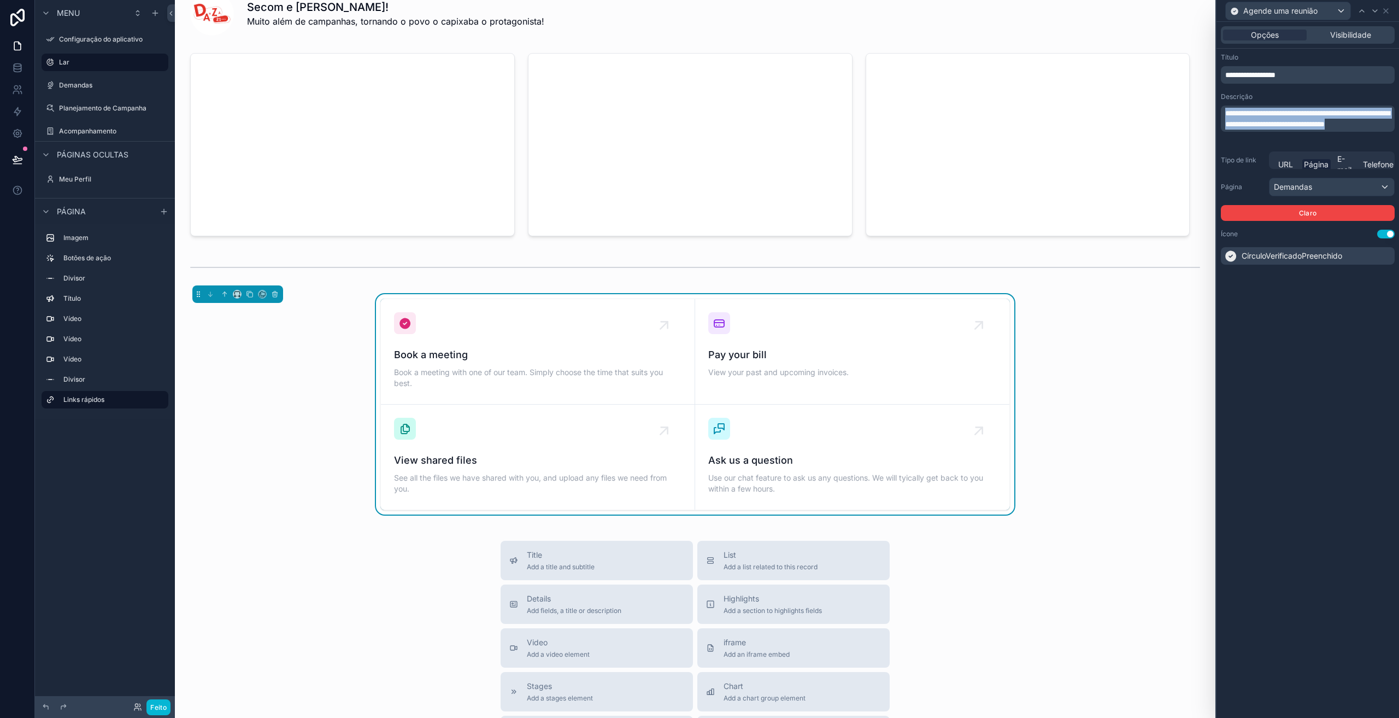
drag, startPoint x: 1317, startPoint y: 136, endPoint x: 1225, endPoint y: 109, distance: 96.3
click at [1225, 109] on div "**********" at bounding box center [1308, 118] width 174 height 26
drag, startPoint x: 1303, startPoint y: 74, endPoint x: 1226, endPoint y: 73, distance: 77.6
click at [1226, 73] on p "**********" at bounding box center [1309, 74] width 167 height 11
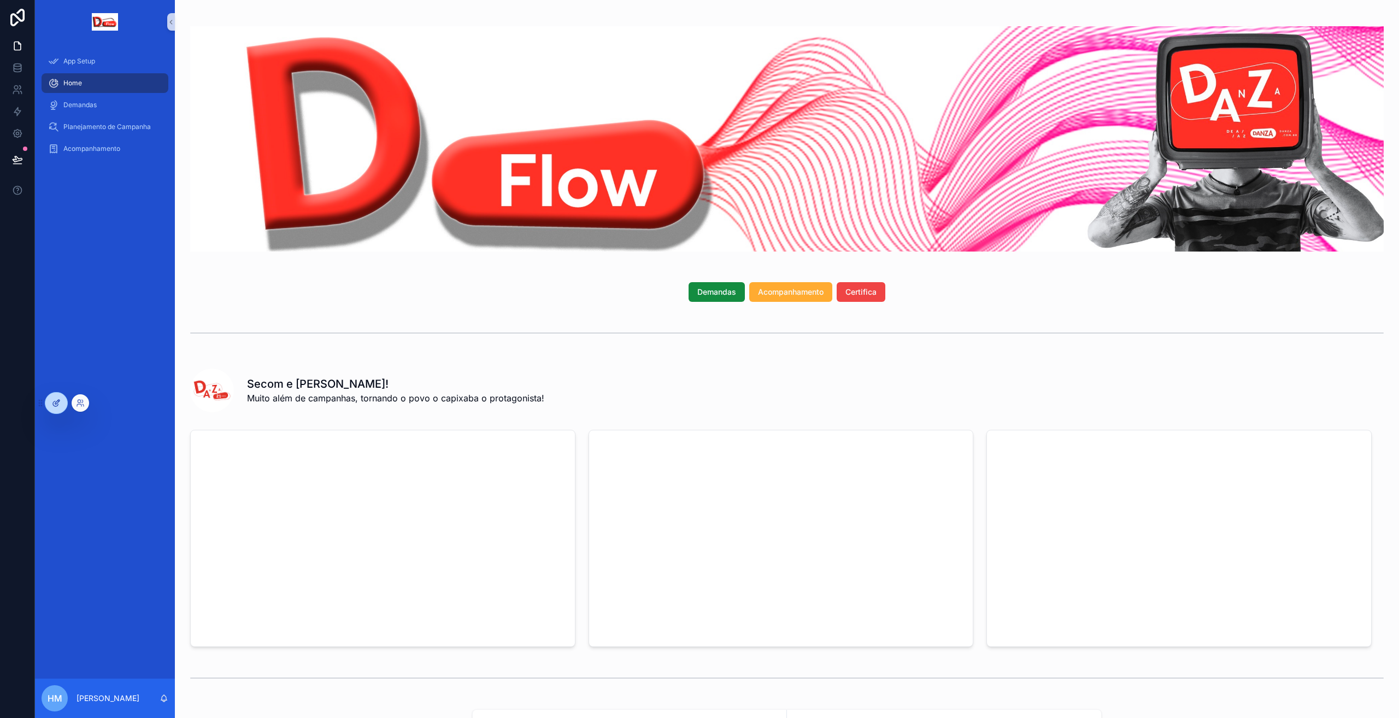
click at [54, 406] on icon at bounding box center [56, 402] width 9 height 9
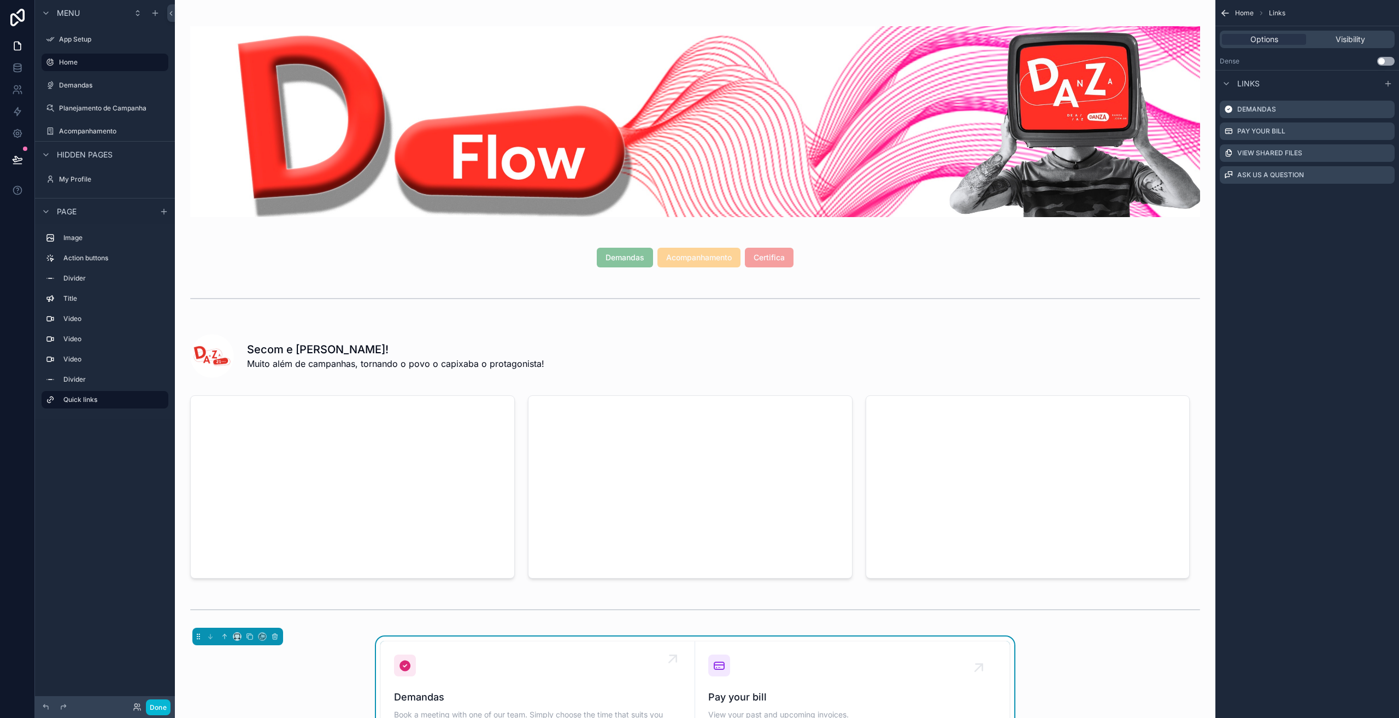
click at [497, 685] on div "Demandas Book a meeting with one of our team. Simply choose the time that suits…" at bounding box center [538, 693] width 288 height 79
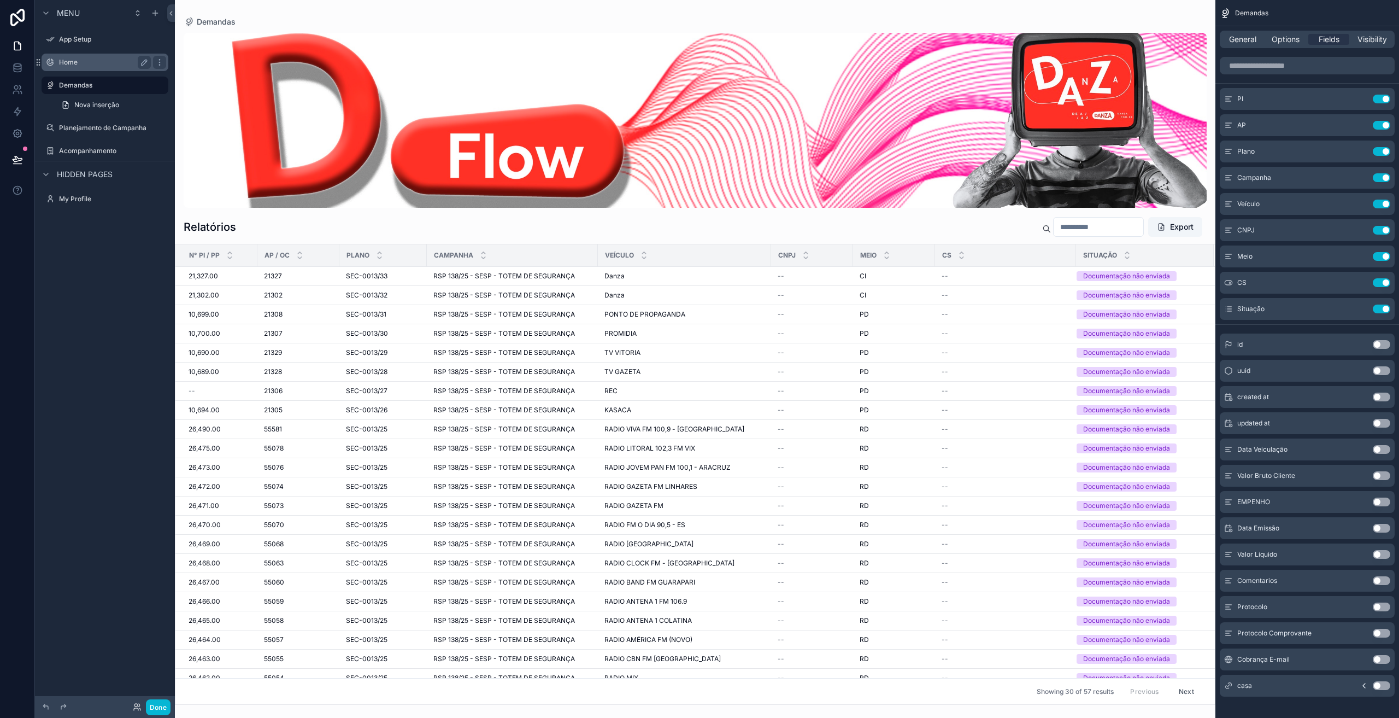
drag, startPoint x: 72, startPoint y: 61, endPoint x: 84, endPoint y: 67, distance: 12.7
click at [72, 62] on label "Home" at bounding box center [102, 62] width 87 height 9
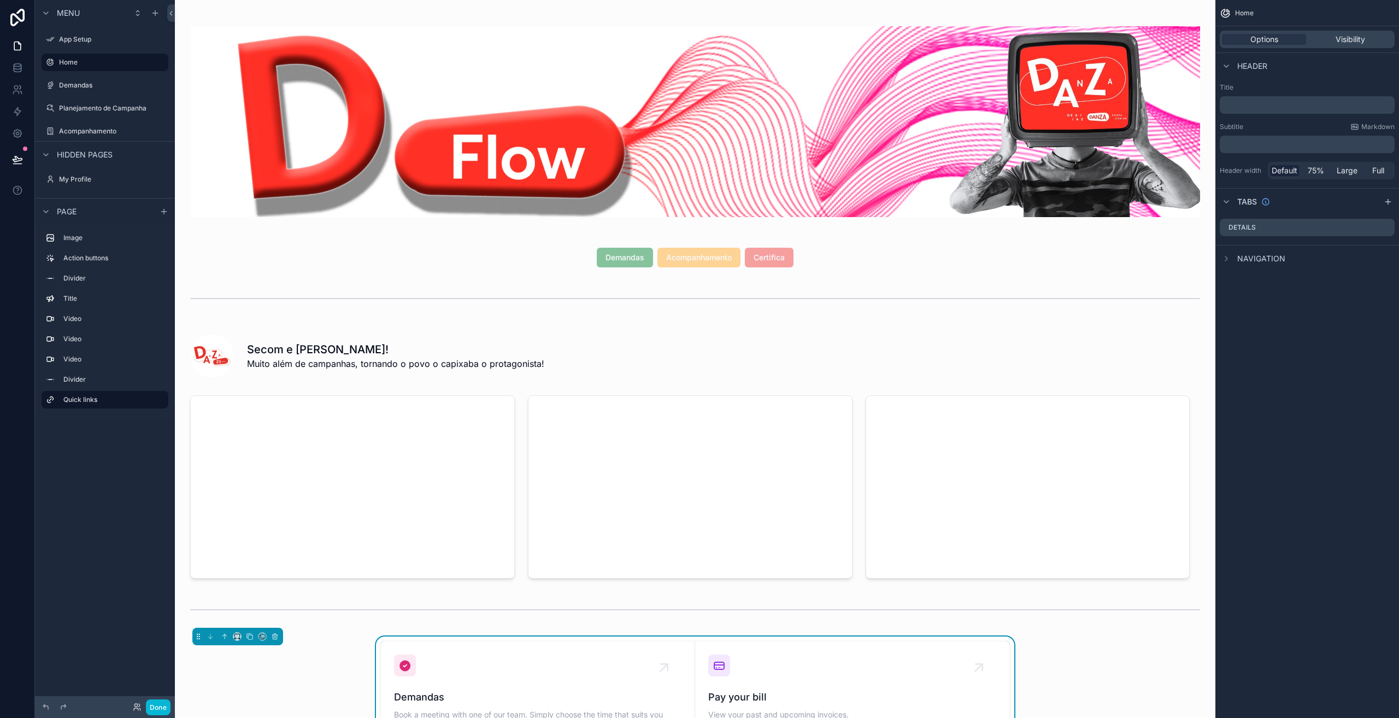
click at [1216, 245] on div "Navigation" at bounding box center [1308, 258] width 184 height 26
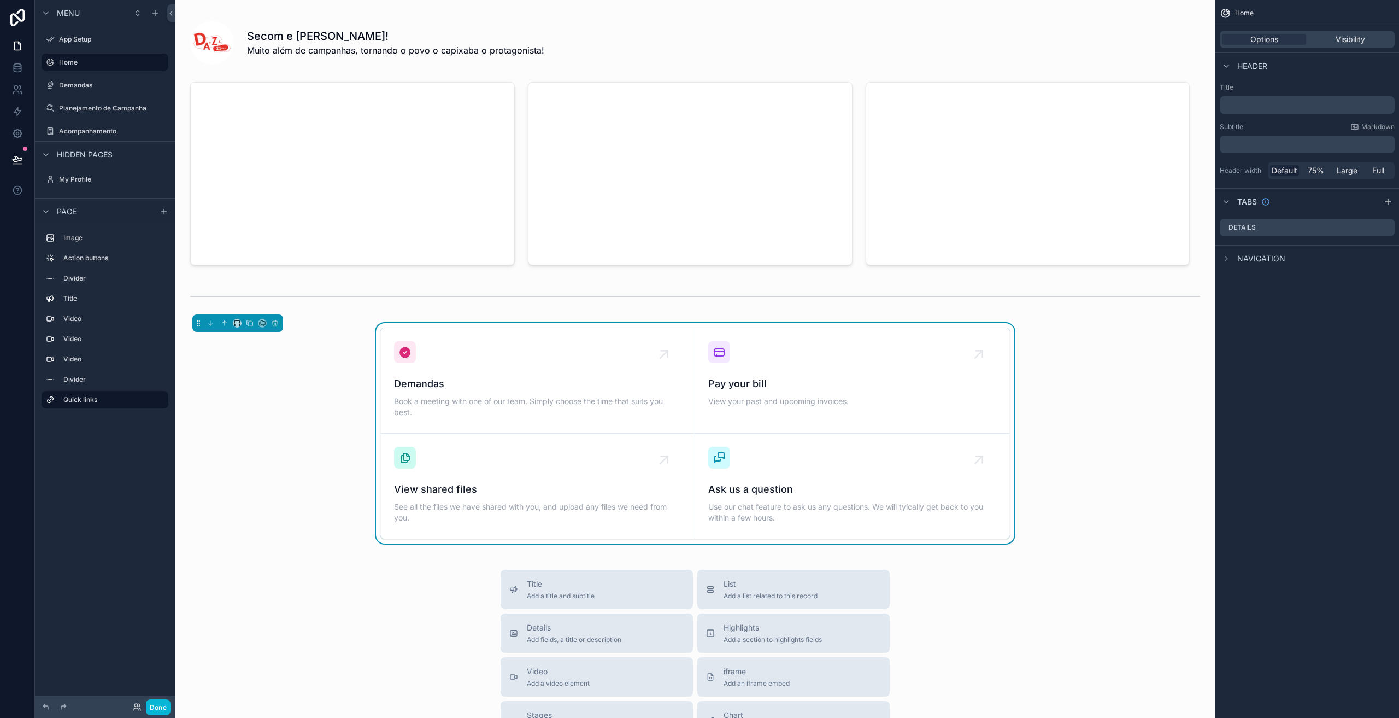
scroll to position [336, 0]
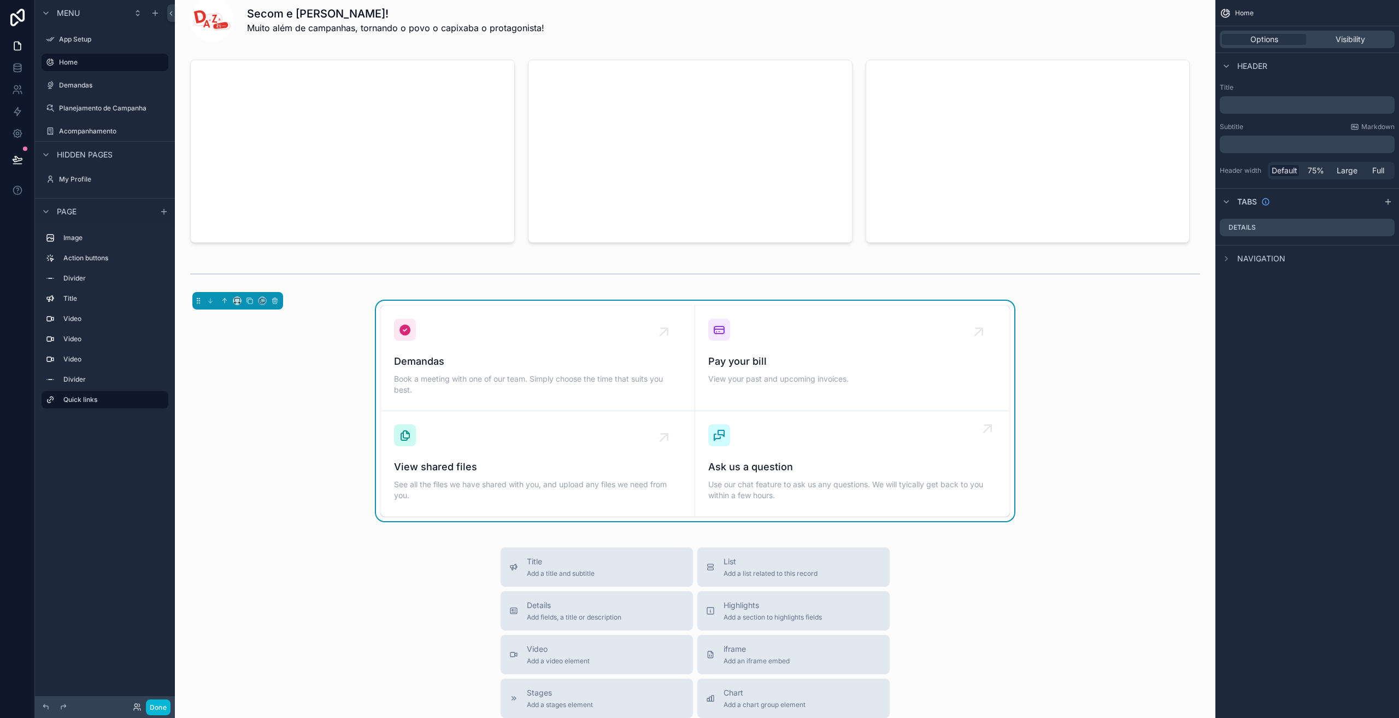
click at [876, 461] on span "Ask us a question" at bounding box center [852, 466] width 288 height 15
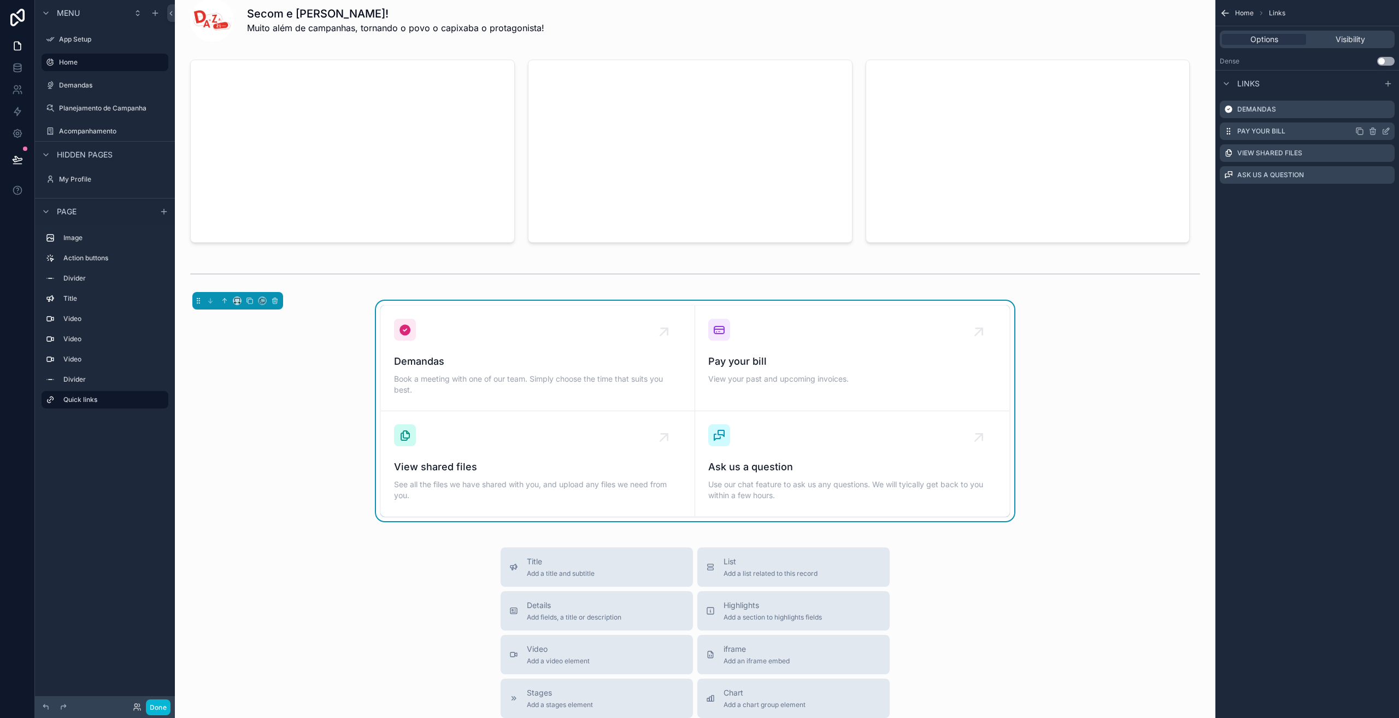
click at [1383, 132] on icon "scrollable content" at bounding box center [1385, 132] width 5 height 5
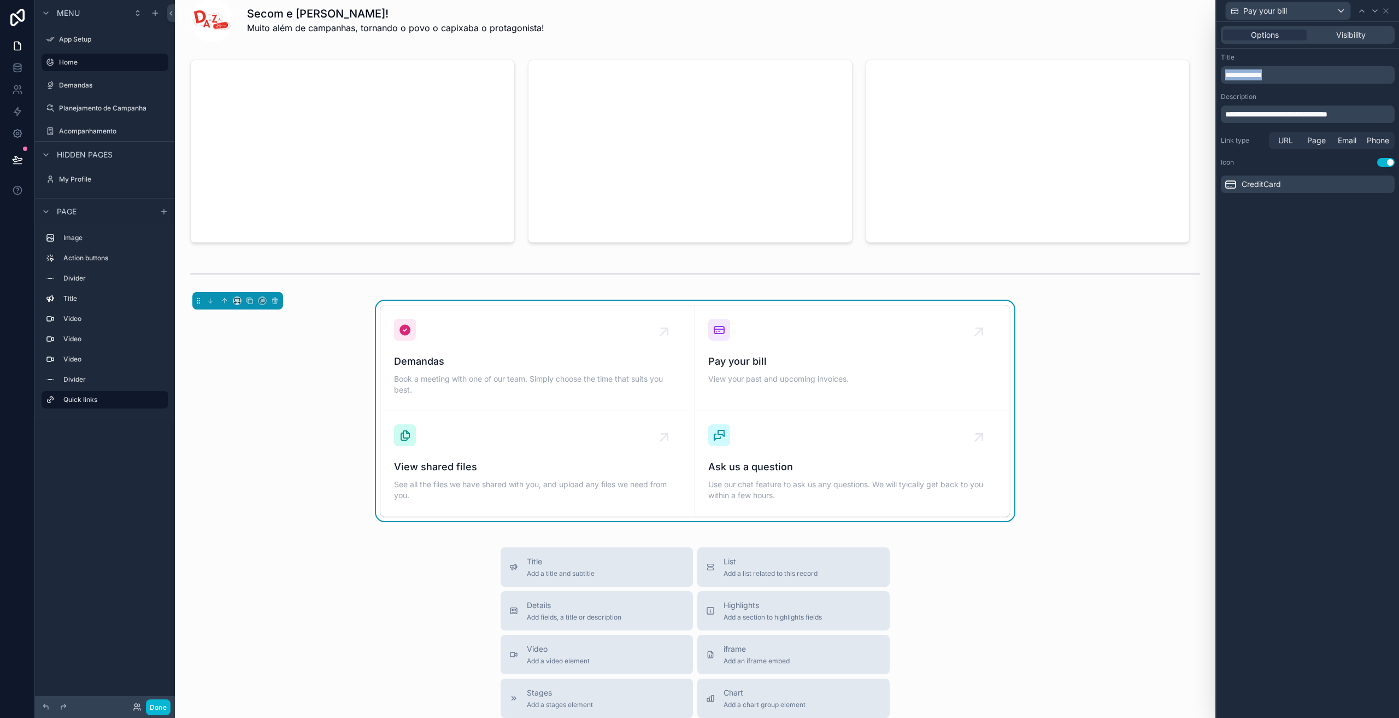
drag, startPoint x: 1284, startPoint y: 72, endPoint x: 1205, endPoint y: 72, distance: 78.7
click at [1205, 72] on div "**********" at bounding box center [699, 359] width 1399 height 718
drag, startPoint x: 1372, startPoint y: 118, endPoint x: 1219, endPoint y: 115, distance: 153.1
click at [1219, 115] on div "**********" at bounding box center [1308, 123] width 183 height 149
click at [1318, 139] on span "Page" at bounding box center [1317, 140] width 19 height 11
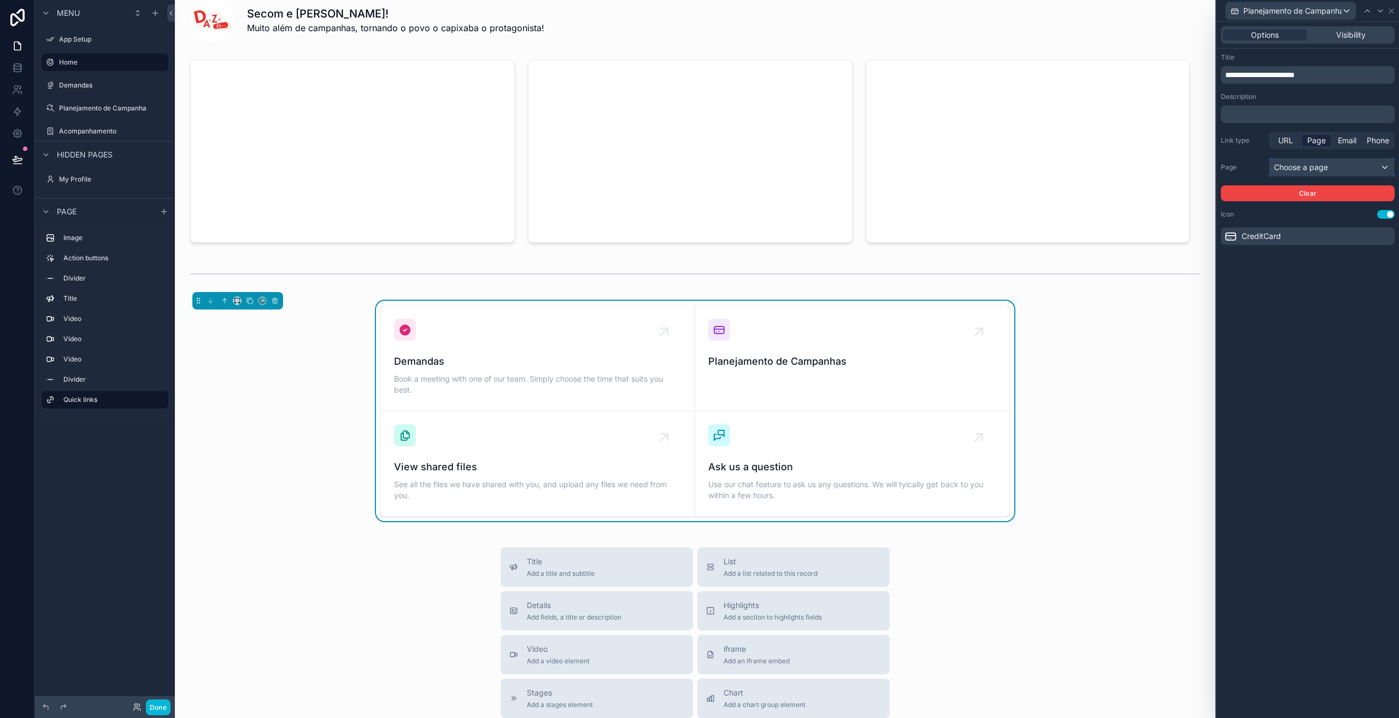
click at [1314, 171] on div "Choose a page" at bounding box center [1332, 167] width 125 height 17
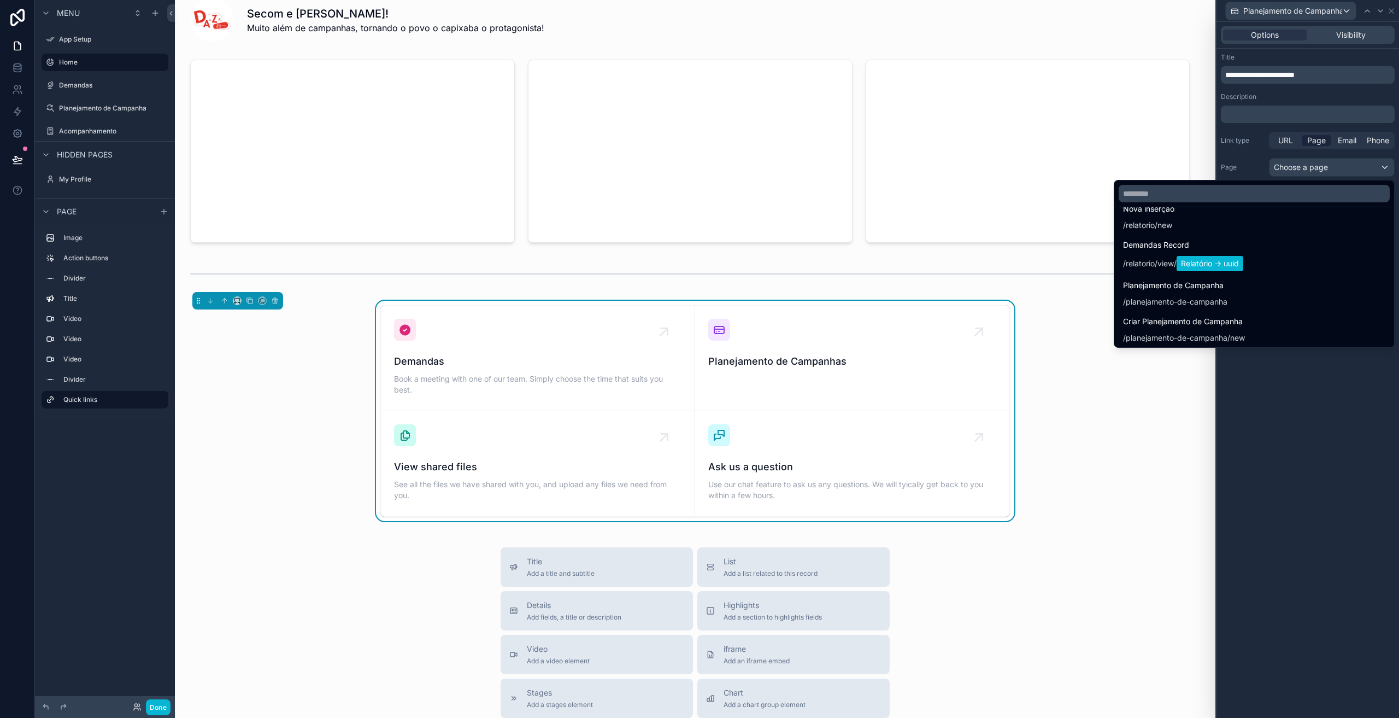
scroll to position [204, 0]
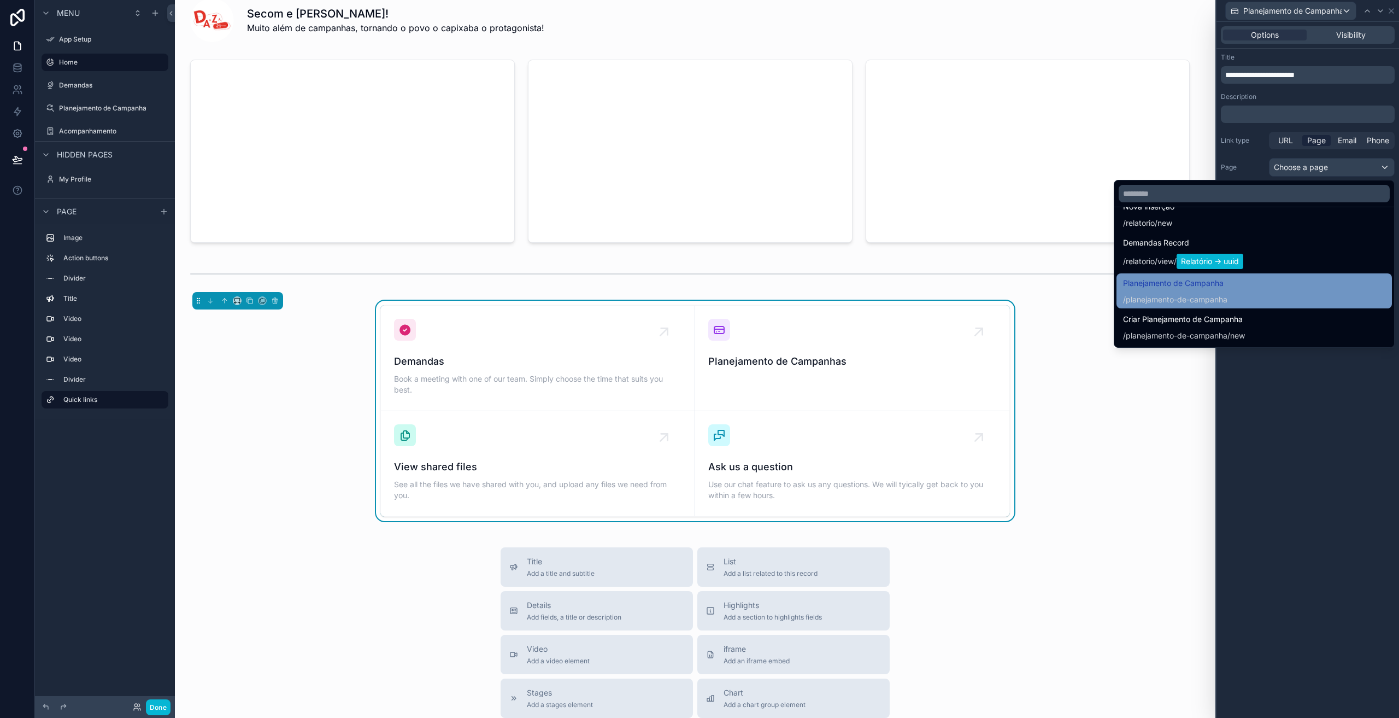
click at [1161, 285] on span "Planejamento de Campanha" at bounding box center [1175, 283] width 104 height 13
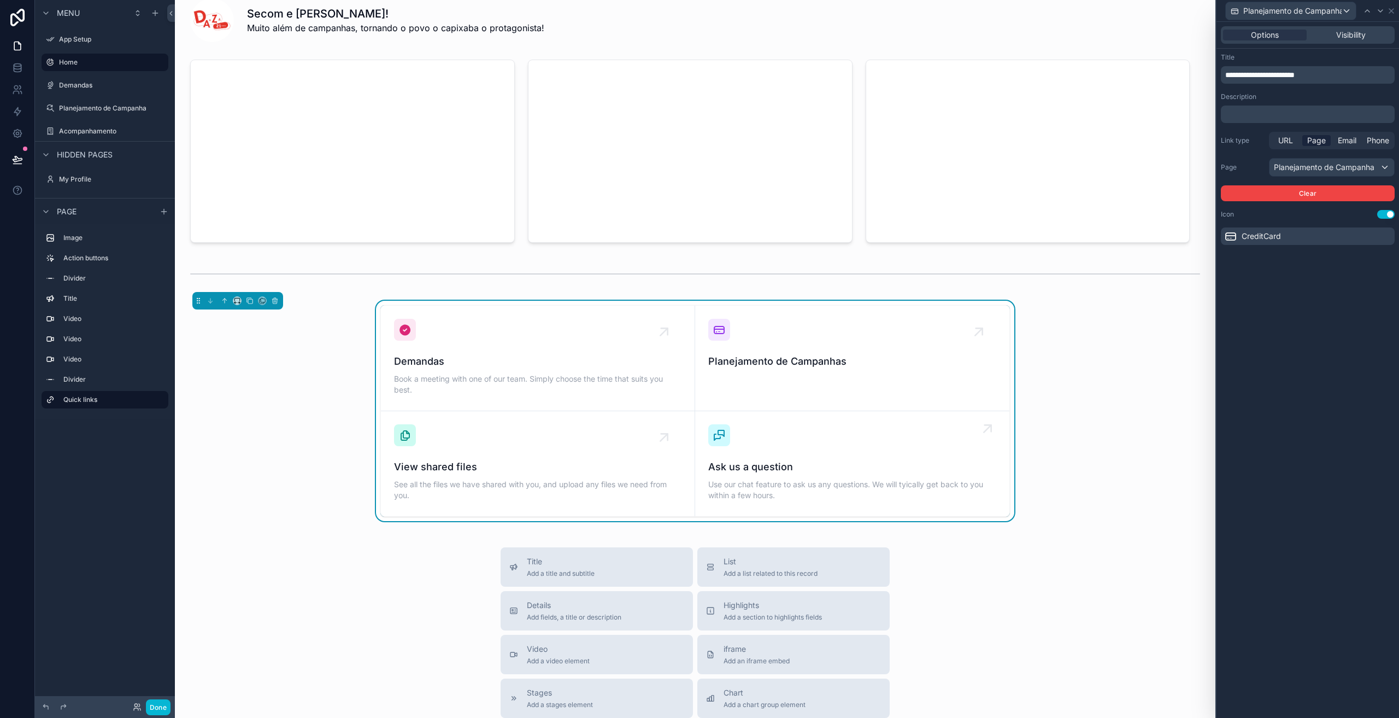
click at [894, 445] on div "Ask us a question Use our chat feature to ask us any questions. We will tyicall…" at bounding box center [852, 463] width 288 height 79
click at [1251, 32] on span "Options" at bounding box center [1265, 35] width 28 height 11
click at [1252, 36] on span "Options" at bounding box center [1265, 35] width 28 height 11
click at [1394, 13] on icon at bounding box center [1391, 11] width 4 height 4
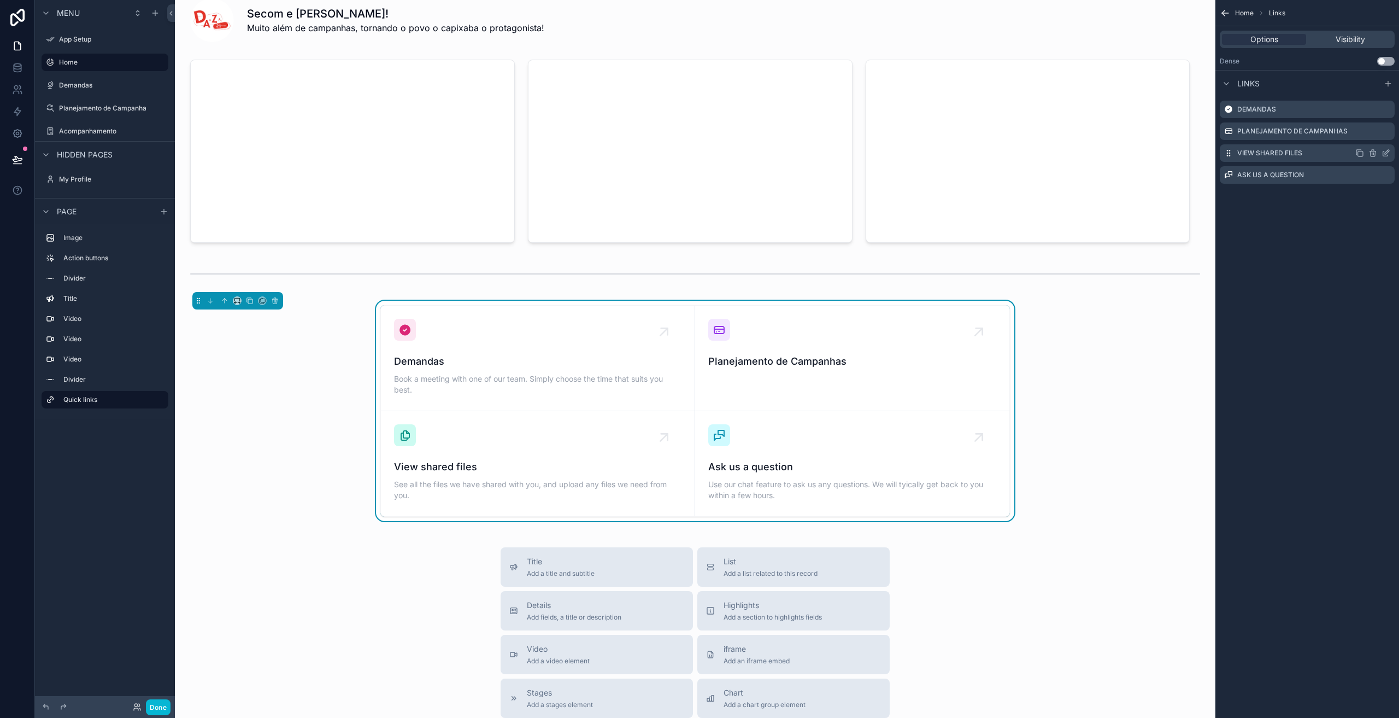
click at [1386, 154] on icon "scrollable content" at bounding box center [1386, 153] width 9 height 9
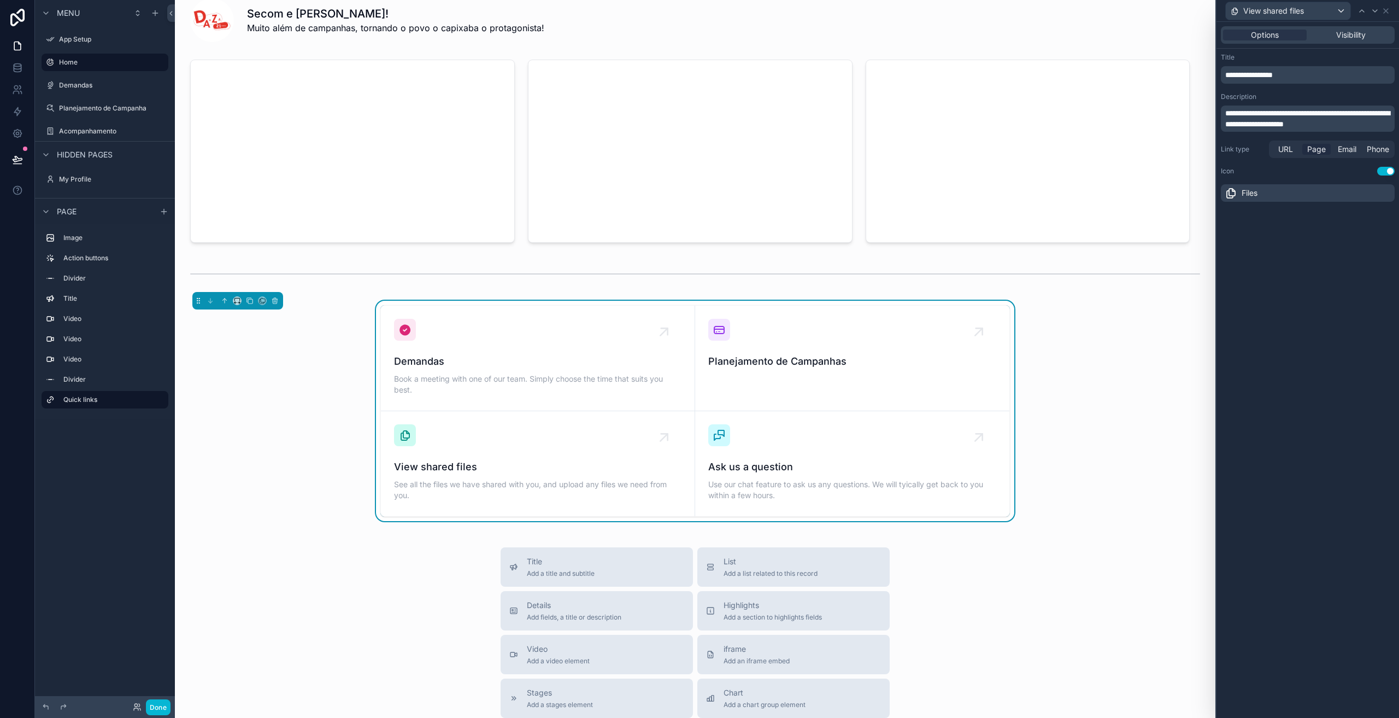
click at [1322, 154] on span "Page" at bounding box center [1317, 149] width 19 height 11
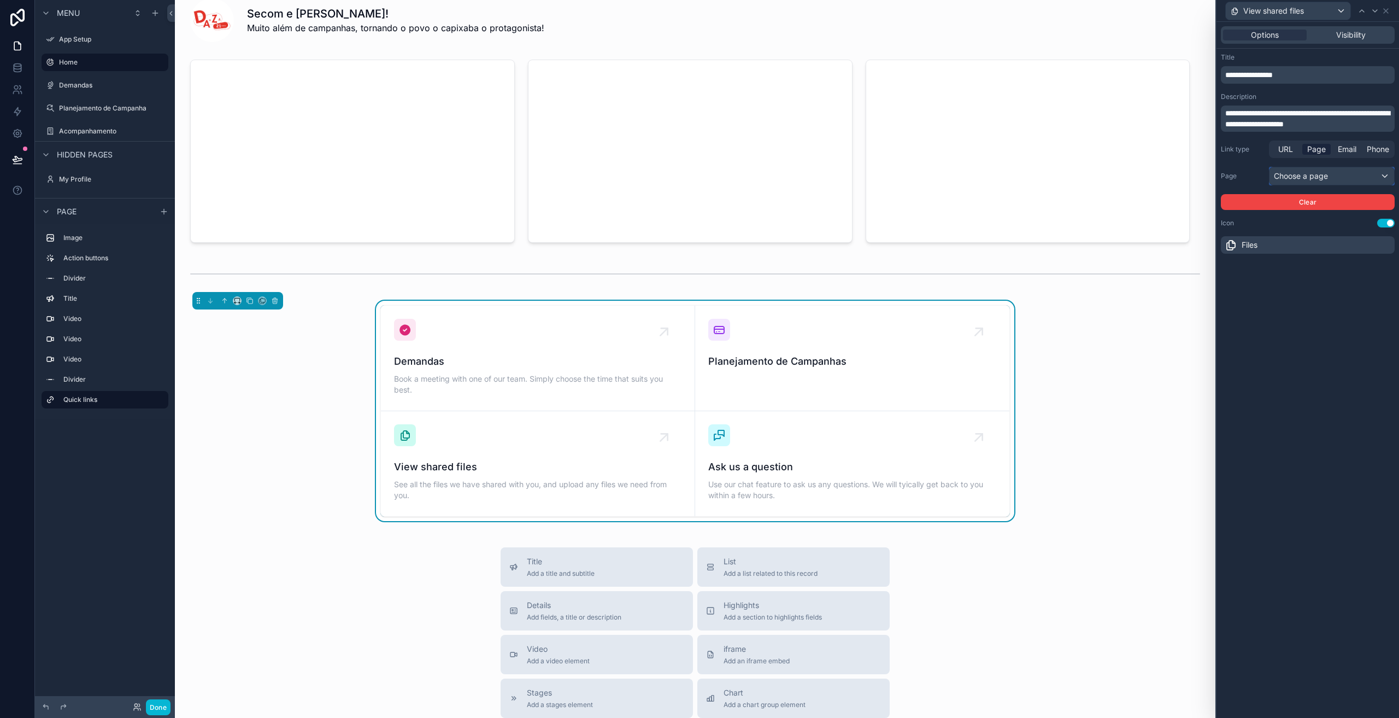
click at [1321, 173] on div "Choose a page" at bounding box center [1332, 175] width 125 height 17
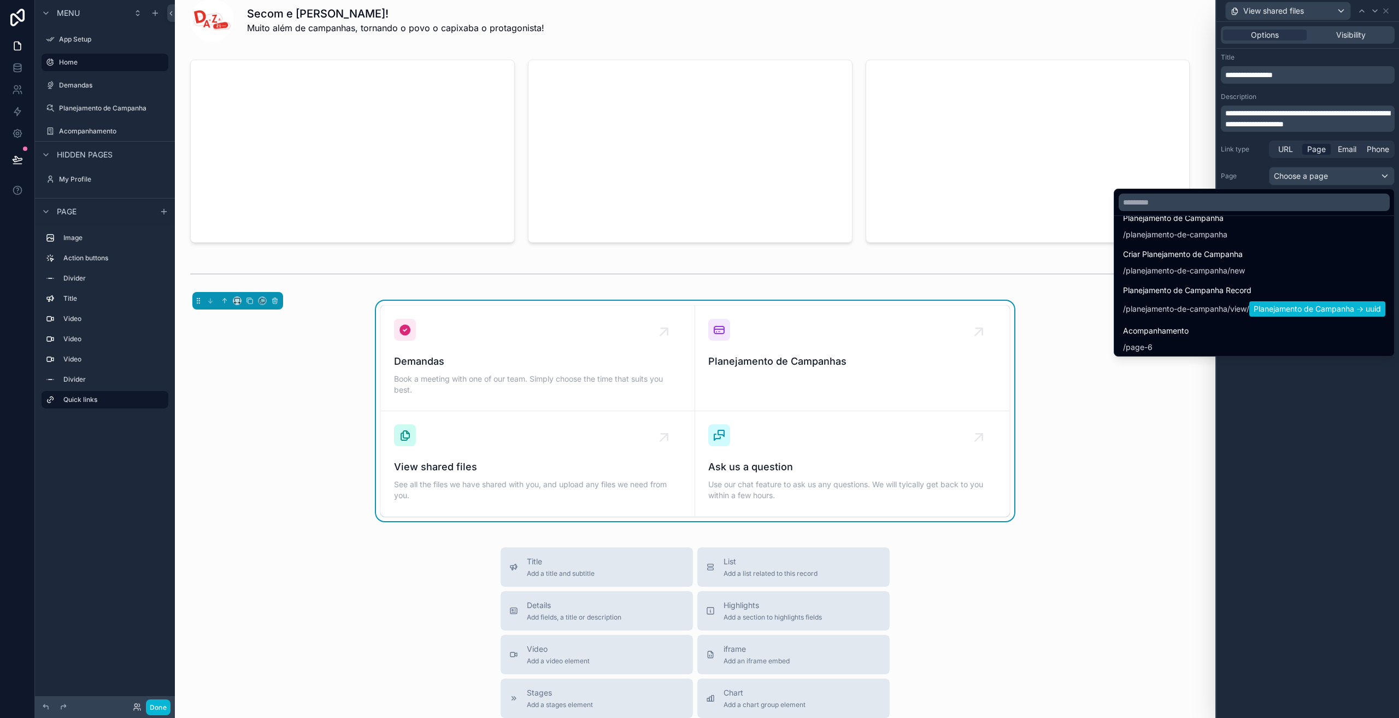
scroll to position [280, 0]
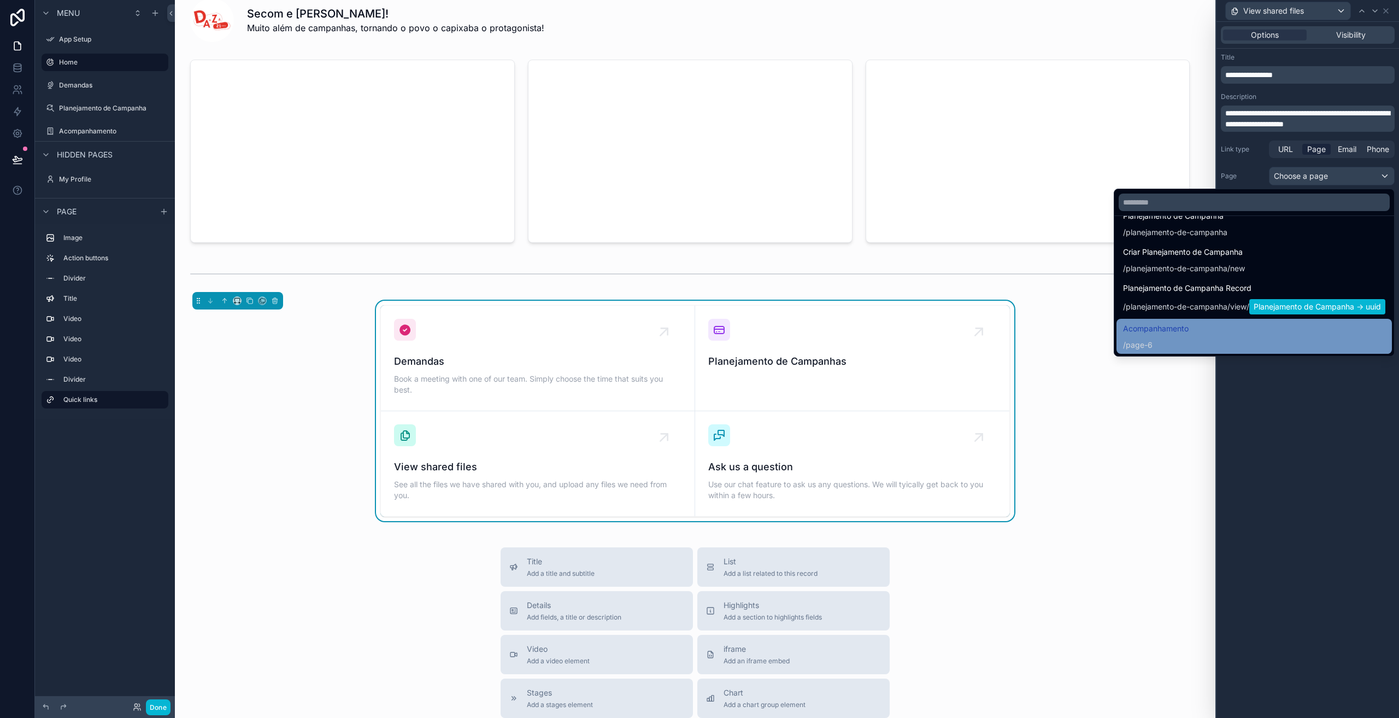
click at [1144, 335] on div "Acompanhamento / page-6" at bounding box center [1156, 336] width 66 height 28
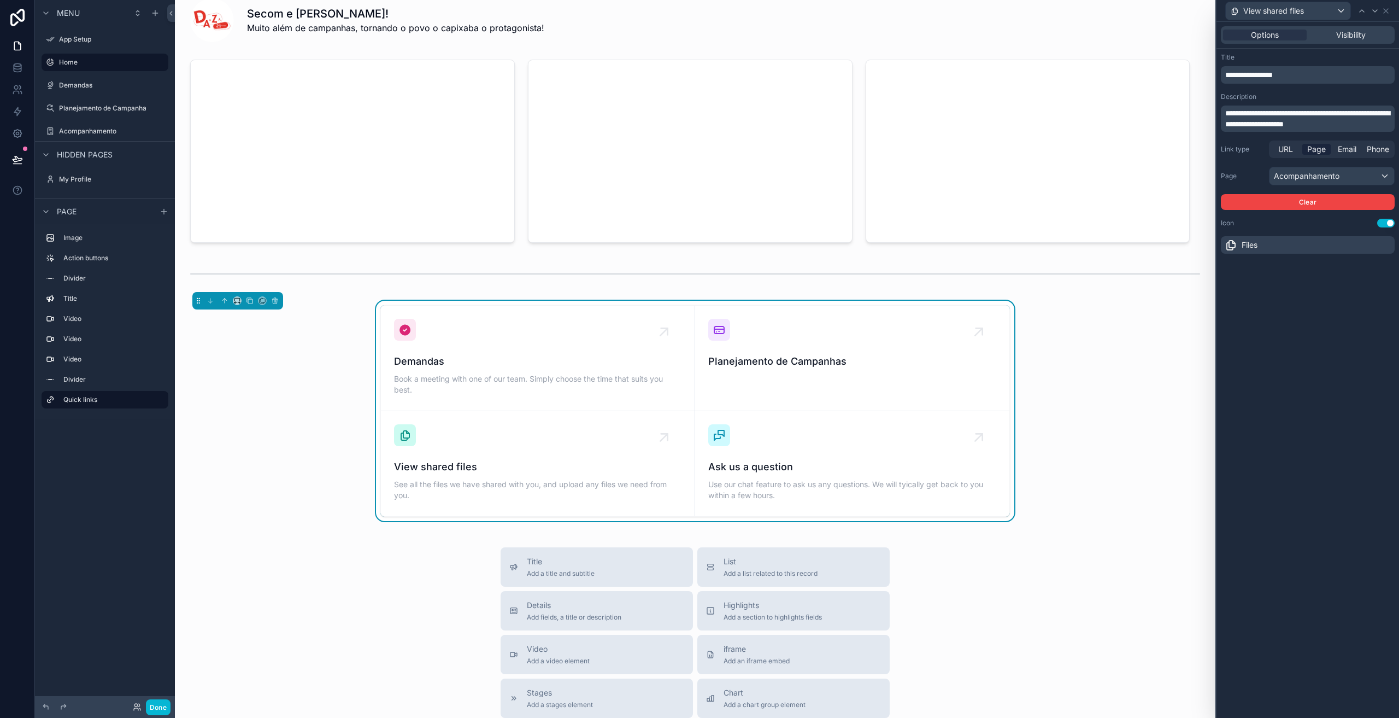
click at [1297, 77] on p "**********" at bounding box center [1309, 74] width 167 height 11
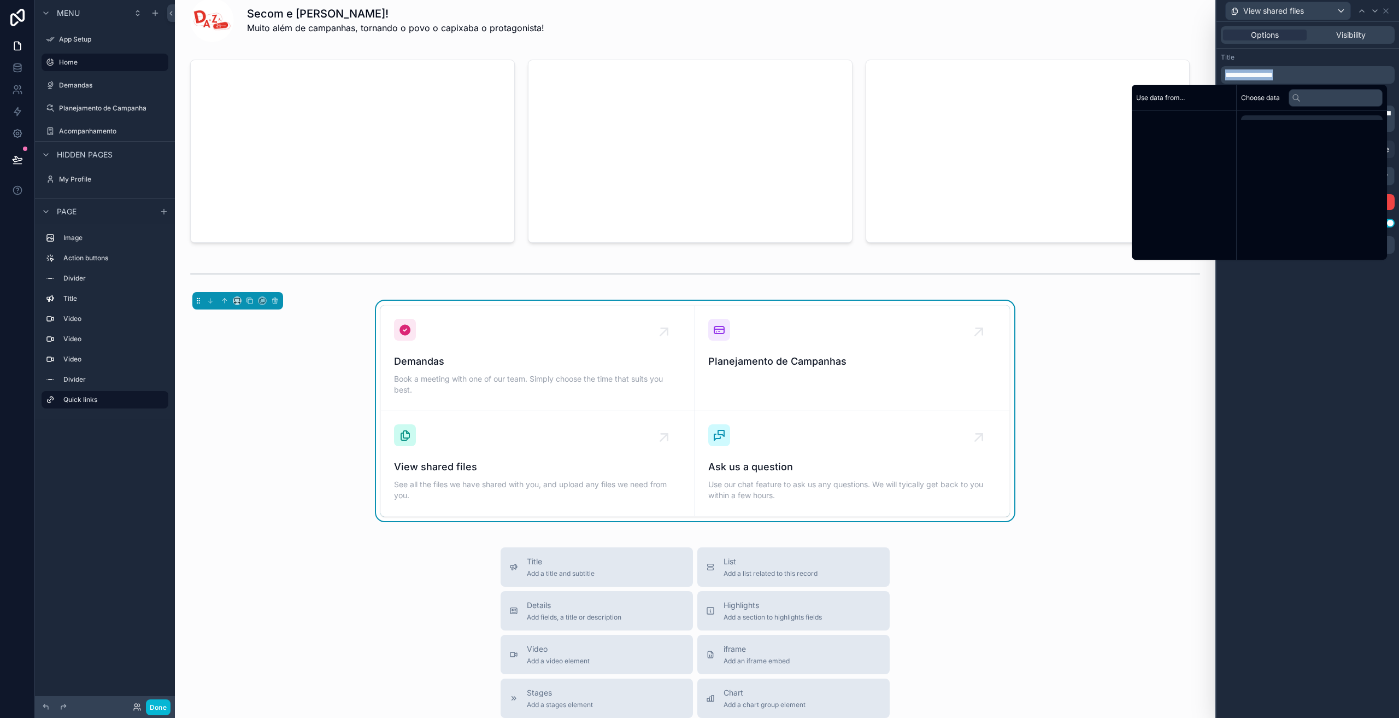
click at [1297, 77] on p "**********" at bounding box center [1309, 74] width 167 height 11
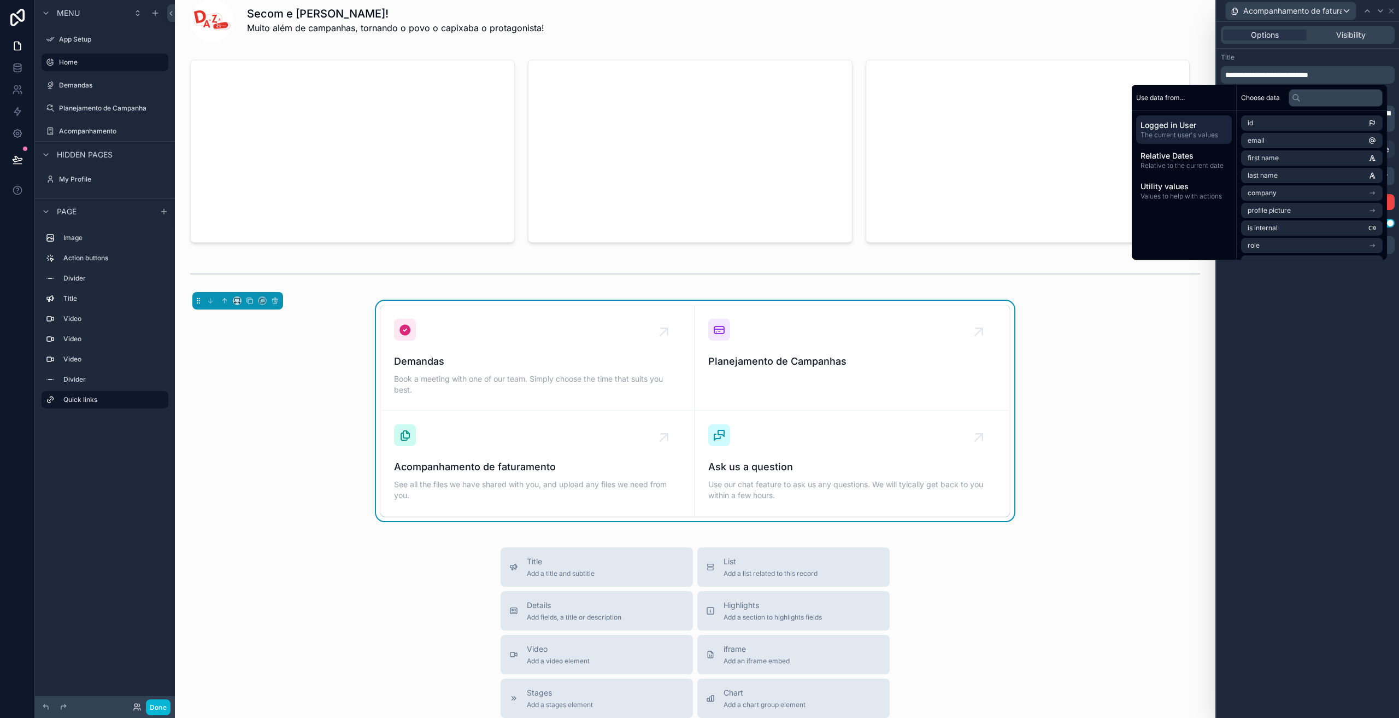
click at [1303, 335] on div "**********" at bounding box center [1308, 370] width 183 height 696
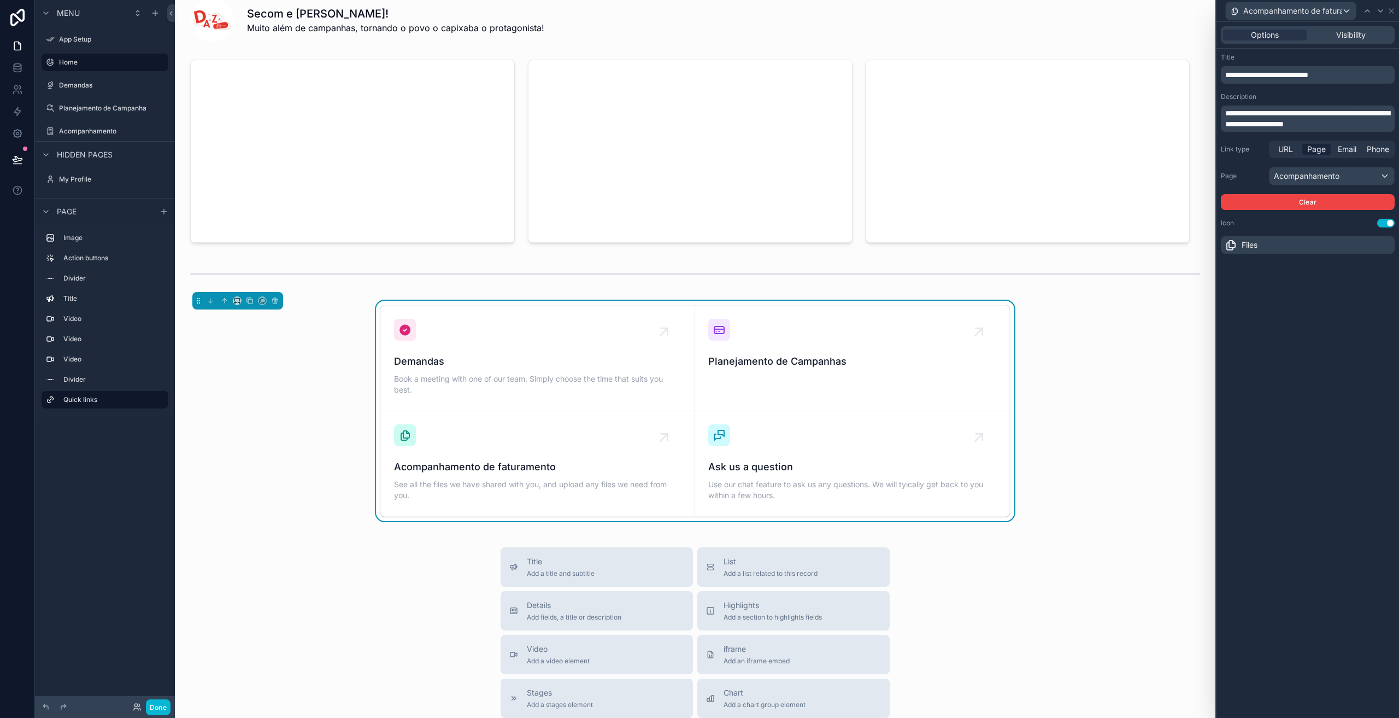
click at [1281, 246] on div "Files" at bounding box center [1308, 244] width 174 height 17
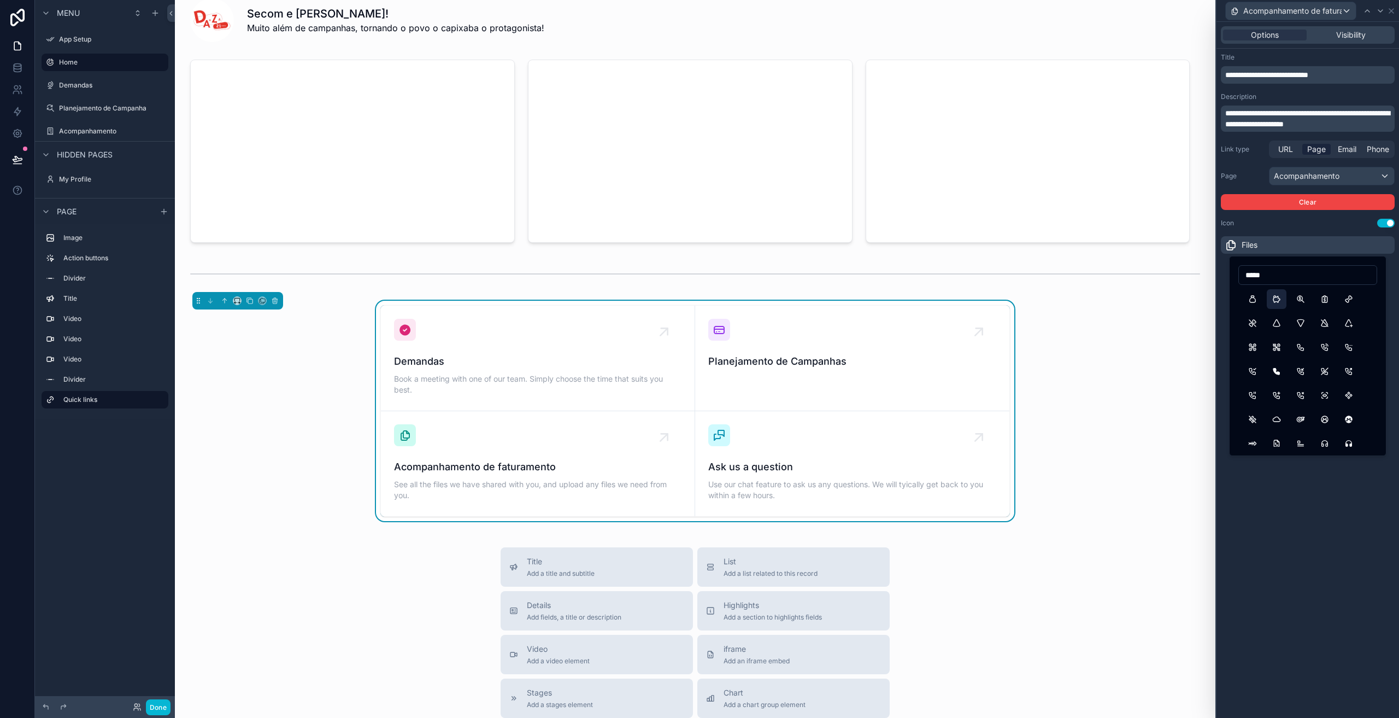
type input "*****"
click at [1277, 305] on button "PigMoney" at bounding box center [1277, 299] width 20 height 20
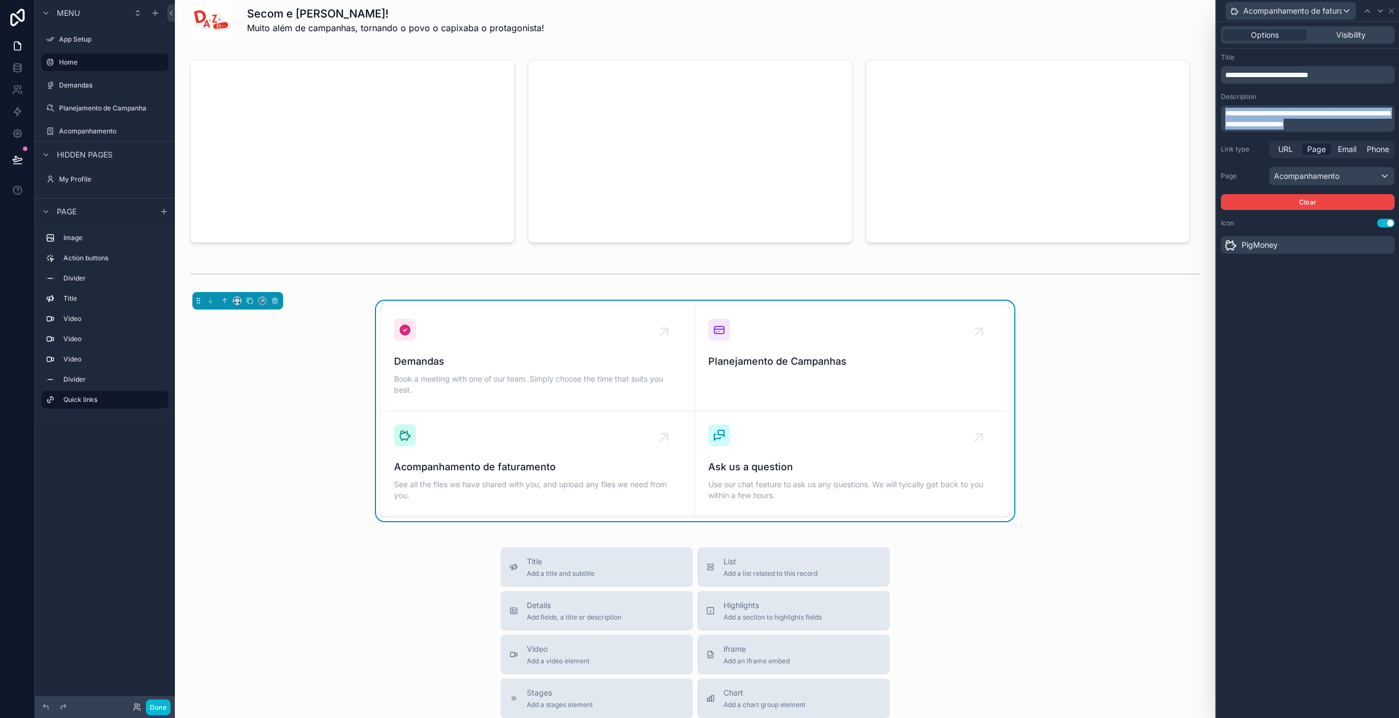
drag, startPoint x: 1357, startPoint y: 122, endPoint x: 1223, endPoint y: 108, distance: 134.1
click at [1223, 108] on div "**********" at bounding box center [1308, 118] width 174 height 26
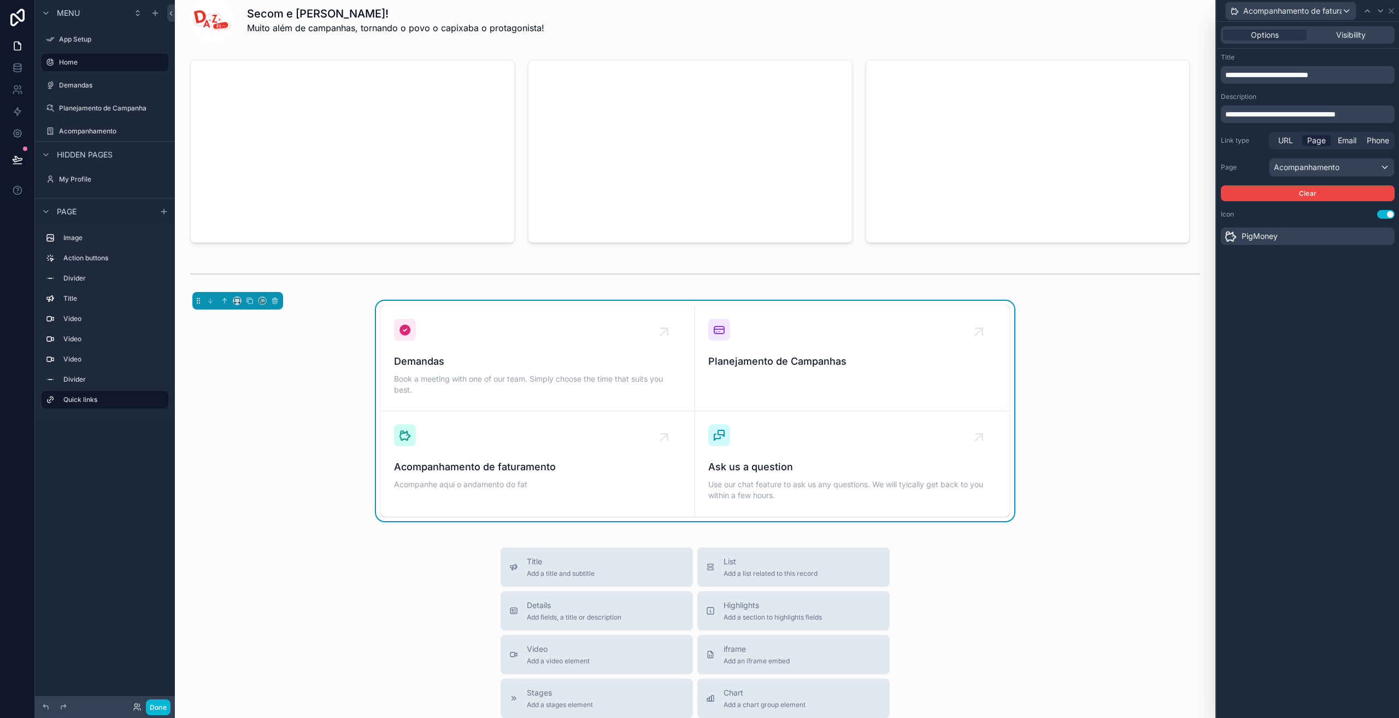
scroll to position [0, 0]
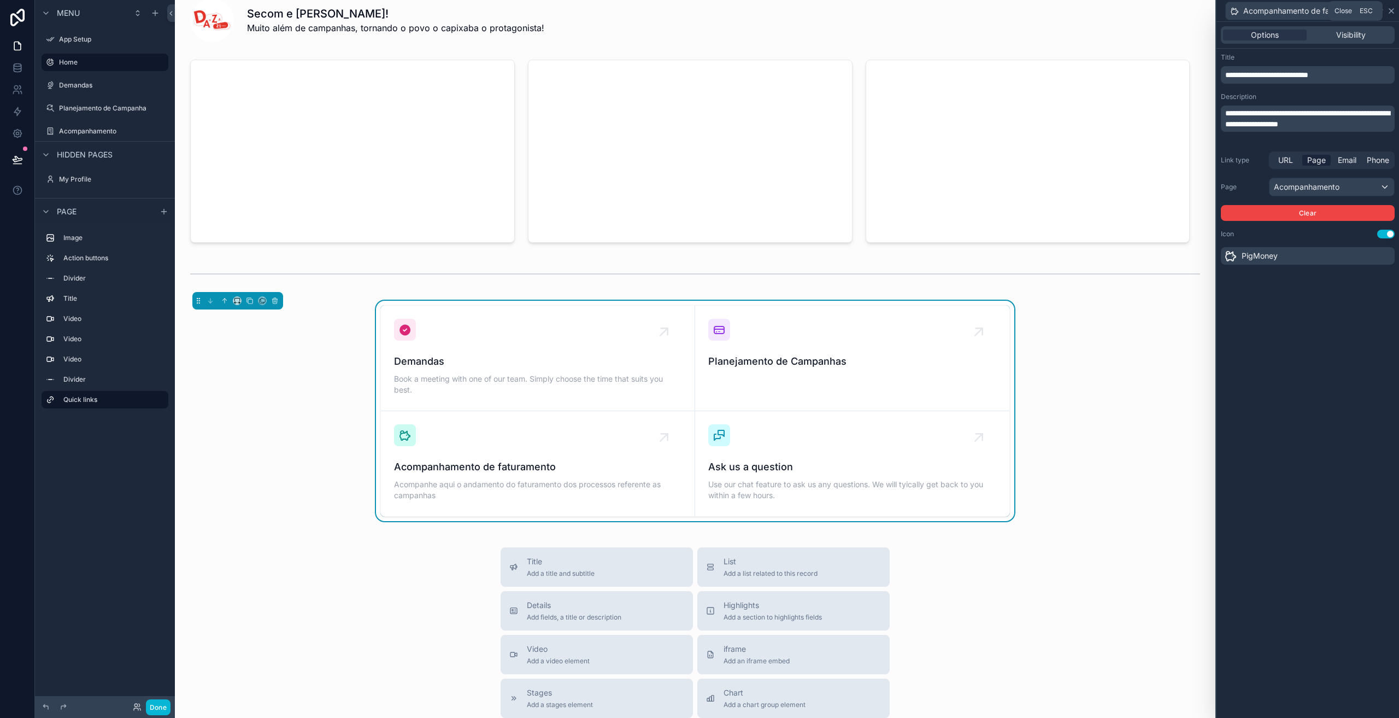
click at [1394, 11] on icon at bounding box center [1391, 11] width 9 height 9
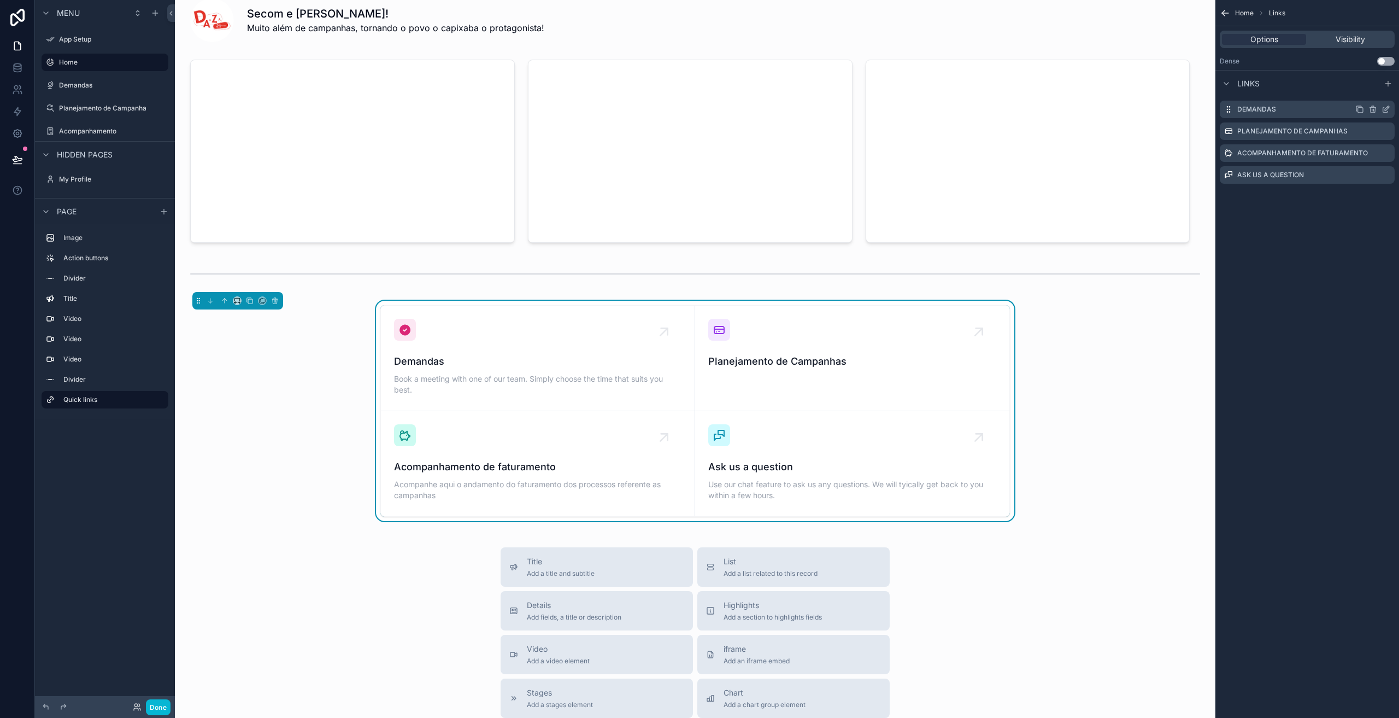
click at [1310, 108] on div "Demandas" at bounding box center [1307, 109] width 175 height 17
click at [1385, 112] on icon "scrollable content" at bounding box center [1386, 109] width 9 height 9
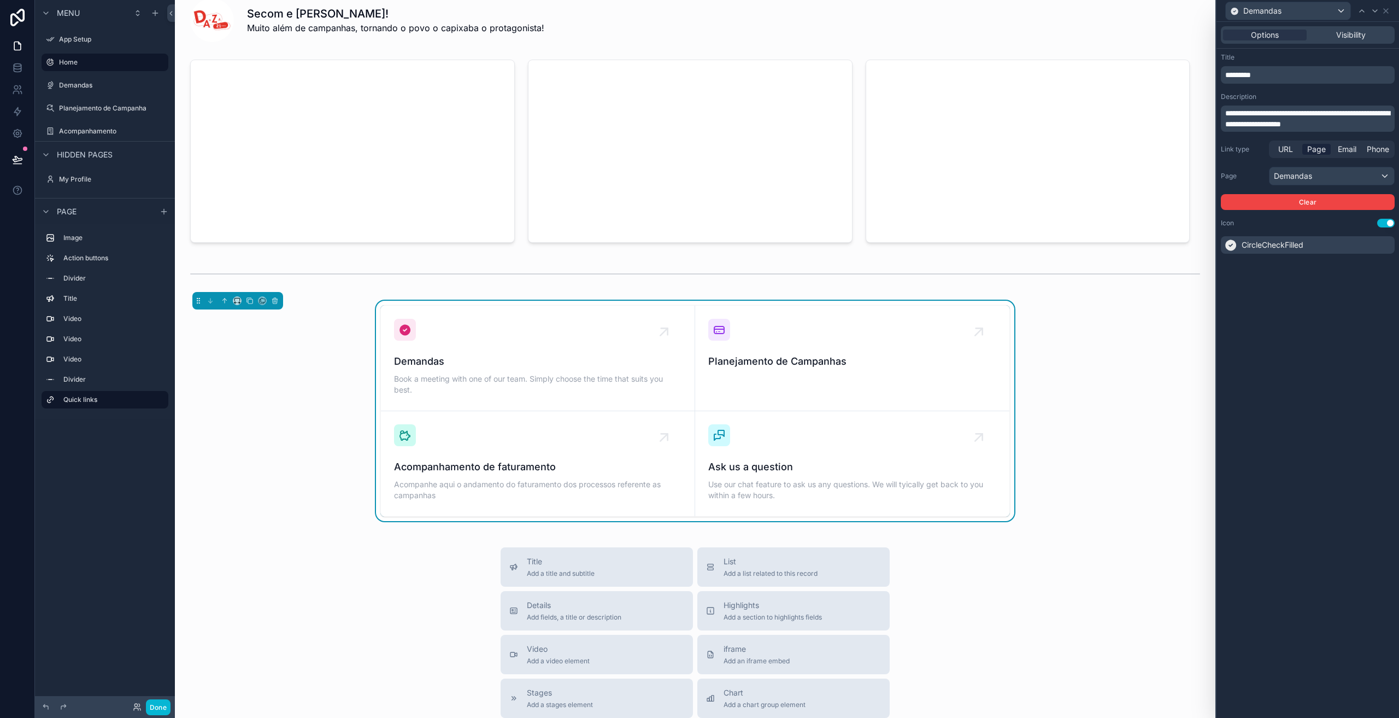
click at [1362, 125] on p "**********" at bounding box center [1309, 119] width 167 height 22
drag, startPoint x: 1362, startPoint y: 125, endPoint x: 1218, endPoint y: 114, distance: 143.6
click at [1218, 114] on div "**********" at bounding box center [1308, 153] width 183 height 209
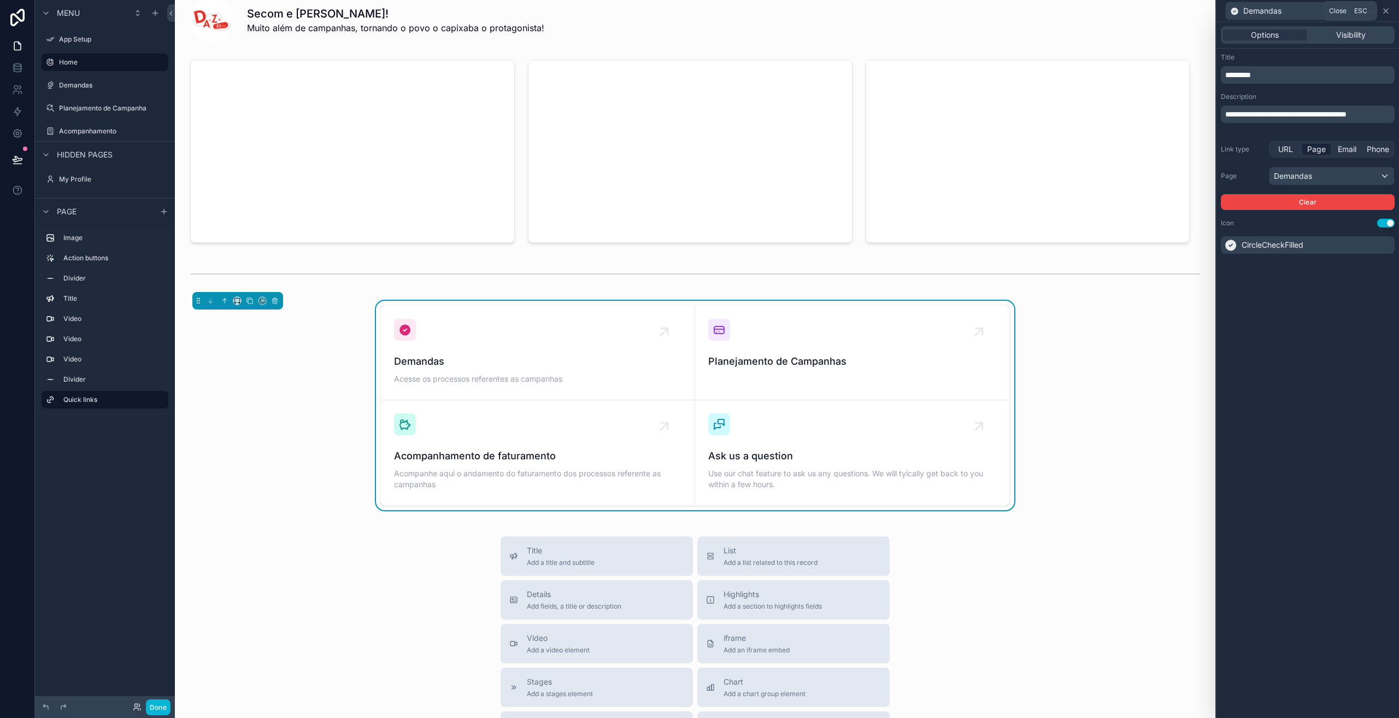
click at [1389, 11] on icon at bounding box center [1386, 11] width 9 height 9
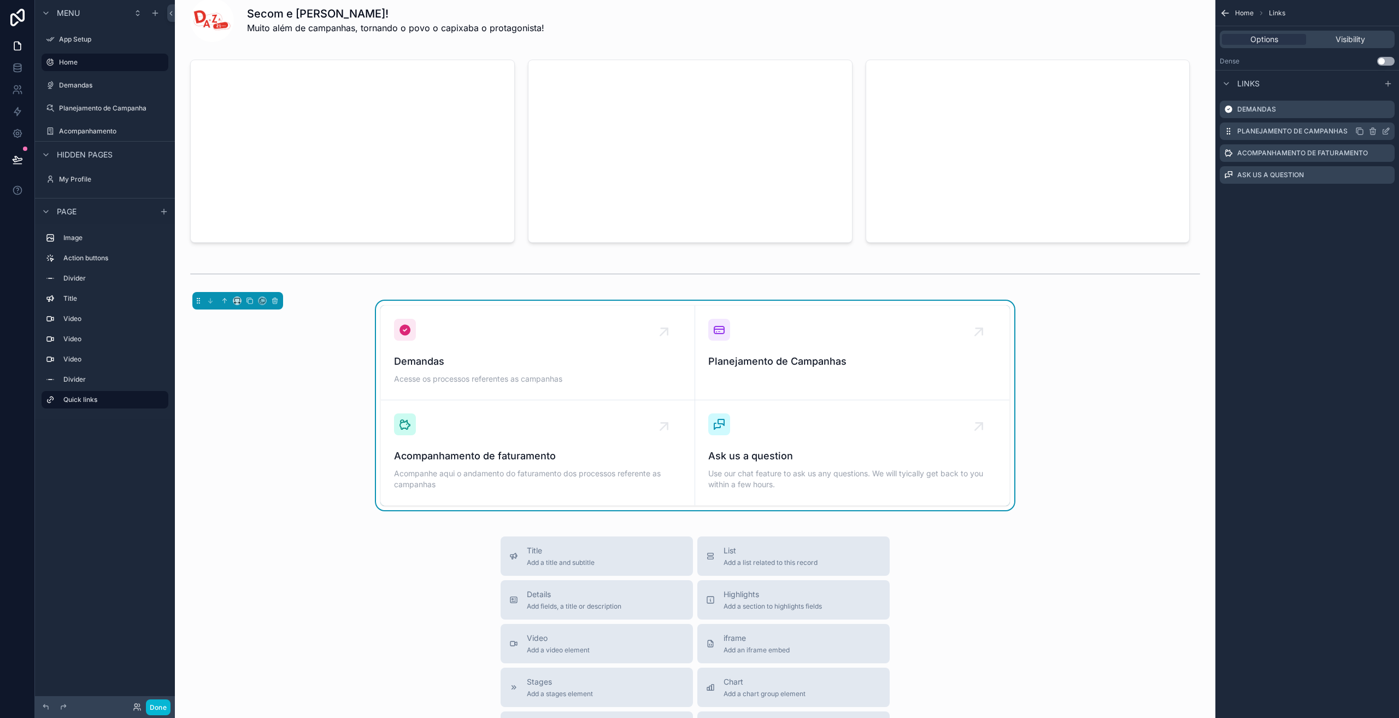
click at [1386, 132] on icon "scrollable content" at bounding box center [1386, 131] width 9 height 9
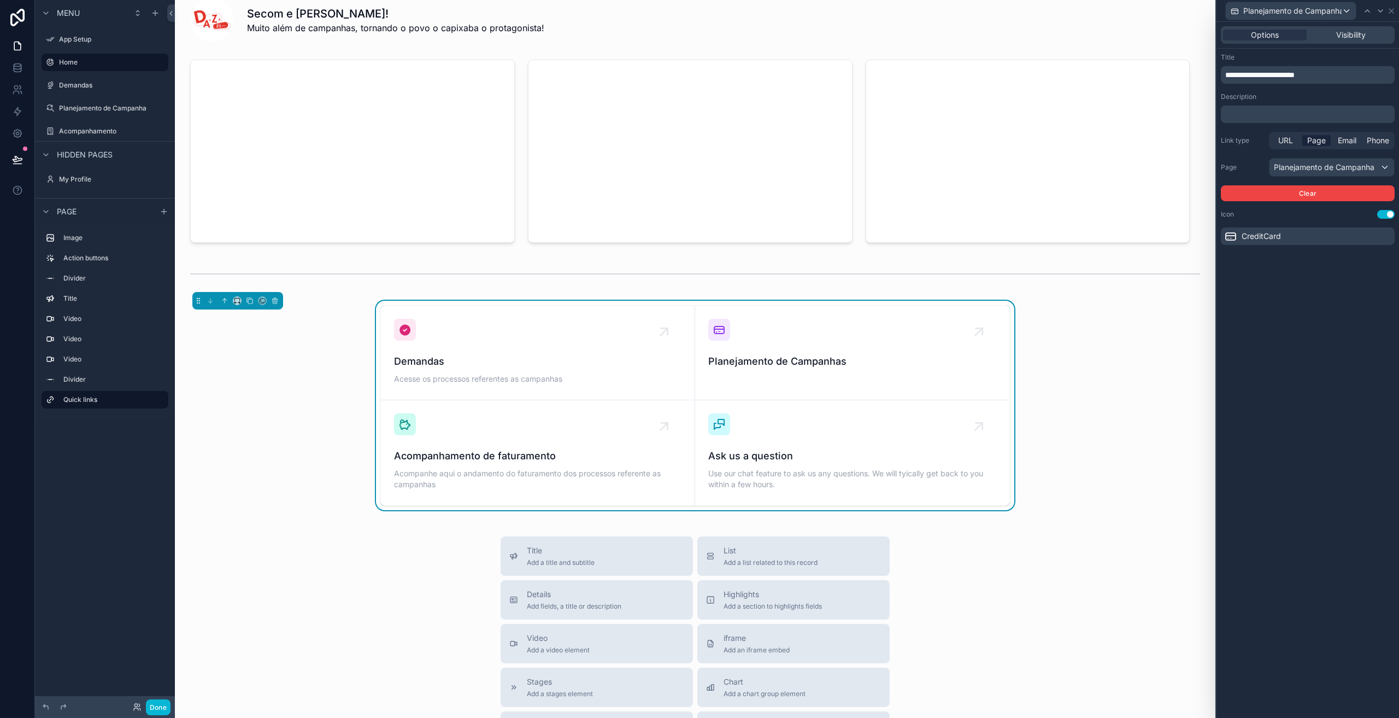
click at [1265, 111] on p "﻿" at bounding box center [1309, 114] width 167 height 11
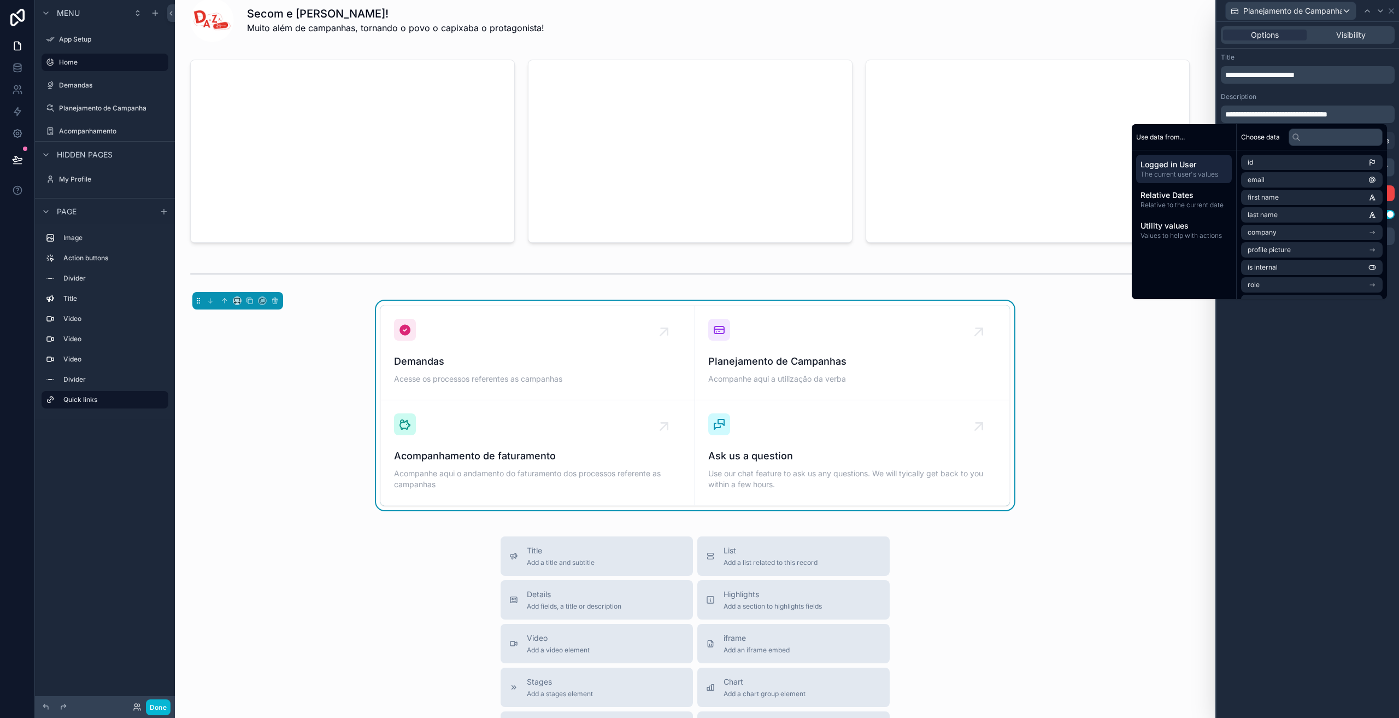
click at [1205, 524] on div "Demandas Acompanhamento Certifica Secom e Danza! Muito além de campanhas, torna…" at bounding box center [695, 338] width 1041 height 1348
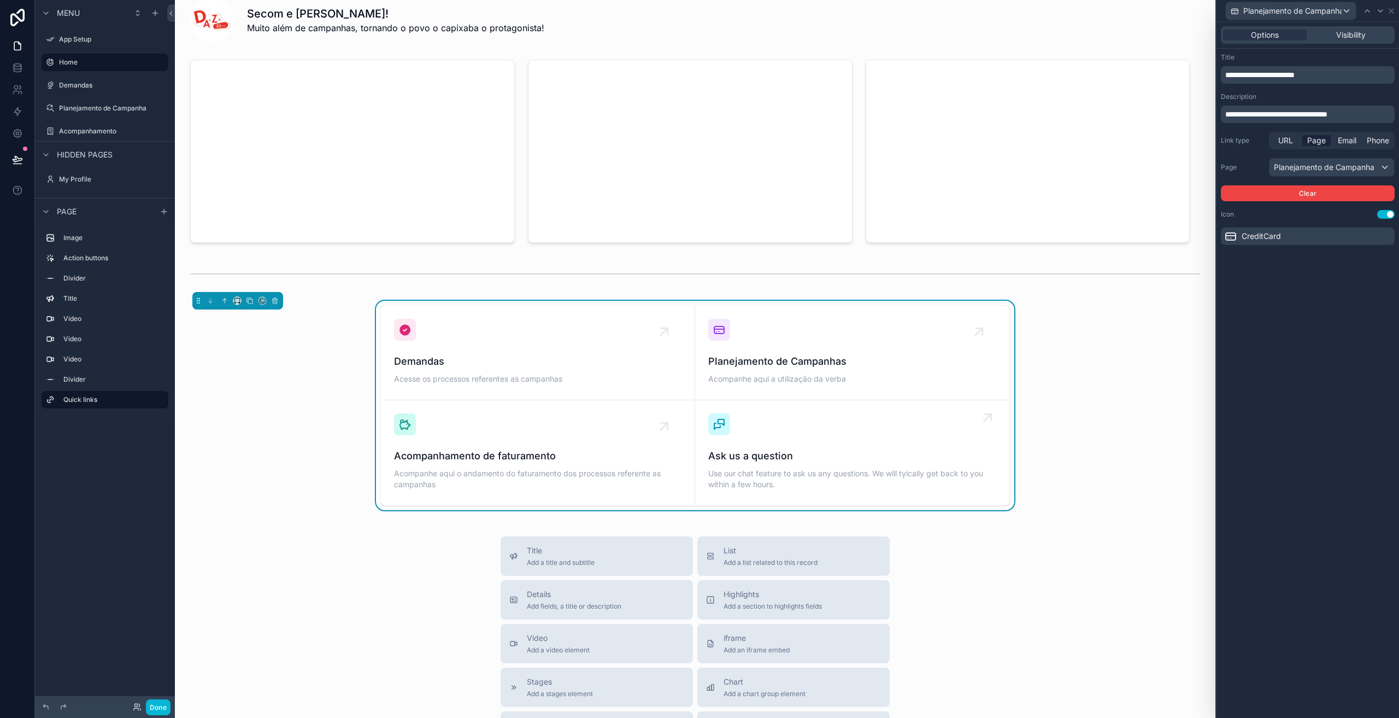
click at [898, 470] on span "Use our chat feature to ask us any questions. We will tyically get back to you …" at bounding box center [852, 479] width 288 height 22
click at [1392, 9] on icon at bounding box center [1391, 11] width 9 height 9
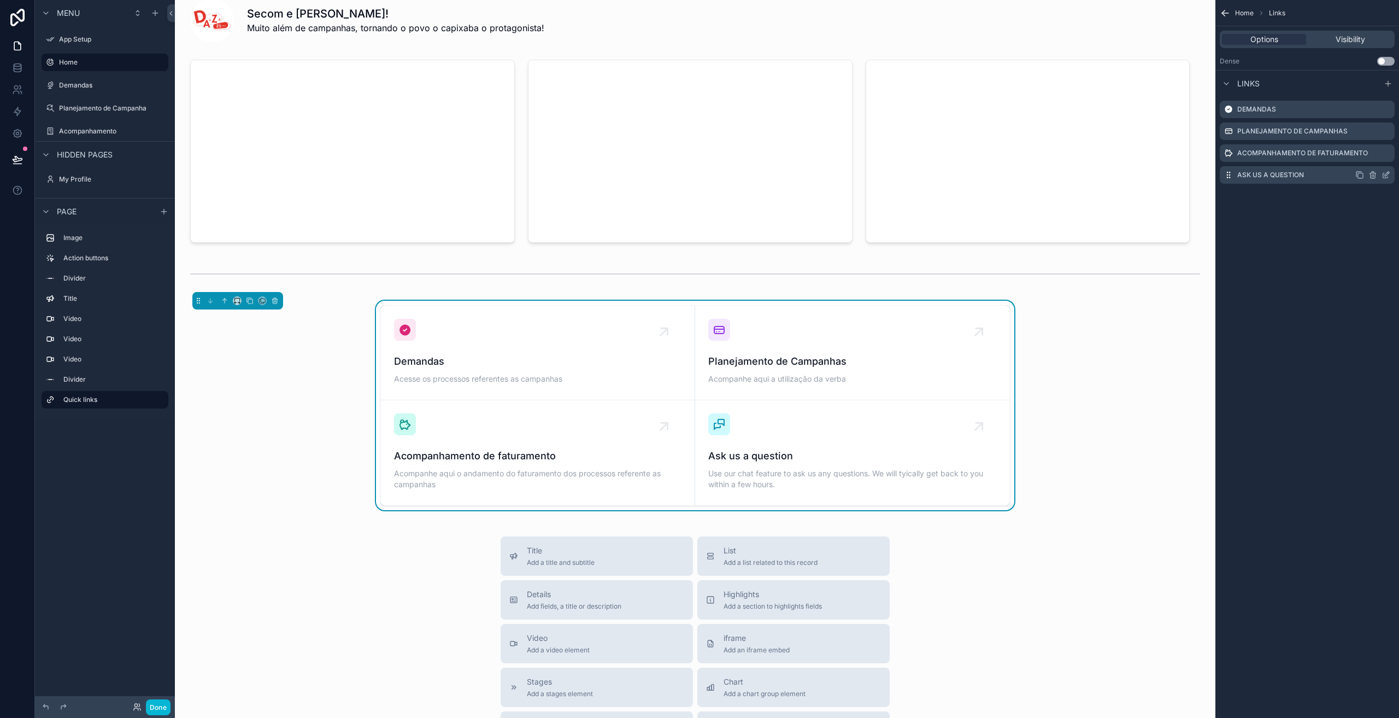
click at [1385, 177] on icon "scrollable content" at bounding box center [1386, 175] width 9 height 9
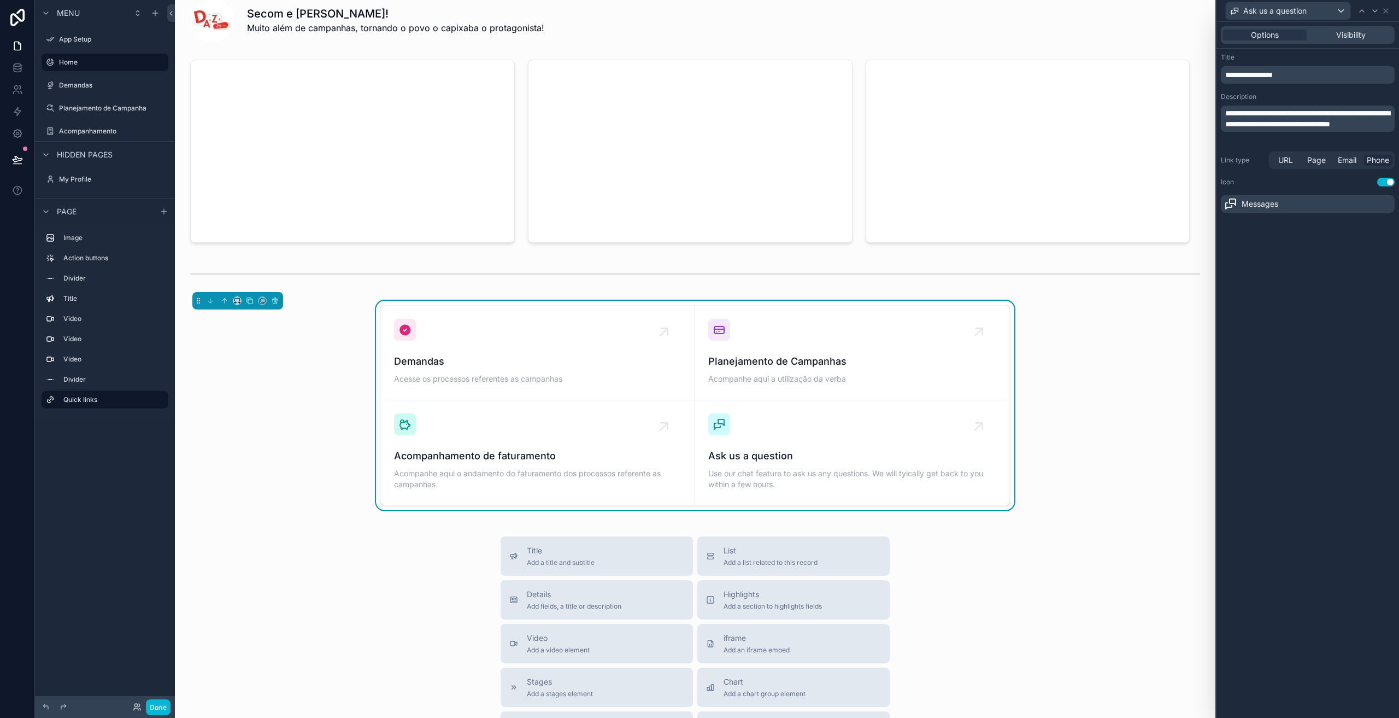
click at [1373, 157] on span "Phone" at bounding box center [1378, 160] width 22 height 11
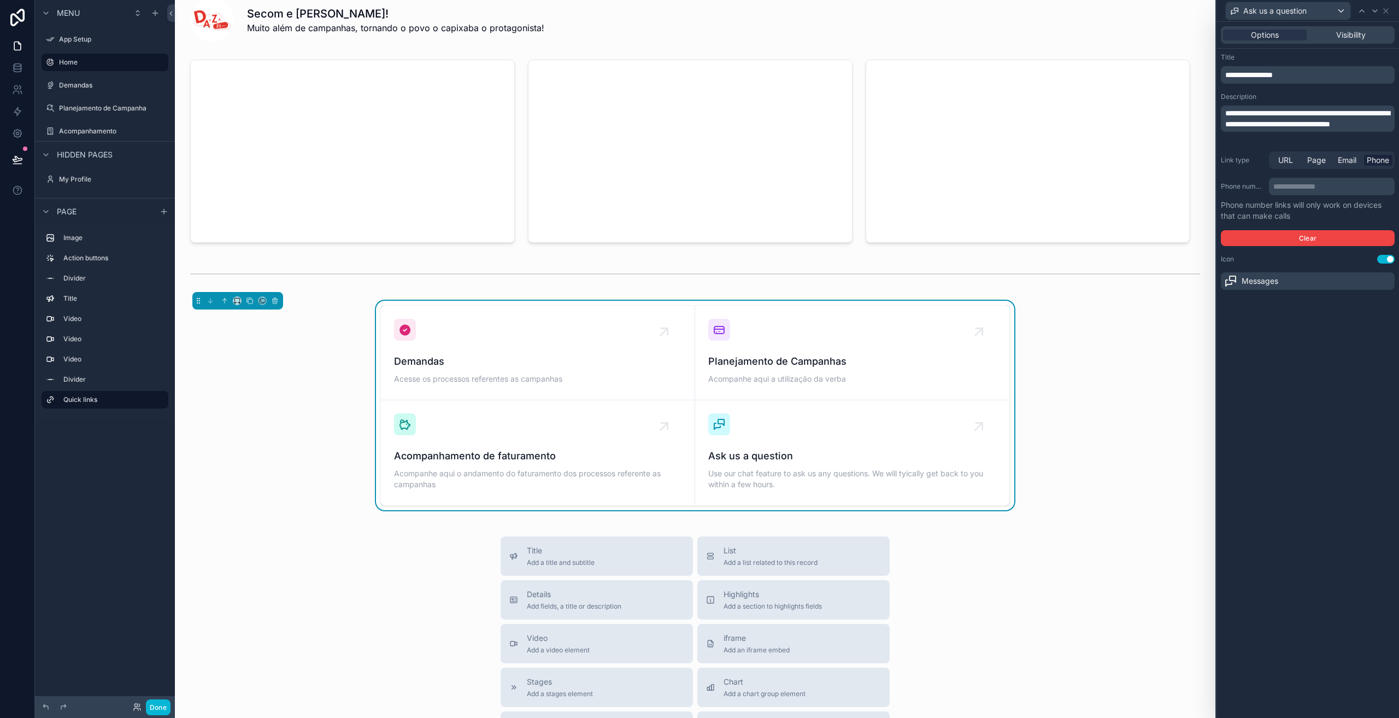
click at [1303, 188] on p "**********" at bounding box center [1333, 186] width 119 height 11
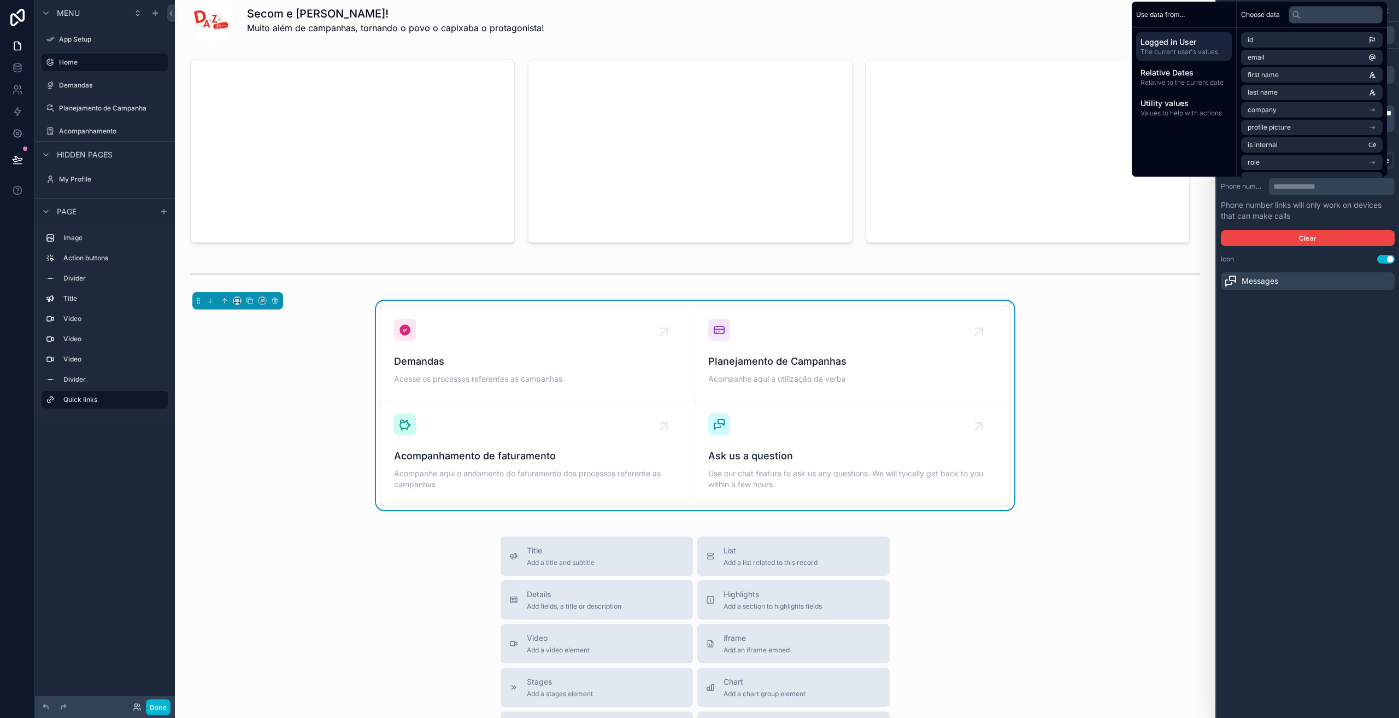
click at [1274, 366] on div "**********" at bounding box center [1308, 370] width 183 height 696
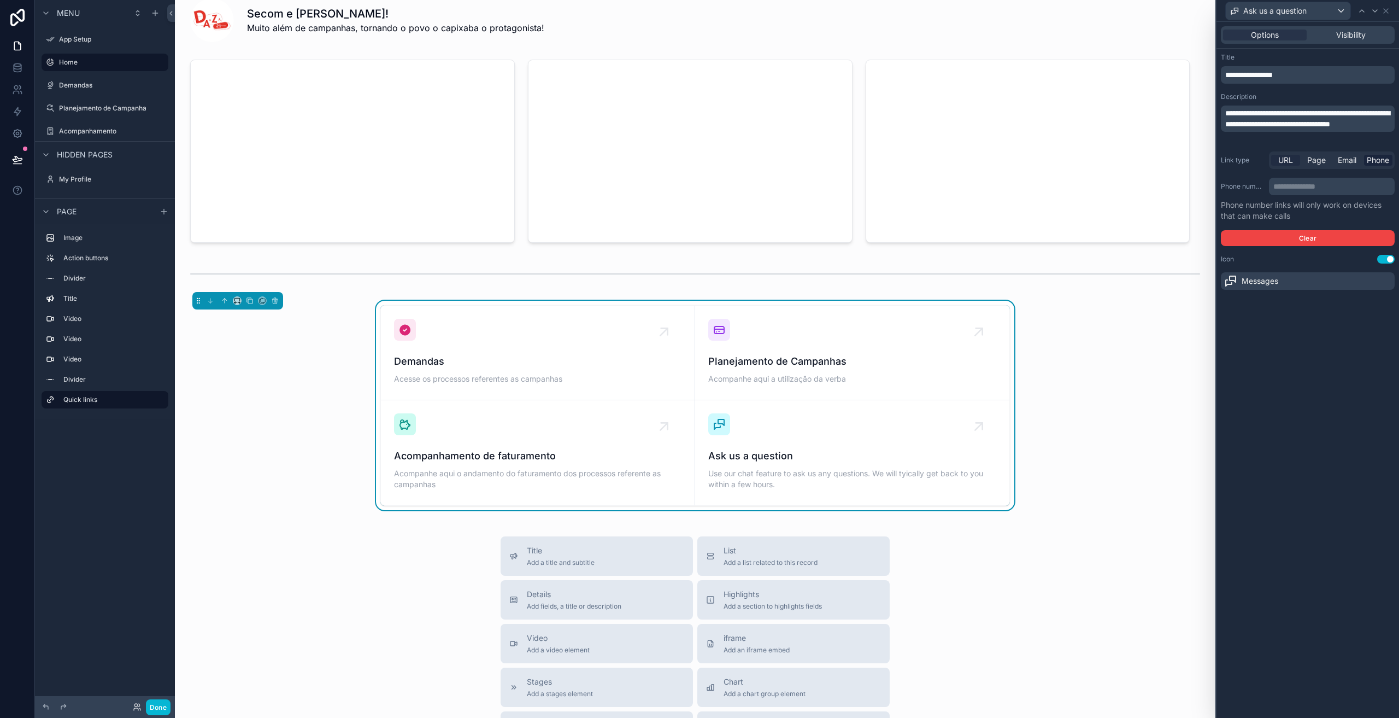
click at [1282, 164] on span "URL" at bounding box center [1286, 160] width 15 height 11
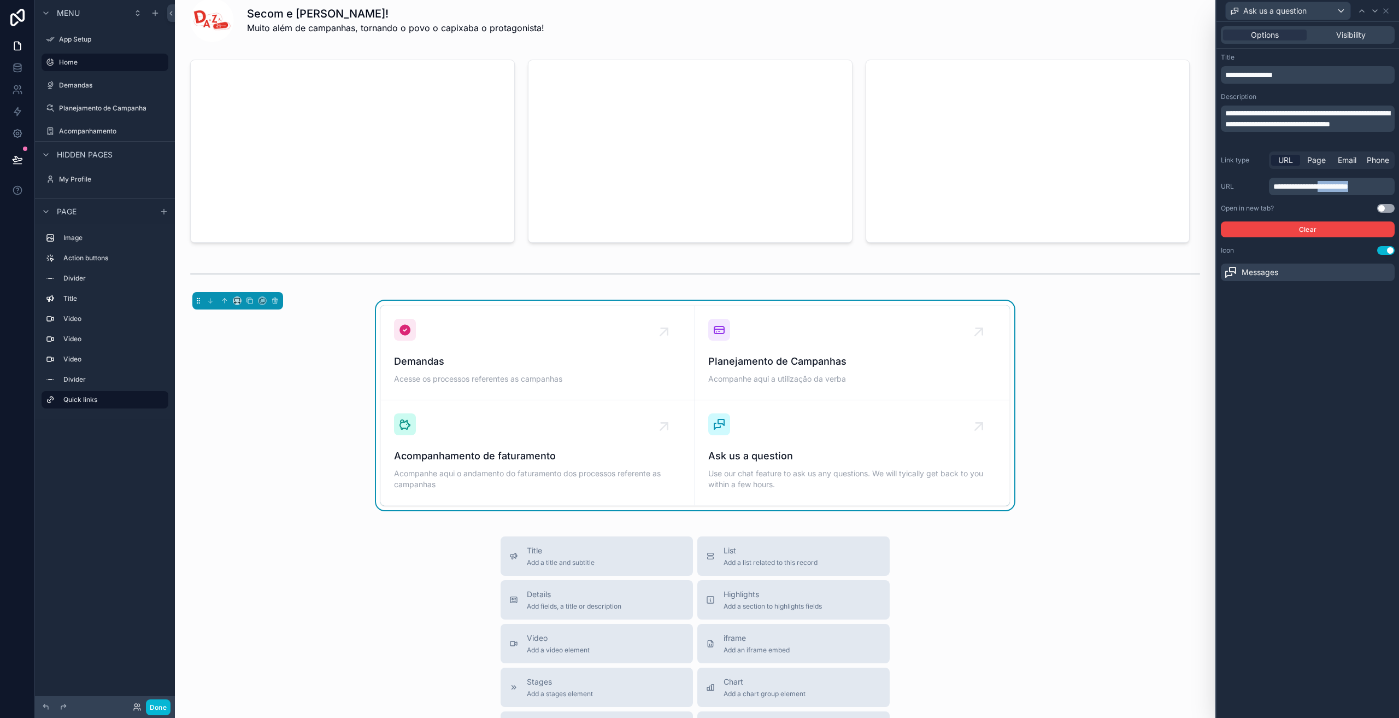
drag, startPoint x: 1336, startPoint y: 186, endPoint x: 1385, endPoint y: 183, distance: 48.8
click at [1385, 183] on body "**********" at bounding box center [699, 359] width 1399 height 718
click at [1325, 417] on div "**********" at bounding box center [1308, 370] width 183 height 696
drag, startPoint x: 1292, startPoint y: 74, endPoint x: 1221, endPoint y: 74, distance: 71.6
click at [1221, 74] on div "**********" at bounding box center [1308, 167] width 183 height 237
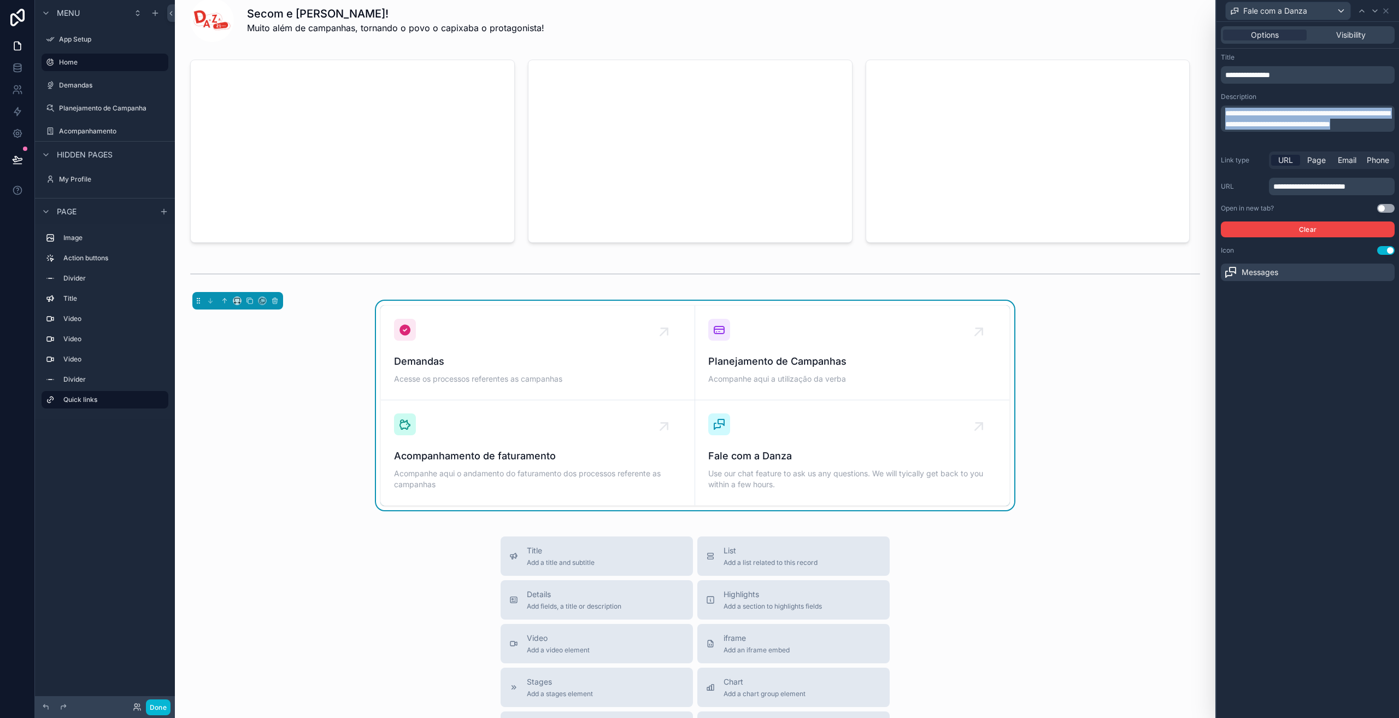
drag, startPoint x: 1258, startPoint y: 138, endPoint x: 1222, endPoint y: 107, distance: 48.0
click at [1222, 107] on div "**********" at bounding box center [1308, 118] width 174 height 26
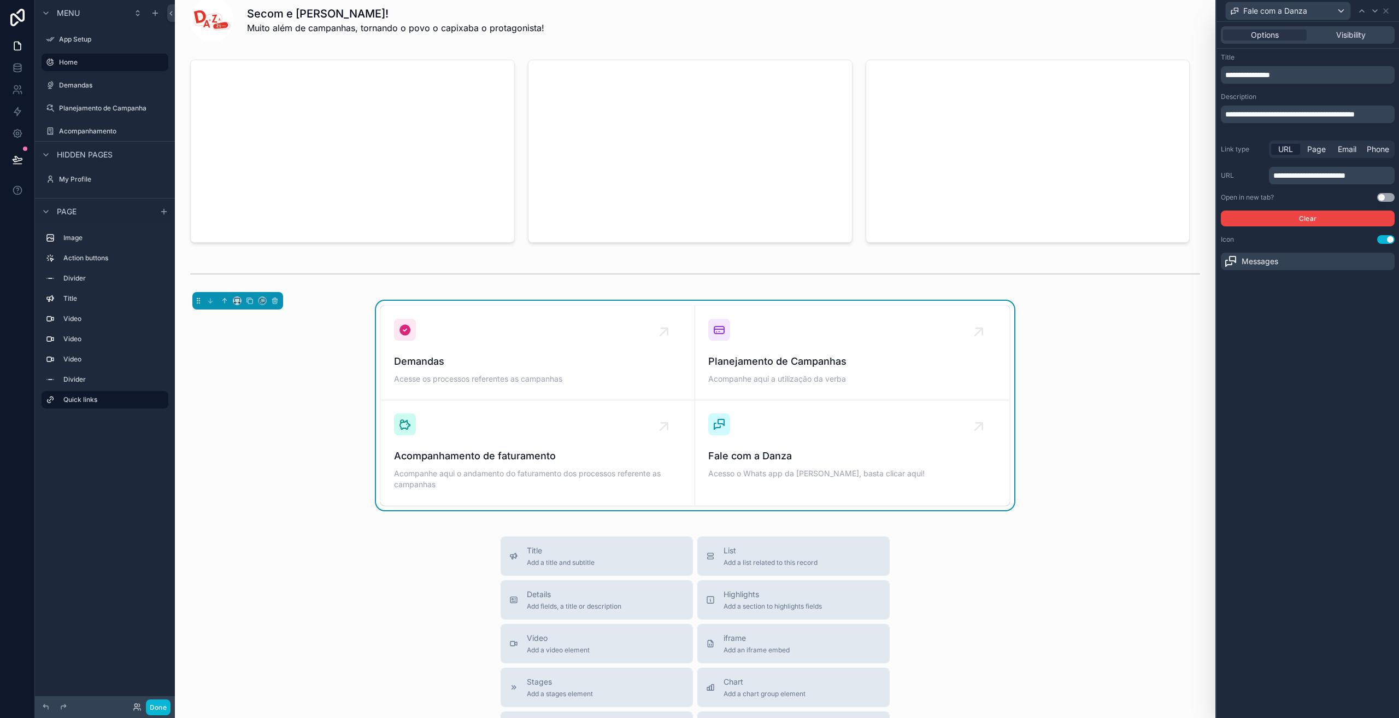
click at [1281, 115] on span "**********" at bounding box center [1291, 114] width 130 height 8
click at [0, 0] on lt-div "******** ***** ******" at bounding box center [0, 0] width 0 height 0
click at [0, 0] on lt-em "********" at bounding box center [0, 0] width 0 height 0
click at [1318, 414] on div "**********" at bounding box center [1308, 370] width 183 height 696
click at [459, 344] on div "Demandas Acesse os processos referentes as campanhas" at bounding box center [538, 353] width 288 height 68
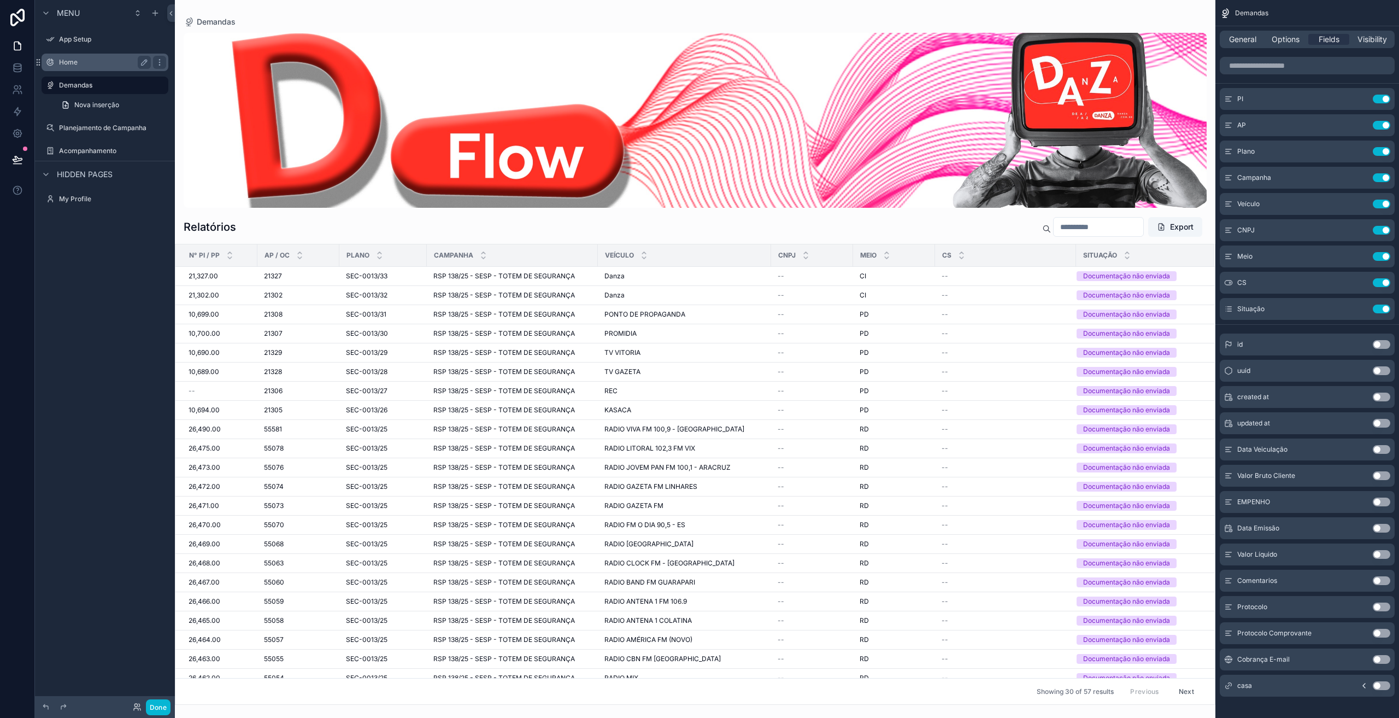
click at [72, 62] on label "Home" at bounding box center [102, 62] width 87 height 9
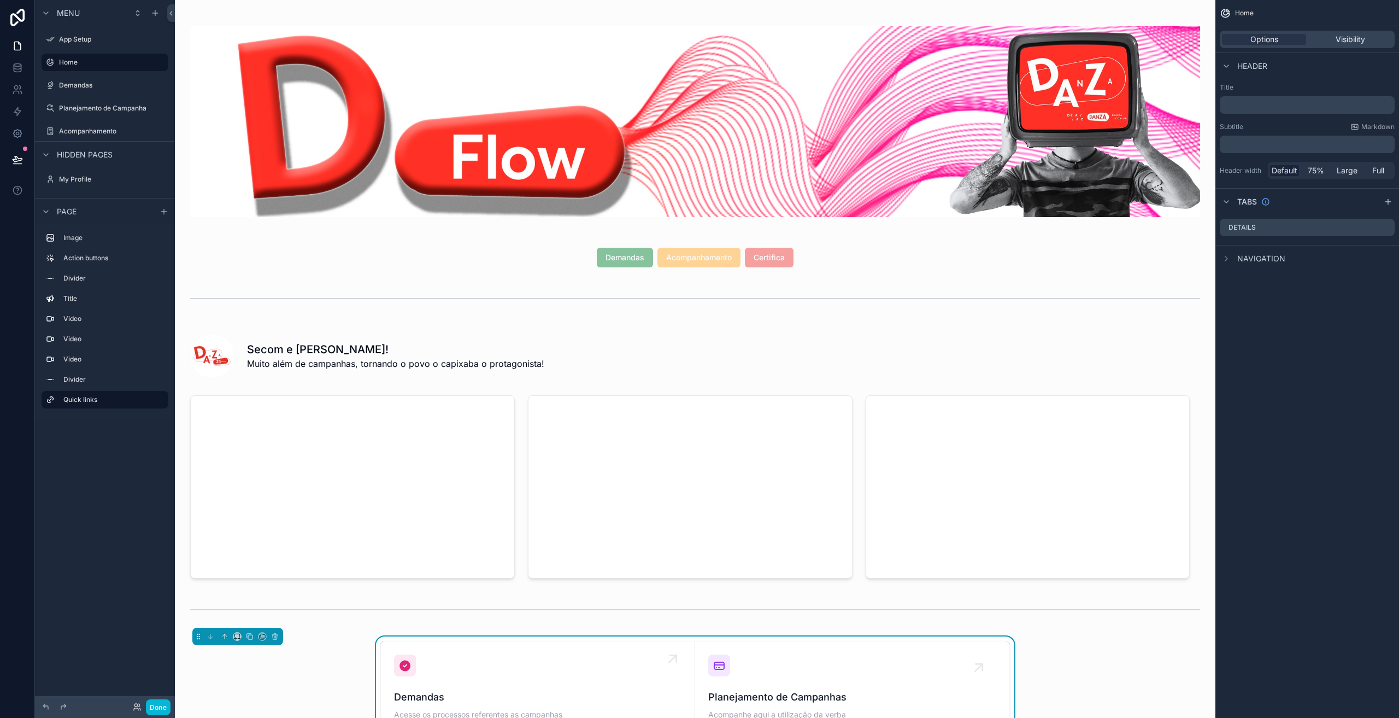
click at [442, 689] on span "Demandas" at bounding box center [538, 696] width 288 height 15
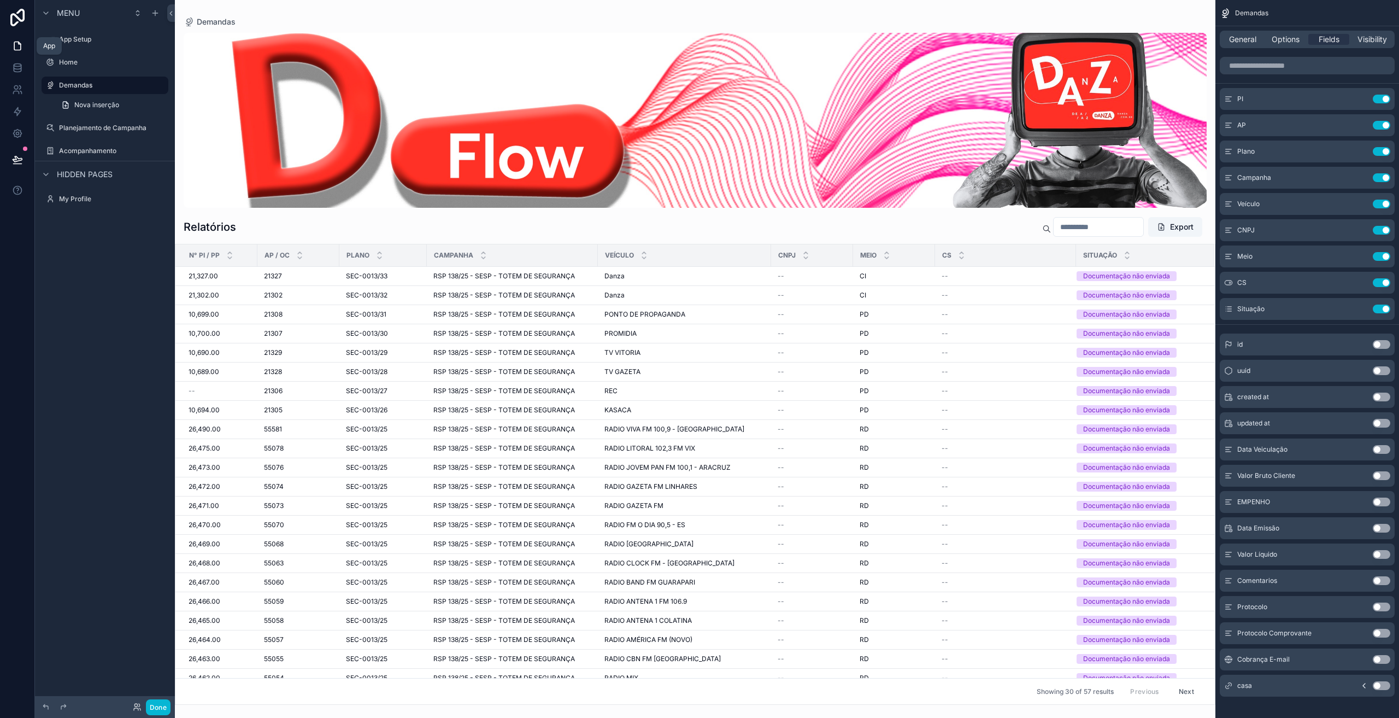
drag, startPoint x: 8, startPoint y: 48, endPoint x: 46, endPoint y: 73, distance: 45.5
click at [9, 48] on link at bounding box center [17, 46] width 34 height 22
click at [20, 50] on icon at bounding box center [17, 46] width 7 height 8
drag, startPoint x: 1212, startPoint y: 311, endPoint x: 1203, endPoint y: 385, distance: 74.9
click at [1203, 385] on div "scrollable content" at bounding box center [695, 359] width 1041 height 718
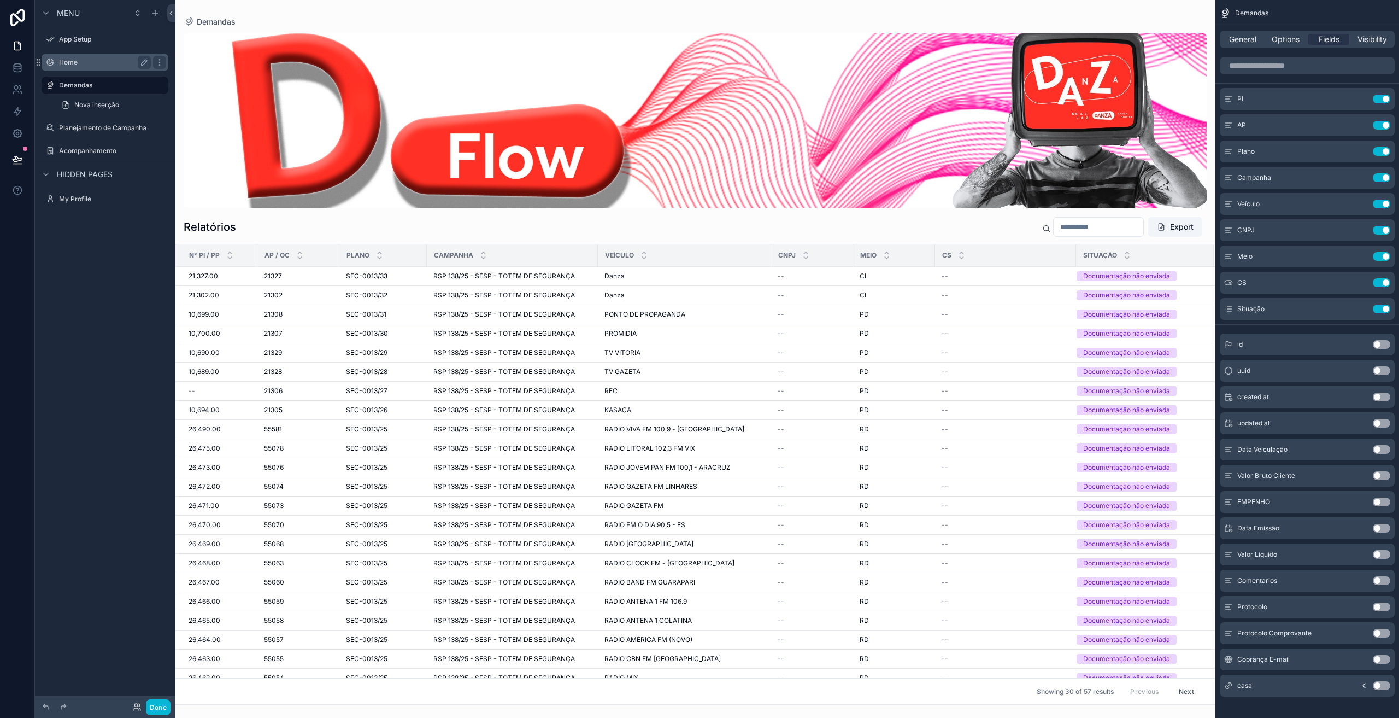
click at [63, 59] on label "Home" at bounding box center [102, 62] width 87 height 9
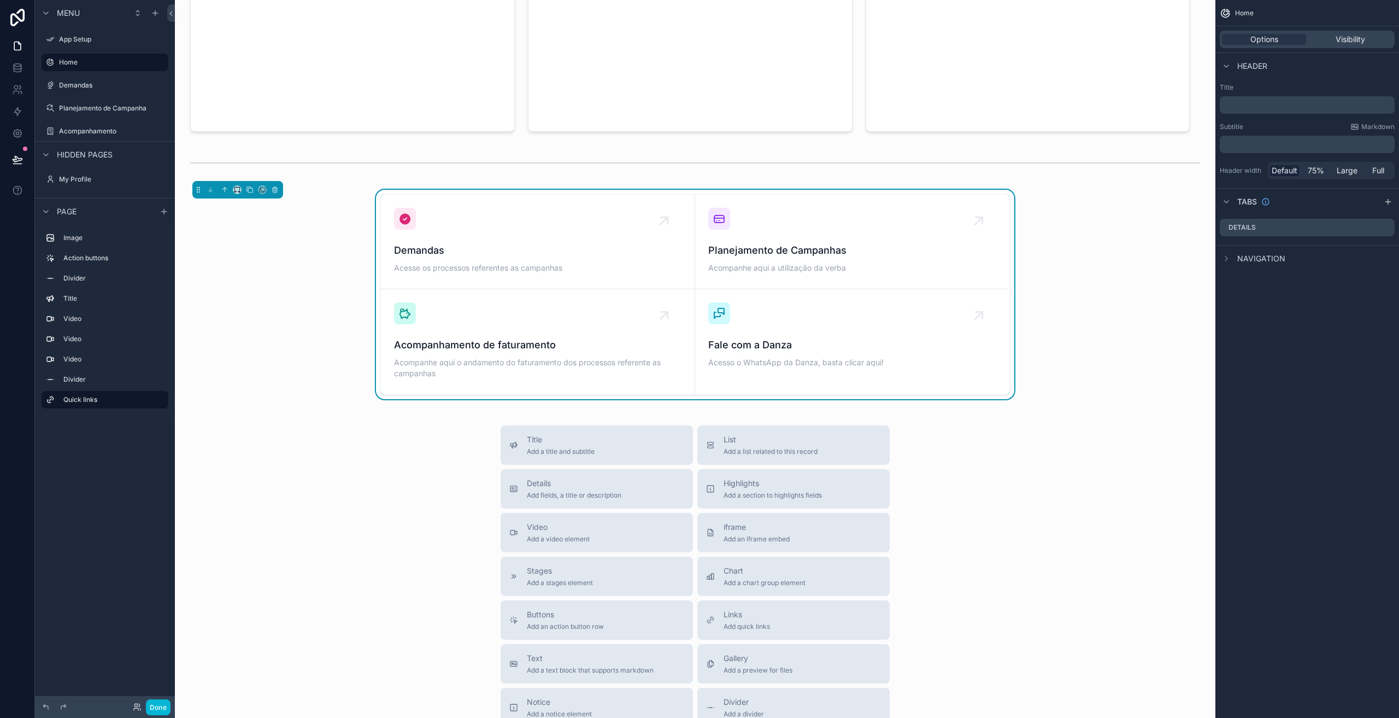
scroll to position [458, 0]
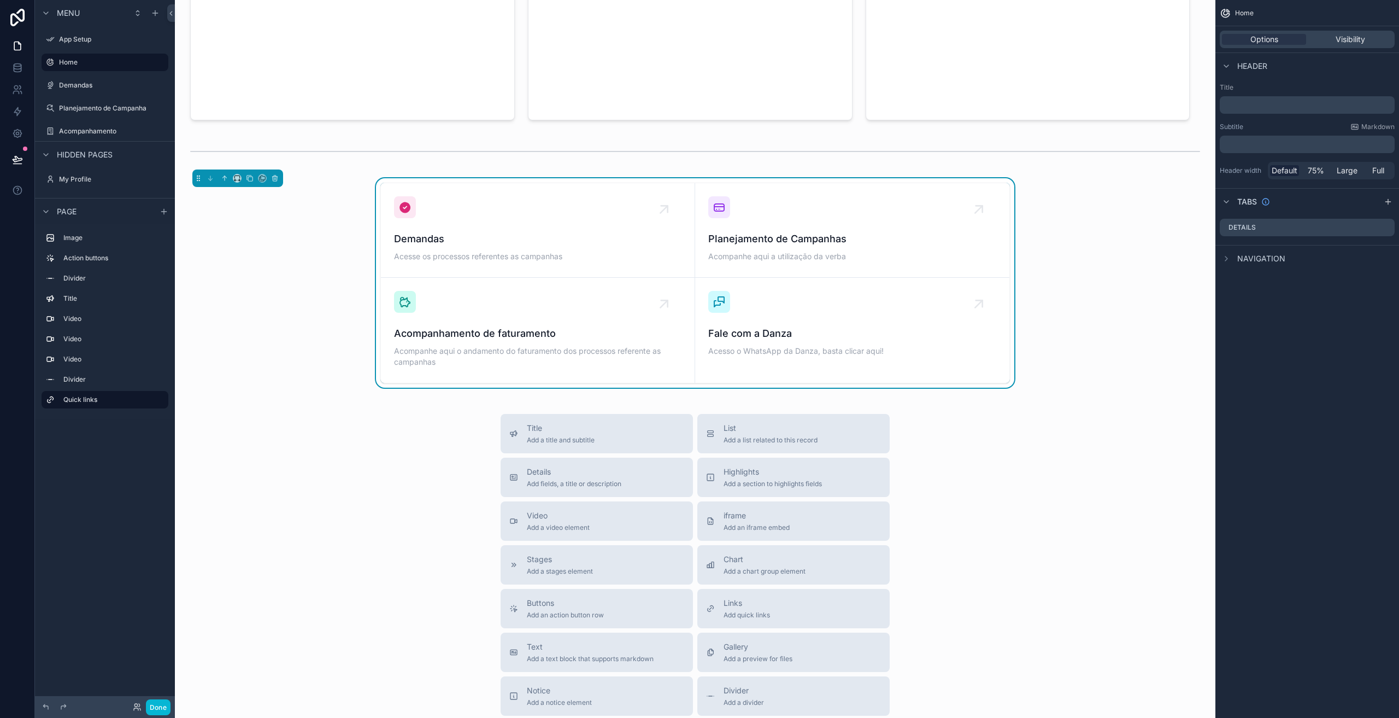
click at [341, 269] on div "Demandas Acesse os processos referentes as campanhas Planejamento de Campanhas …" at bounding box center [695, 282] width 1023 height 209
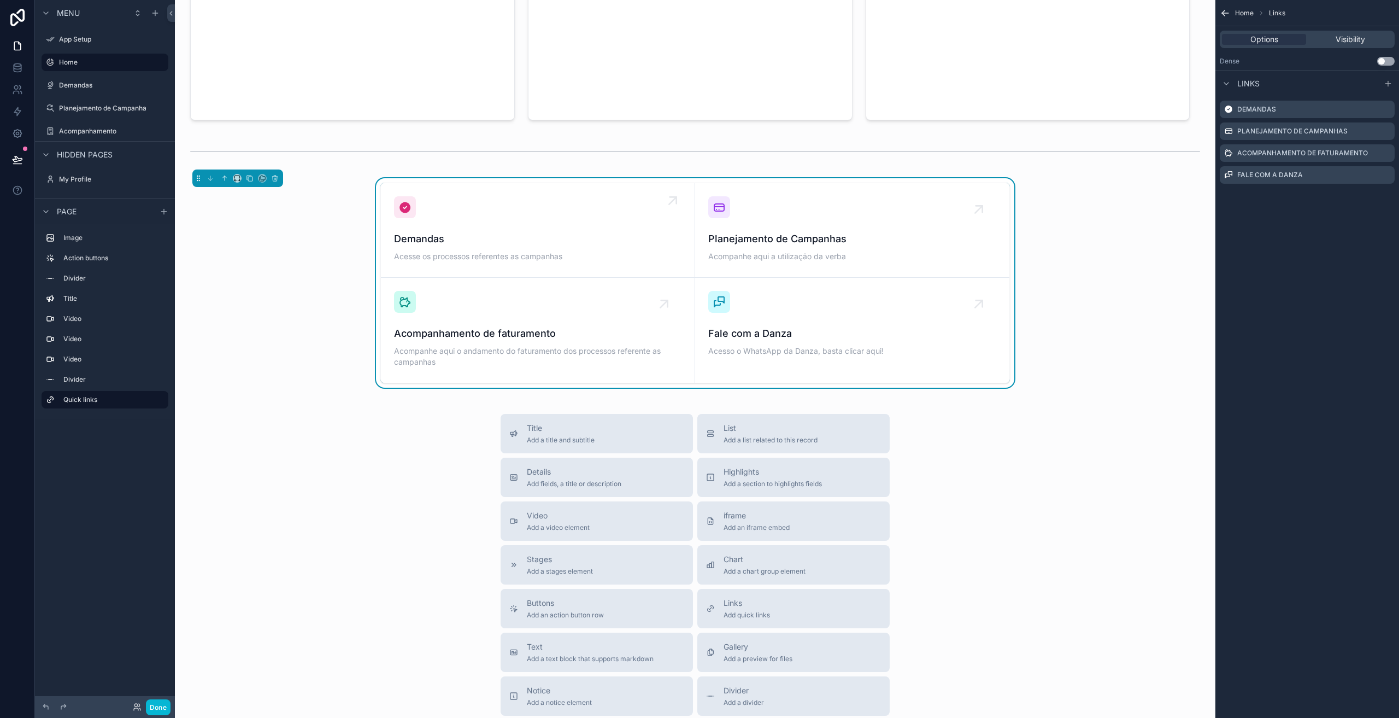
click at [401, 271] on link "Demandas Acesse os processos referentes as campanhas" at bounding box center [538, 230] width 314 height 95
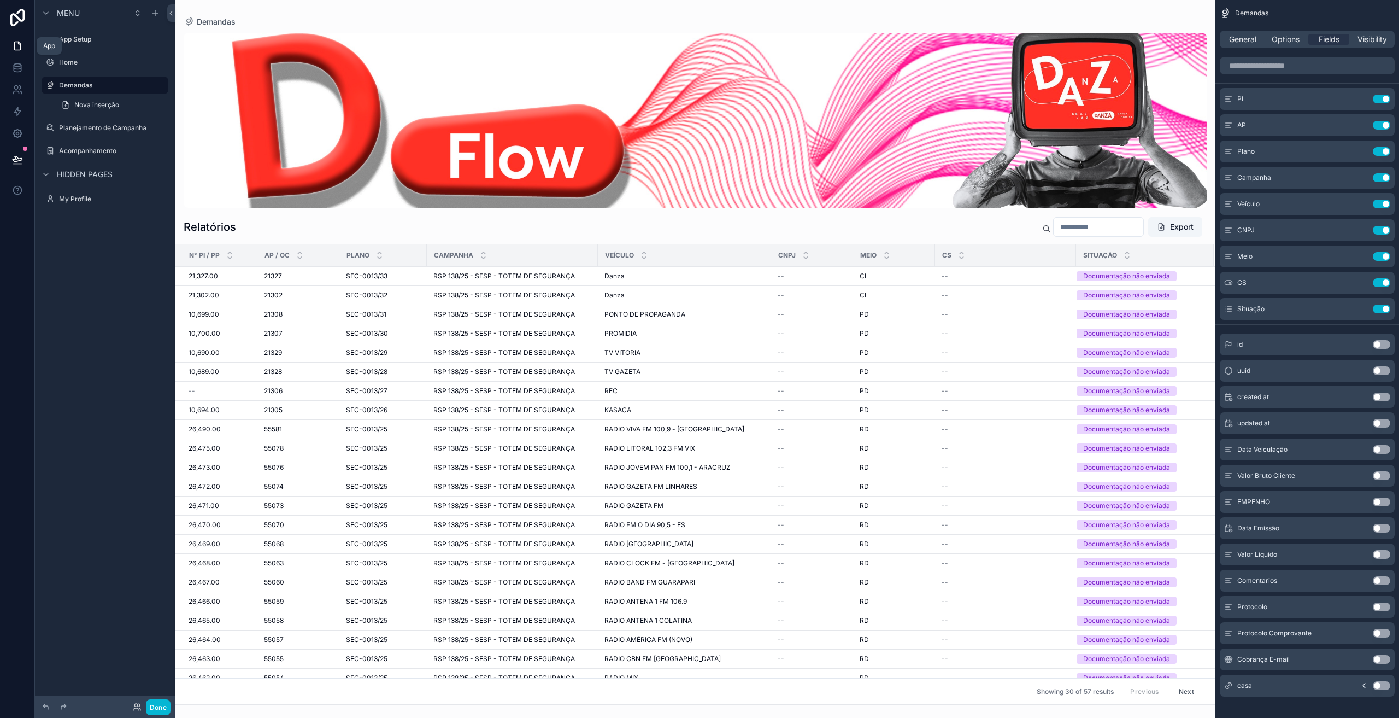
click at [14, 49] on icon at bounding box center [17, 46] width 7 height 8
click at [77, 56] on div "Home" at bounding box center [105, 62] width 92 height 13
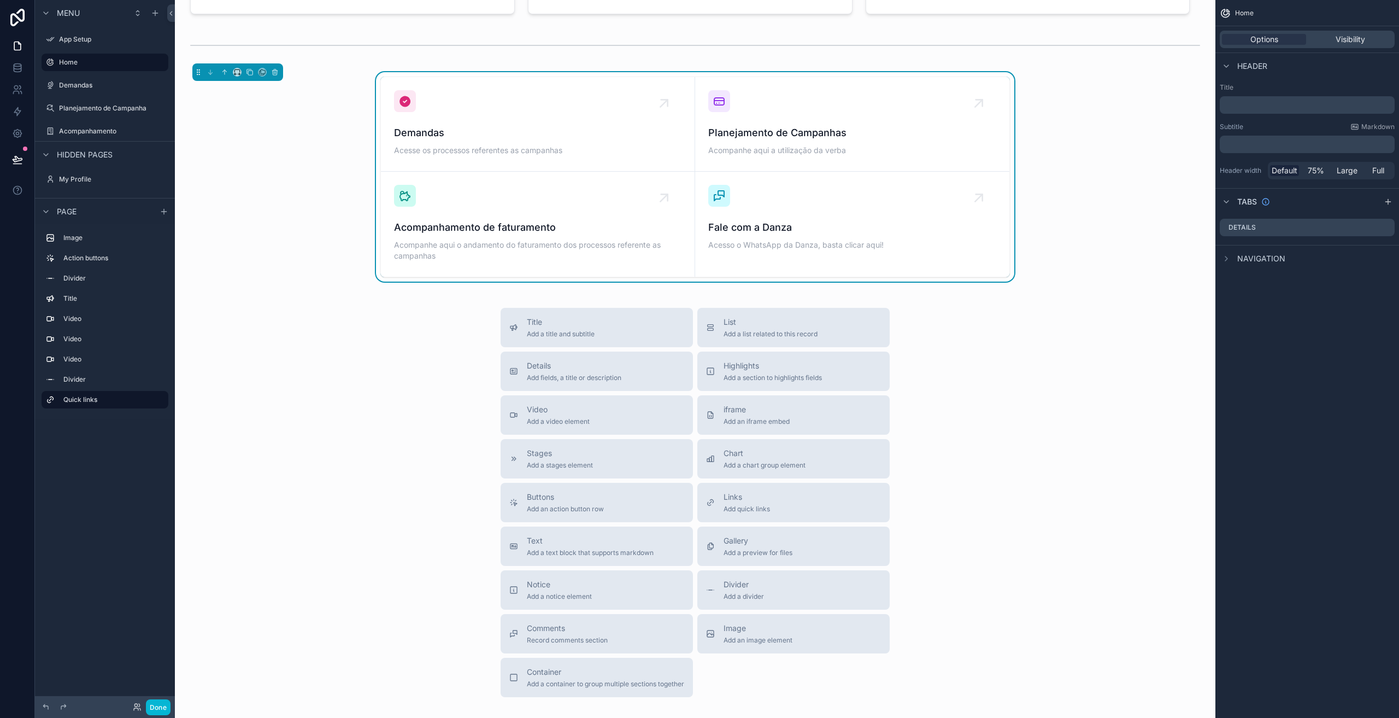
scroll to position [570, 0]
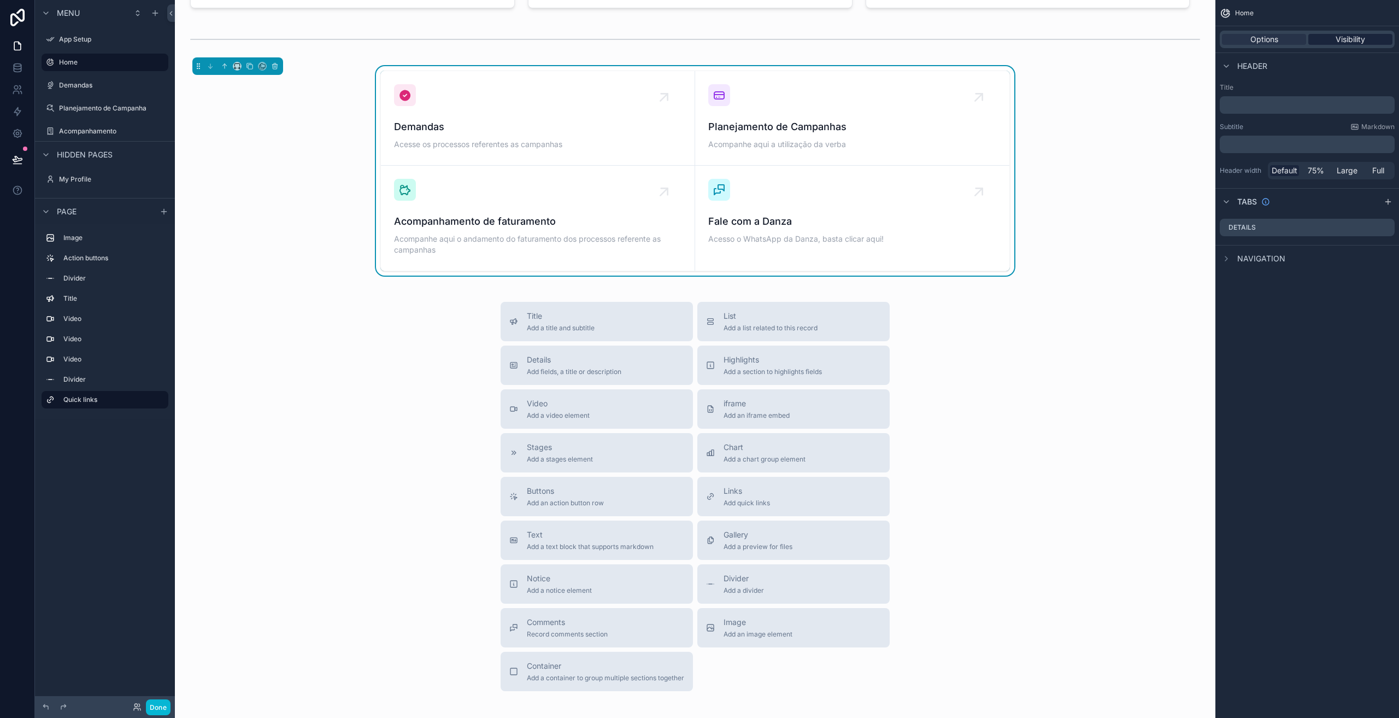
click at [1320, 40] on div "Visibility" at bounding box center [1351, 39] width 84 height 11
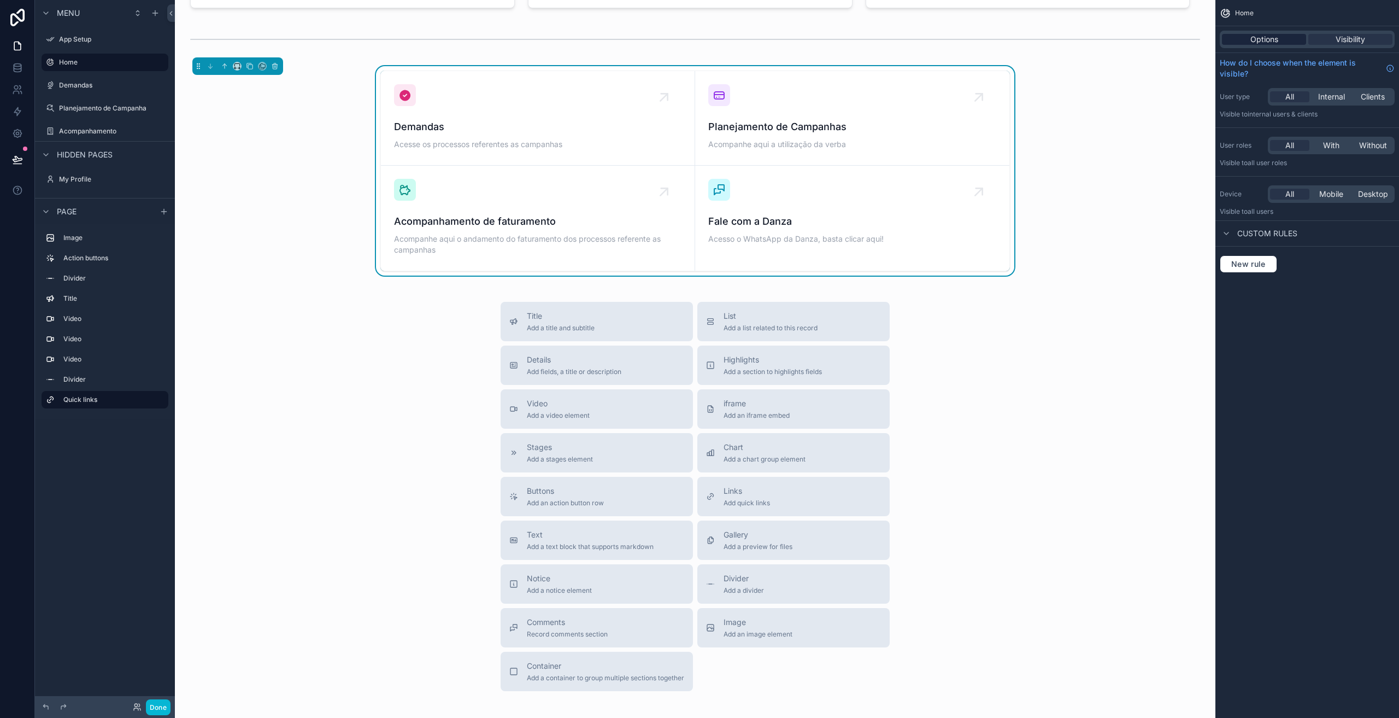
click at [1283, 40] on div "Options" at bounding box center [1264, 39] width 84 height 11
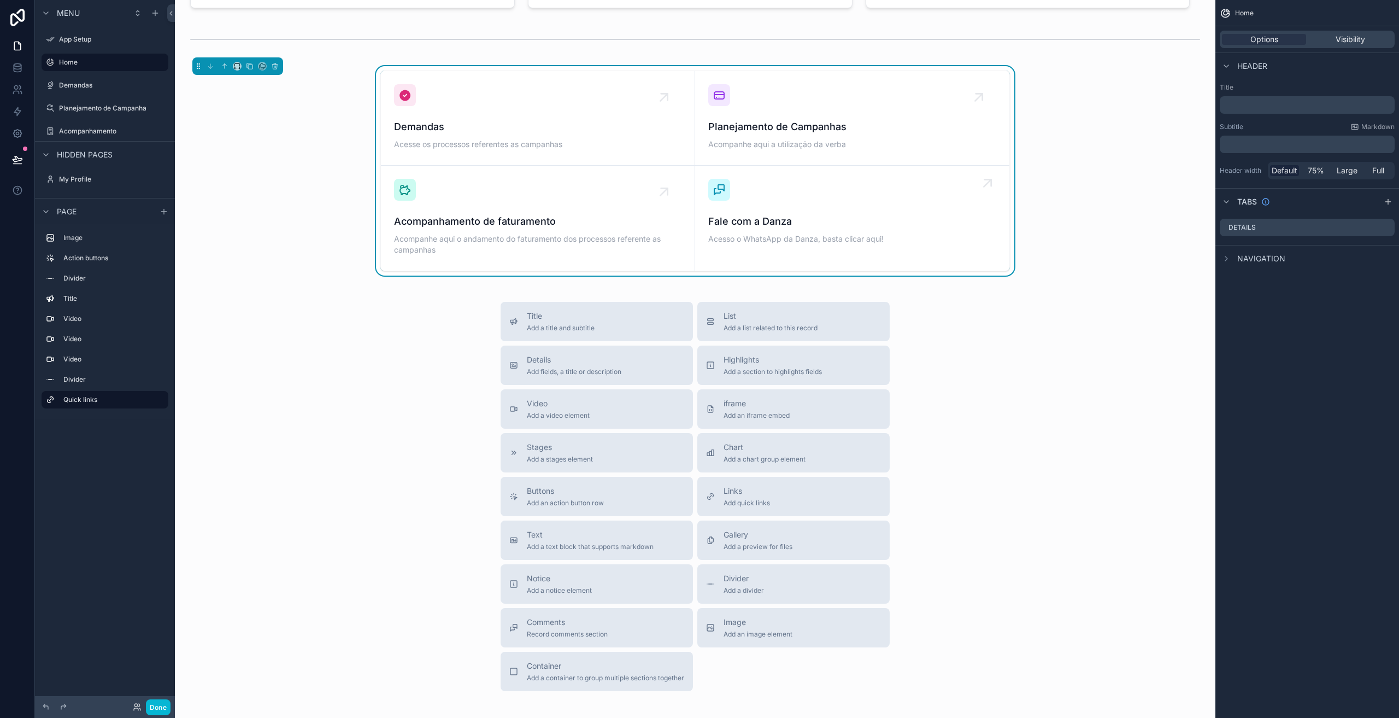
drag, startPoint x: 814, startPoint y: 233, endPoint x: 788, endPoint y: 222, distance: 29.1
click at [788, 222] on span "Fale com a Danza" at bounding box center [852, 221] width 288 height 15
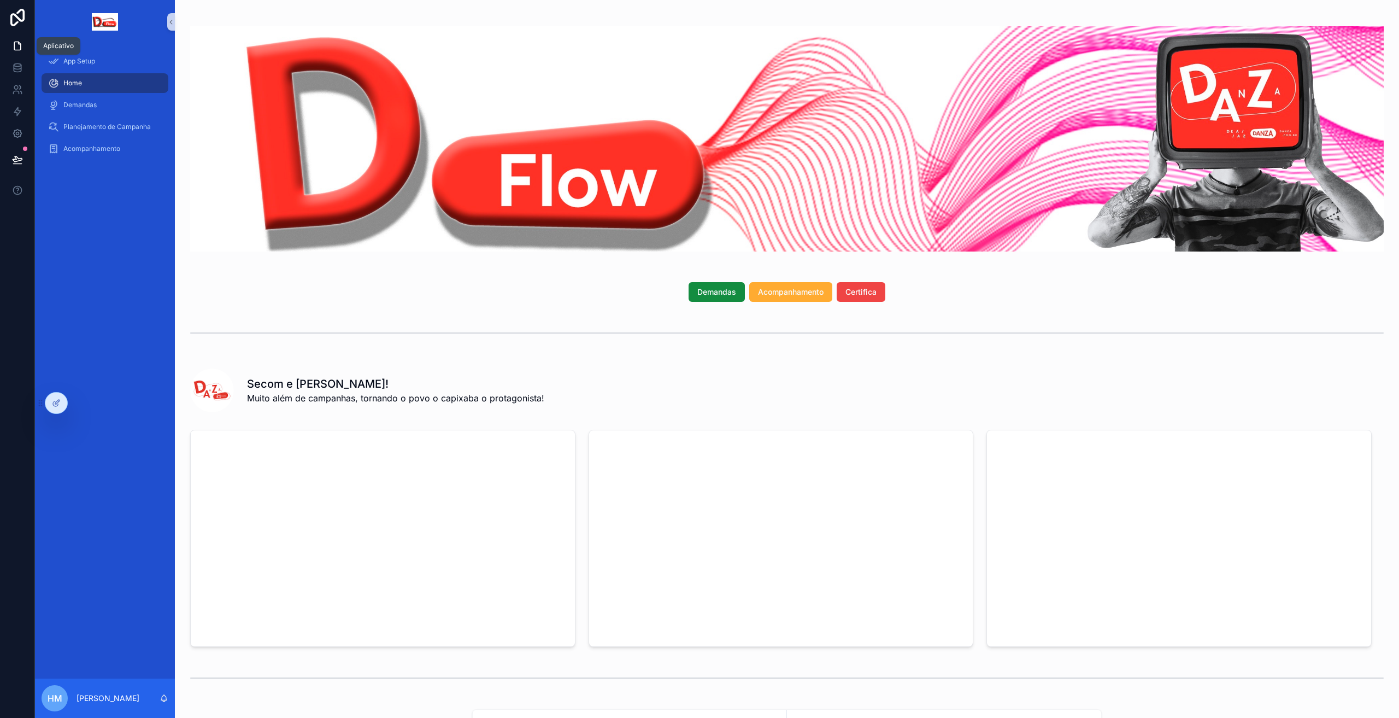
click at [15, 49] on icon at bounding box center [17, 45] width 11 height 11
click at [49, 407] on div at bounding box center [56, 402] width 22 height 21
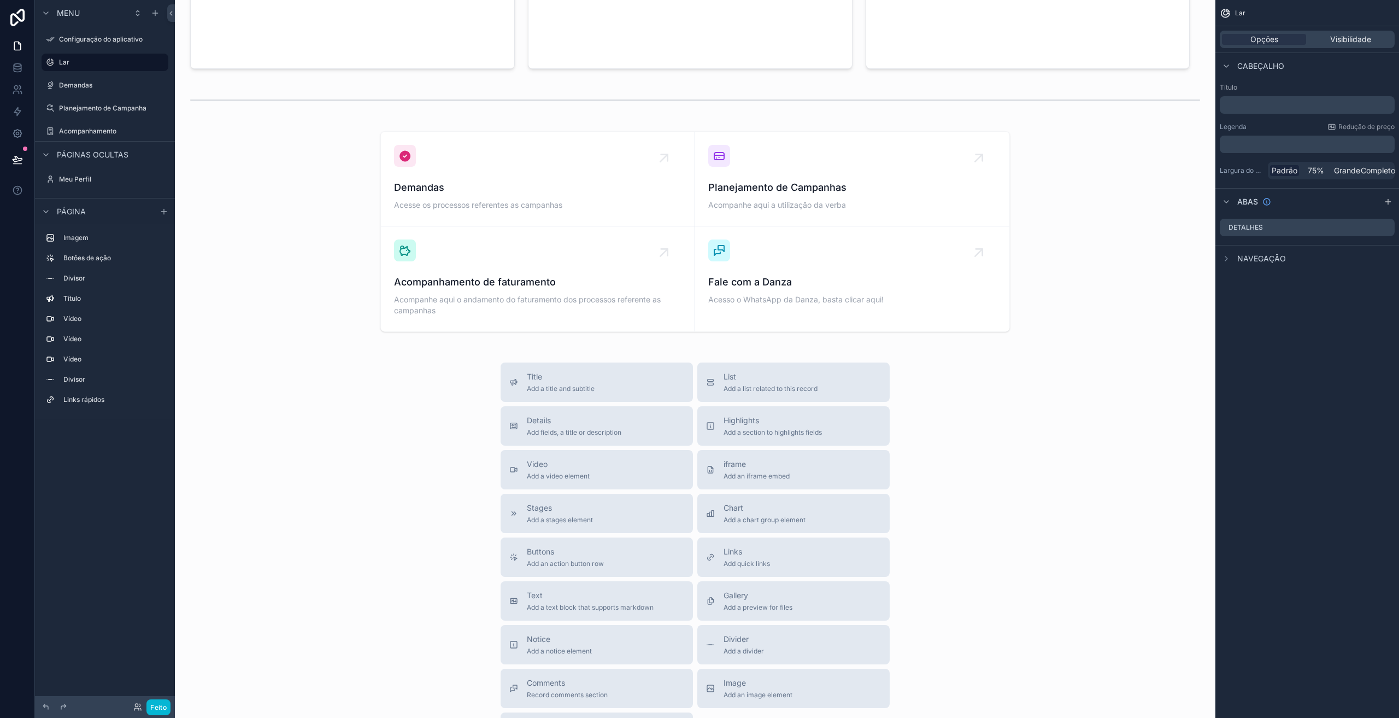
scroll to position [518, 0]
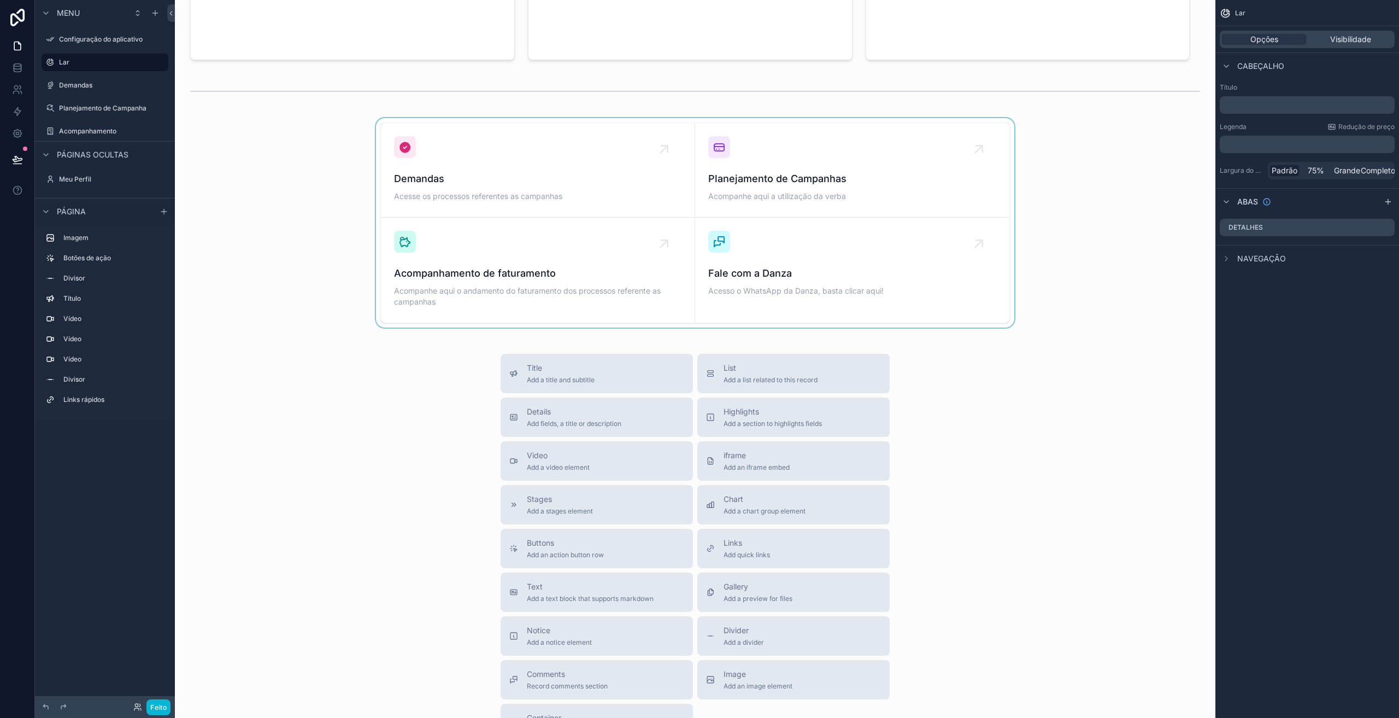
click at [1086, 269] on div "conteúdo rolável" at bounding box center [695, 222] width 1023 height 209
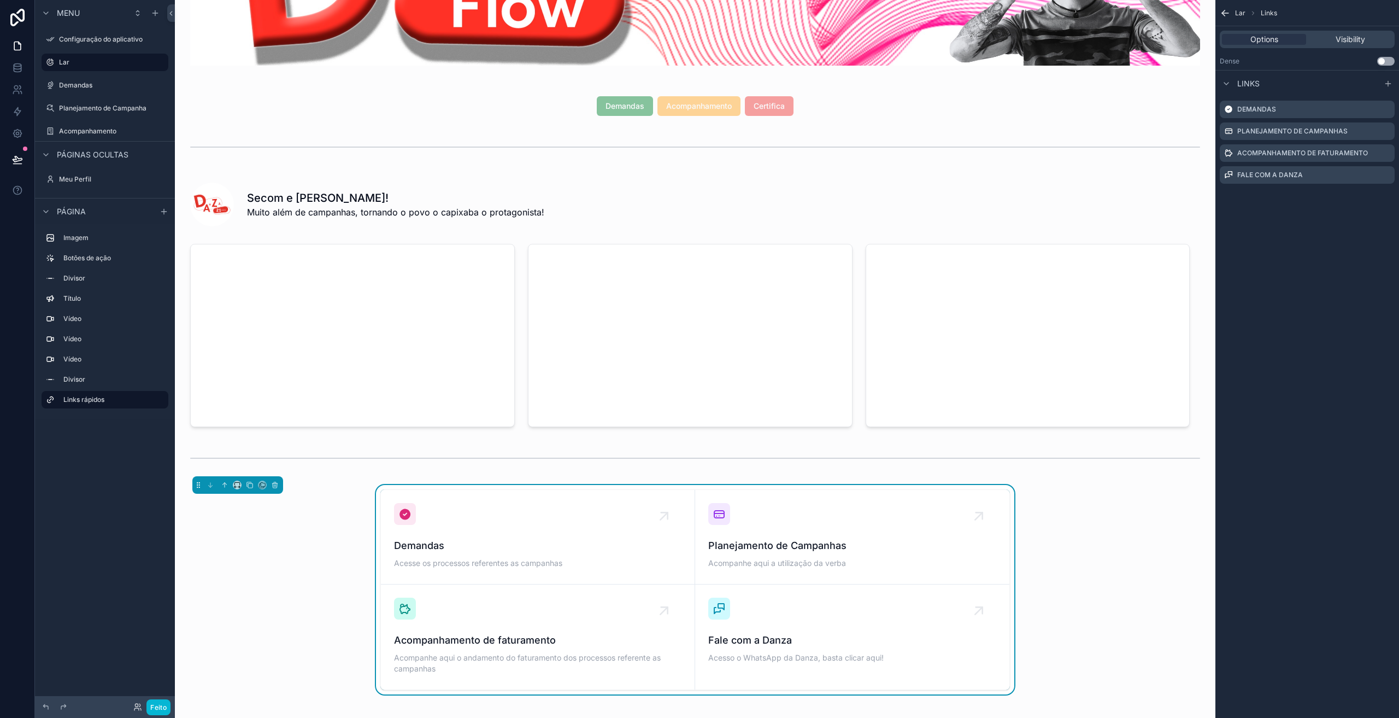
scroll to position [142, 0]
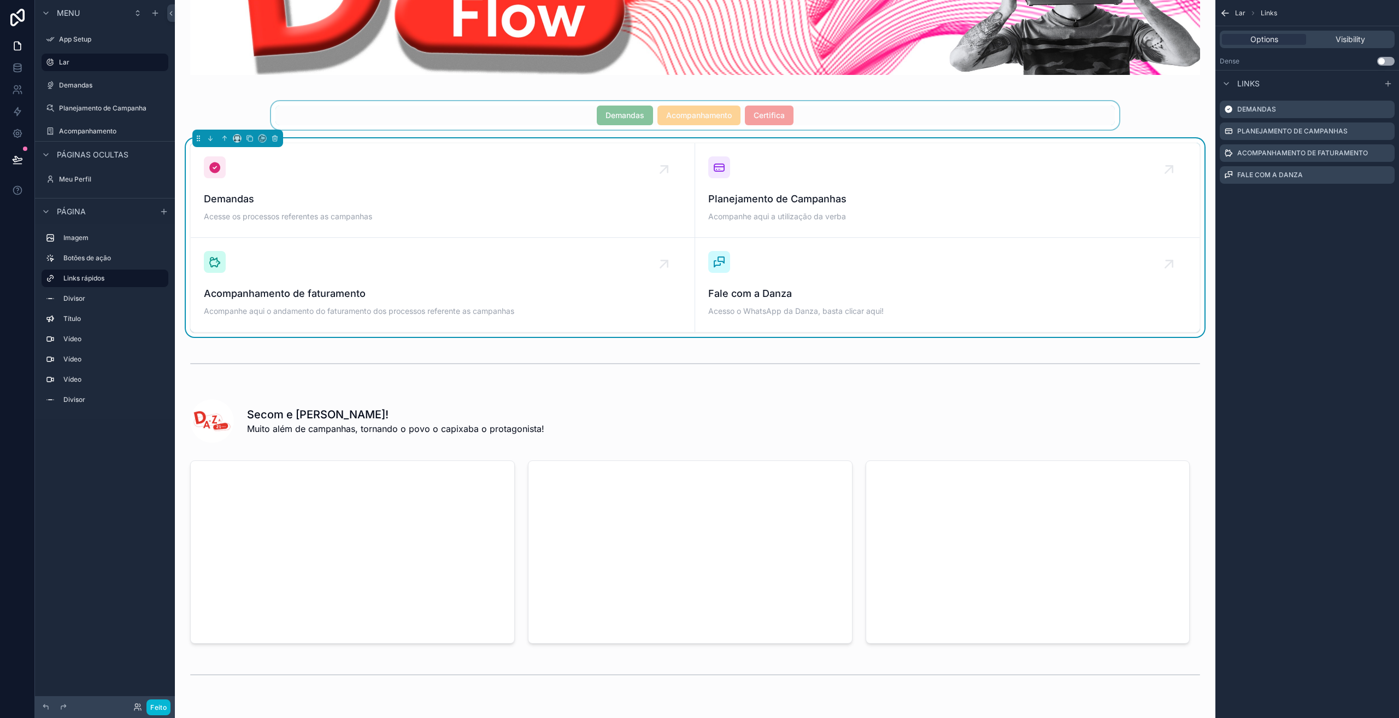
click at [505, 109] on div "conteúdo rolável" at bounding box center [695, 115] width 1023 height 28
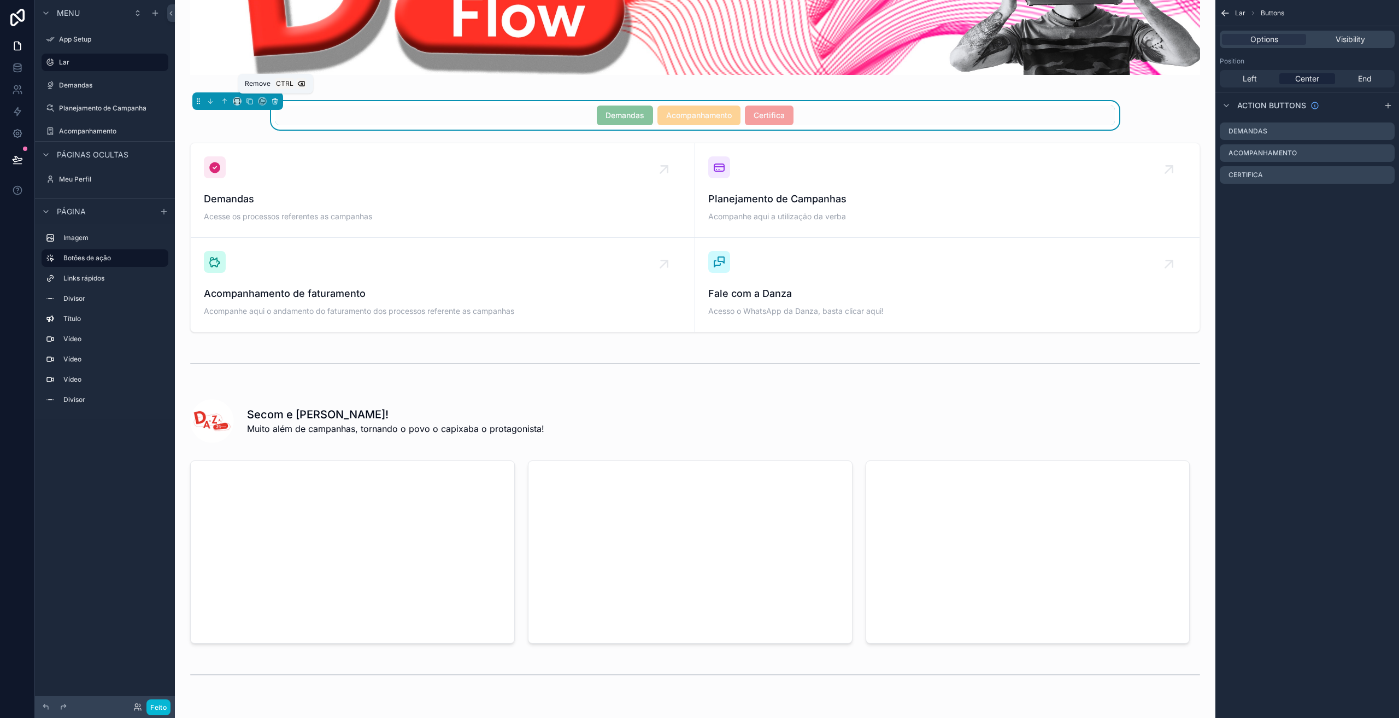
click at [277, 99] on icon "conteúdo rolável" at bounding box center [275, 101] width 8 height 8
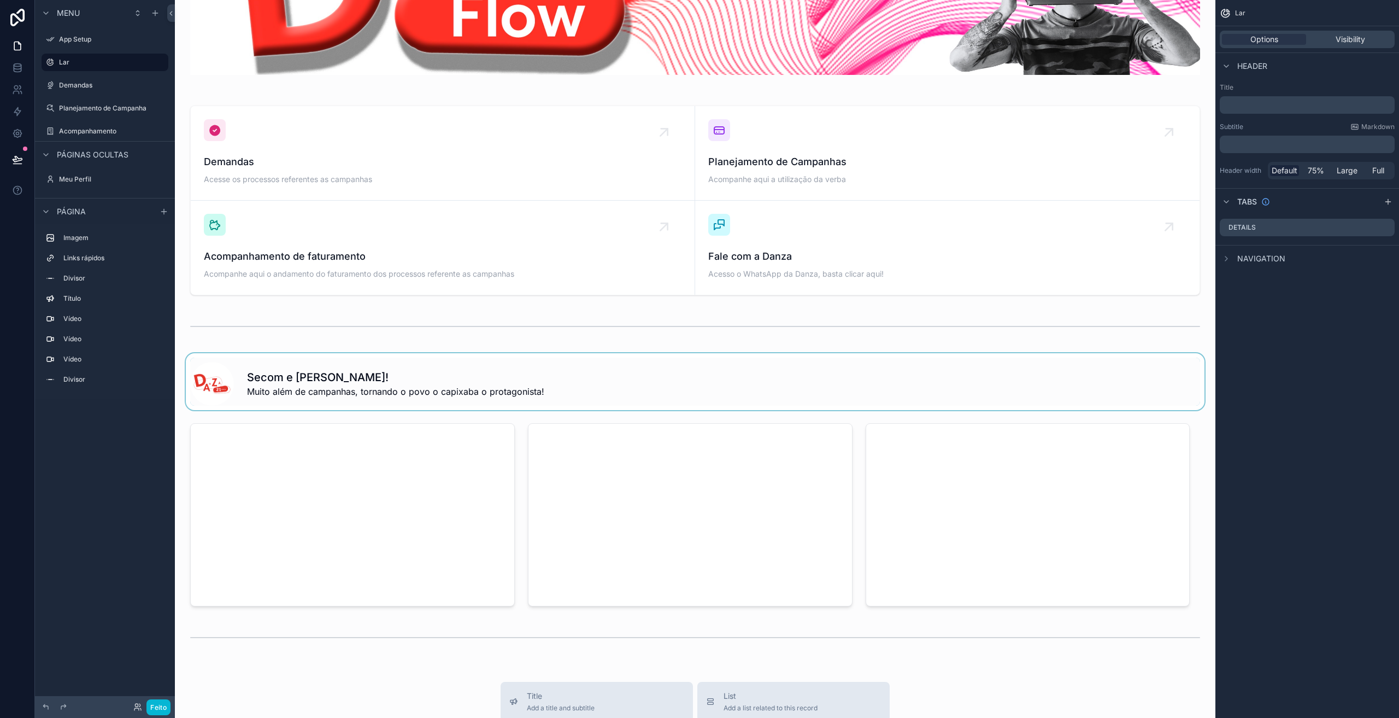
click at [398, 395] on div "conteúdo rolável" at bounding box center [695, 381] width 1023 height 57
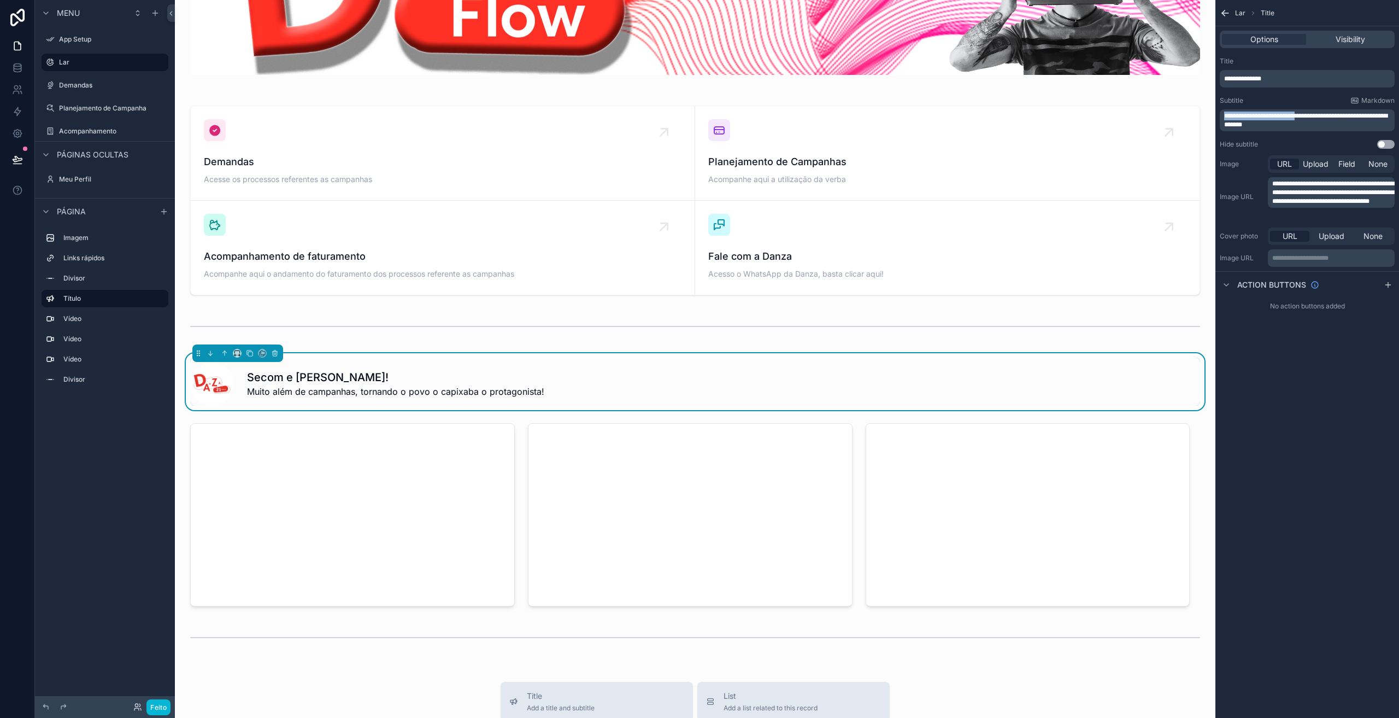
drag, startPoint x: 1311, startPoint y: 116, endPoint x: 1216, endPoint y: 116, distance: 95.1
click at [1216, 113] on div "**********" at bounding box center [1308, 102] width 184 height 101
click at [1338, 118] on span "**********" at bounding box center [1281, 118] width 114 height 7
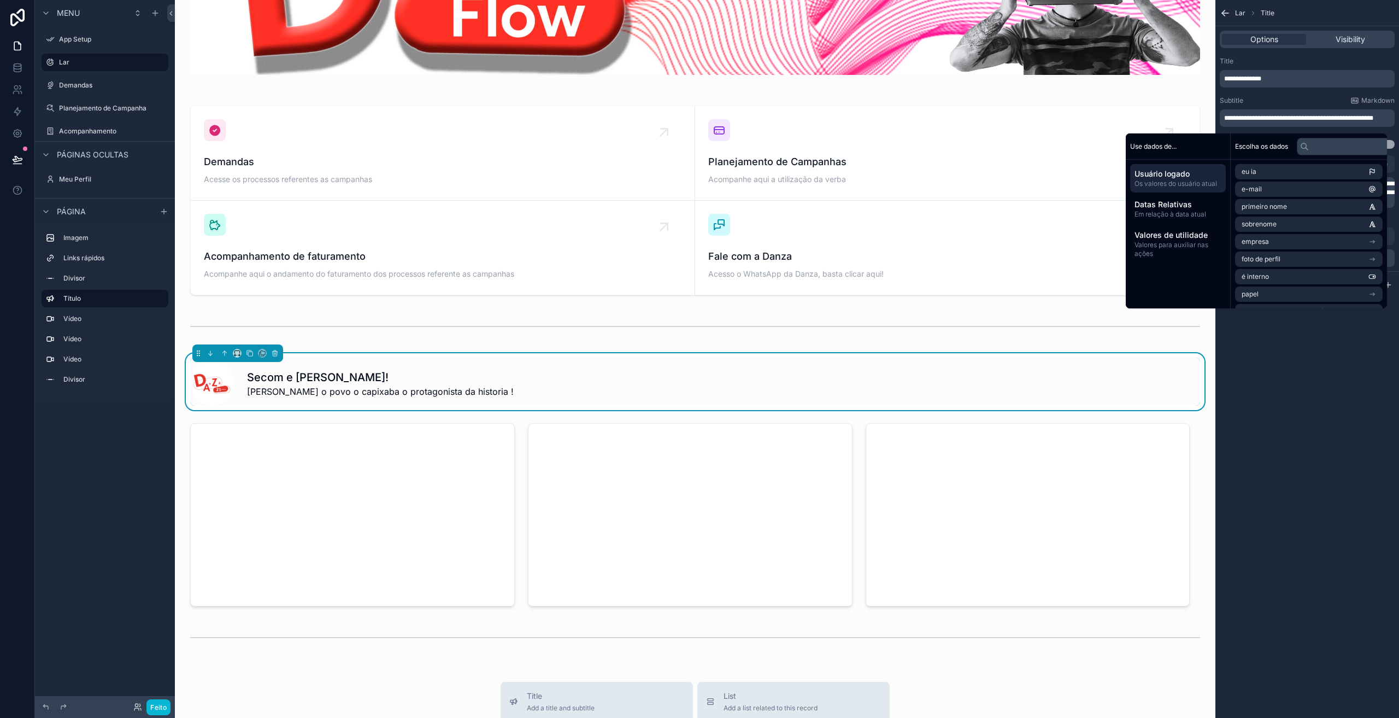
click at [1290, 429] on div "**********" at bounding box center [1308, 359] width 184 height 718
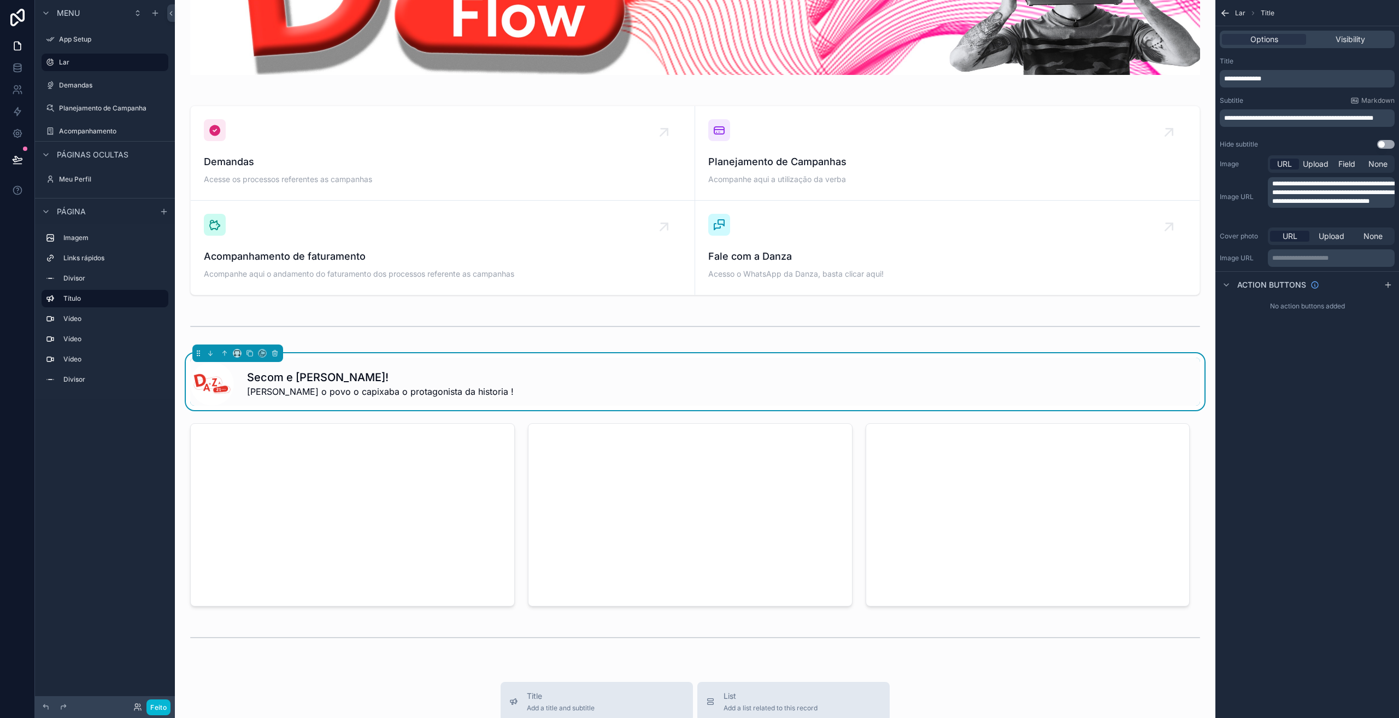
click at [1239, 121] on span "**********" at bounding box center [1298, 118] width 149 height 7
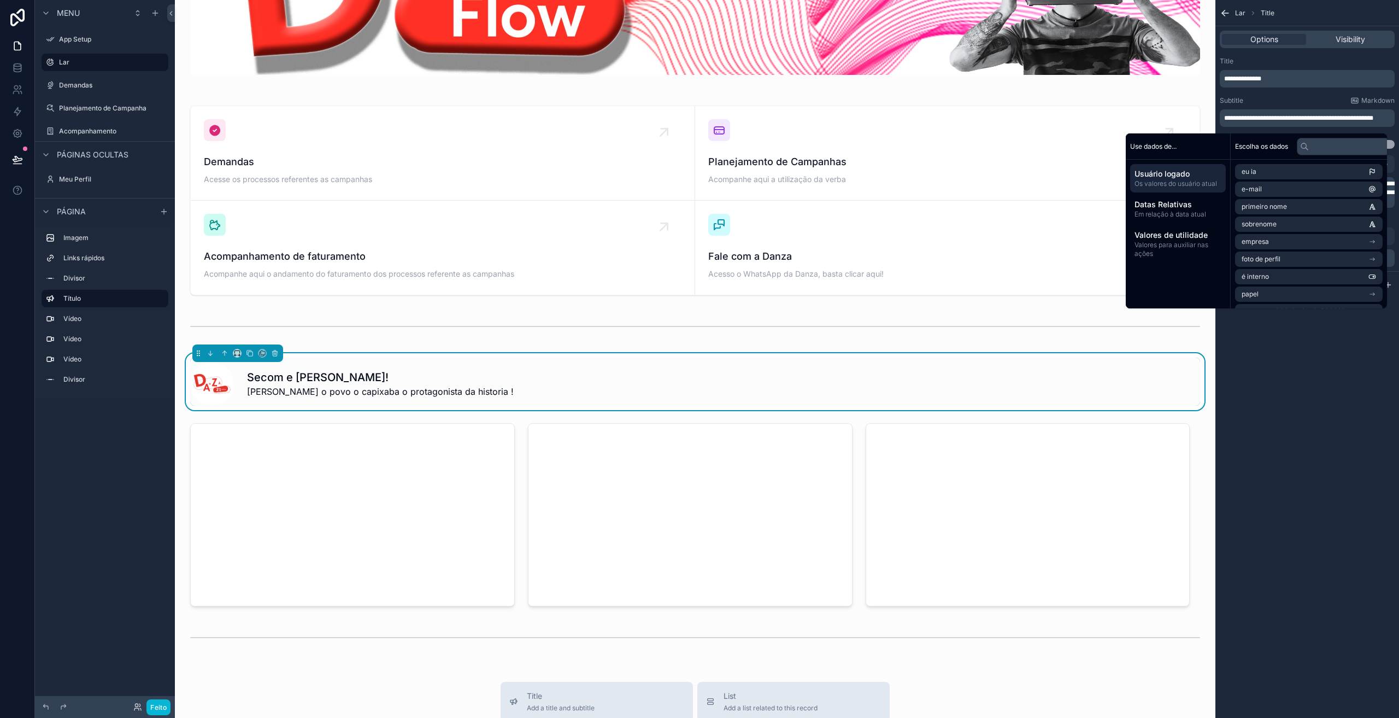
click at [0, 0] on lt-span "******* * ***" at bounding box center [0, 0] width 0 height 0
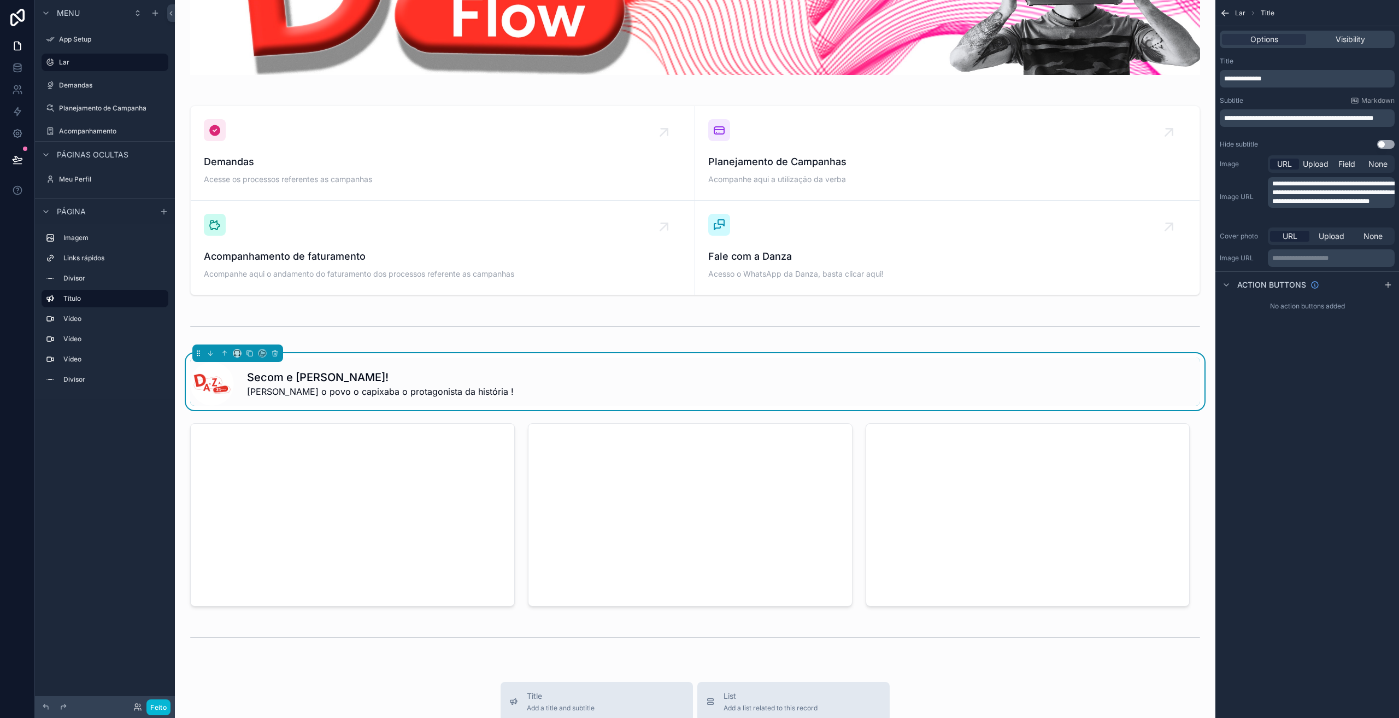
click at [1238, 121] on span "**********" at bounding box center [1298, 118] width 149 height 7
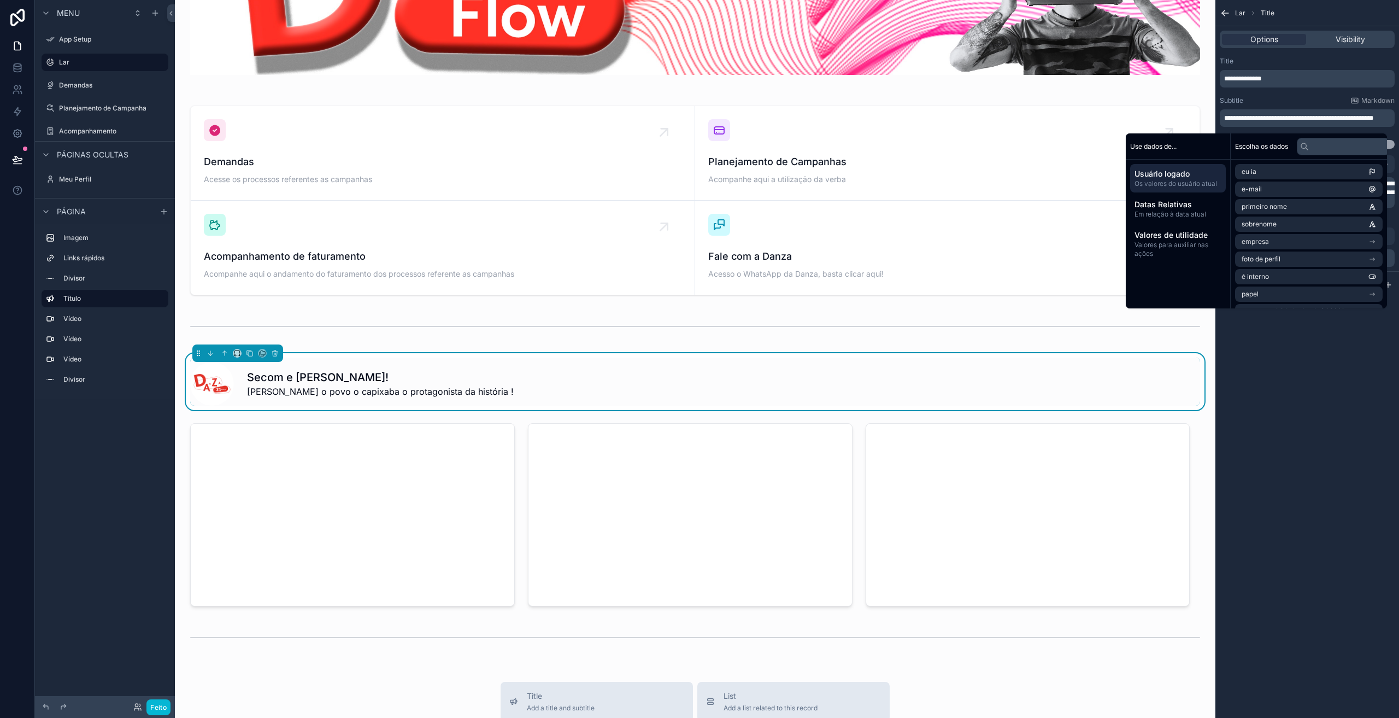
click at [0, 0] on lt-em "*********" at bounding box center [0, 0] width 0 height 0
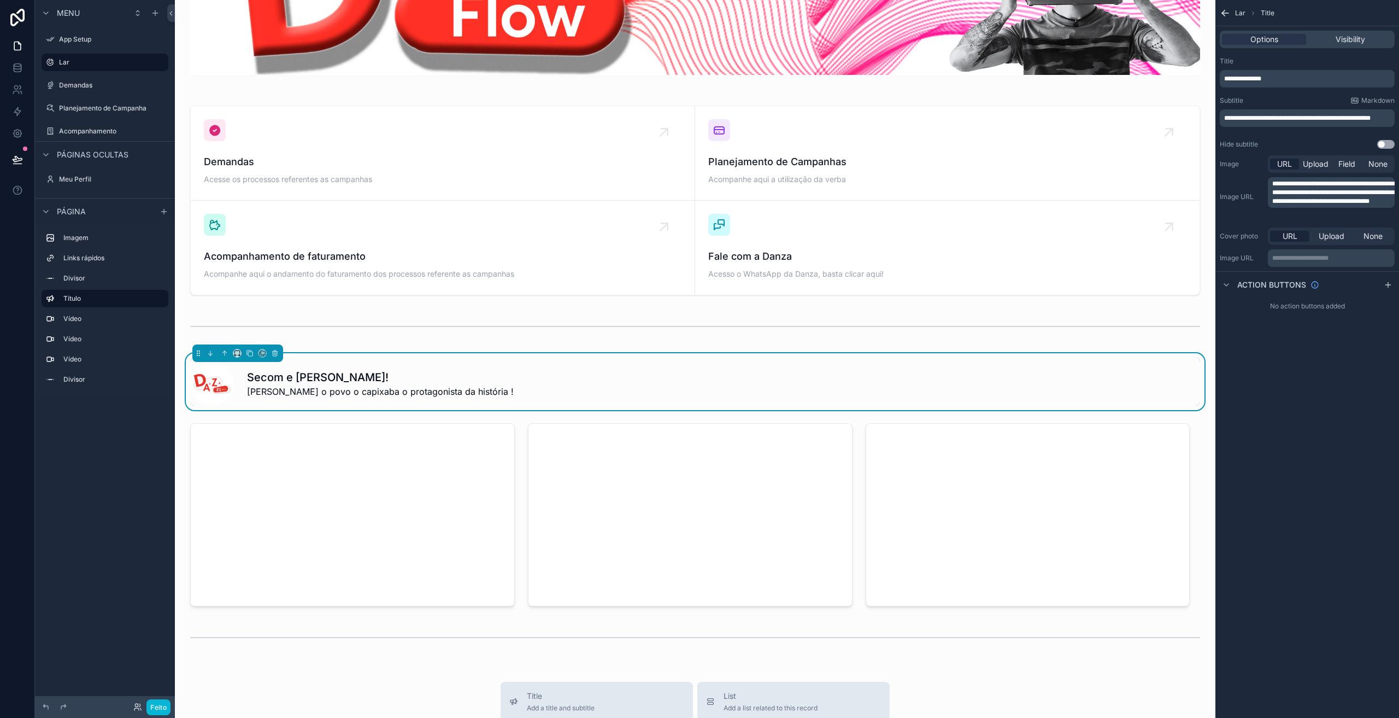
click at [1302, 427] on div "**********" at bounding box center [1308, 359] width 184 height 718
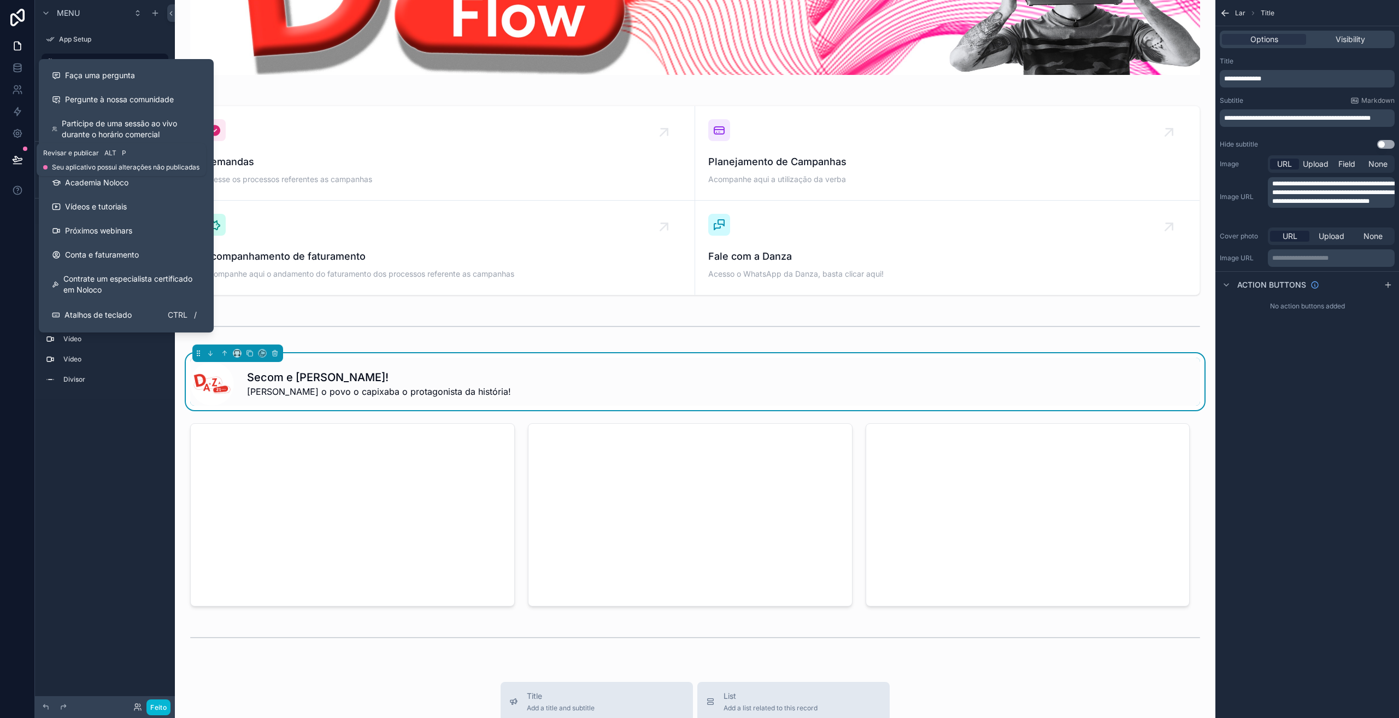
click at [15, 164] on icon at bounding box center [17, 164] width 8 height 0
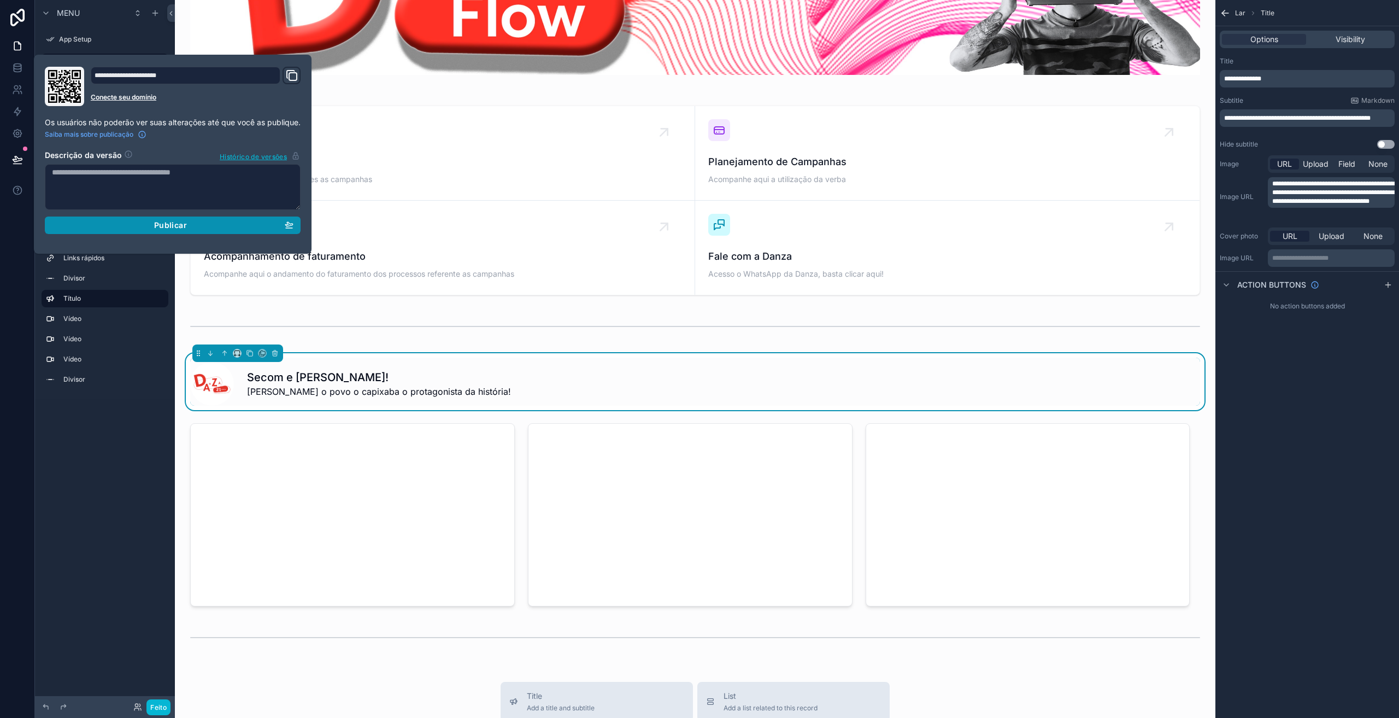
click at [234, 224] on div "Publicar" at bounding box center [173, 225] width 242 height 10
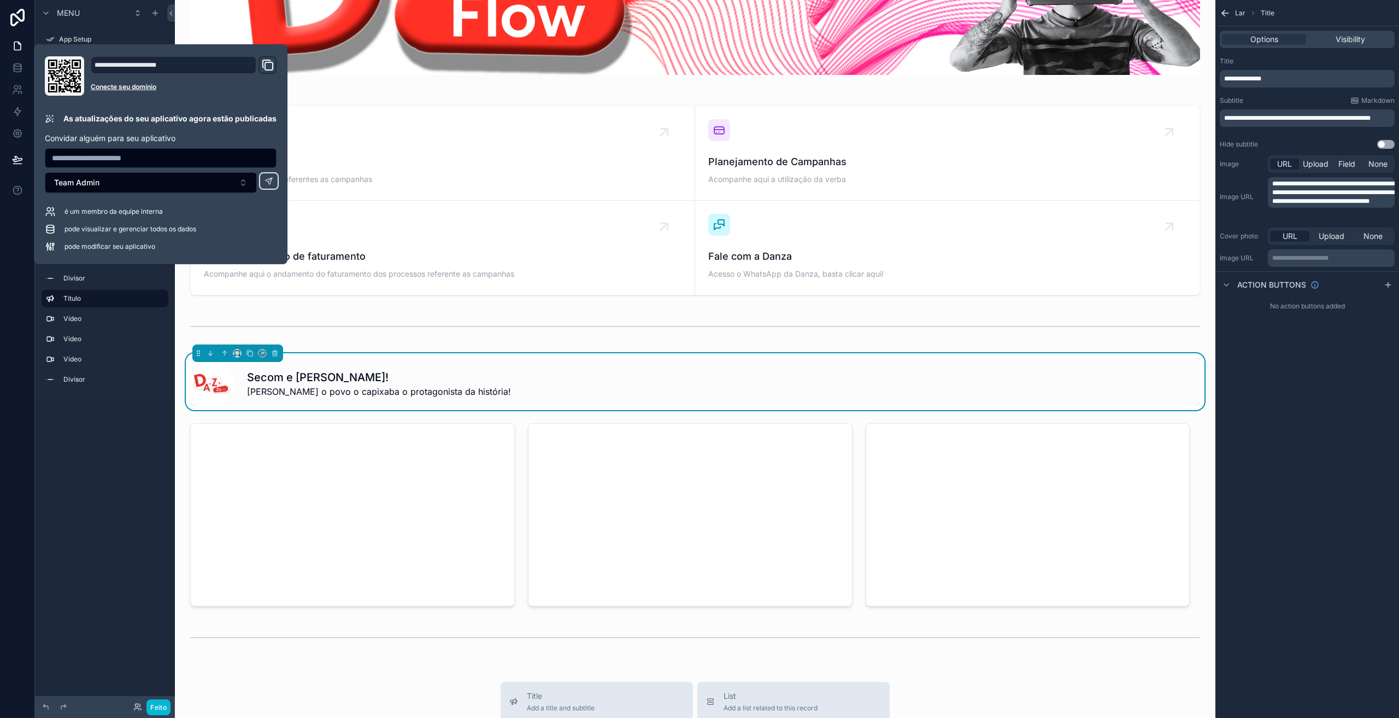
click at [144, 716] on div "Feito" at bounding box center [105, 707] width 140 height 22
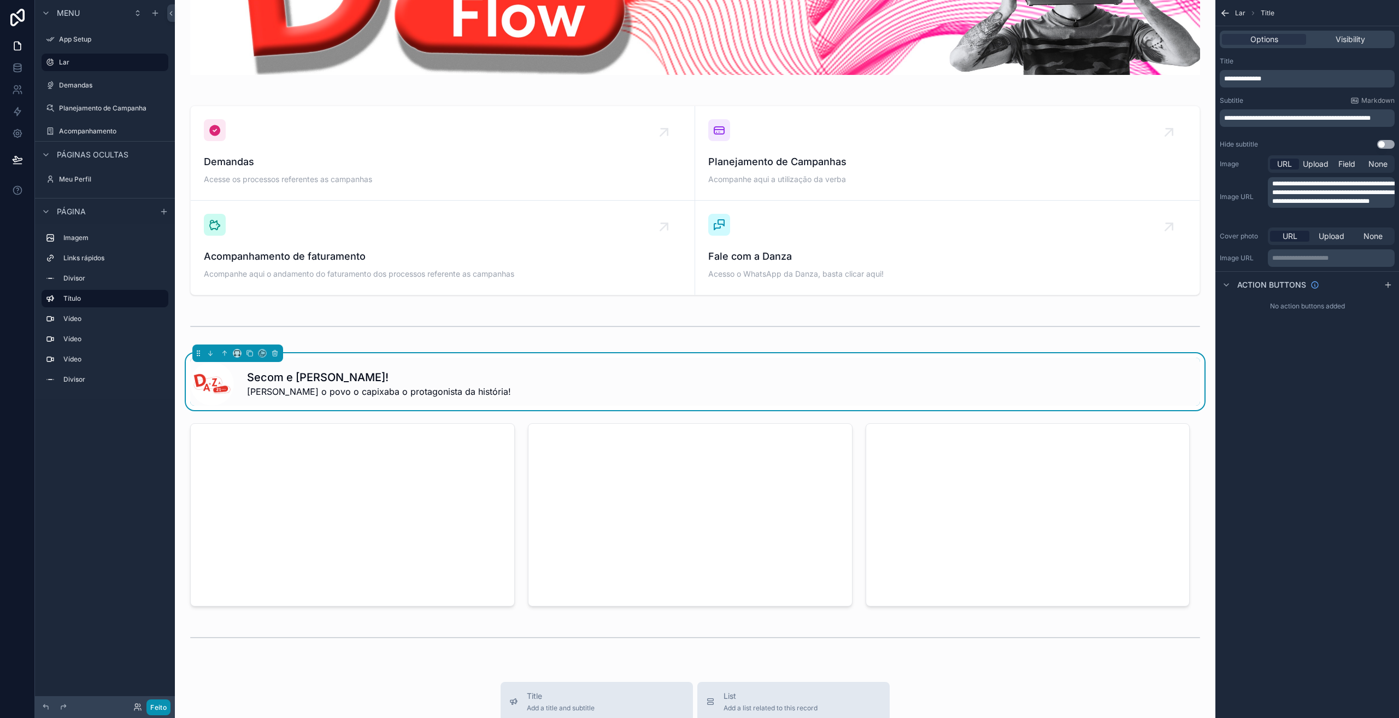
click at [161, 704] on font "Feito" at bounding box center [158, 707] width 16 height 8
